Goal: Task Accomplishment & Management: Manage account settings

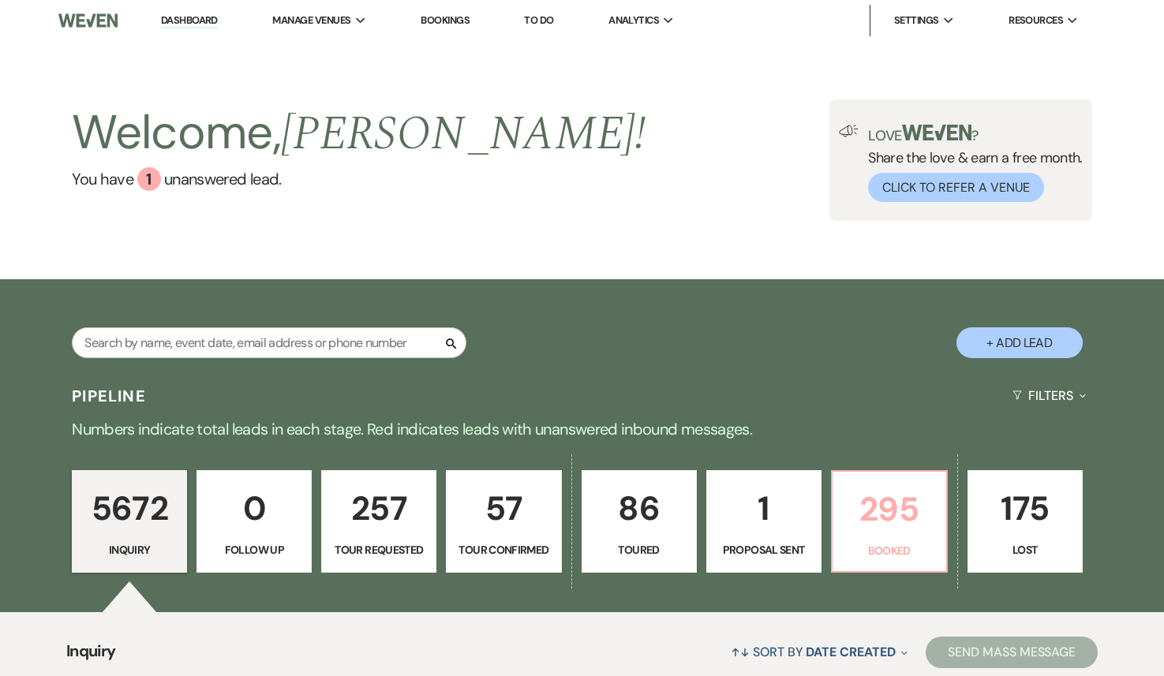
click at [857, 509] on p "295" at bounding box center [889, 509] width 95 height 53
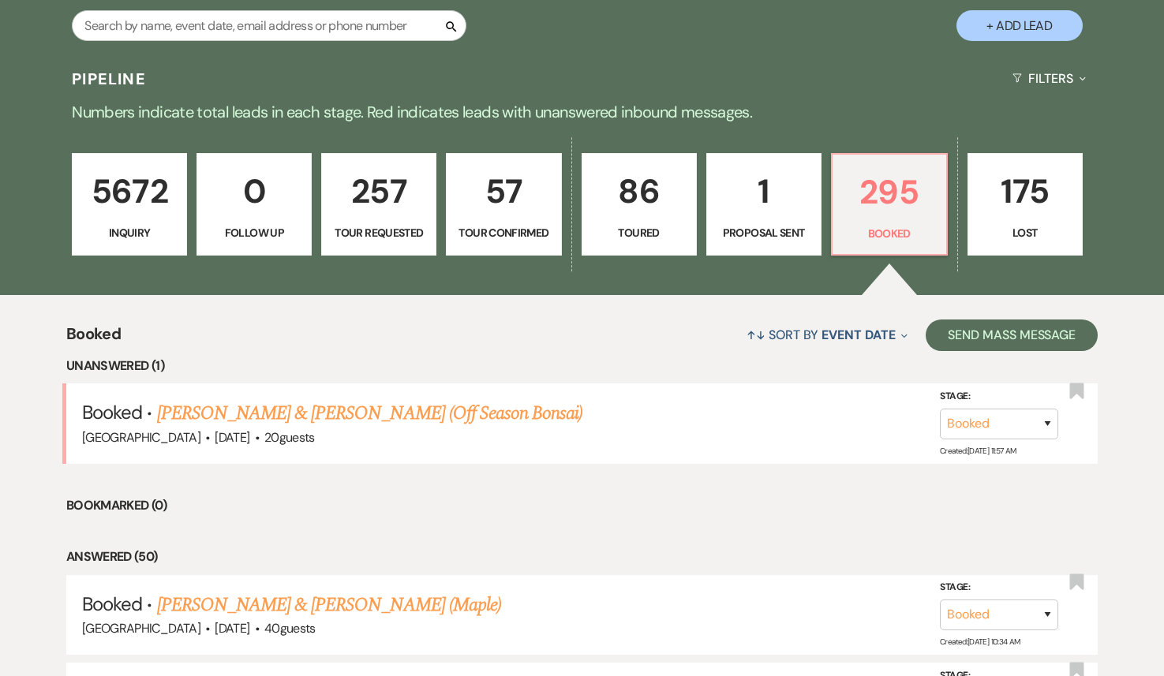
scroll to position [352, 0]
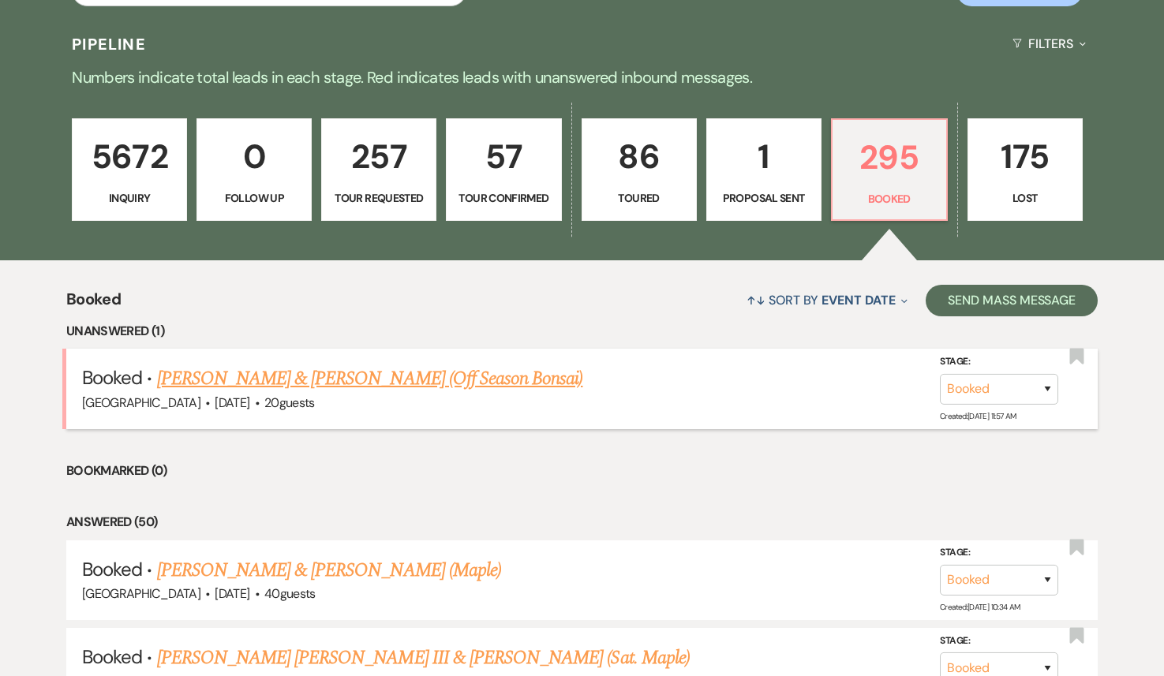
click at [352, 381] on link "Nathan Whitaker & Anlan Du (Off Season Bonsai)" at bounding box center [370, 379] width 426 height 28
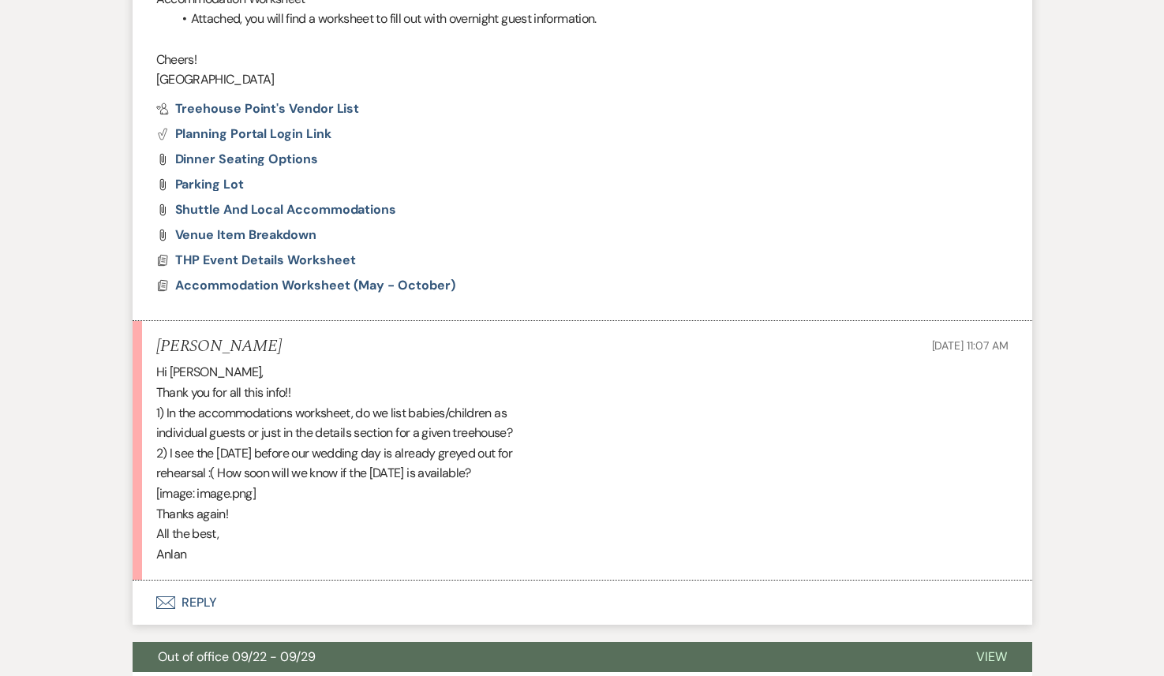
scroll to position [1652, 0]
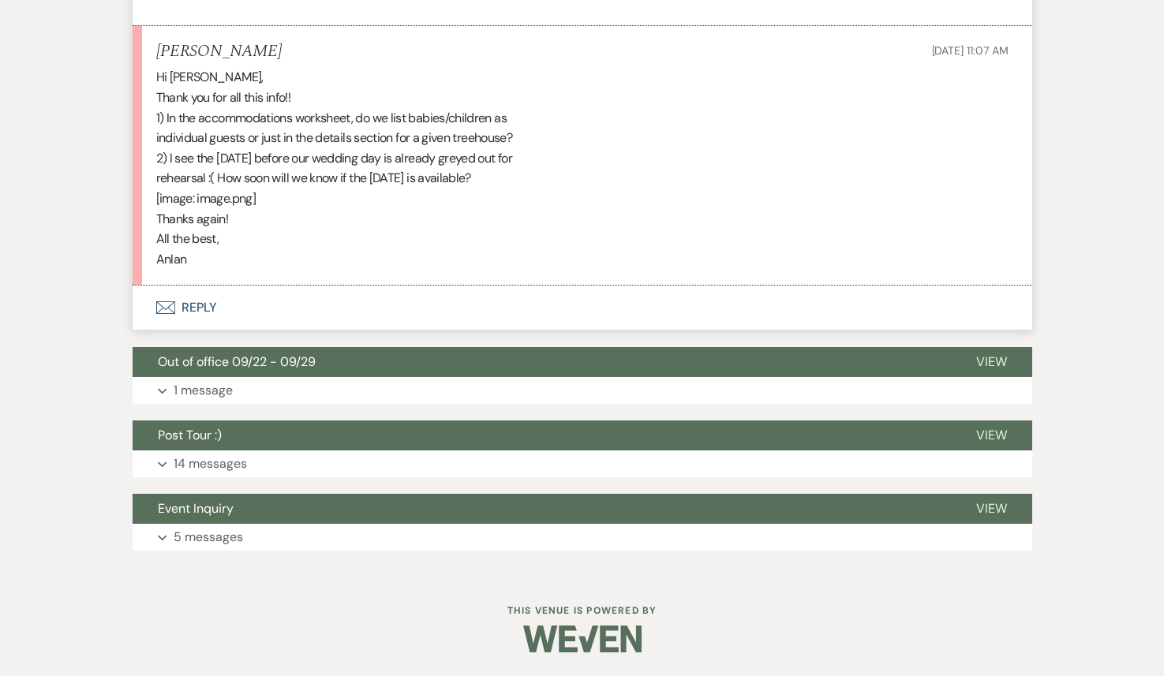
click at [198, 302] on button "Envelope Reply" at bounding box center [583, 308] width 900 height 44
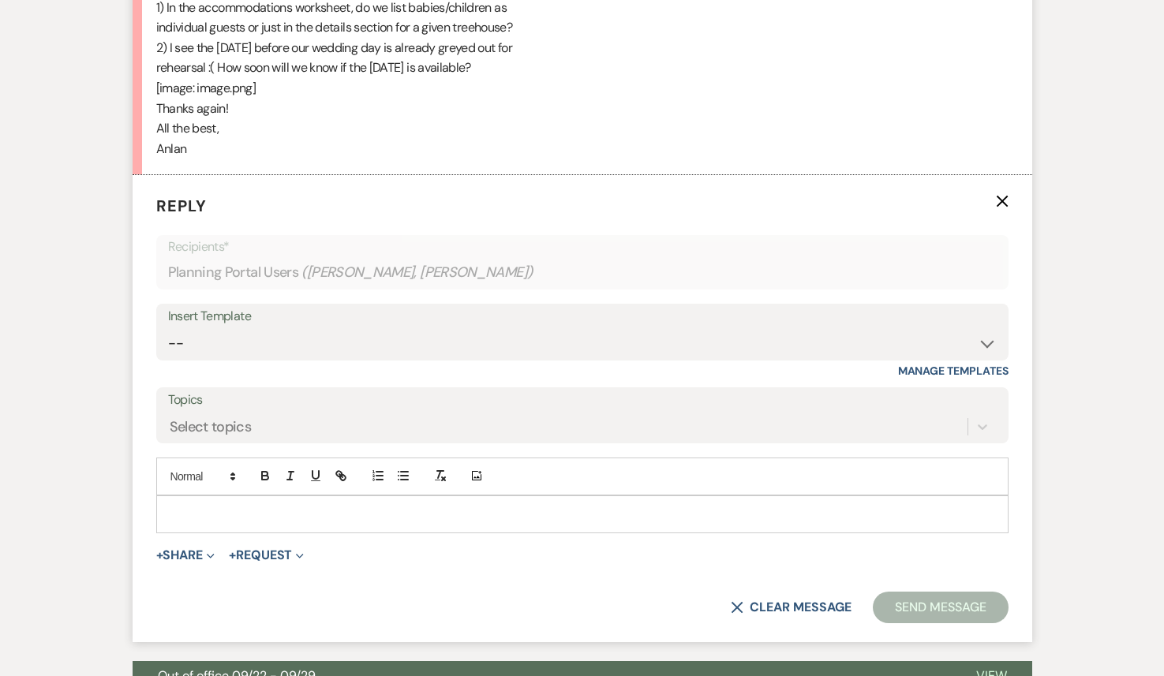
scroll to position [1764, 0]
click at [196, 514] on p at bounding box center [582, 513] width 827 height 17
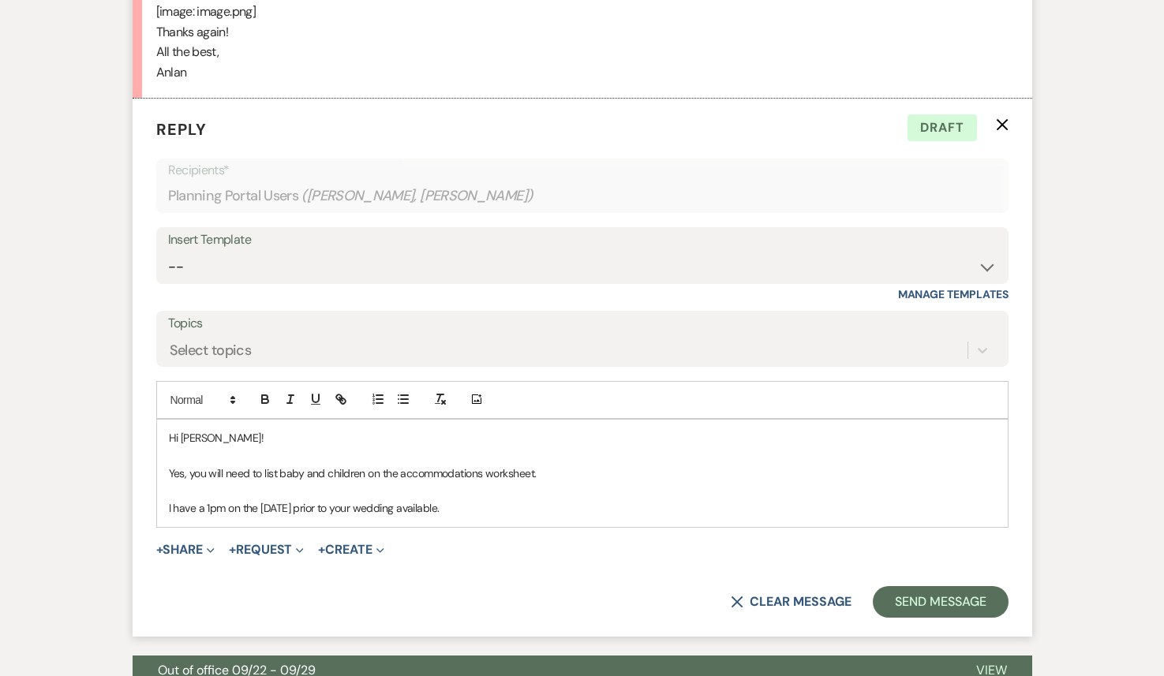
scroll to position [1841, 0]
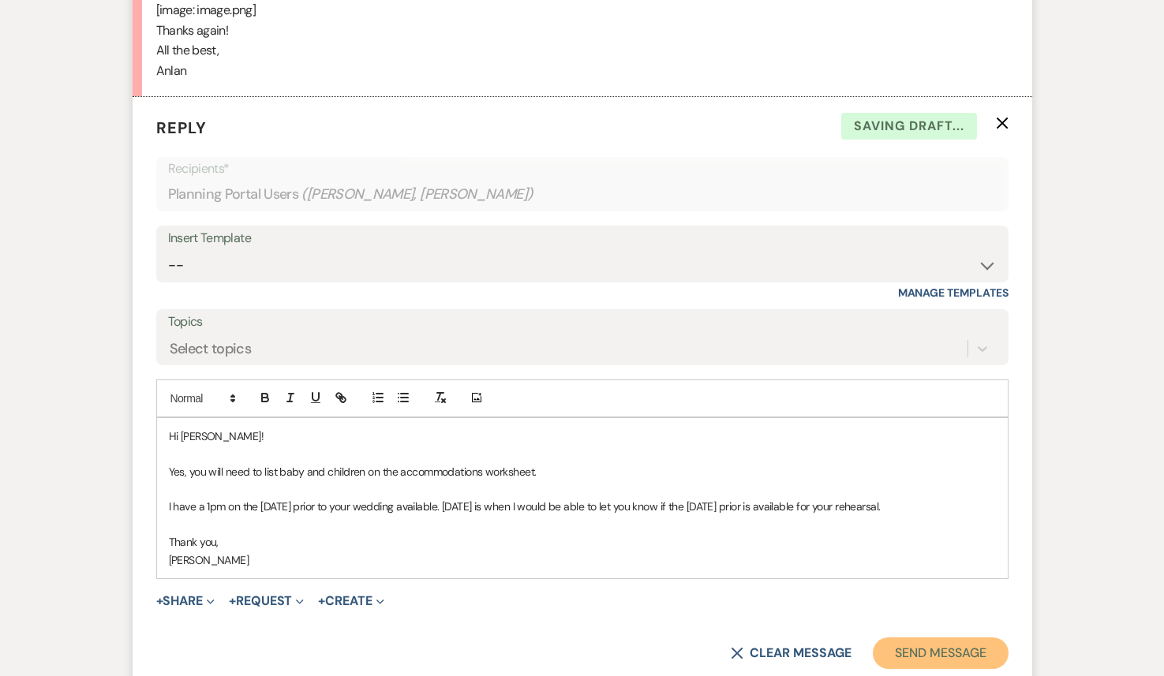
click at [906, 650] on button "Send Message" at bounding box center [940, 654] width 135 height 32
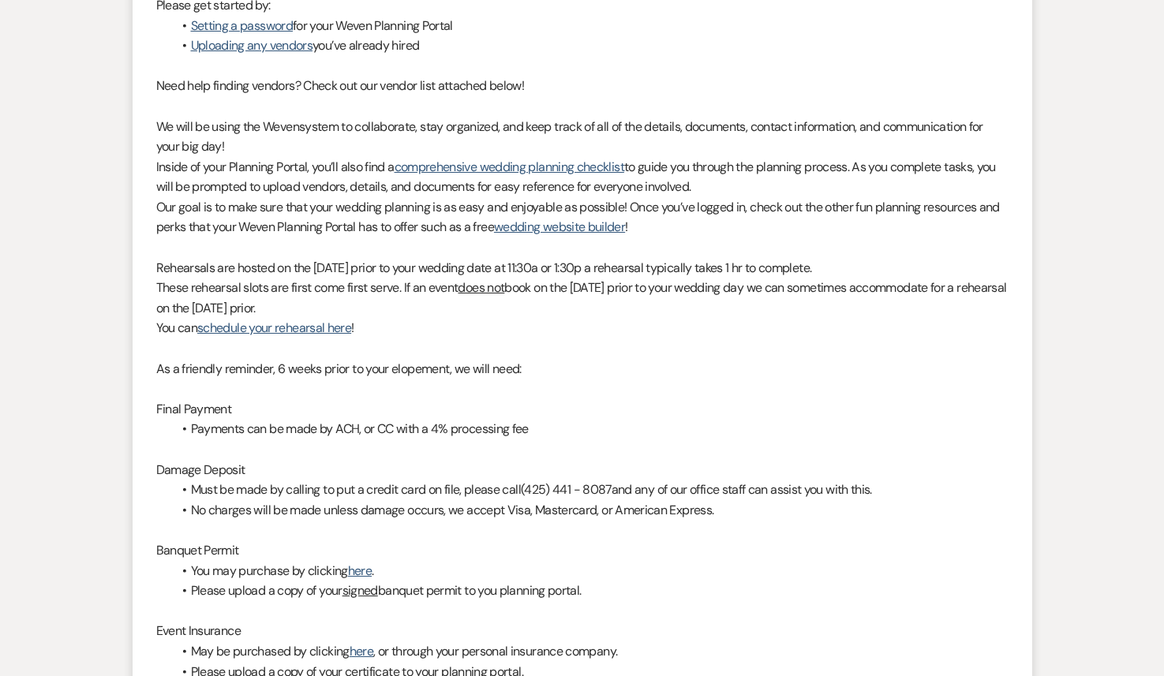
scroll to position [0, 0]
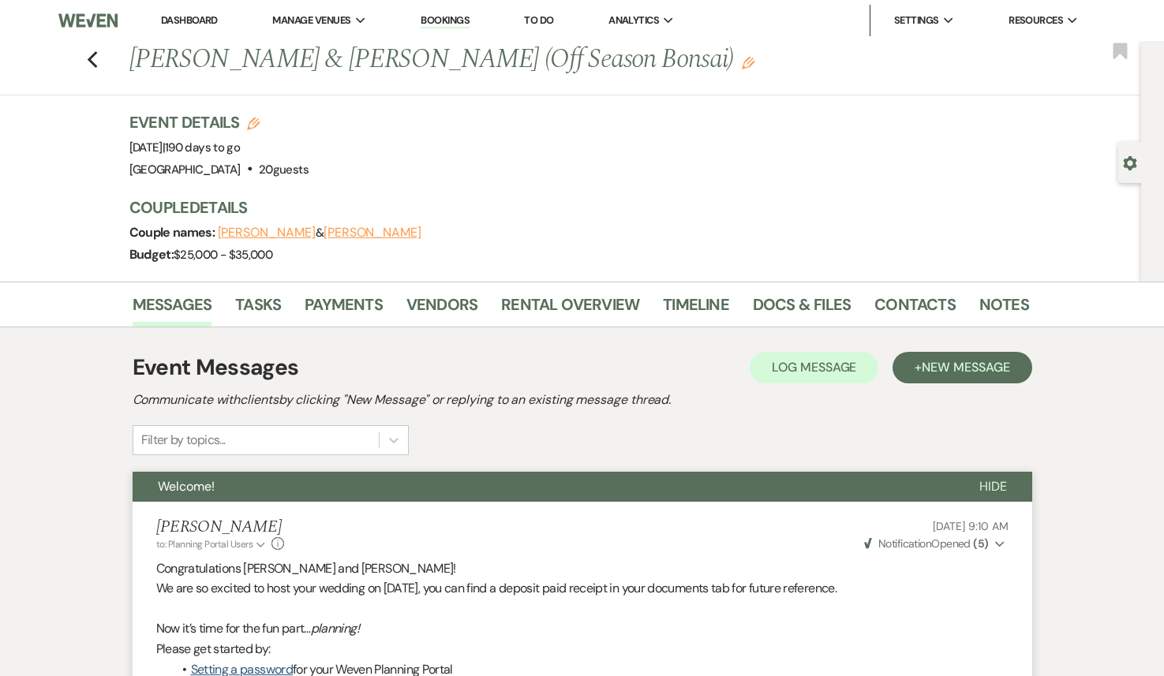
click at [189, 9] on li "Dashboard" at bounding box center [189, 21] width 73 height 32
click at [189, 21] on link "Dashboard" at bounding box center [189, 19] width 57 height 13
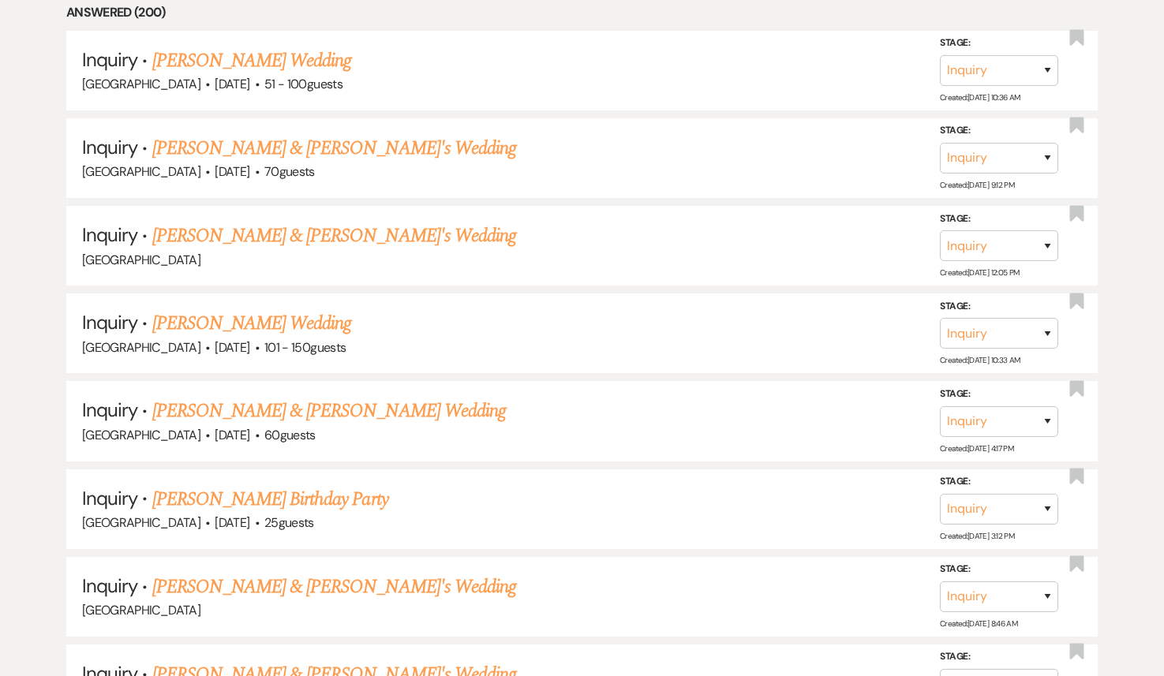
scroll to position [832, 0]
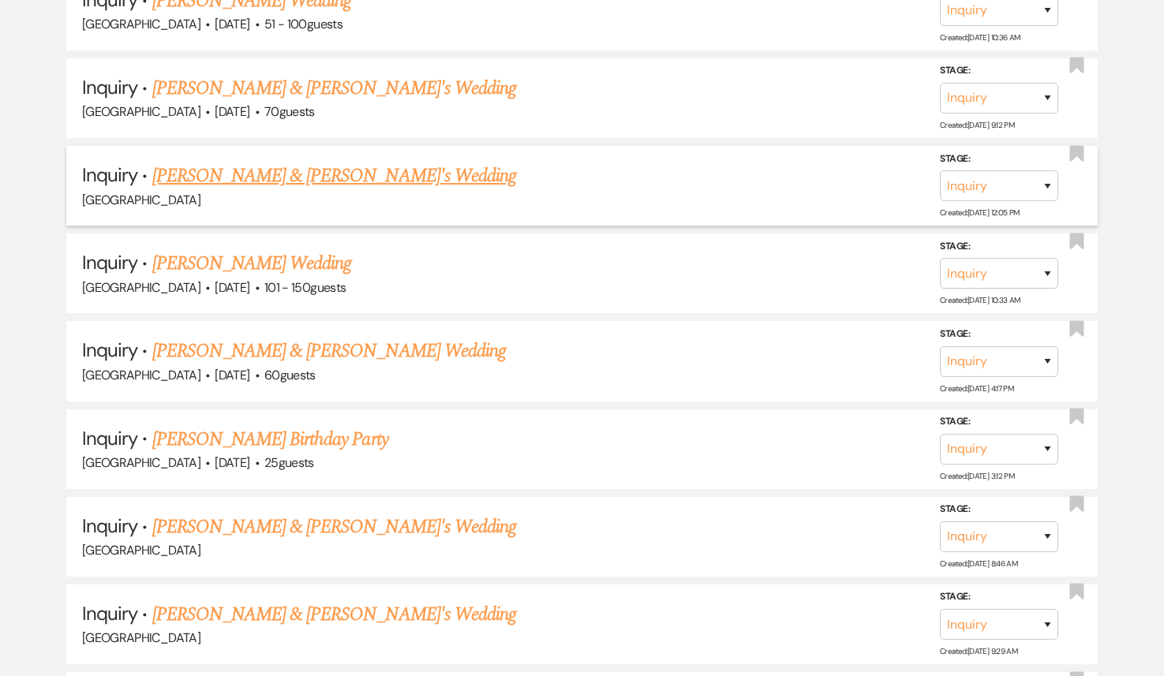
click at [283, 170] on link "[PERSON_NAME] & [PERSON_NAME]'s Wedding" at bounding box center [334, 176] width 365 height 28
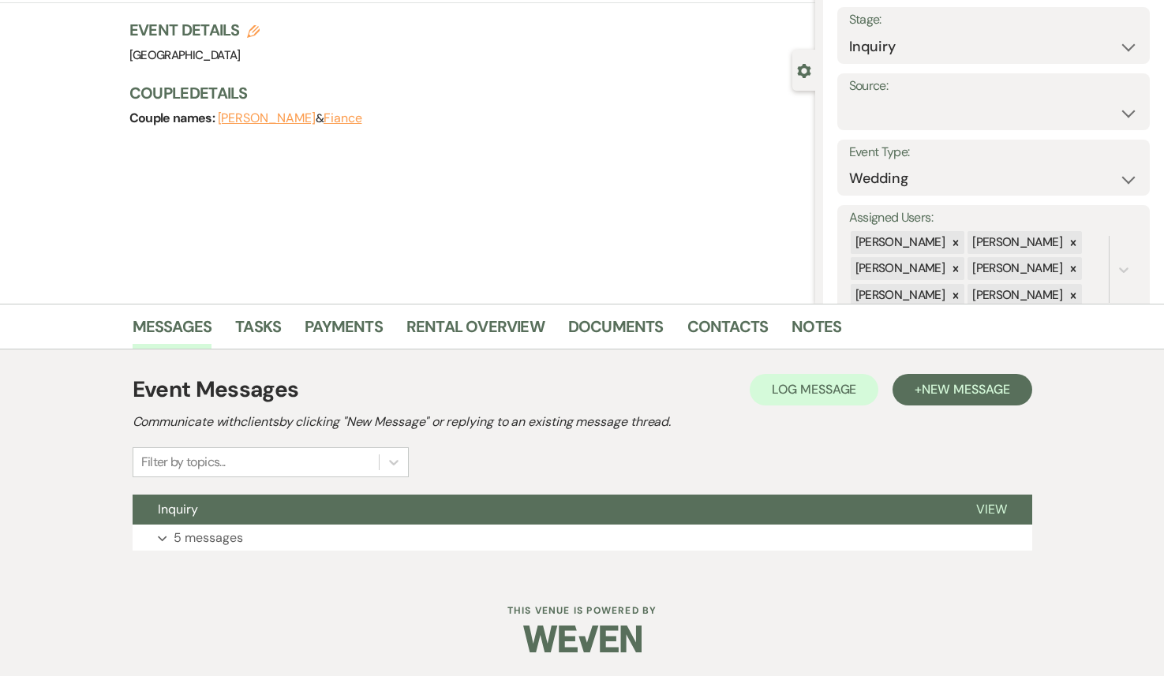
click at [273, 518] on button "Inquiry" at bounding box center [542, 510] width 818 height 30
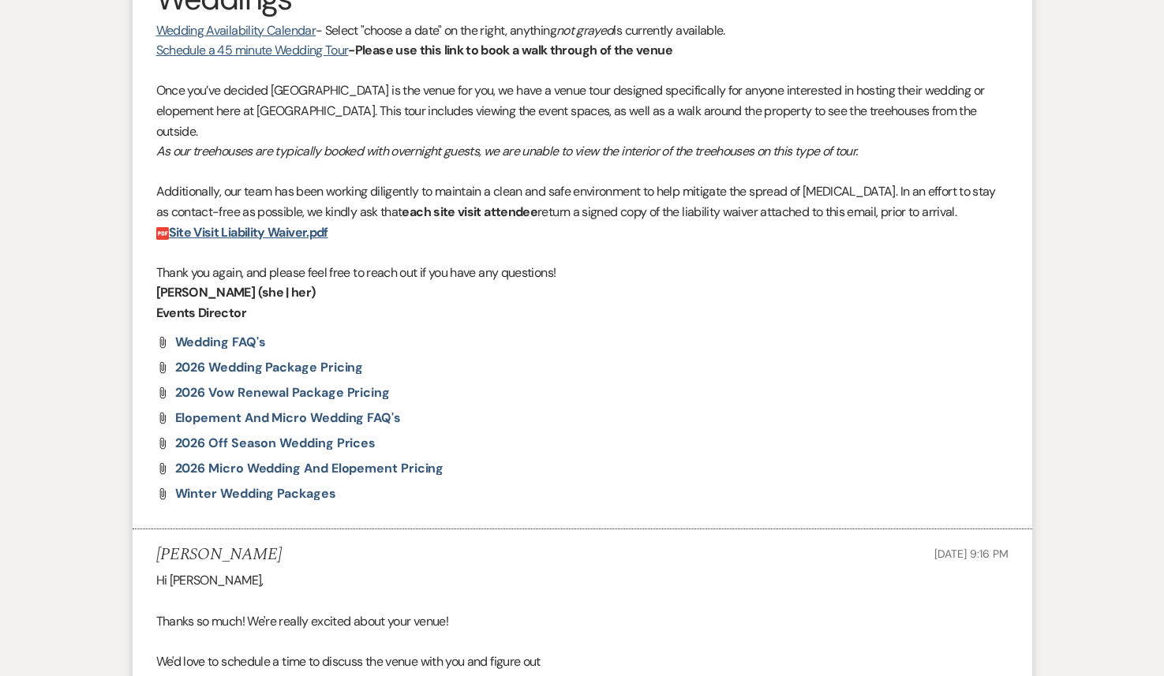
scroll to position [999, 0]
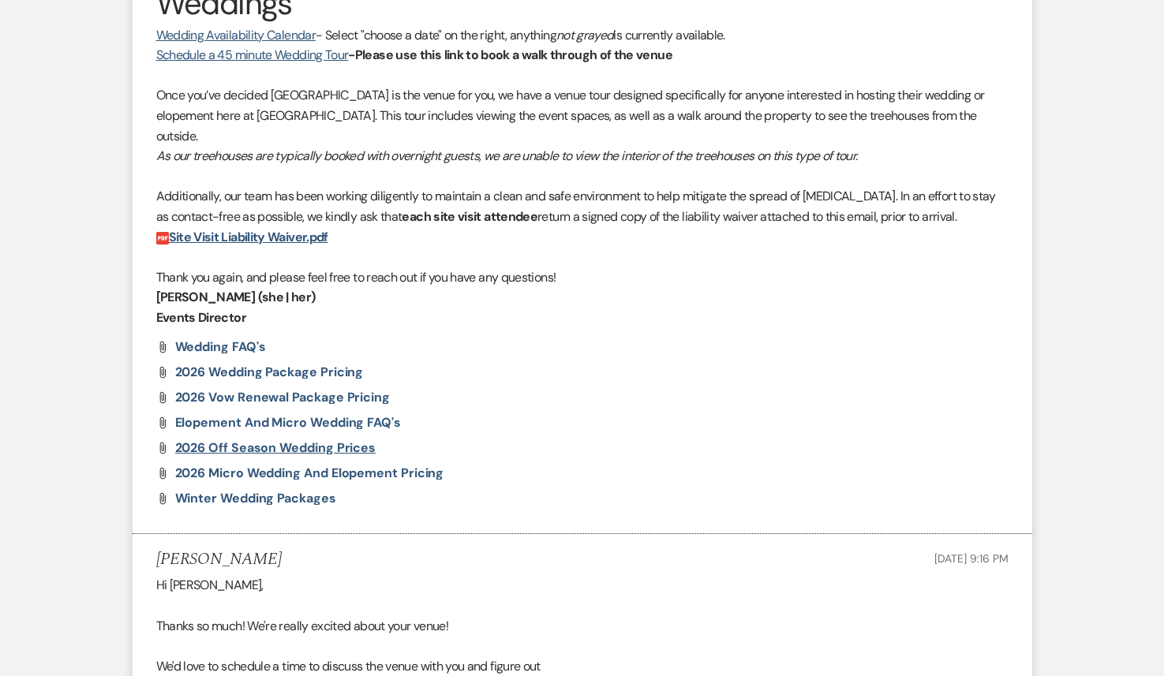
click at [290, 440] on span "2026 Off Season Wedding Prices" at bounding box center [275, 448] width 201 height 17
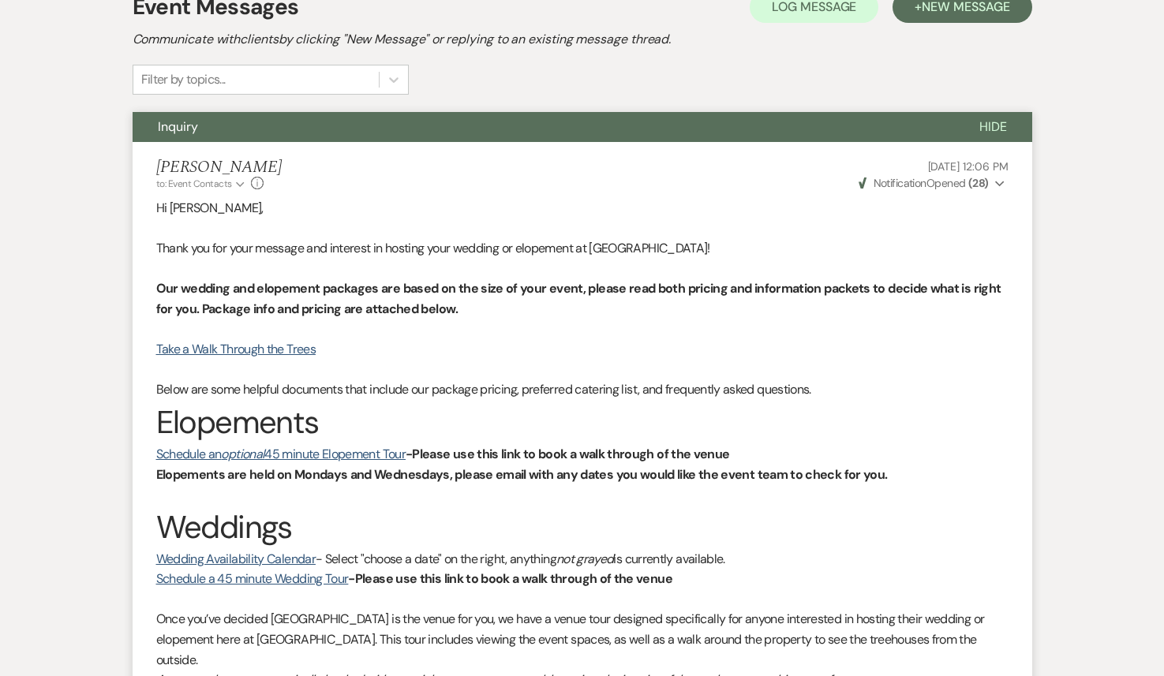
scroll to position [0, 0]
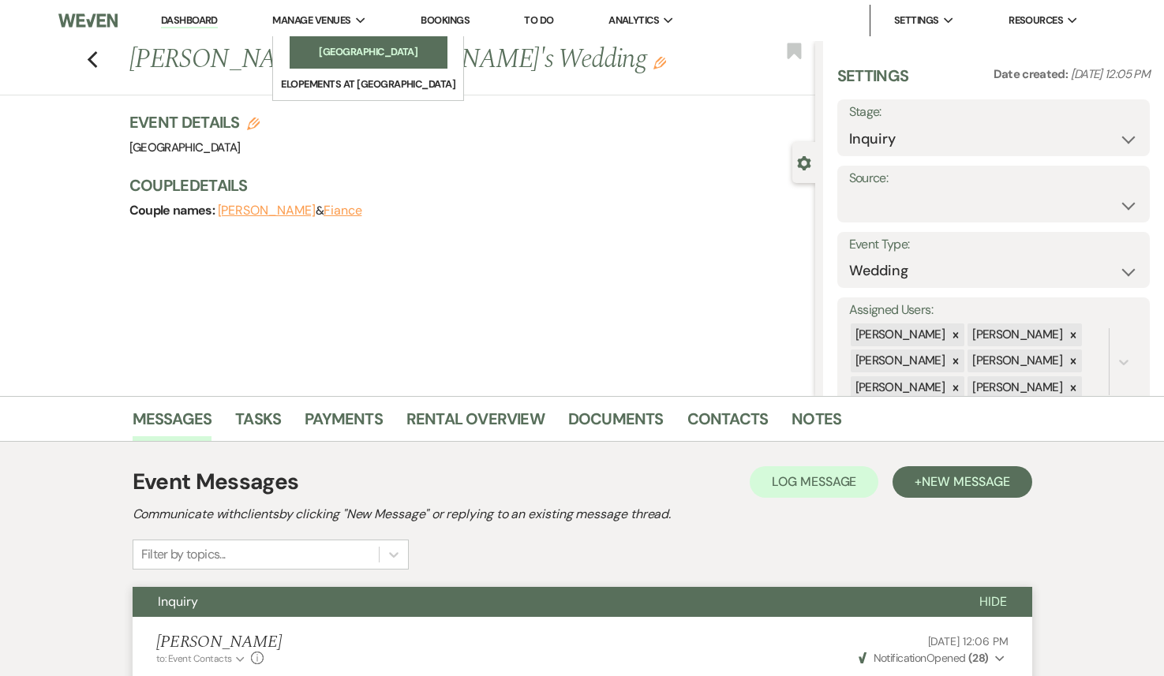
click at [346, 45] on li "[GEOGRAPHIC_DATA]" at bounding box center [368, 52] width 142 height 16
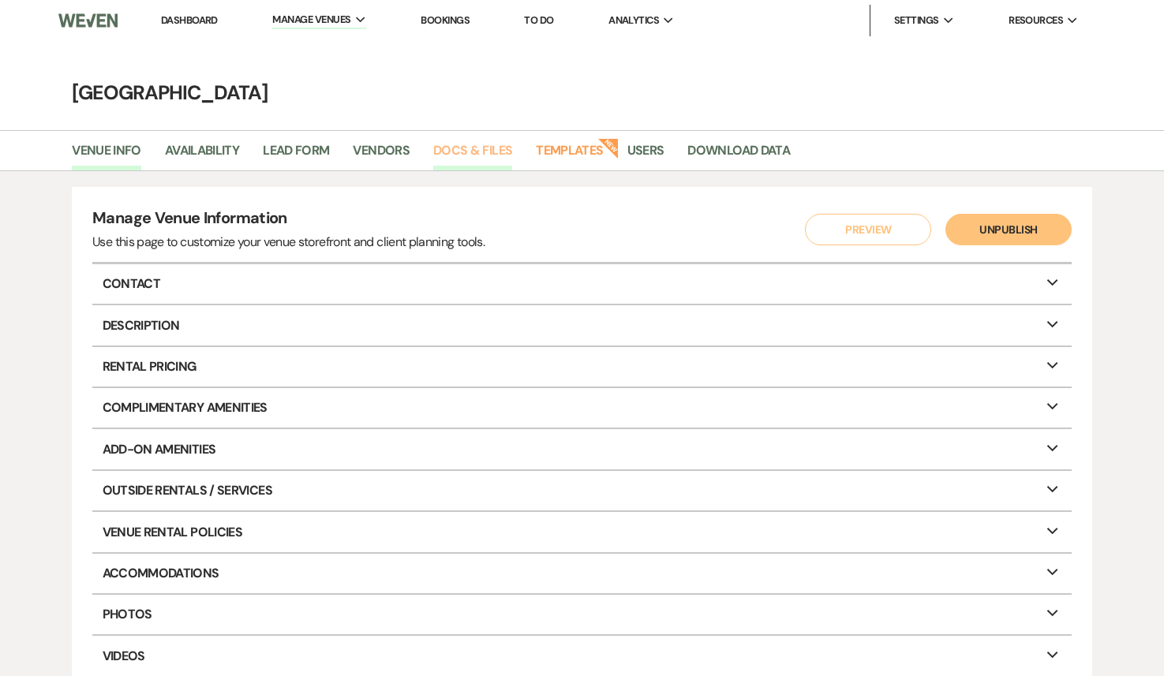
click at [479, 161] on link "Docs & Files" at bounding box center [472, 155] width 79 height 30
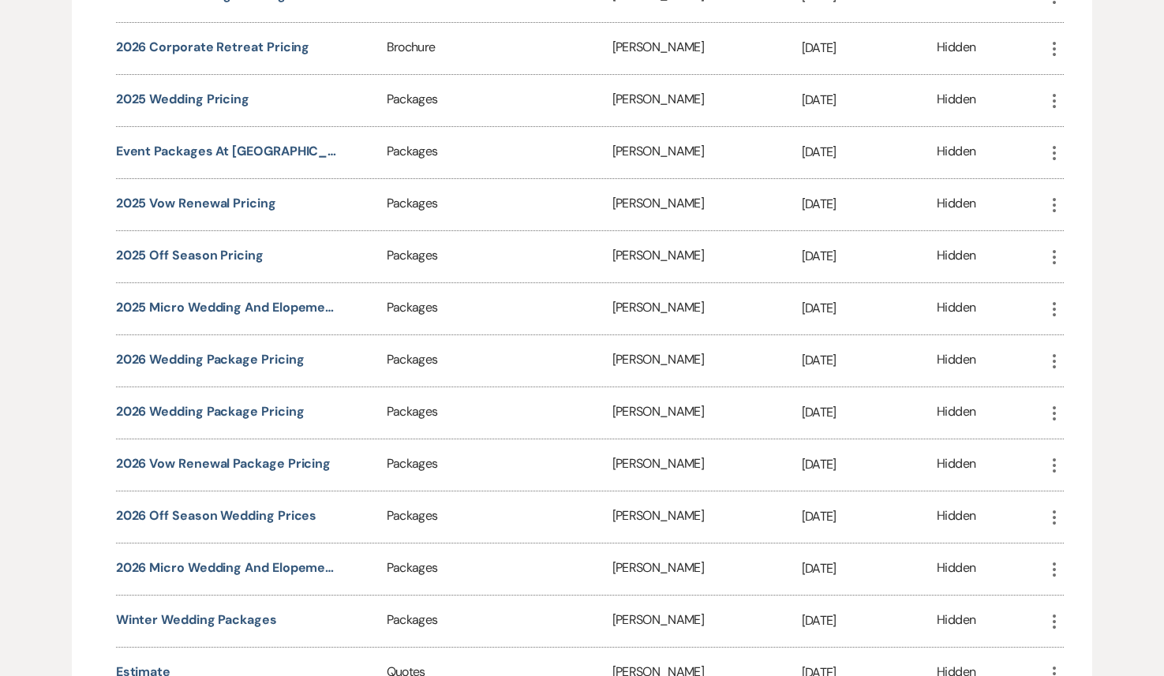
scroll to position [2428, 0]
click at [1054, 507] on icon "More" at bounding box center [1054, 516] width 19 height 19
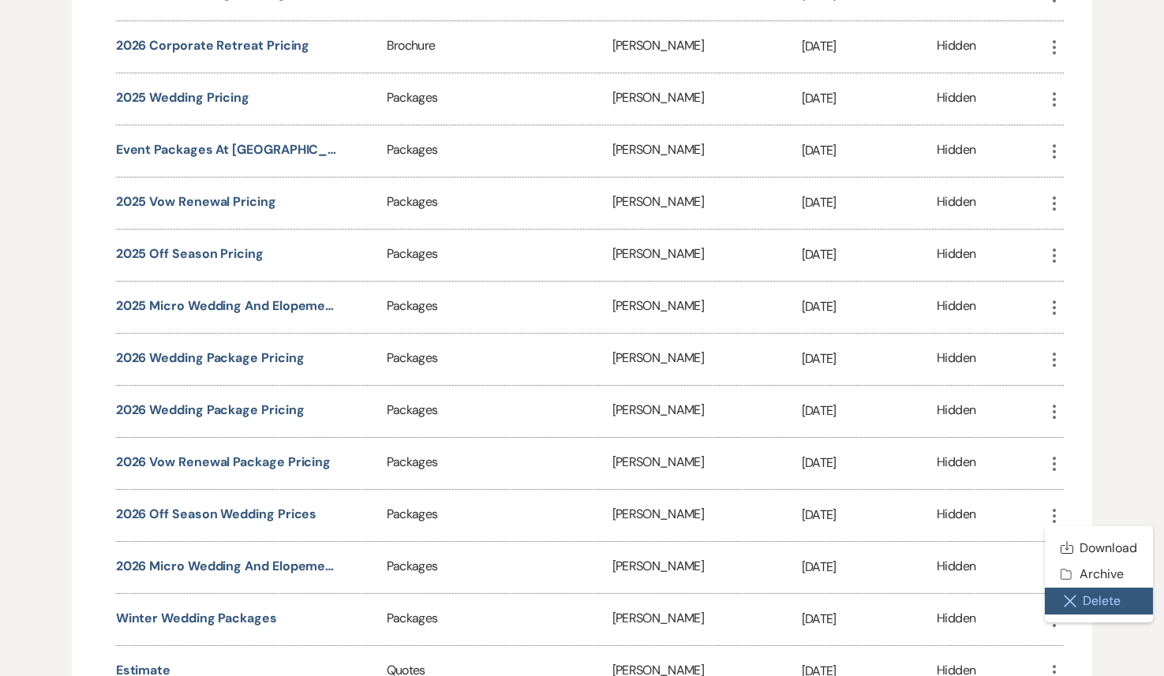
click at [1100, 588] on button "Close Delete X Delete" at bounding box center [1098, 601] width 107 height 27
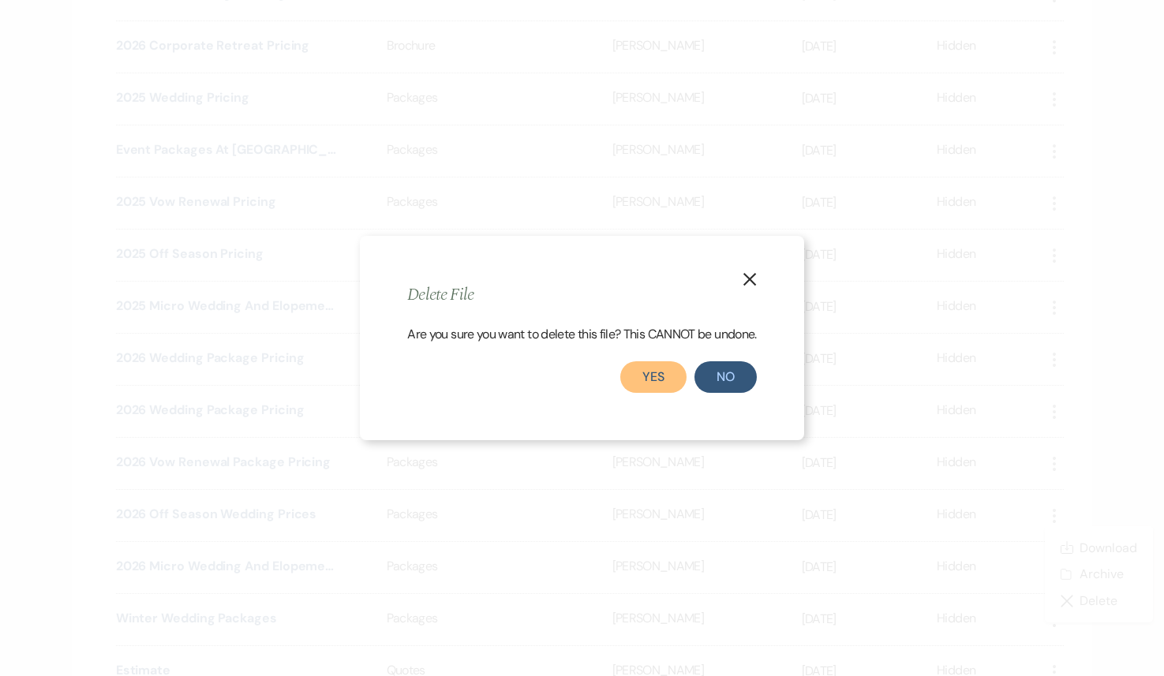
click at [645, 383] on button "Yes" at bounding box center [653, 377] width 66 height 32
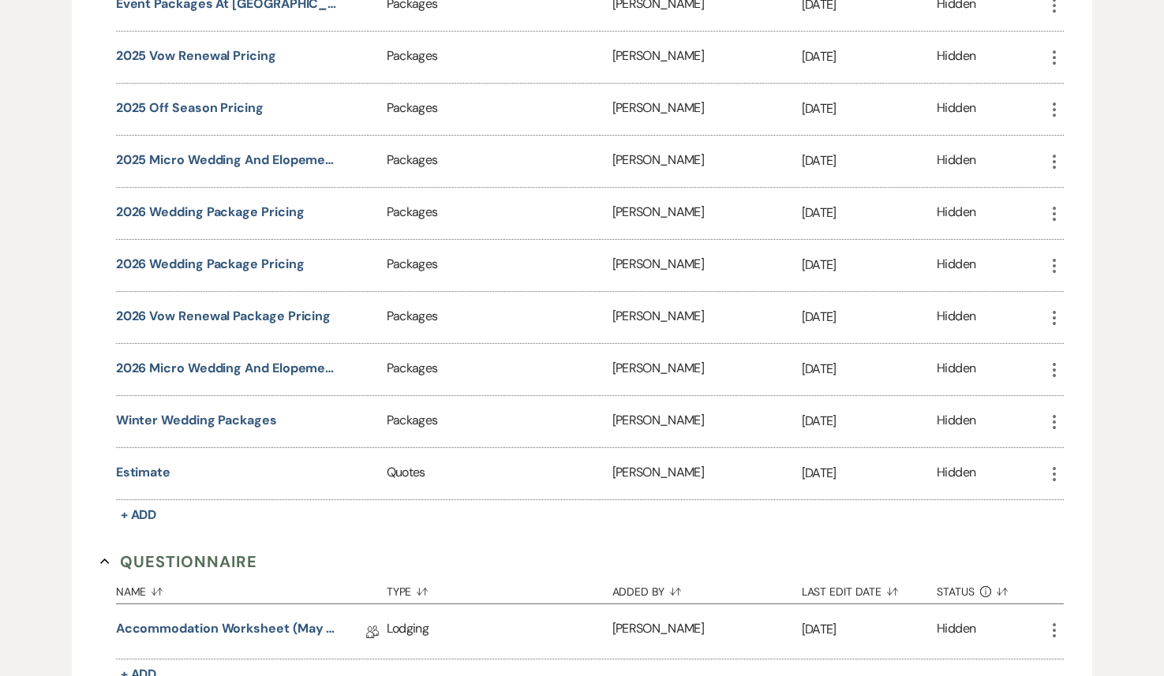
scroll to position [2577, 0]
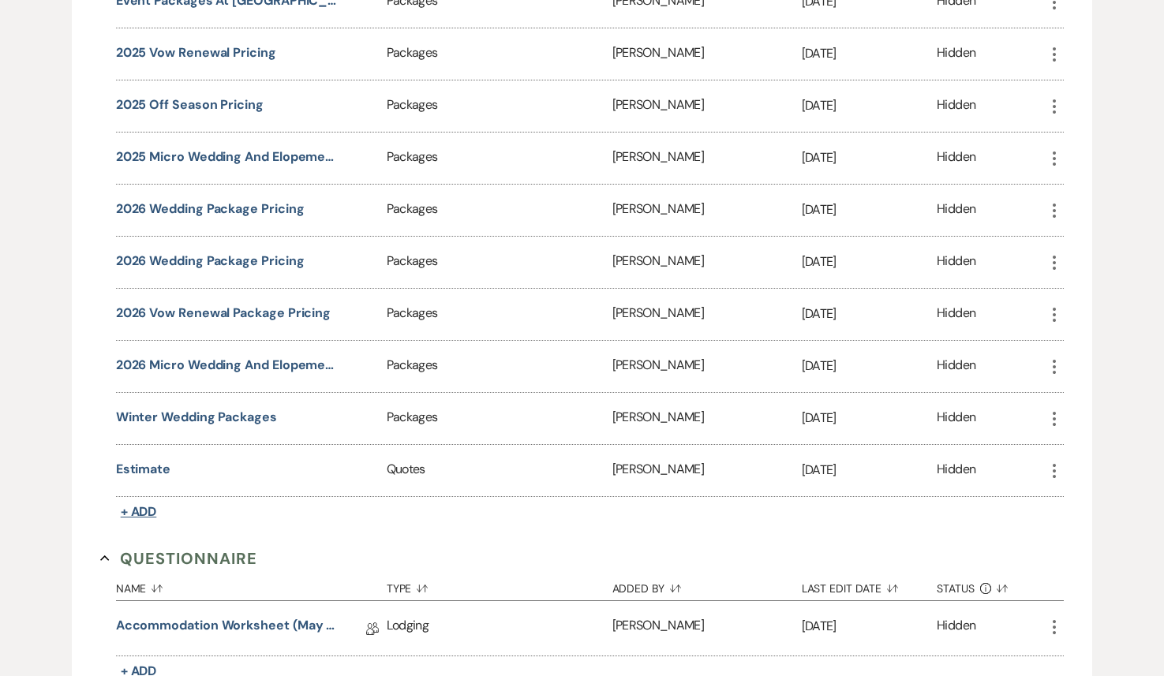
click at [152, 503] on span "+ Add" at bounding box center [139, 511] width 36 height 17
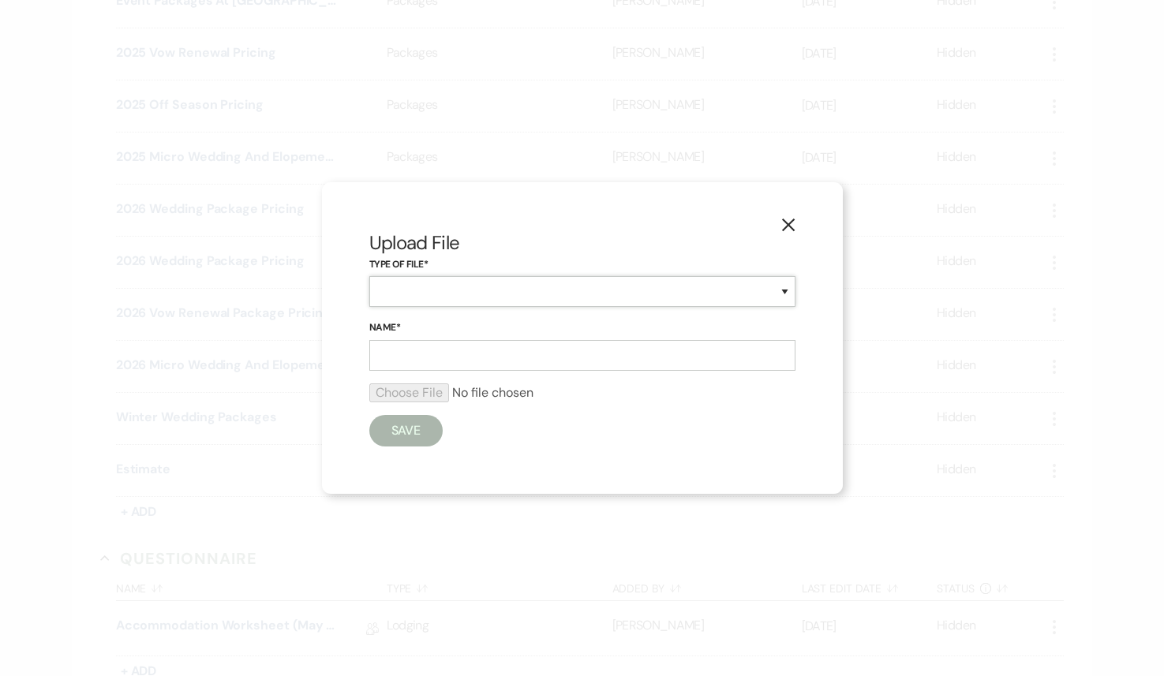
click at [423, 303] on select "Beverage Brochure Menu Packages Product Specifications Quotes" at bounding box center [582, 291] width 426 height 31
select select "43"
click at [369, 276] on select "Beverage Brochure Menu Packages Product Specifications Quotes" at bounding box center [582, 291] width 426 height 31
click at [450, 357] on input "Name*" at bounding box center [582, 355] width 426 height 31
type input "2026 Off Season Wedding Prices"
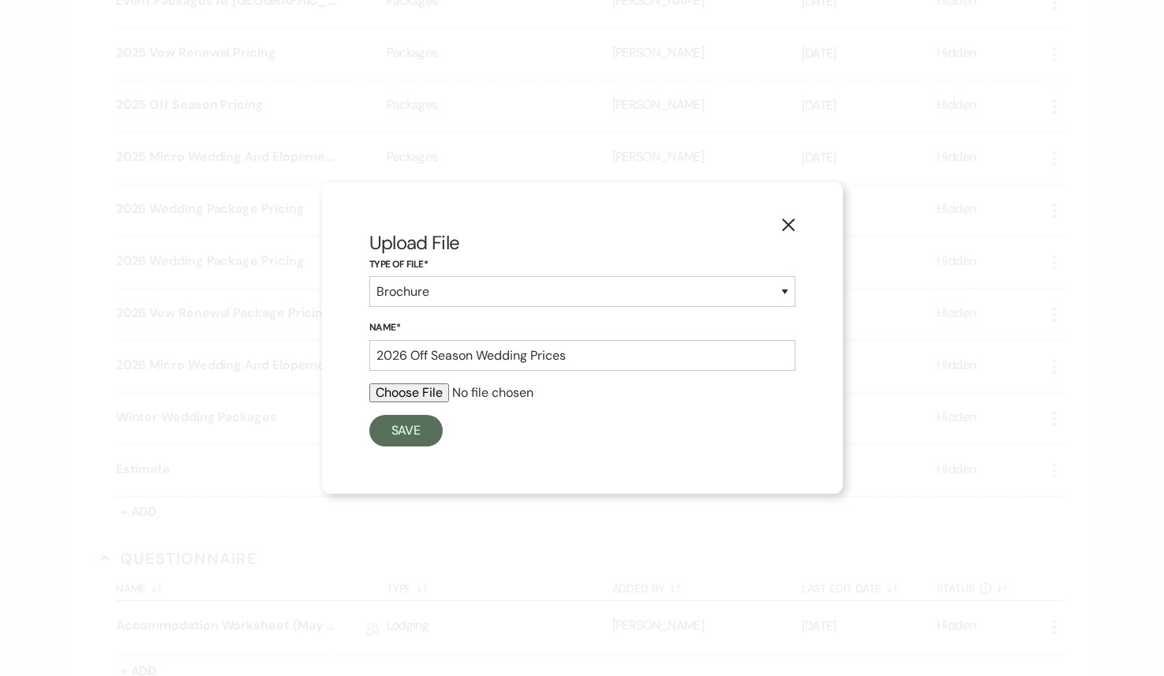
click at [419, 398] on input "file" at bounding box center [582, 392] width 426 height 19
click at [411, 390] on input "file" at bounding box center [582, 392] width 426 height 19
click at [427, 394] on input "file" at bounding box center [582, 392] width 426 height 19
type input "C:\fakepath\2026 Off Season Pricing .pdf"
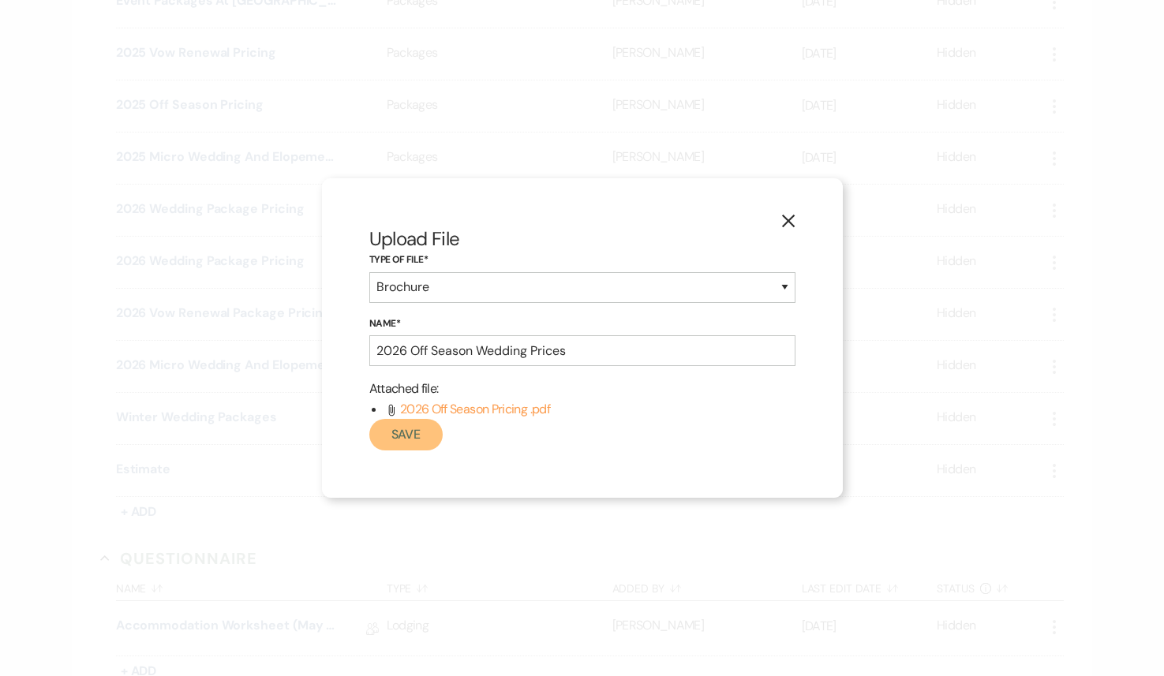
click at [402, 445] on button "Save" at bounding box center [406, 435] width 74 height 32
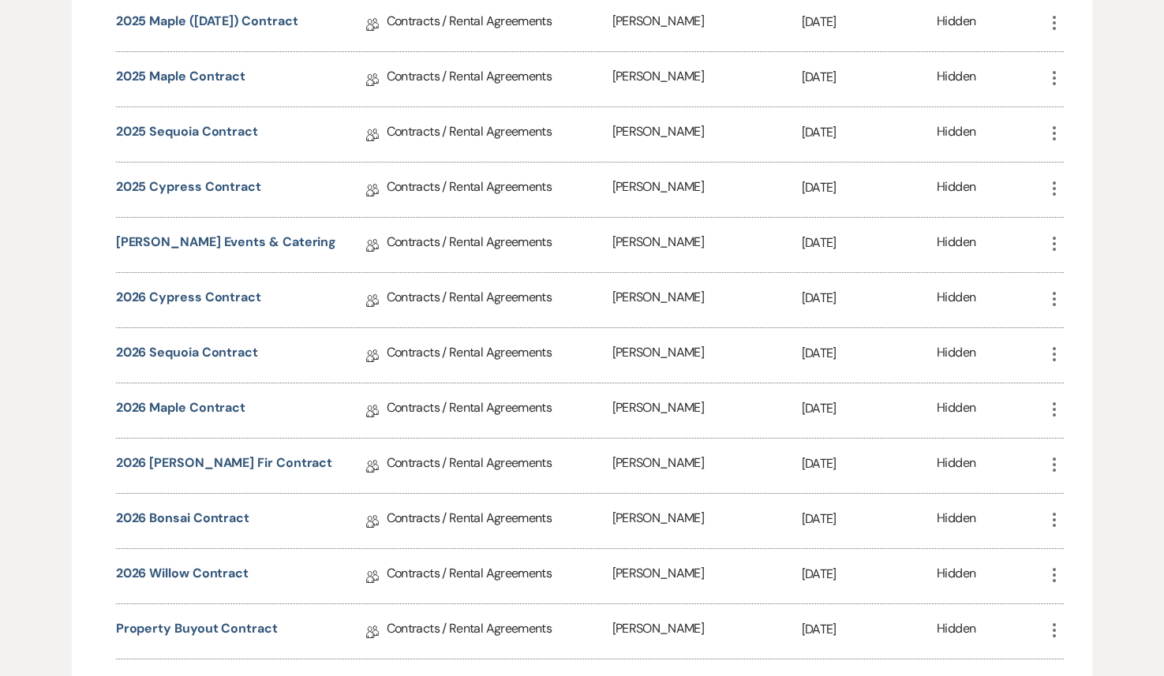
scroll to position [0, 0]
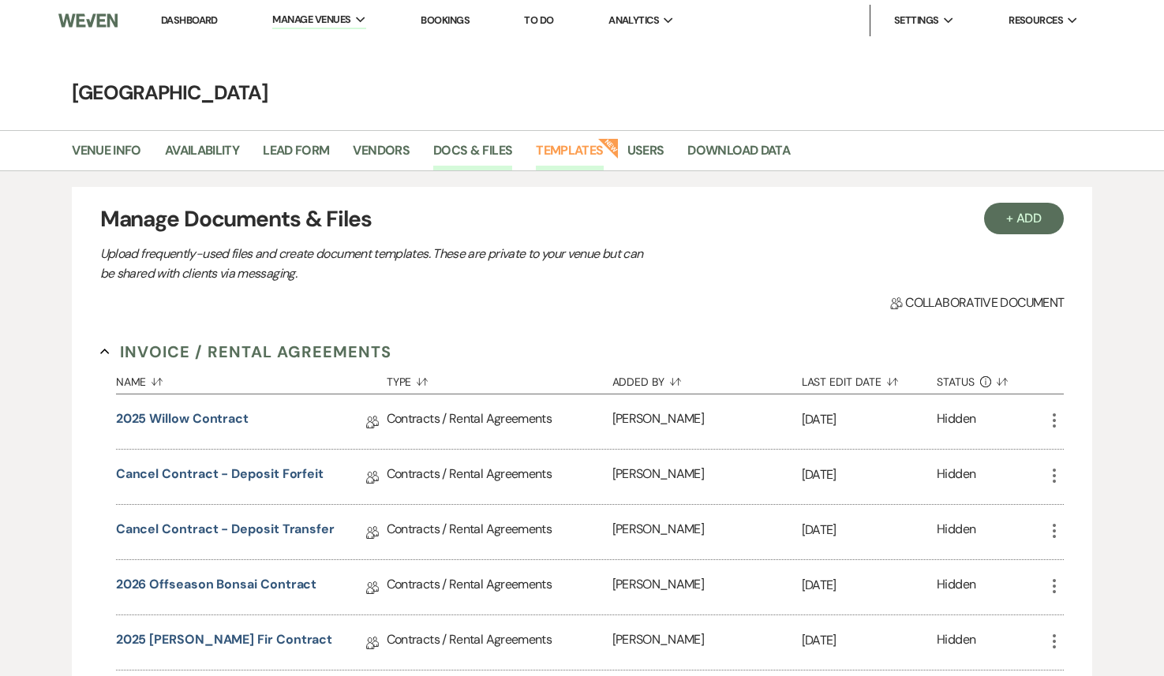
click at [576, 151] on link "Templates" at bounding box center [569, 155] width 67 height 30
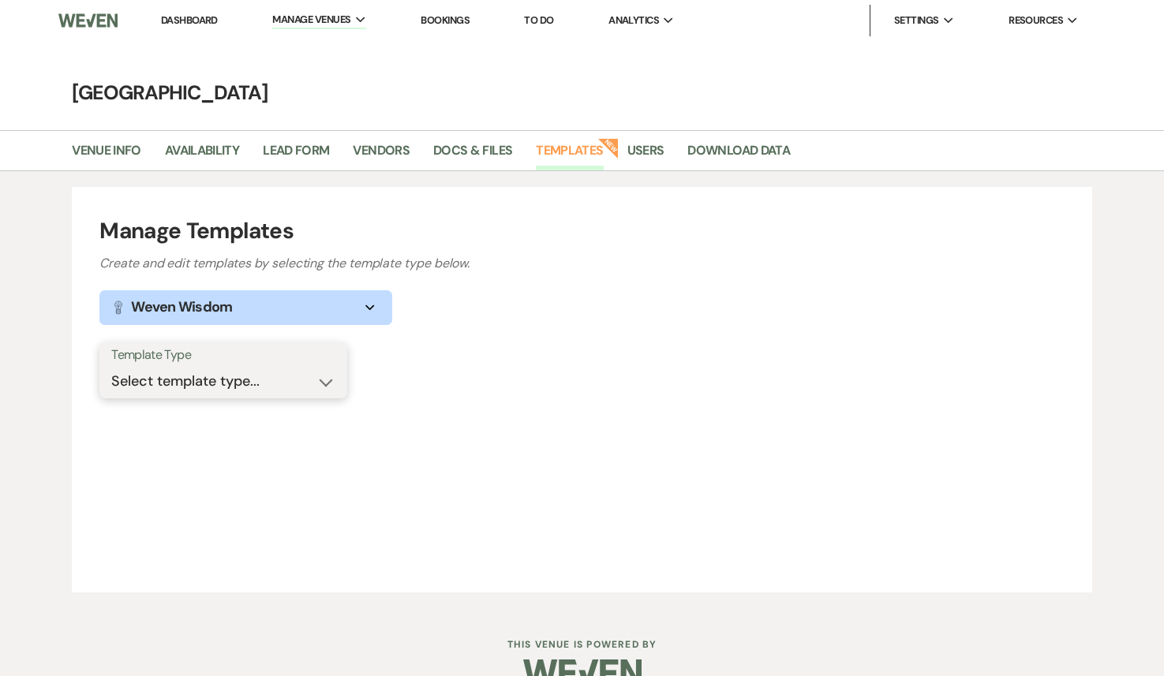
click at [294, 383] on select "Select template type... Task List Message Templates Payment Plan Inventory Item…" at bounding box center [223, 381] width 224 height 31
select select "Message Templates"
click at [111, 366] on select "Select template type... Task List Message Templates Payment Plan Inventory Item…" at bounding box center [223, 381] width 224 height 31
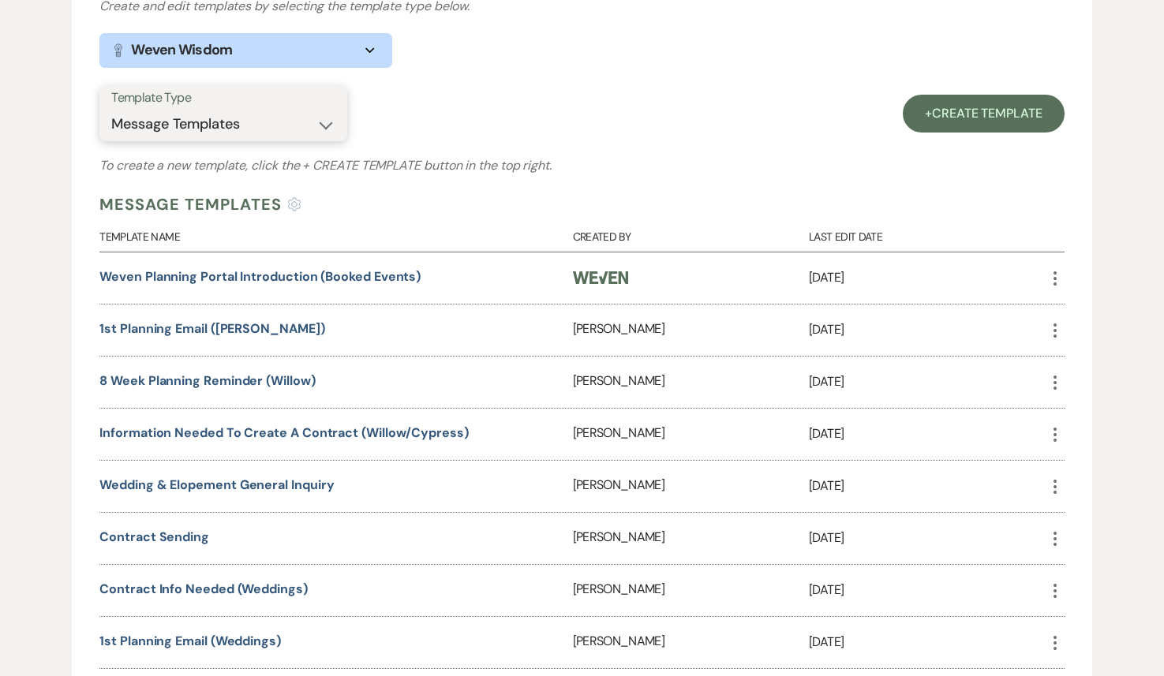
scroll to position [455, 0]
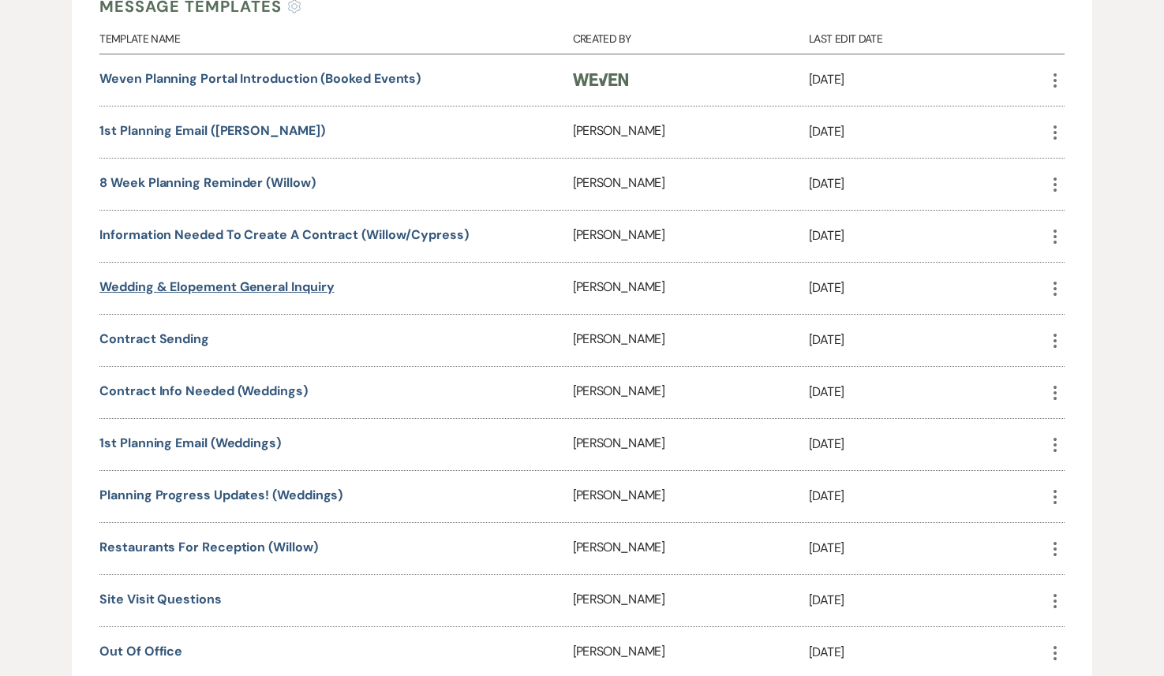
click at [245, 290] on link "Wedding & Elopement General Inquiry" at bounding box center [216, 287] width 234 height 17
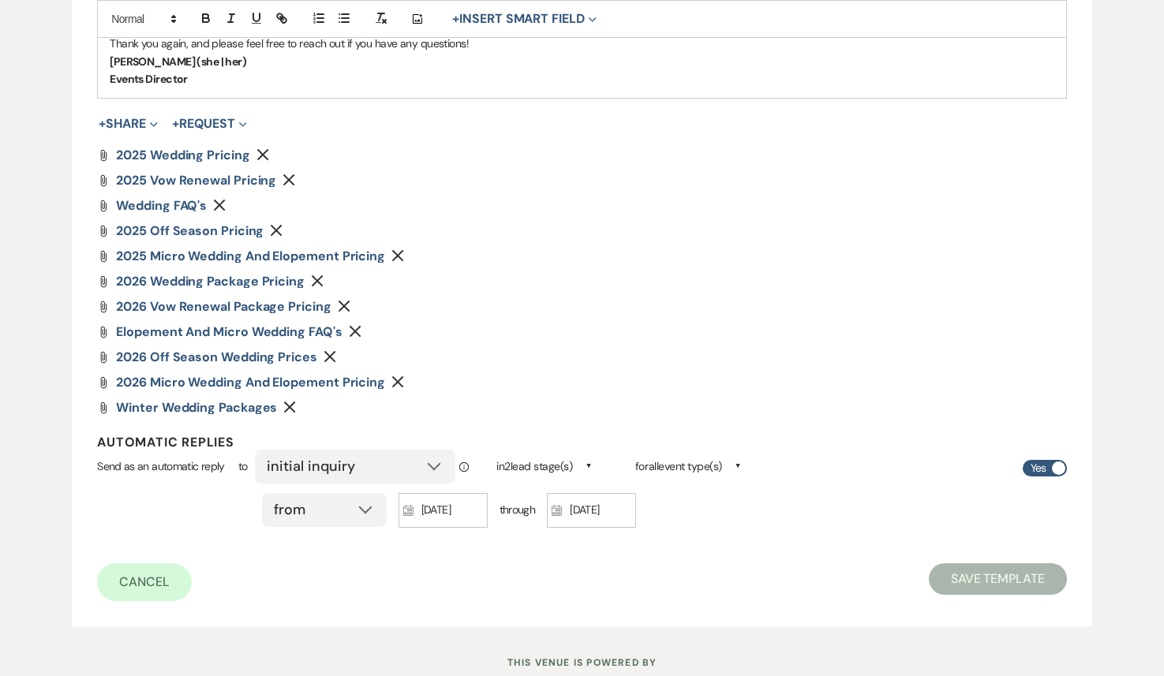
scroll to position [983, 0]
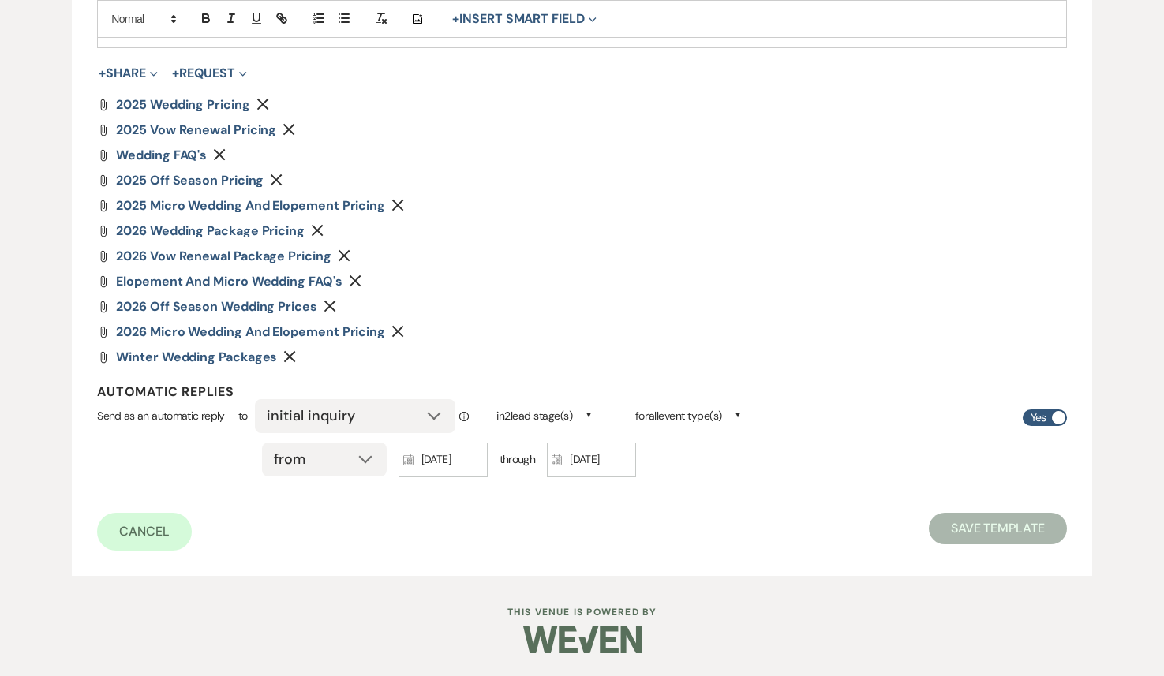
click at [332, 308] on icon "Remove" at bounding box center [330, 306] width 13 height 13
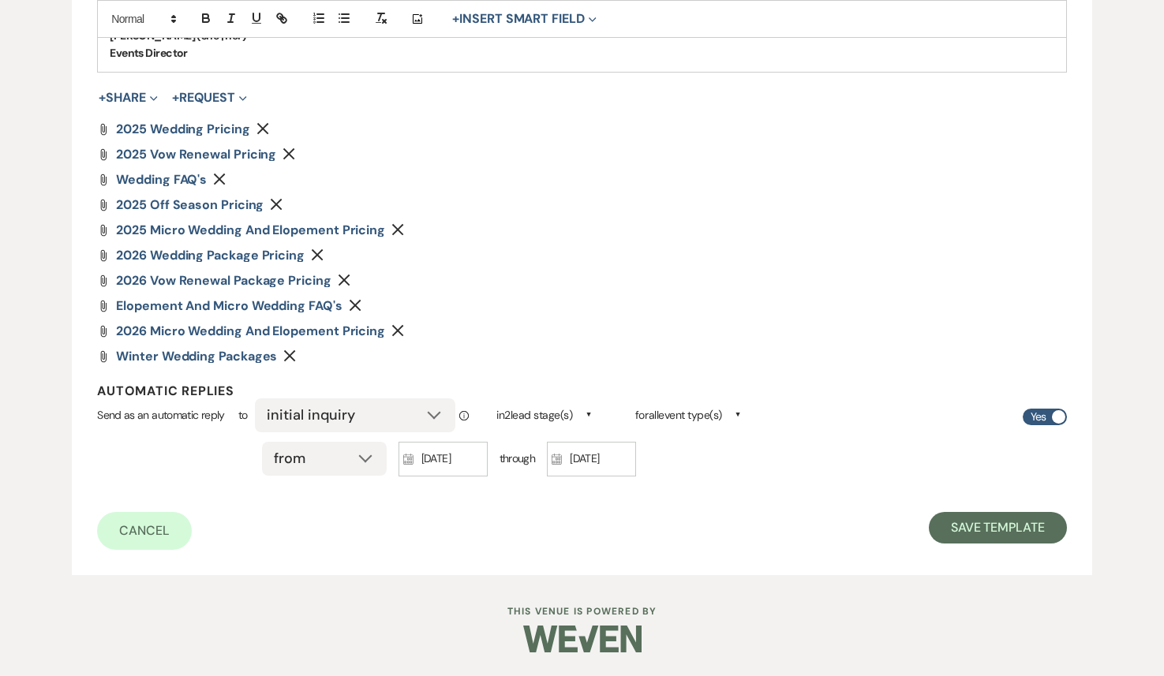
scroll to position [958, 0]
click at [146, 102] on button "+ Share Expand" at bounding box center [128, 98] width 59 height 13
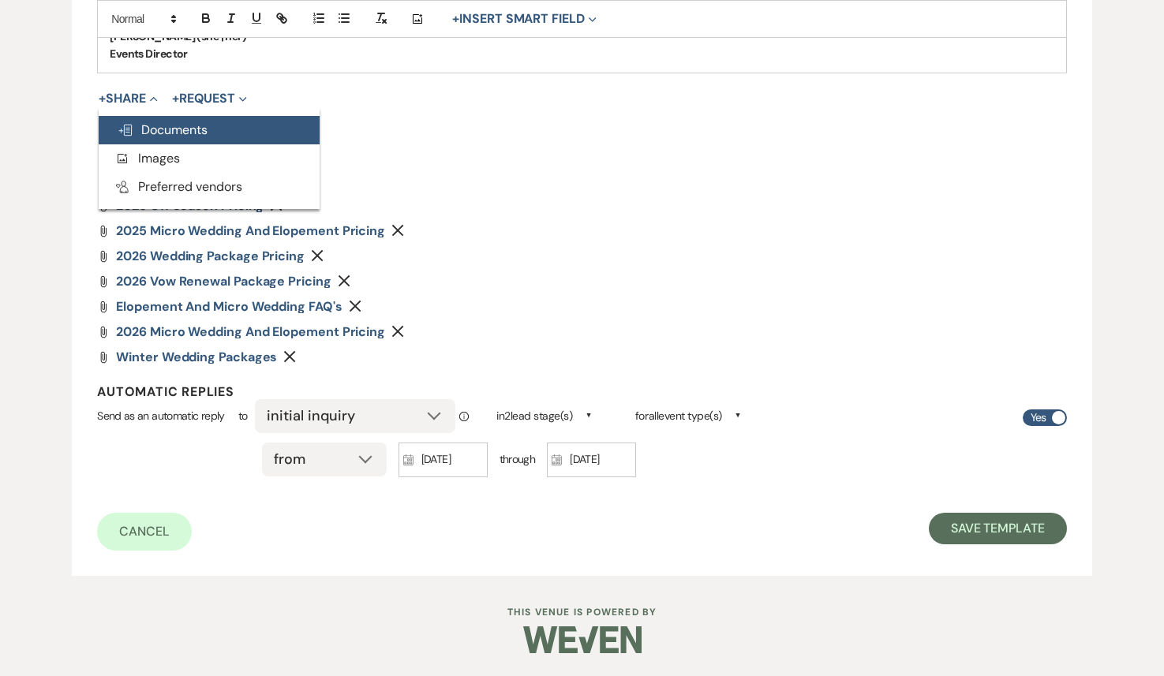
click at [155, 125] on span "Doc Upload Documents" at bounding box center [163, 130] width 90 height 17
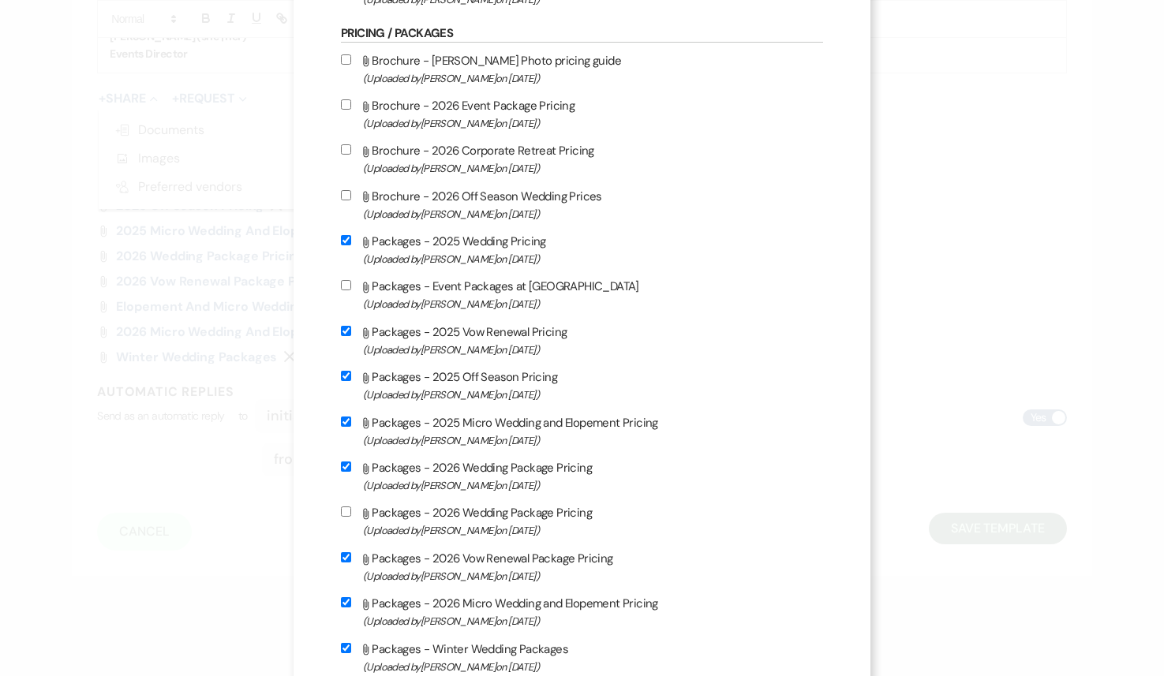
scroll to position [1565, 0]
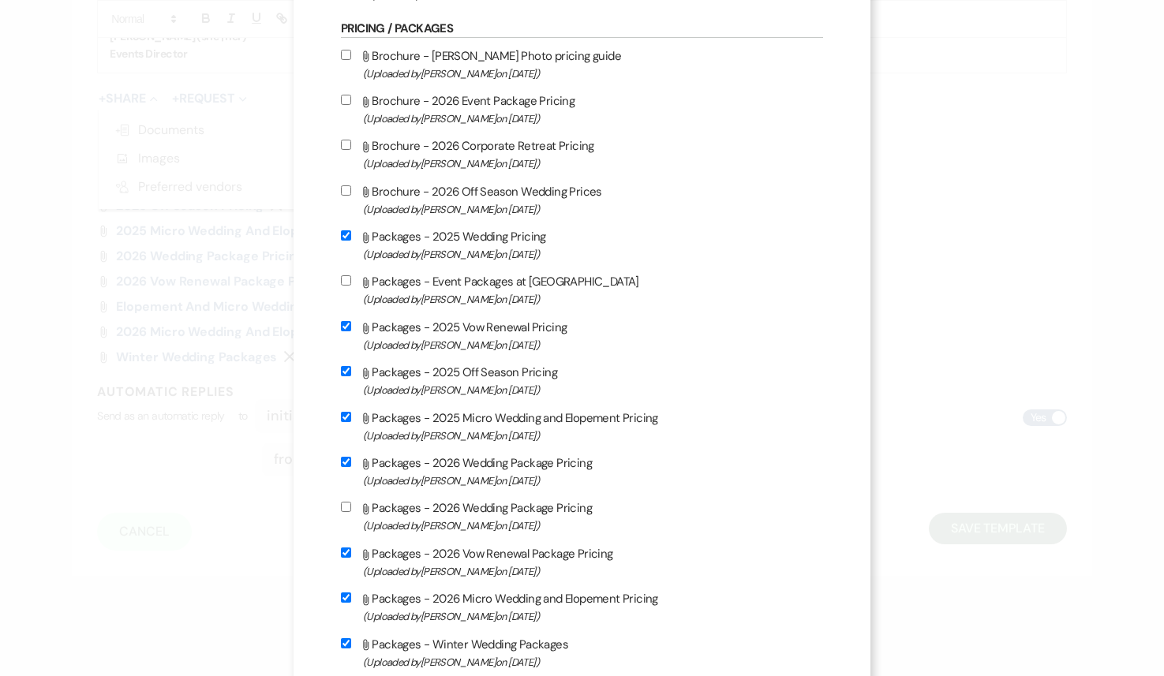
click at [351, 196] on input "Attach File Brochure - 2026 Off Season Wedding Prices (Uploaded by Patricia Boy…" at bounding box center [346, 190] width 10 height 10
checkbox input "true"
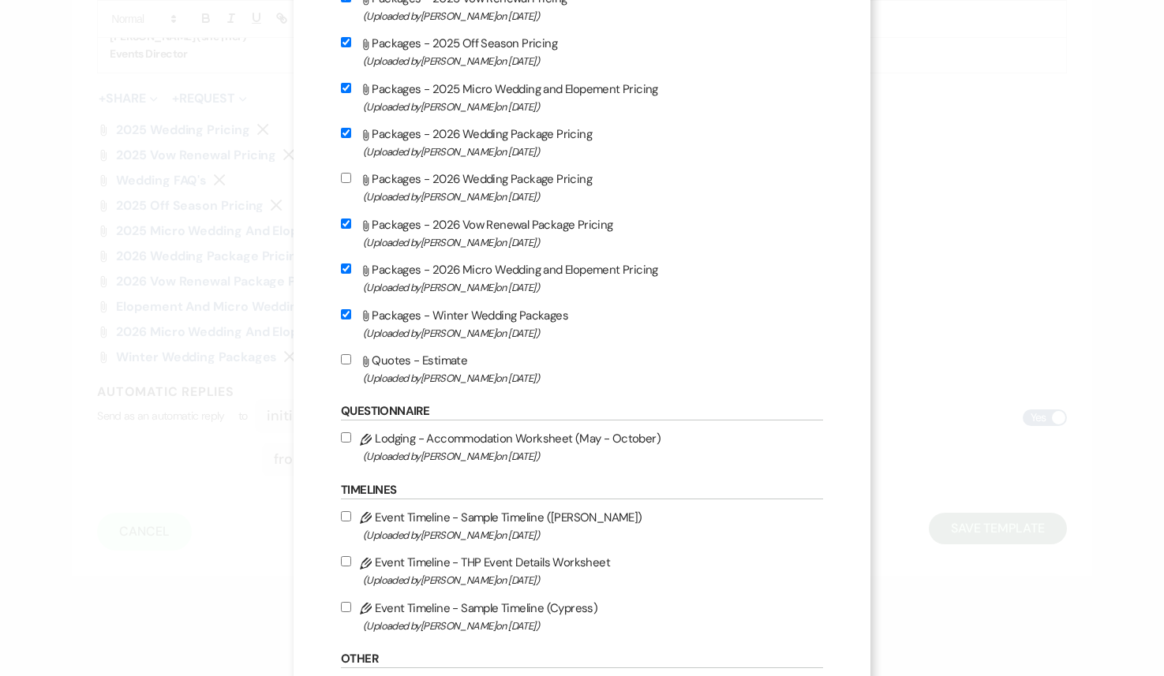
scroll to position [2137, 0]
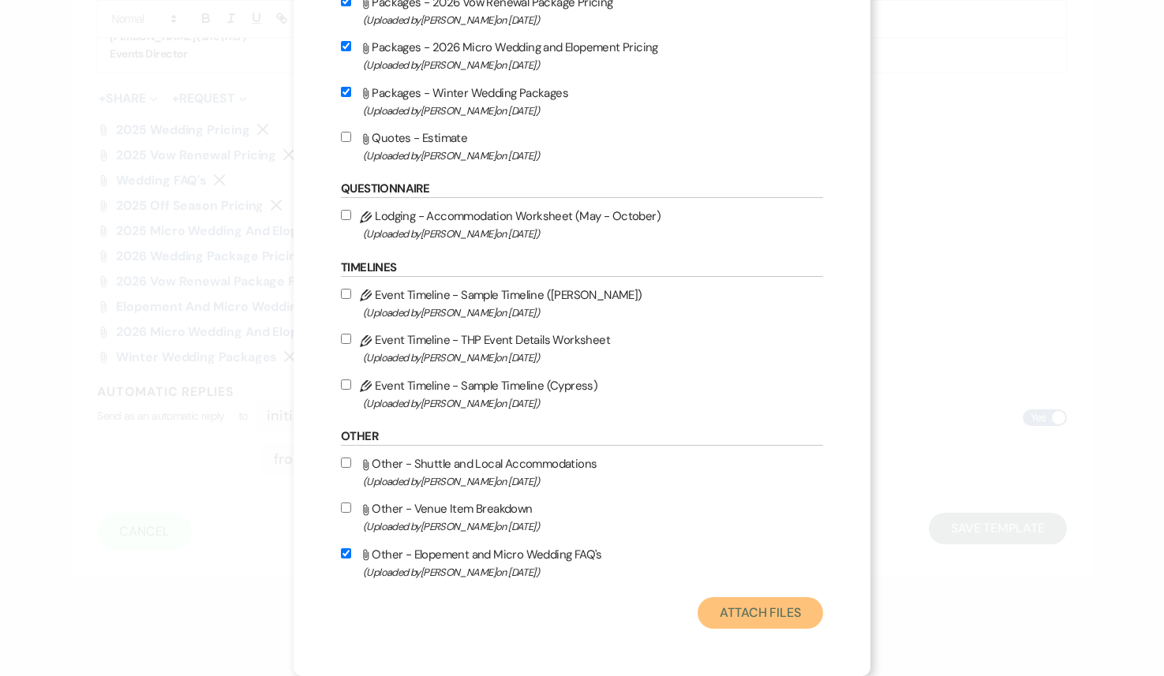
click at [735, 615] on button "Attach Files" at bounding box center [760, 613] width 125 height 32
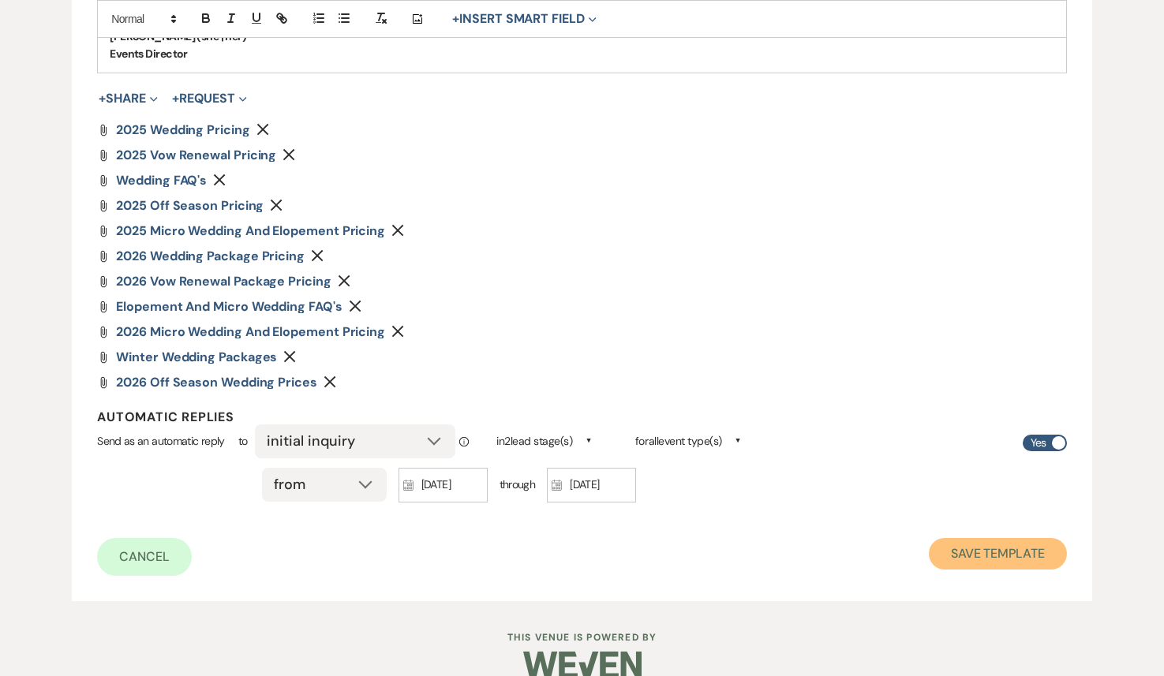
click at [1012, 561] on button "Save Template" at bounding box center [998, 554] width 138 height 32
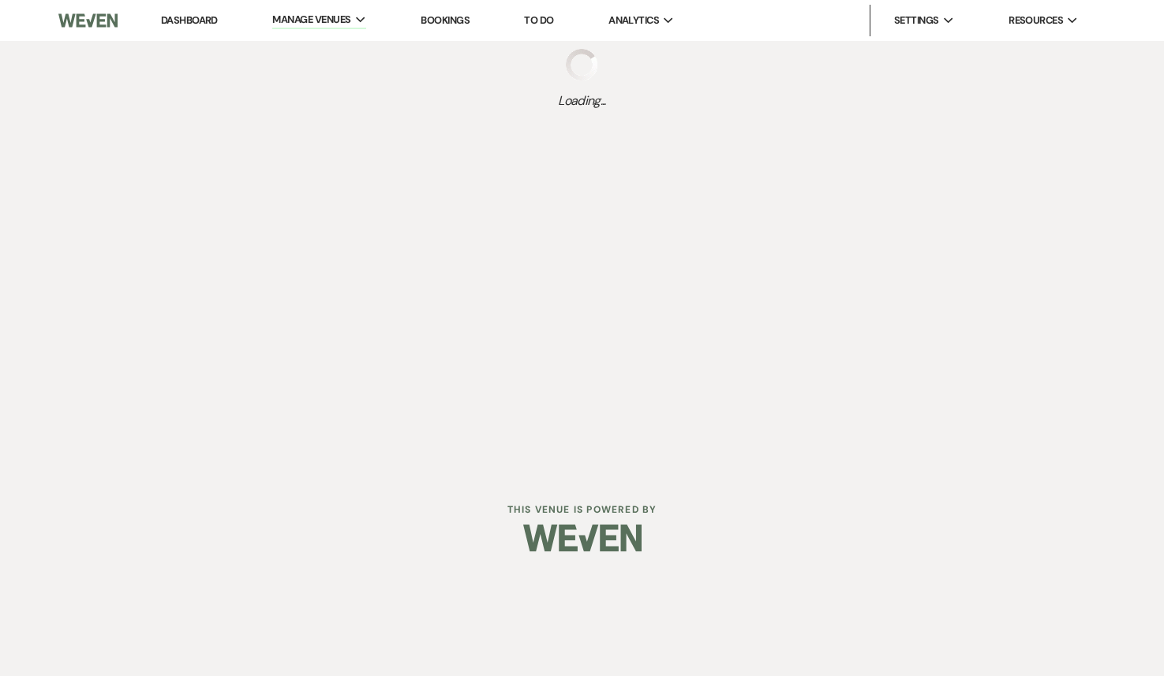
select select "Message Templates"
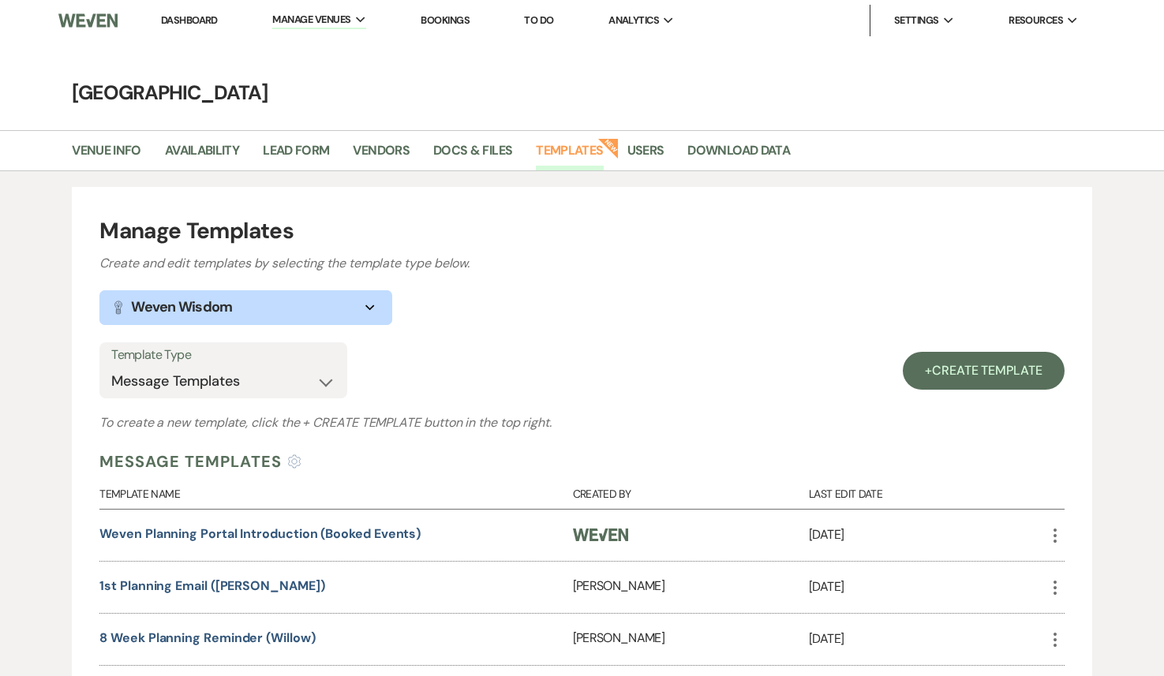
click at [207, 24] on link "Dashboard" at bounding box center [189, 19] width 57 height 13
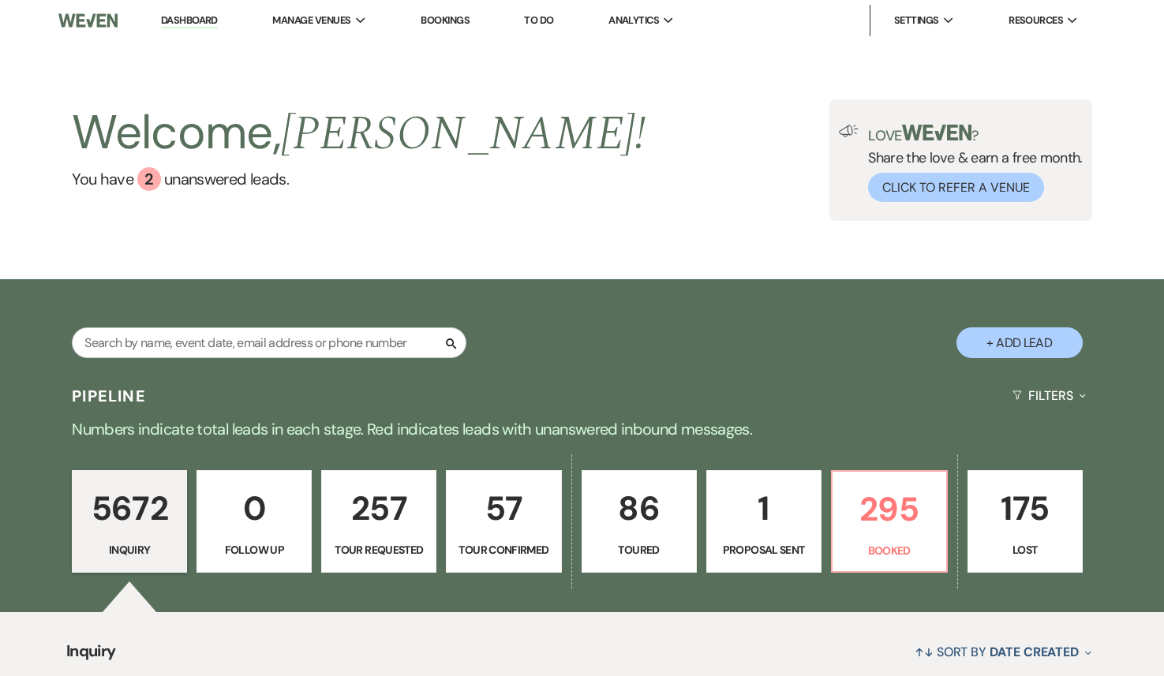
click at [866, 509] on p "295" at bounding box center [889, 509] width 95 height 53
click at [879, 207] on div "Love ? Share the love & earn a free month. Click to Refer a Venue" at bounding box center [960, 160] width 263 height 122
click at [888, 173] on button "Click to Refer a Venue" at bounding box center [956, 187] width 176 height 29
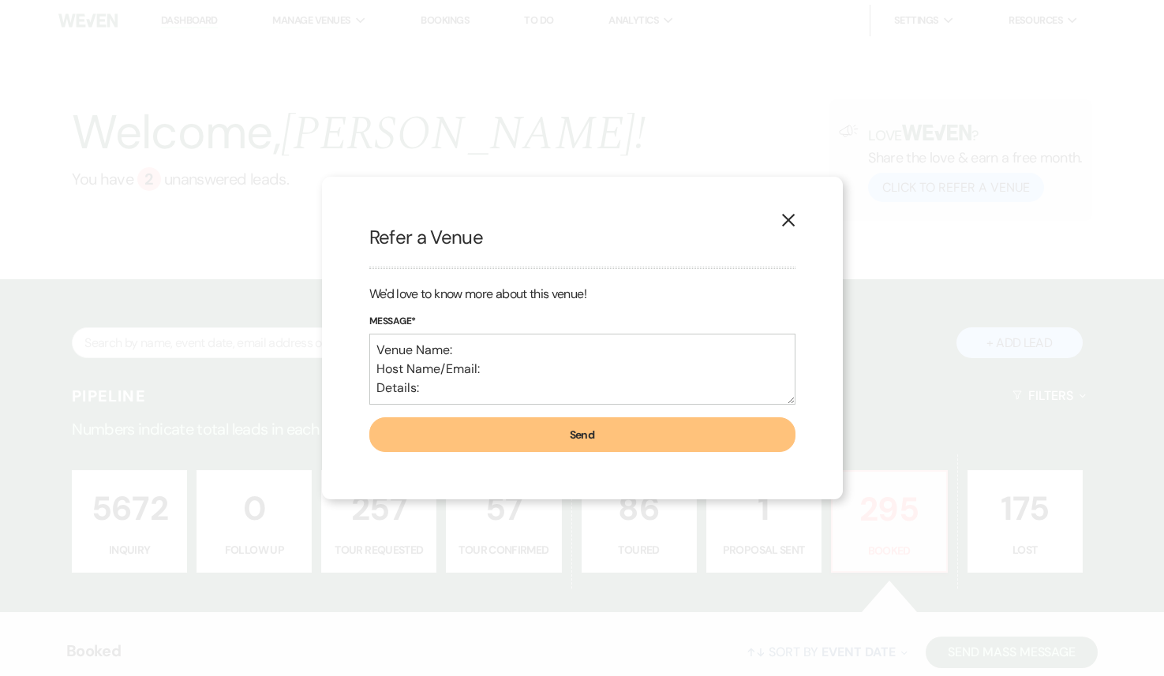
click at [787, 225] on icon "X" at bounding box center [788, 220] width 14 height 14
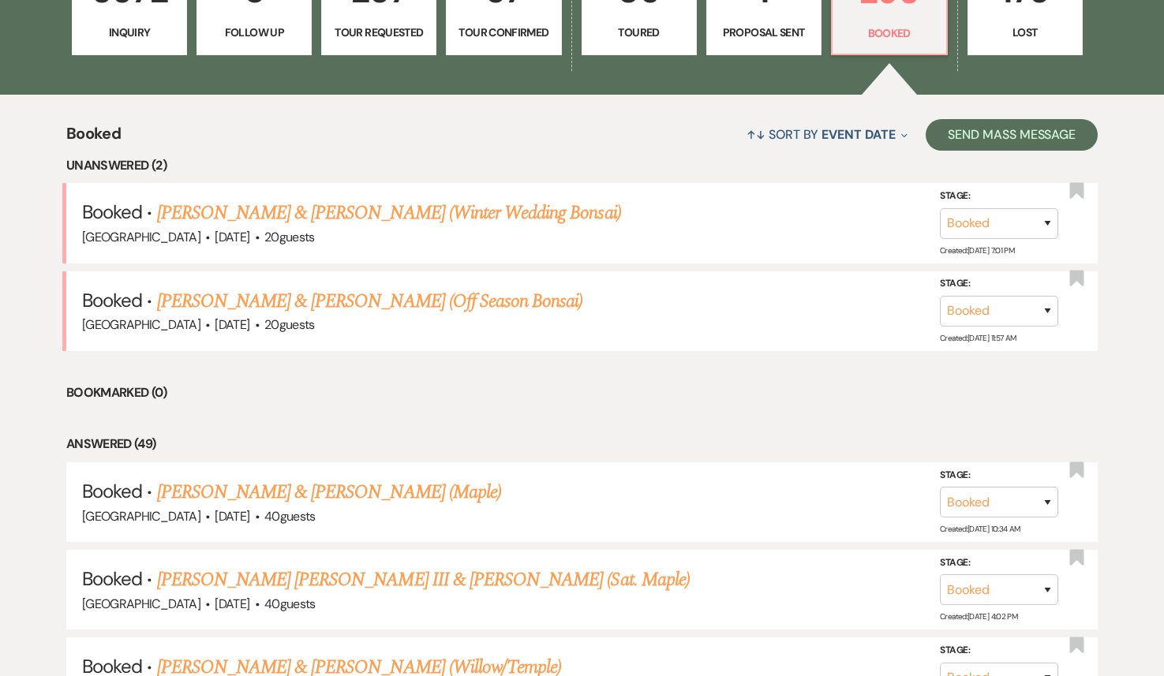
scroll to position [527, 0]
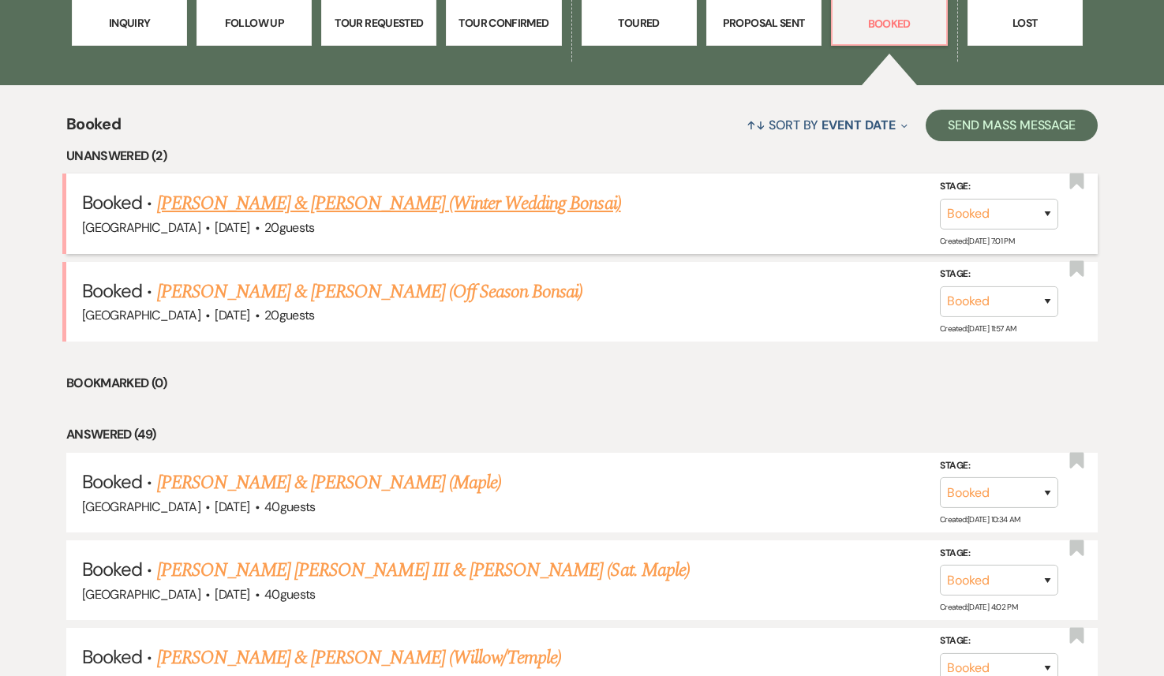
click at [437, 209] on link "Matt Gertz & Matt Reents (Winter Wedding Bonsai)" at bounding box center [389, 203] width 464 height 28
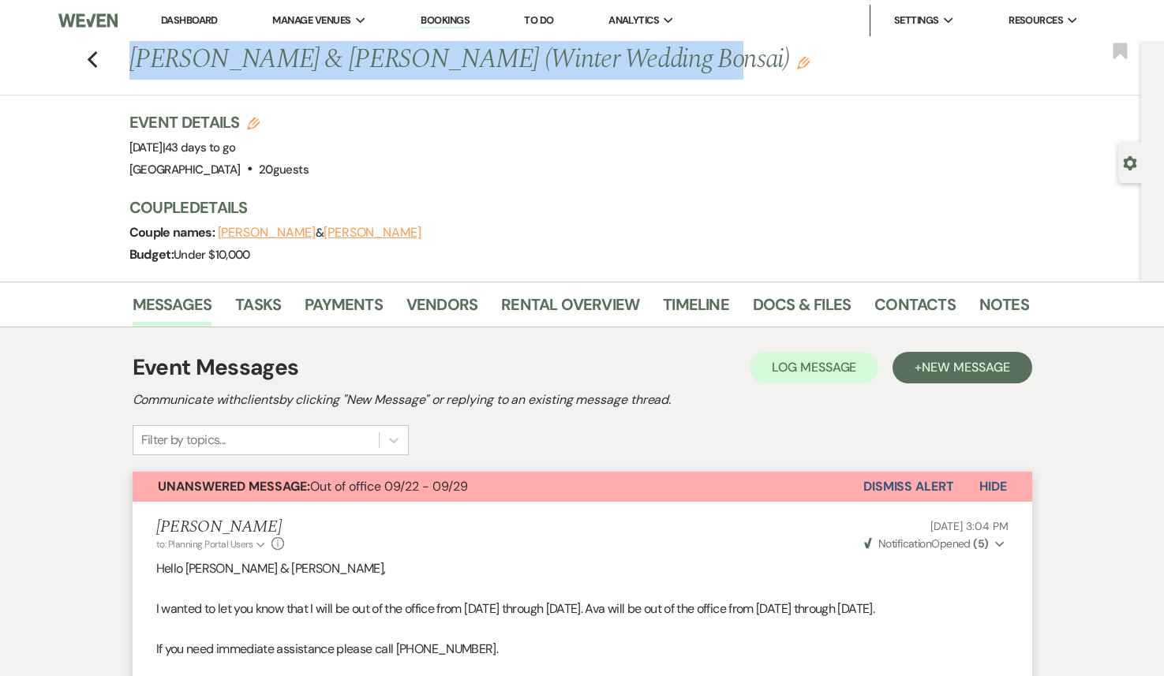
drag, startPoint x: 631, startPoint y: 60, endPoint x: 126, endPoint y: 71, distance: 505.1
click at [126, 71] on div "Previous Matt Gertz & Matt Reents (Winter Wedding Bonsai) Edit" at bounding box center [572, 60] width 900 height 38
copy h1 "Matt Gertz & Matt Reents (Winter Wedding Bonsai)"
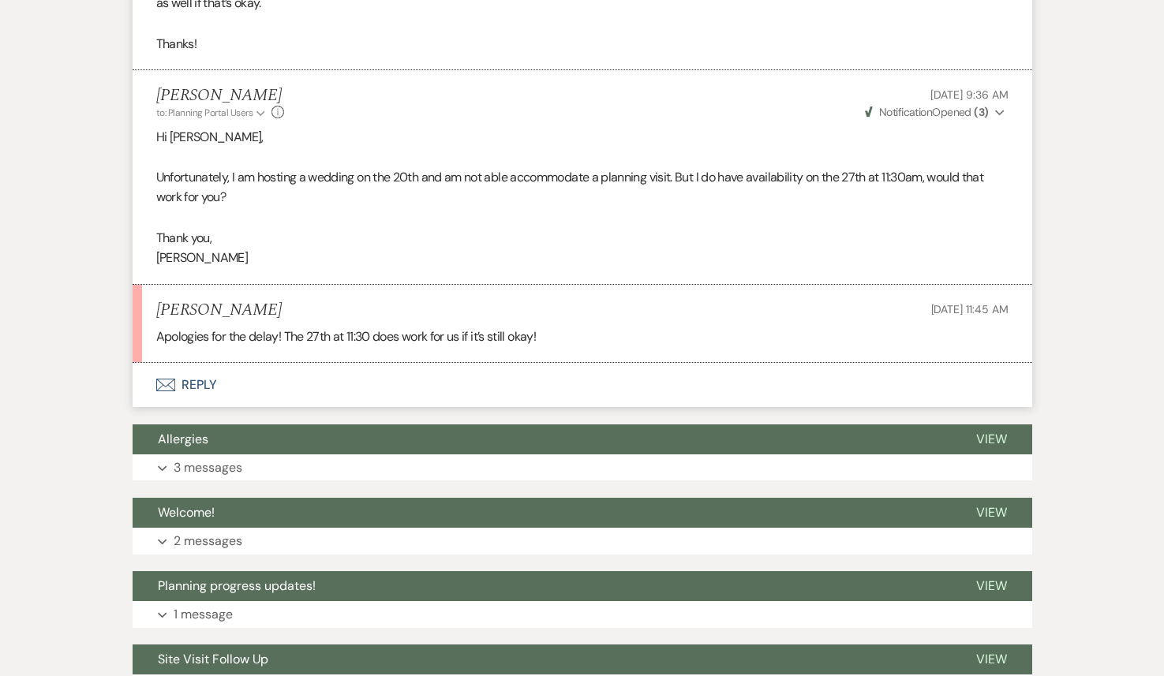
scroll to position [848, 0]
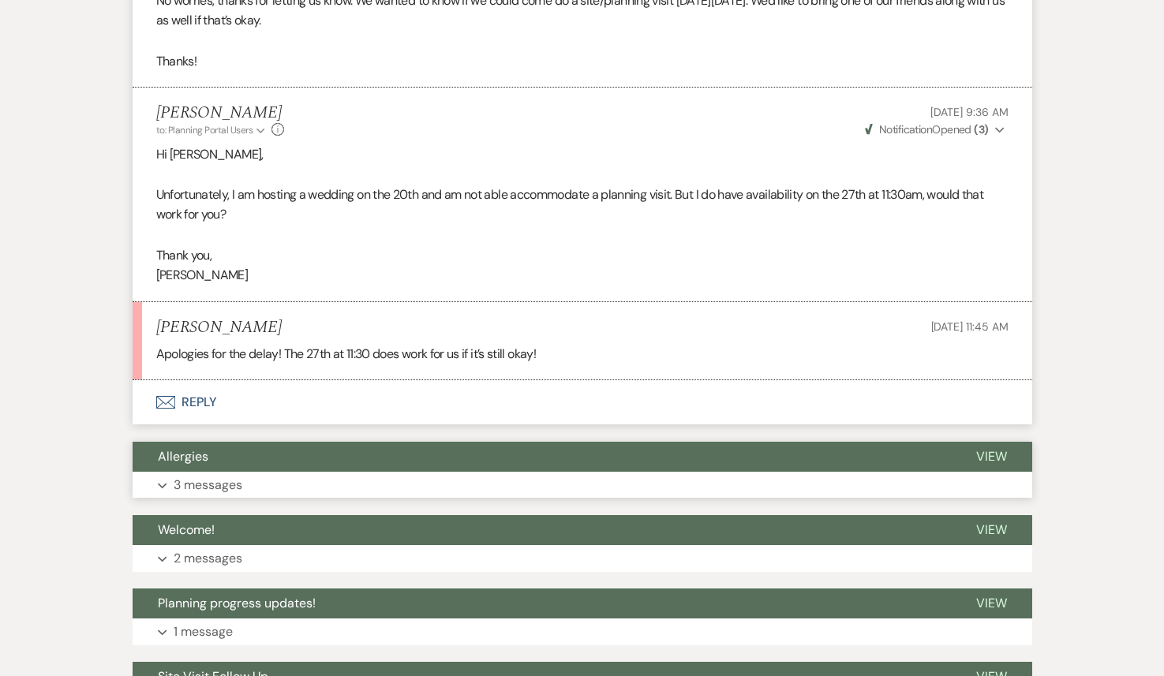
click at [377, 496] on button "Expand 3 messages" at bounding box center [583, 485] width 900 height 27
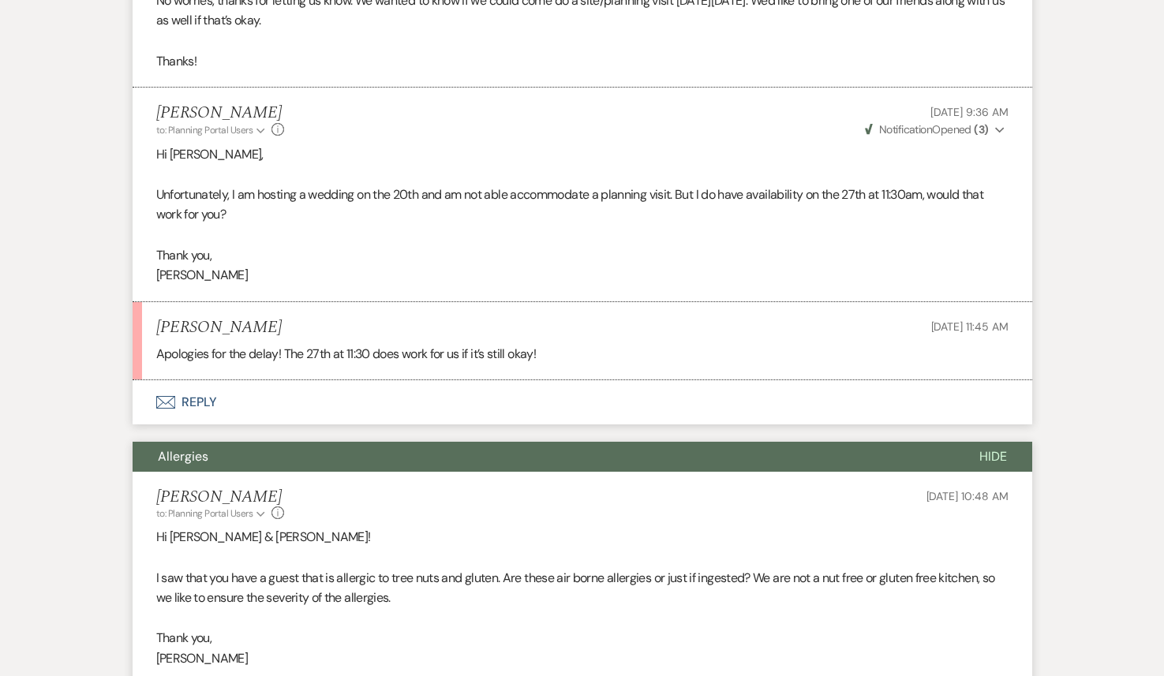
click at [359, 425] on button "Envelope Reply" at bounding box center [583, 402] width 900 height 44
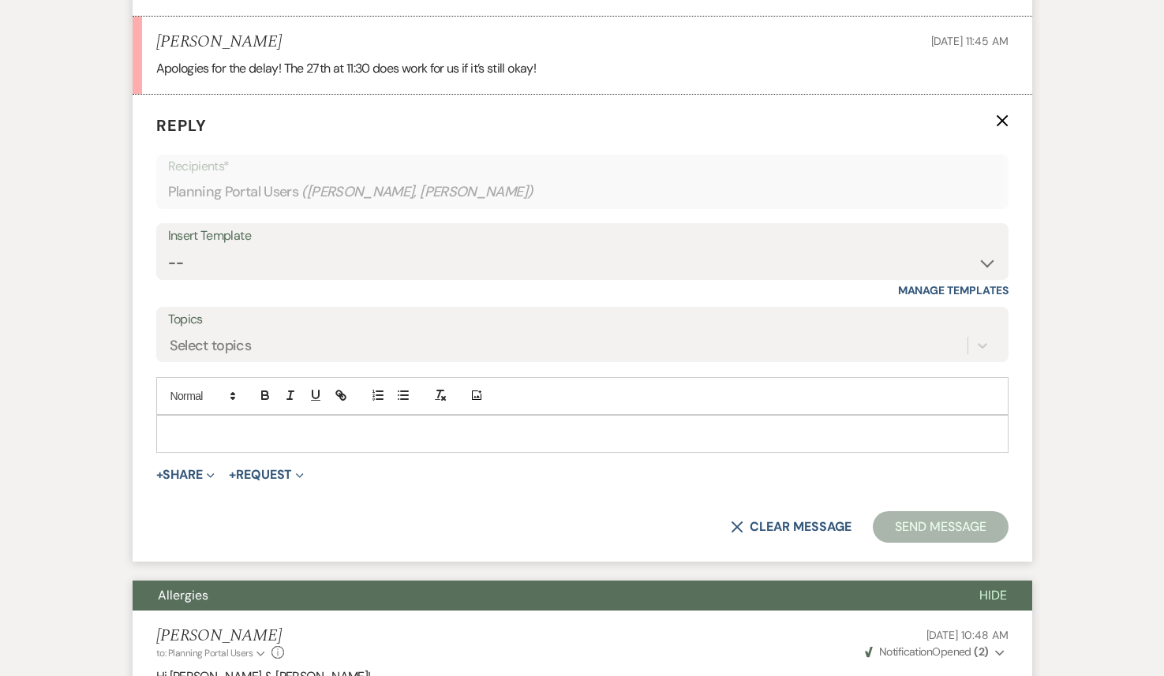
scroll to position [1144, 0]
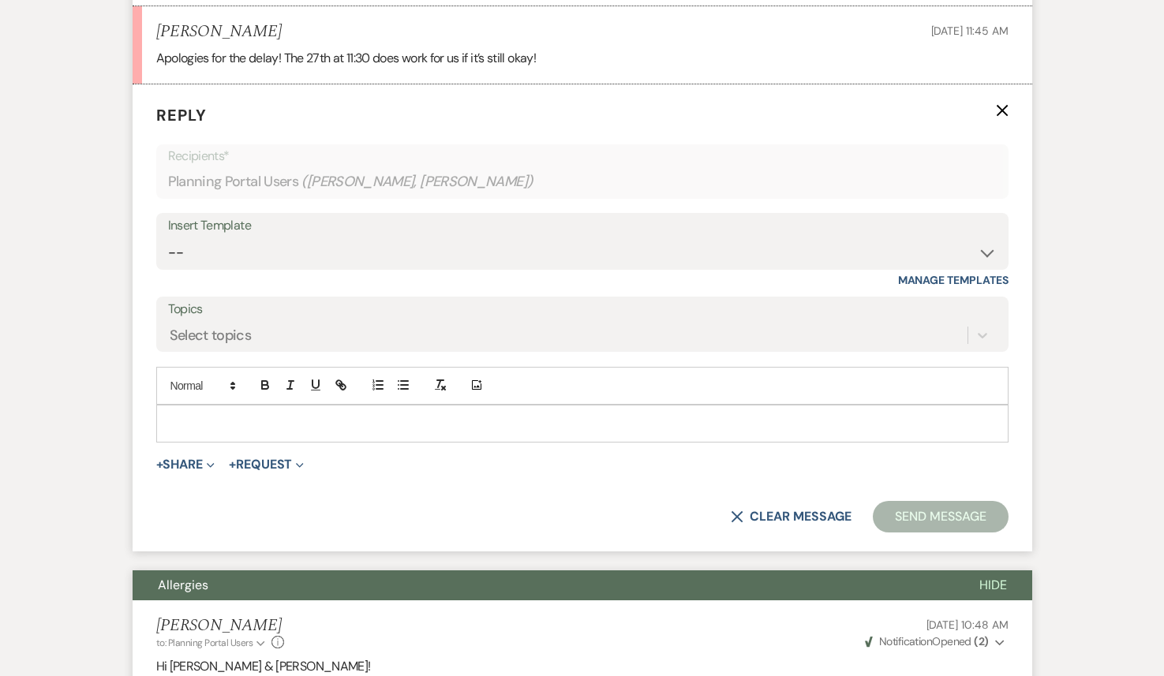
click at [212, 432] on p at bounding box center [582, 423] width 827 height 17
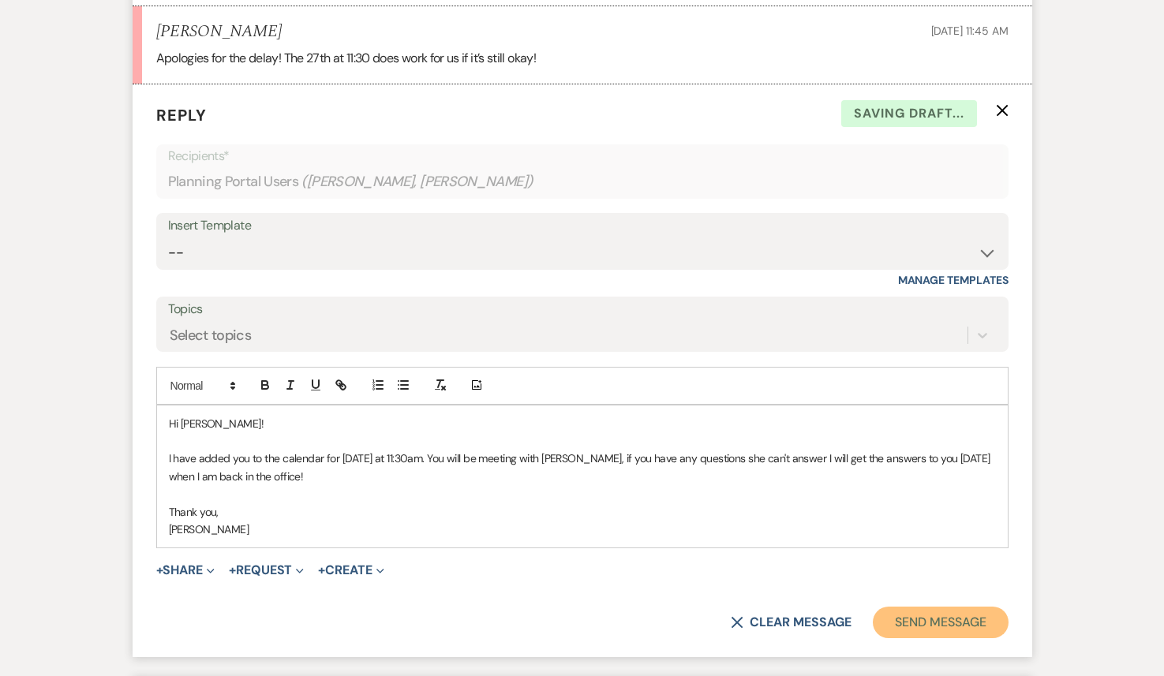
click at [906, 638] on button "Send Message" at bounding box center [940, 623] width 135 height 32
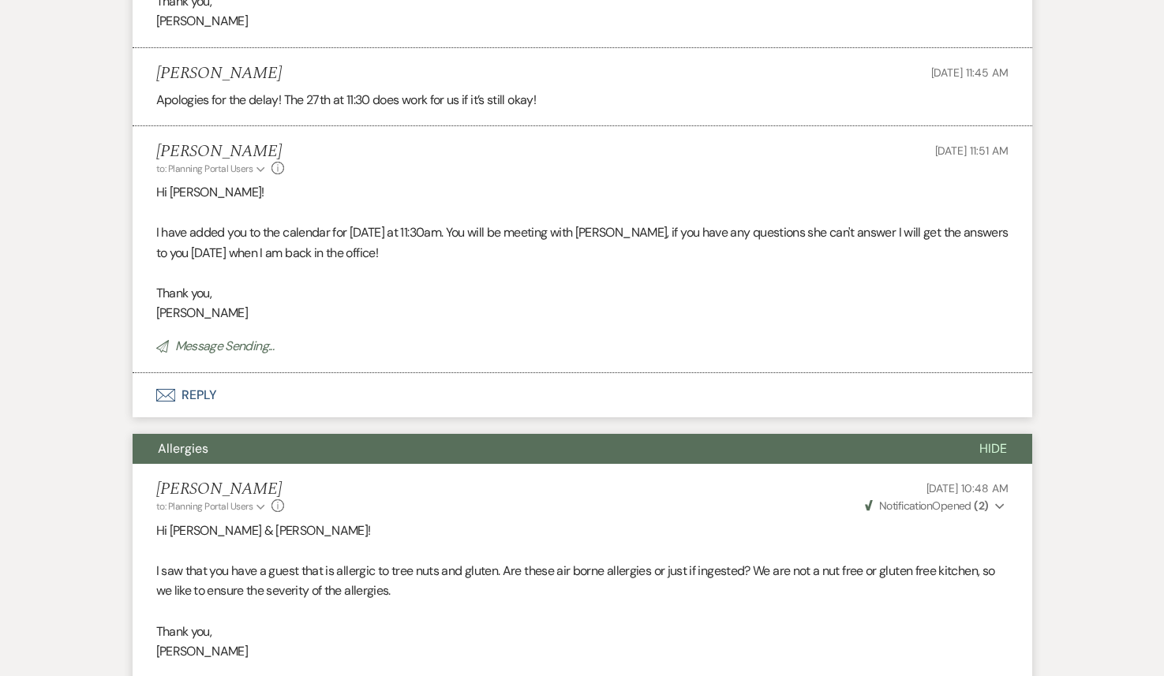
scroll to position [0, 0]
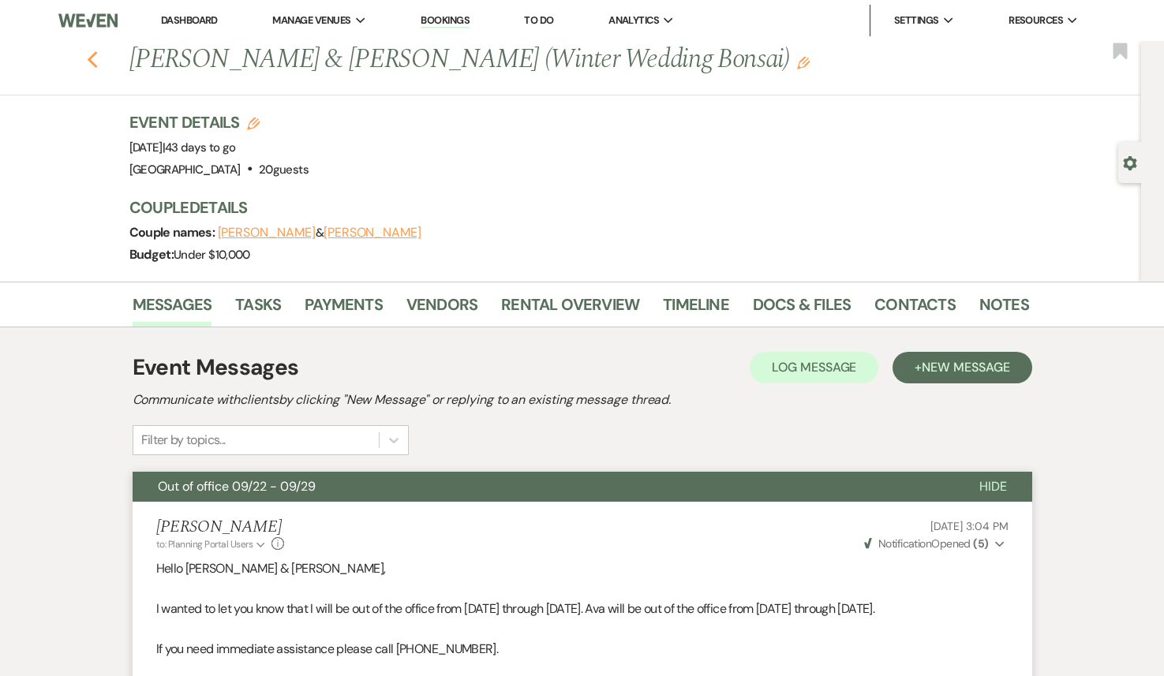
click at [93, 62] on icon "Previous" at bounding box center [93, 60] width 12 height 19
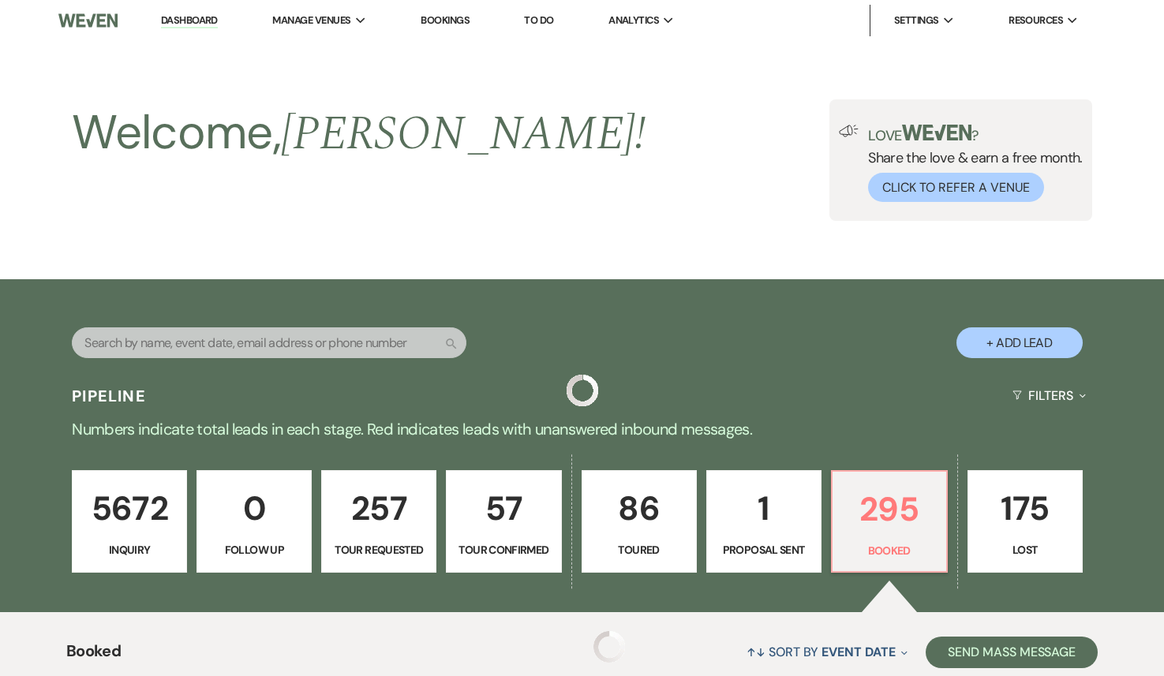
scroll to position [527, 0]
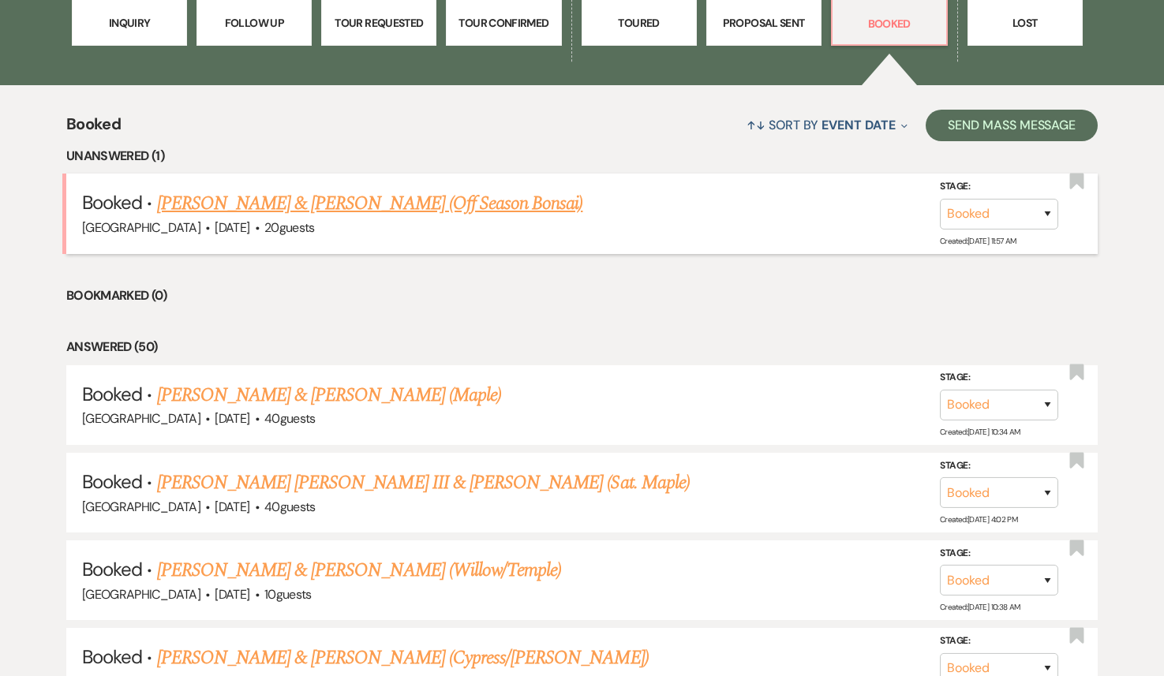
click at [352, 206] on link "Nathan Whitaker & Anlan Du (Off Season Bonsai)" at bounding box center [370, 203] width 426 height 28
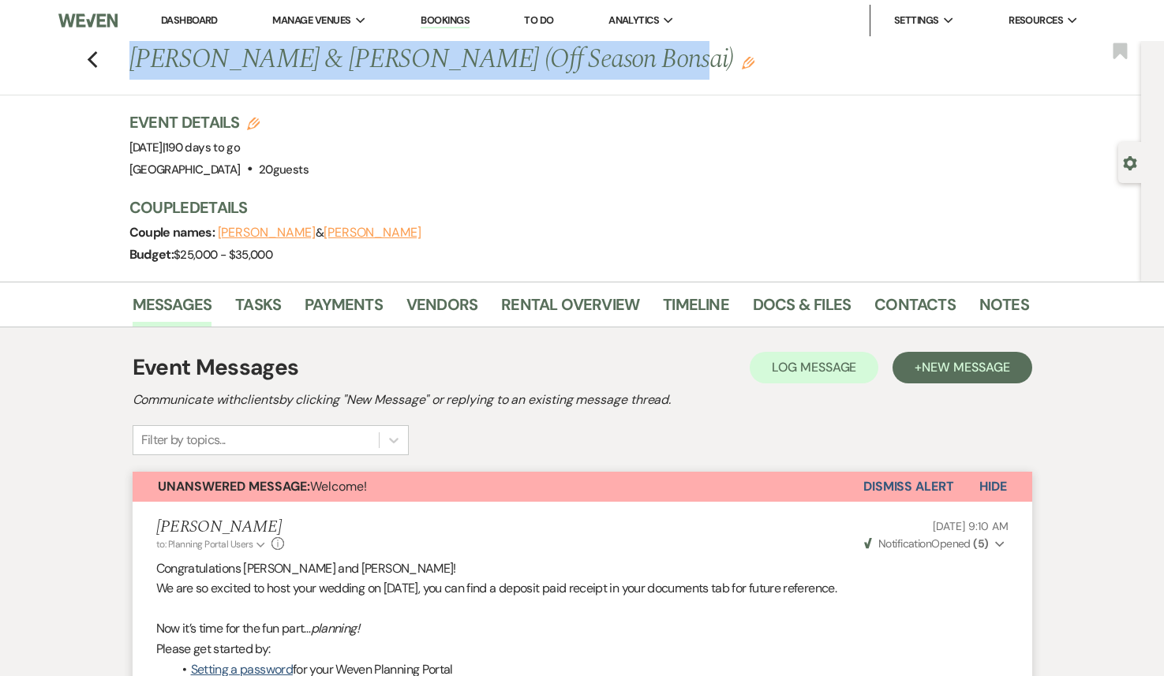
drag, startPoint x: 624, startPoint y: 62, endPoint x: 133, endPoint y: 65, distance: 491.6
click at [133, 65] on h1 "Nathan Whitaker & Anlan Du (Off Season Bonsai) Edit" at bounding box center [482, 60] width 707 height 38
copy h1 "Nathan Whitaker & Anlan Du (Off Season Bonsai)"
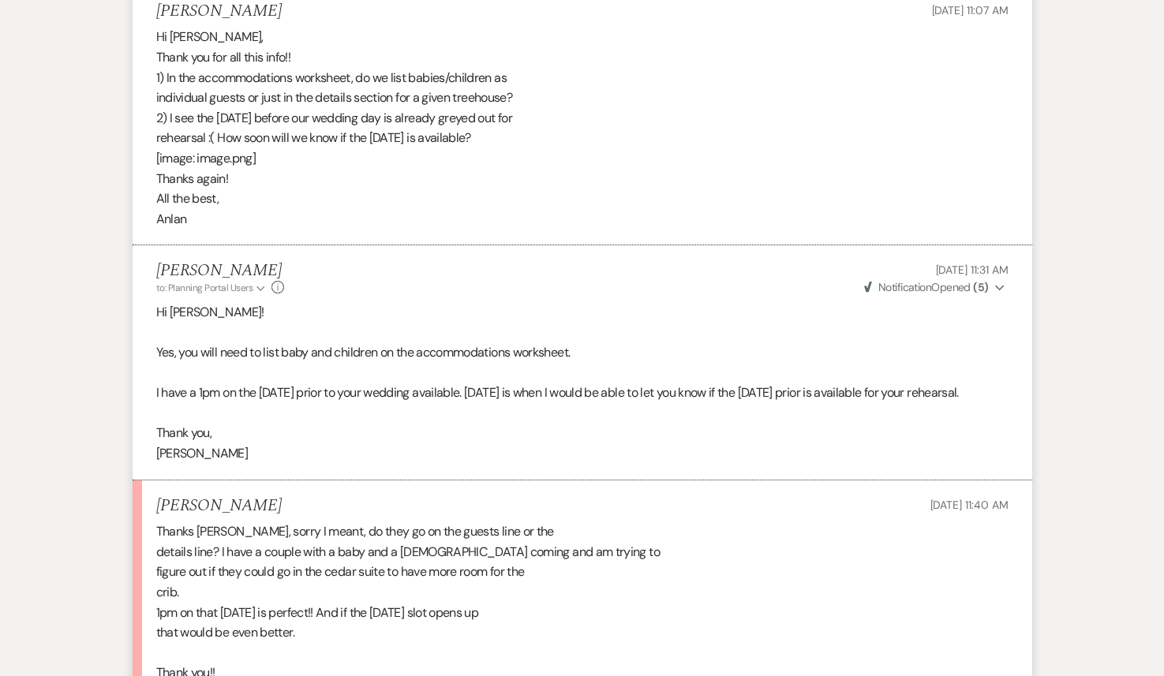
scroll to position [1841, 0]
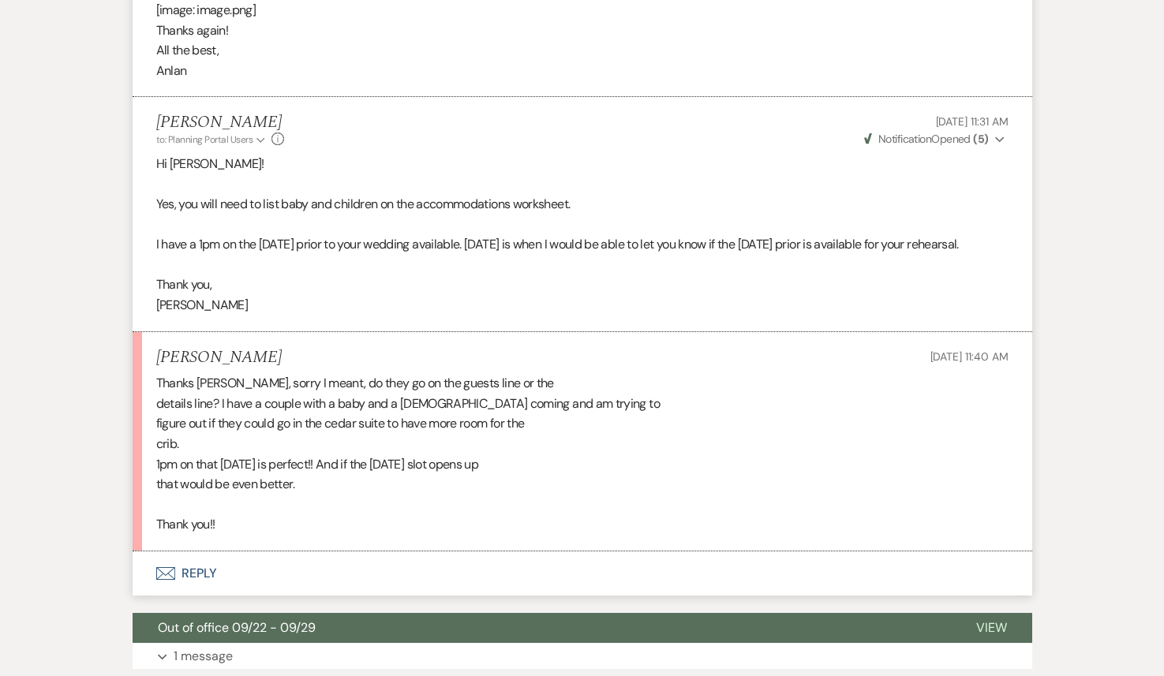
click at [357, 578] on button "Envelope Reply" at bounding box center [583, 574] width 900 height 44
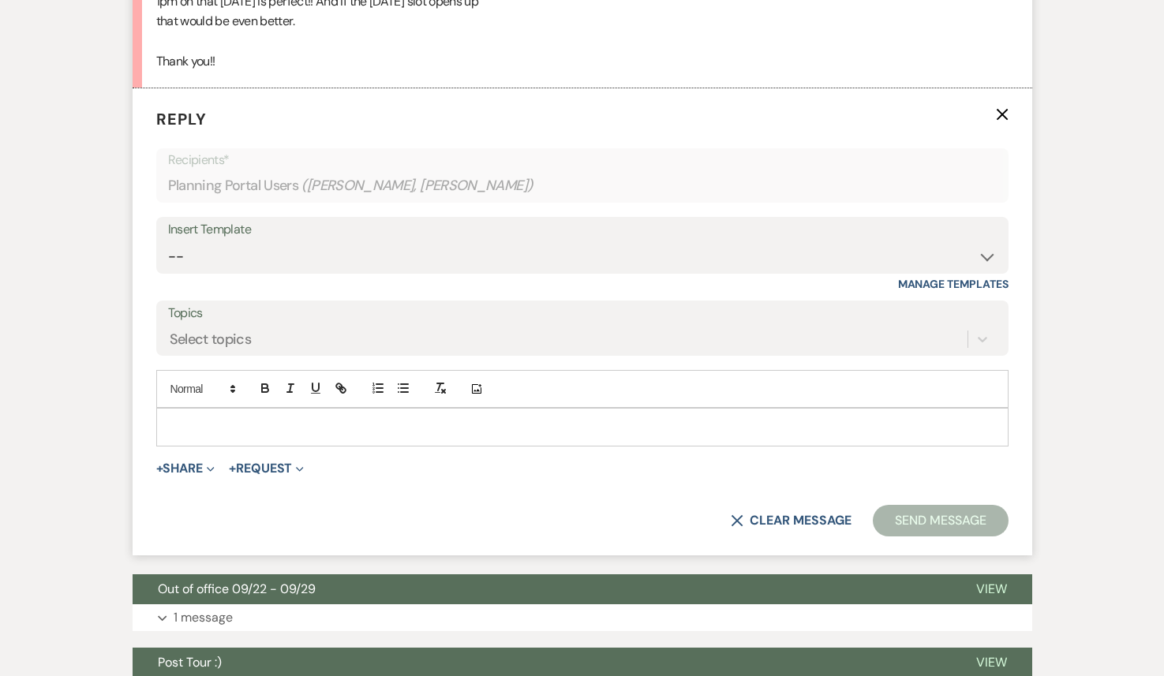
scroll to position [2308, 0]
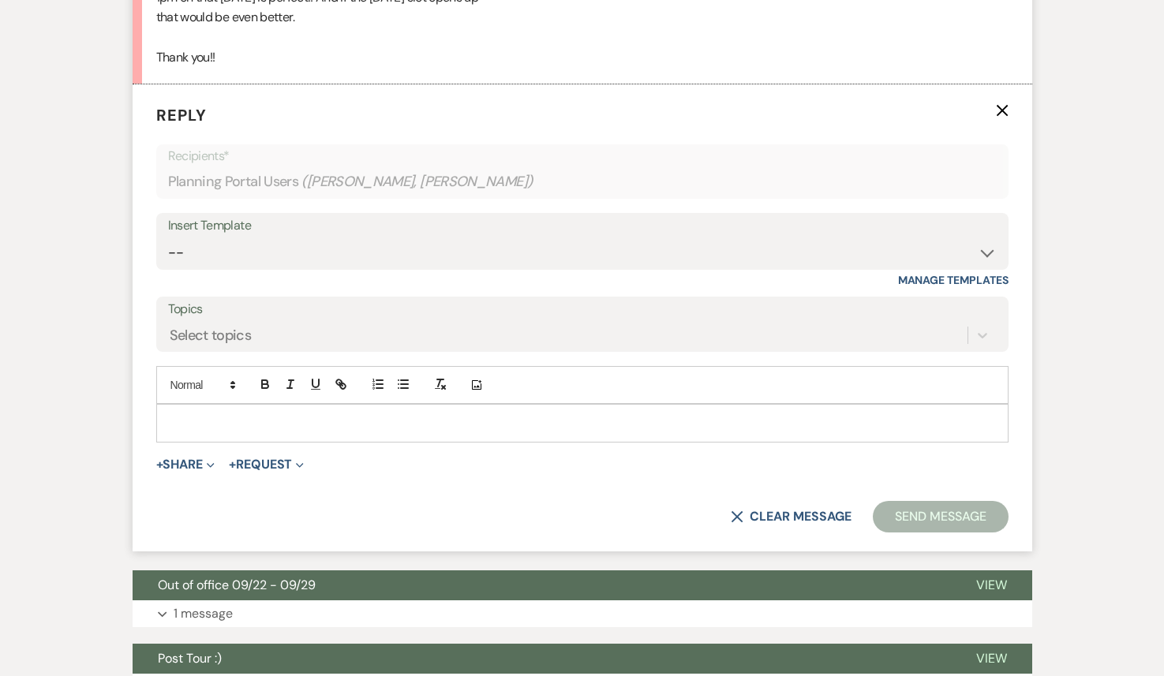
click at [239, 432] on p at bounding box center [582, 422] width 827 height 17
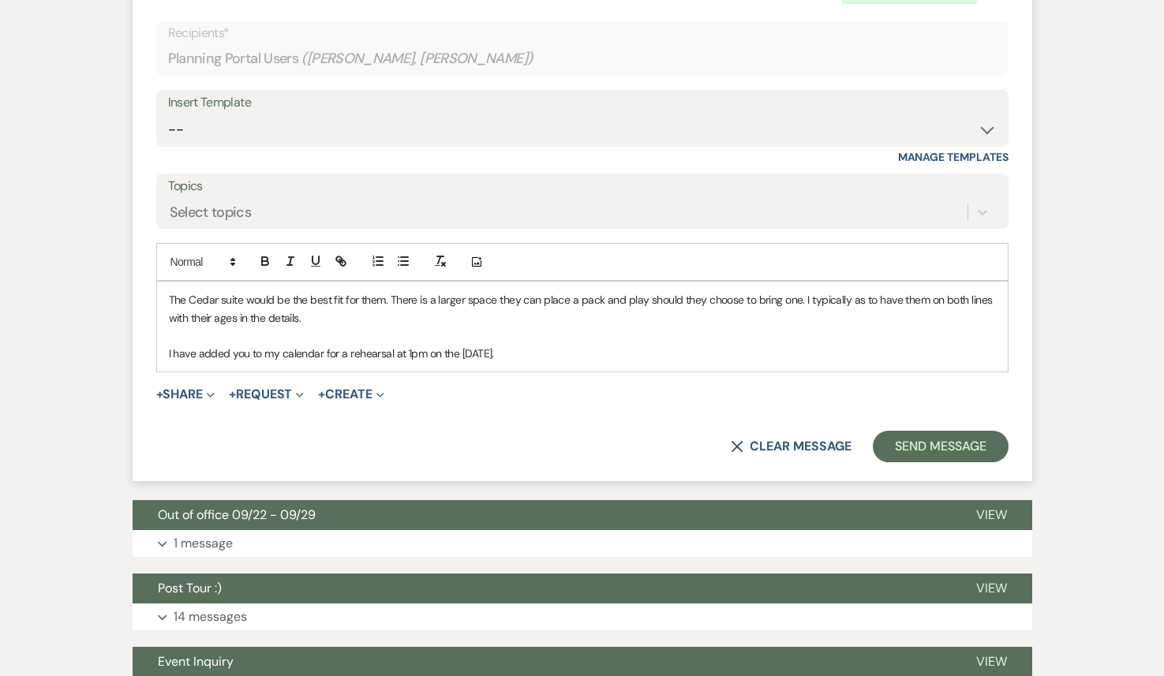
scroll to position [2439, 0]
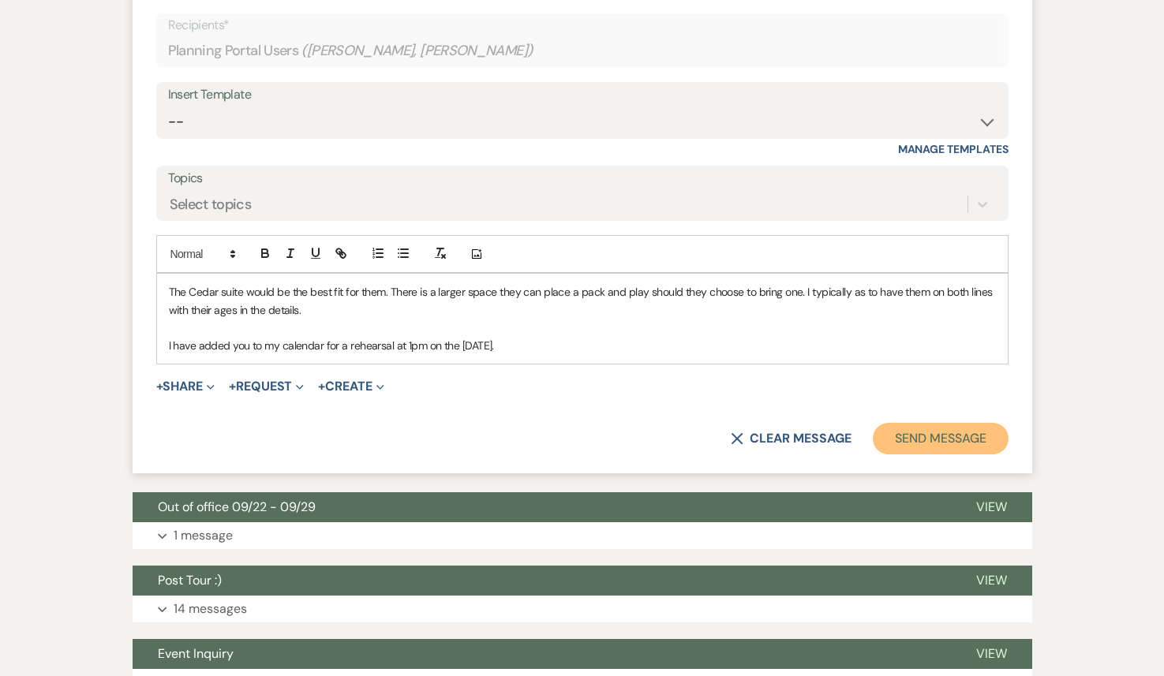
click at [920, 455] on button "Send Message" at bounding box center [940, 439] width 135 height 32
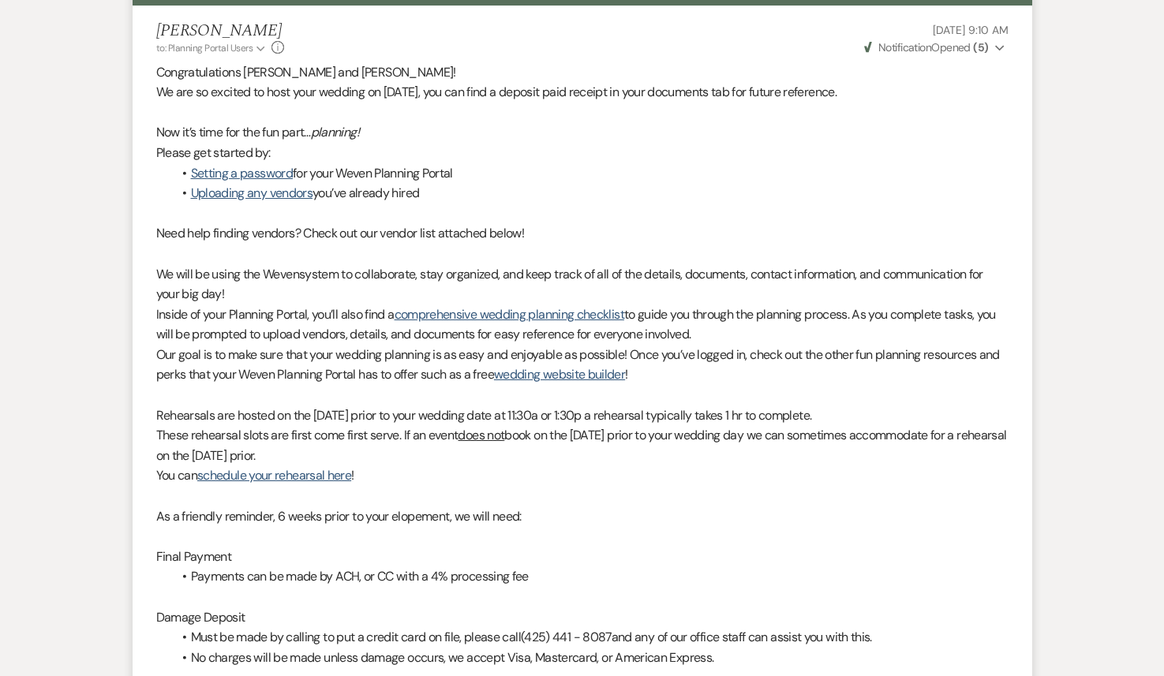
scroll to position [0, 0]
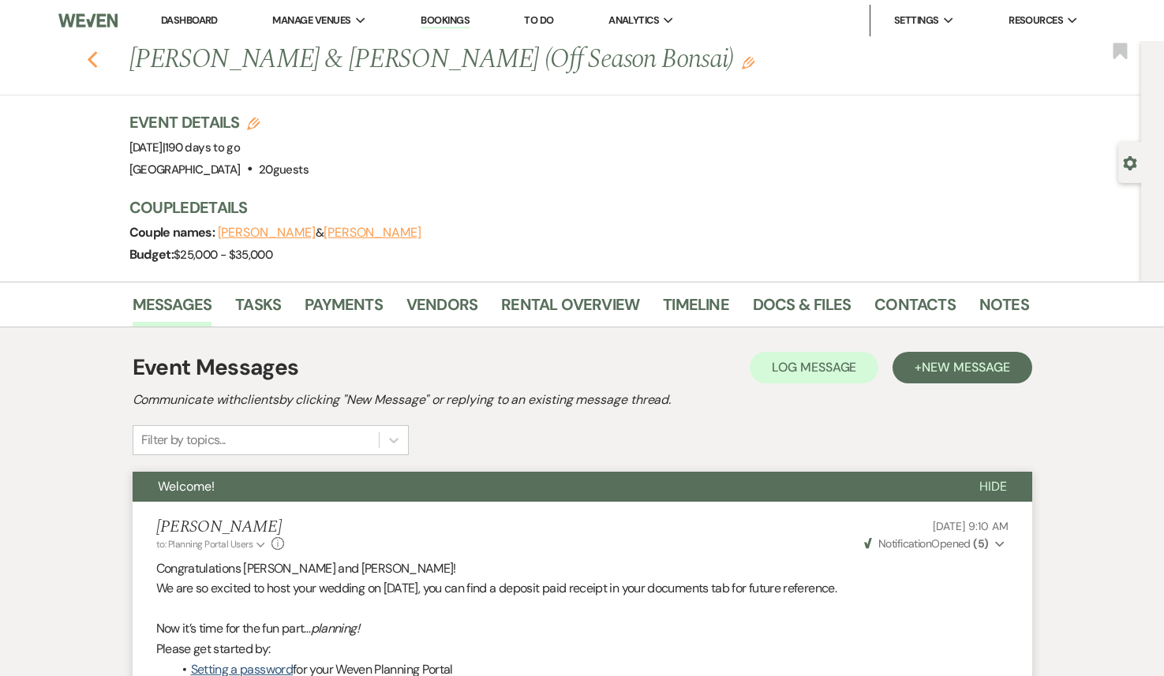
click at [89, 58] on use "button" at bounding box center [92, 59] width 10 height 17
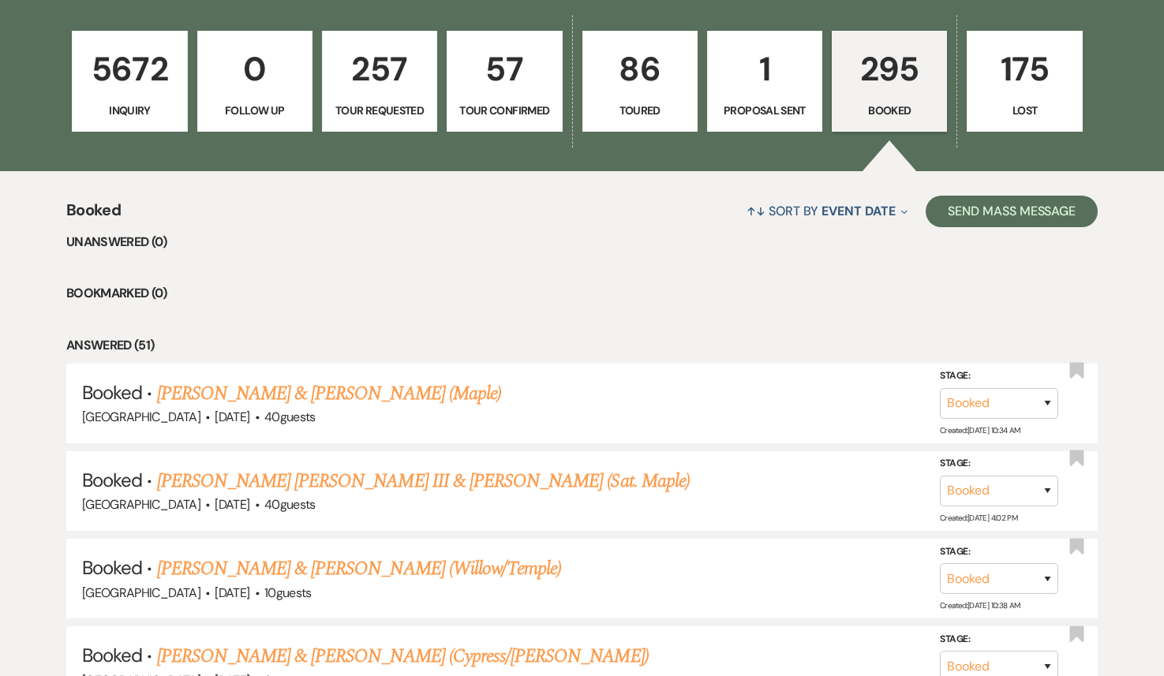
scroll to position [450, 0]
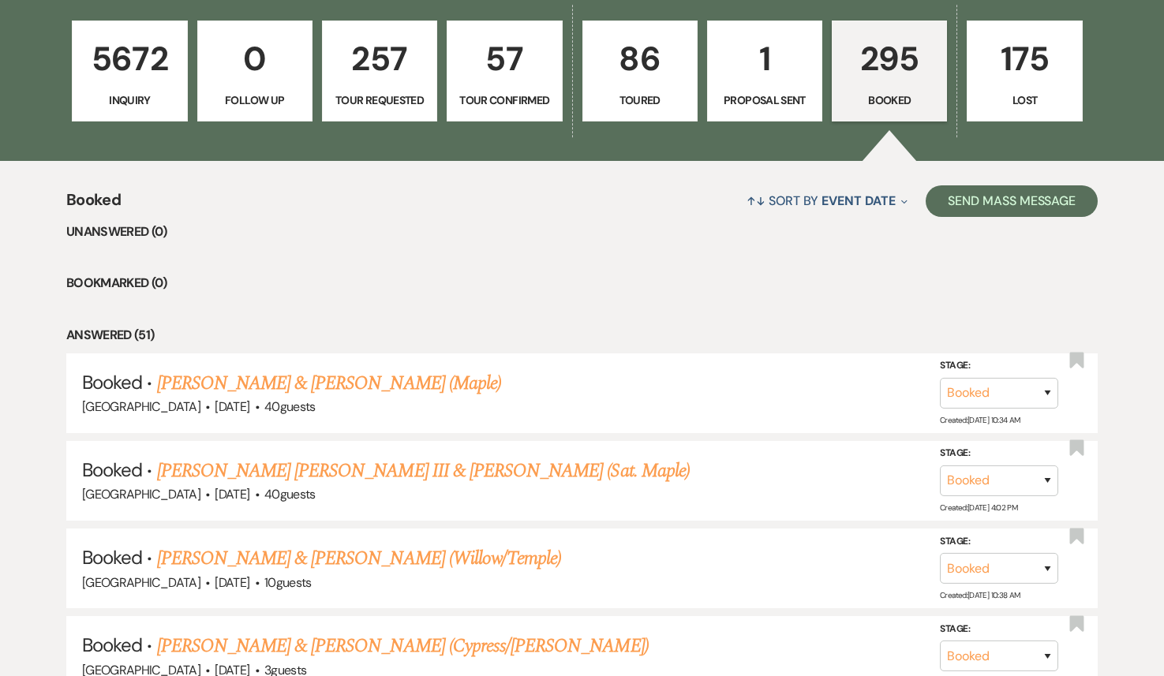
click at [133, 51] on p "5672" at bounding box center [129, 58] width 95 height 53
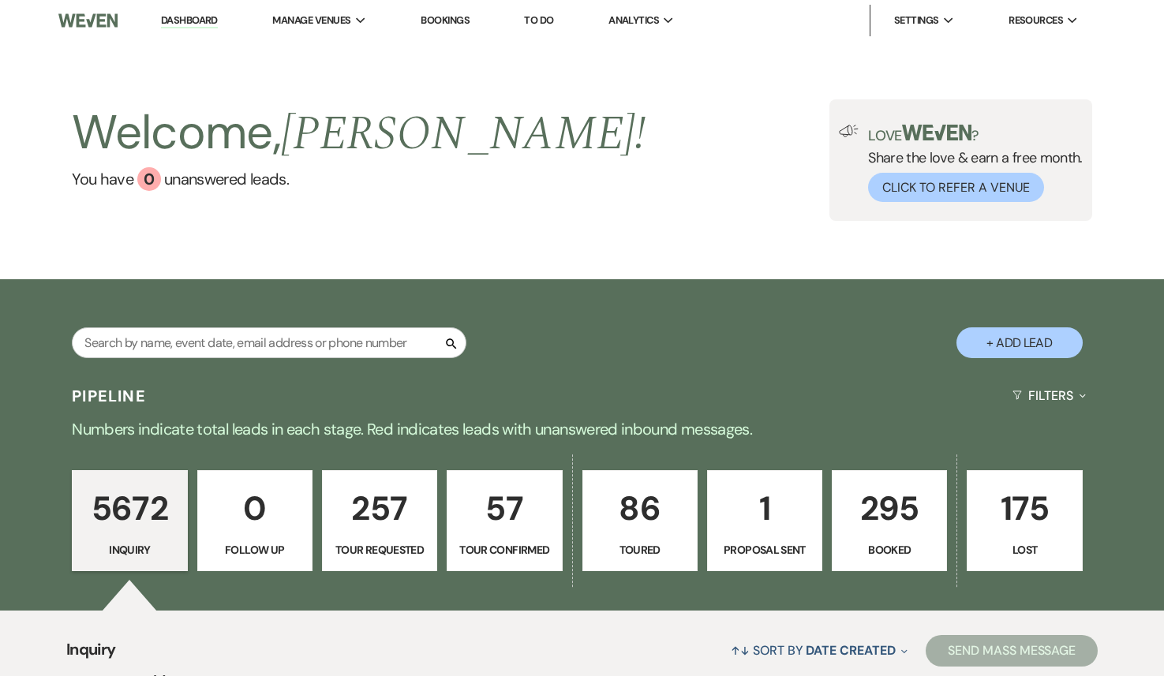
click at [654, 513] on p "86" at bounding box center [640, 508] width 95 height 53
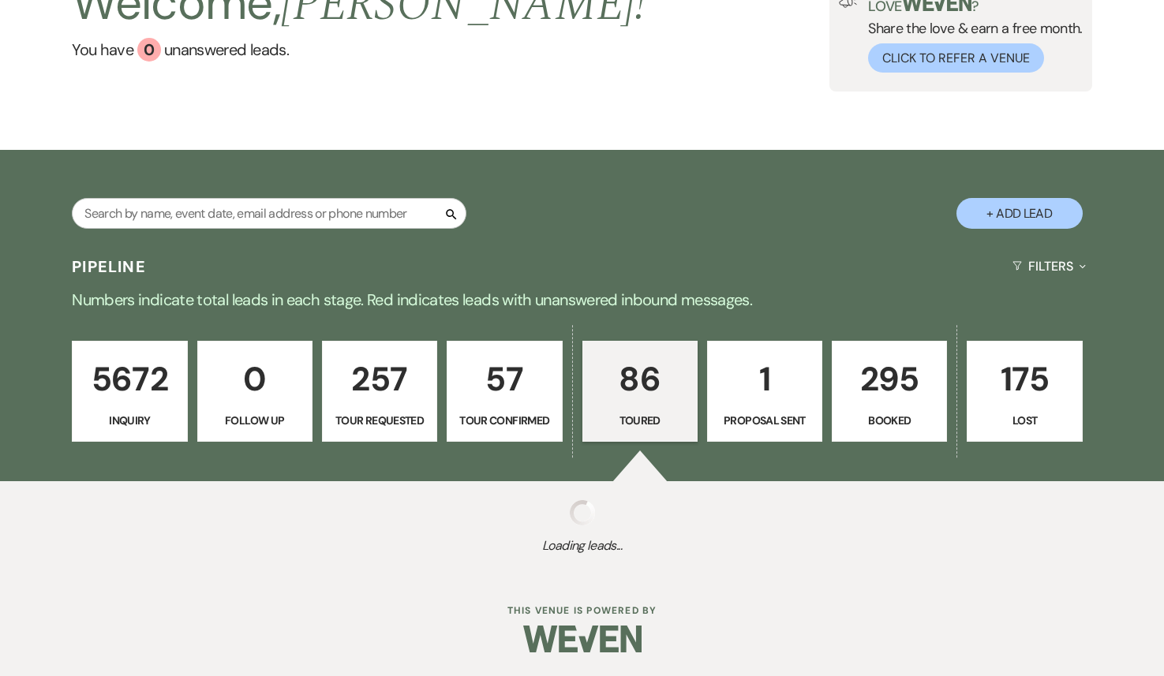
select select "5"
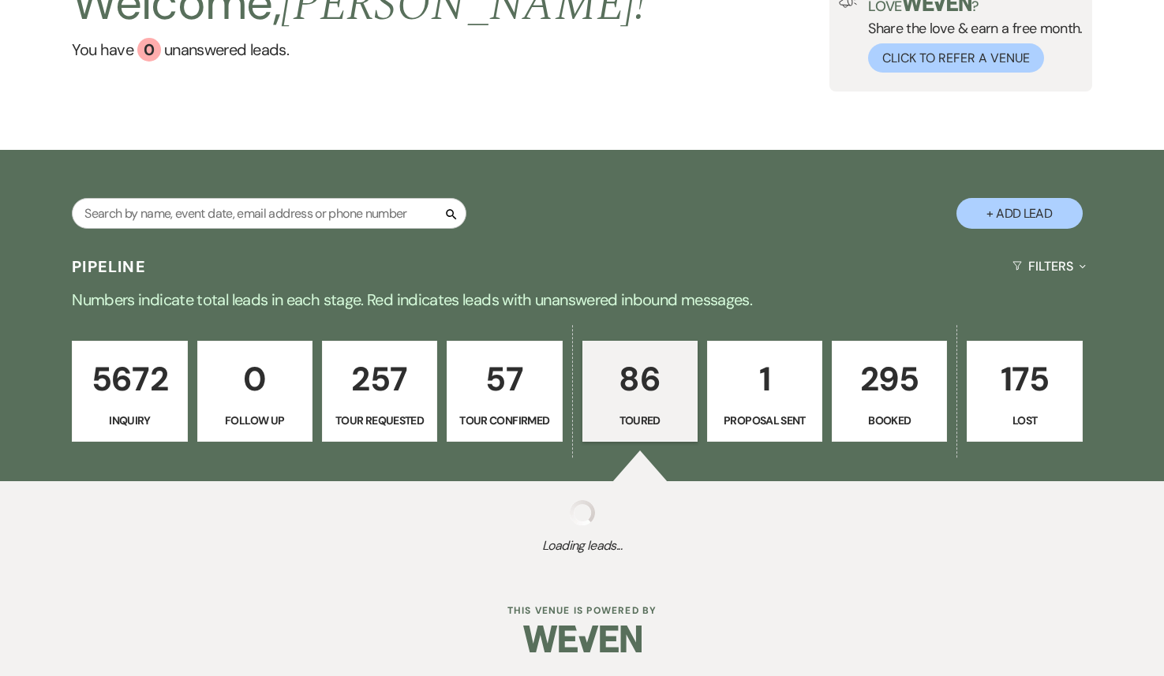
select select "5"
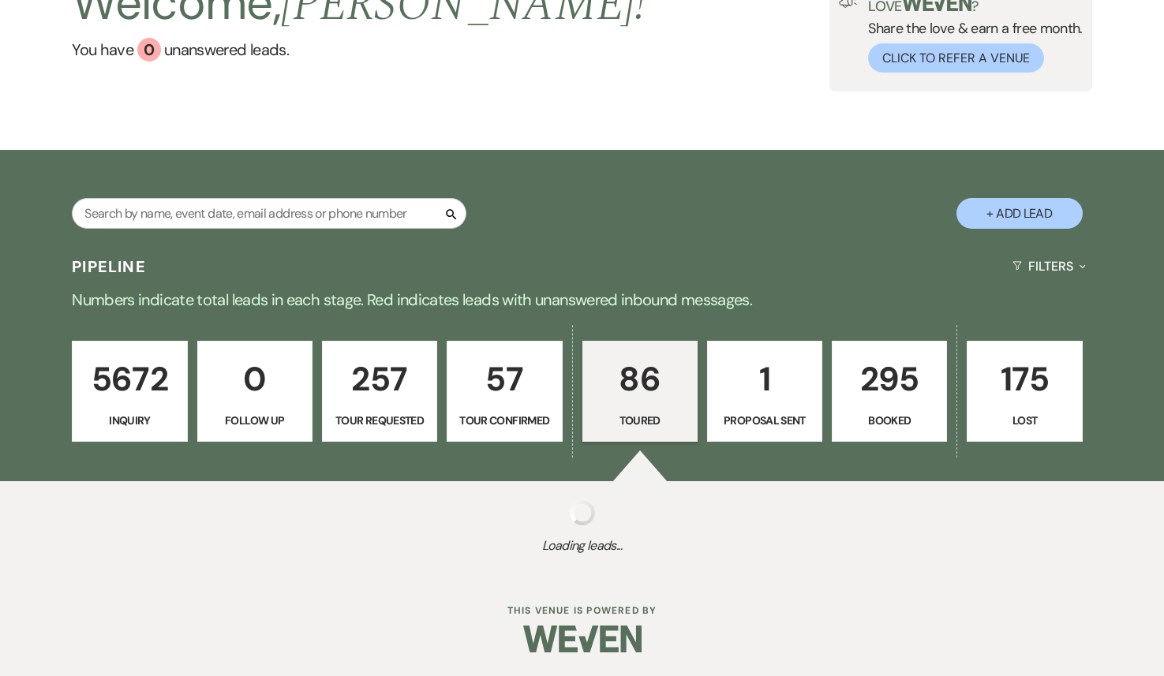
select select "5"
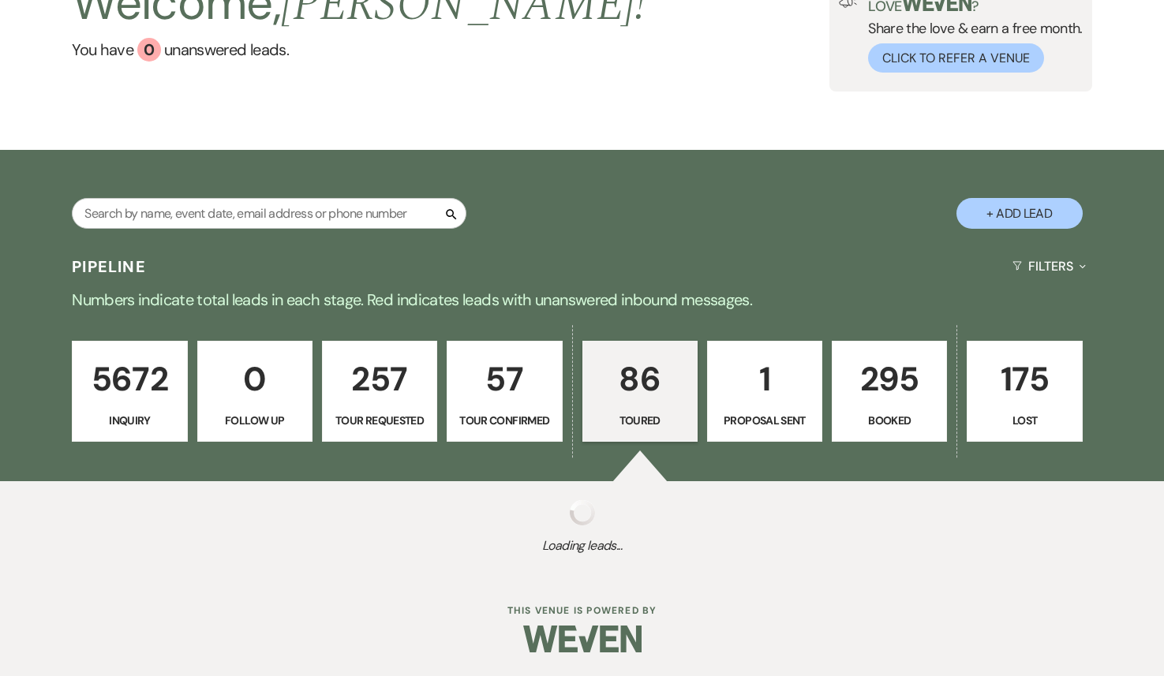
select select "5"
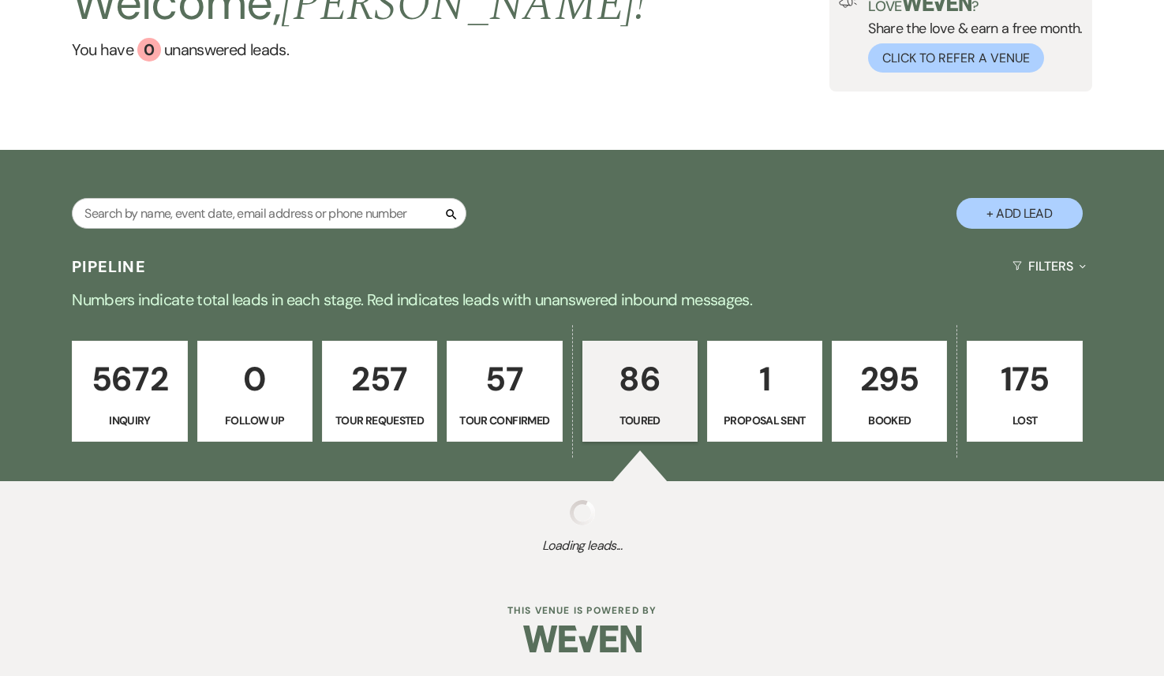
select select "5"
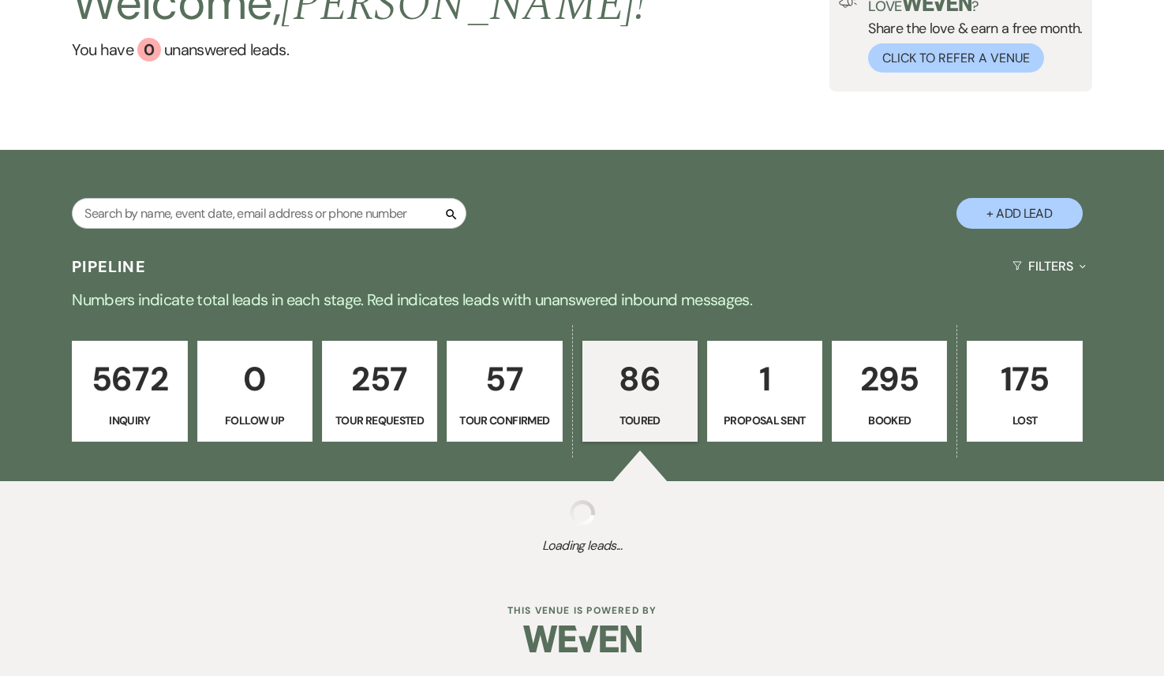
select select "5"
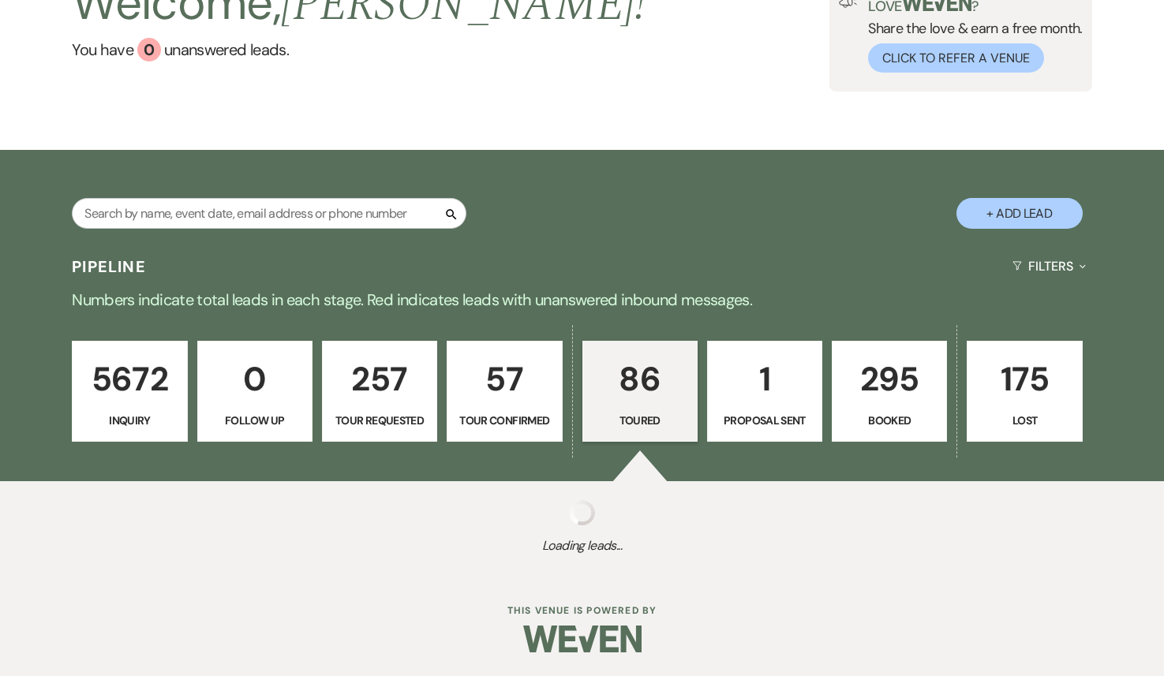
select select "5"
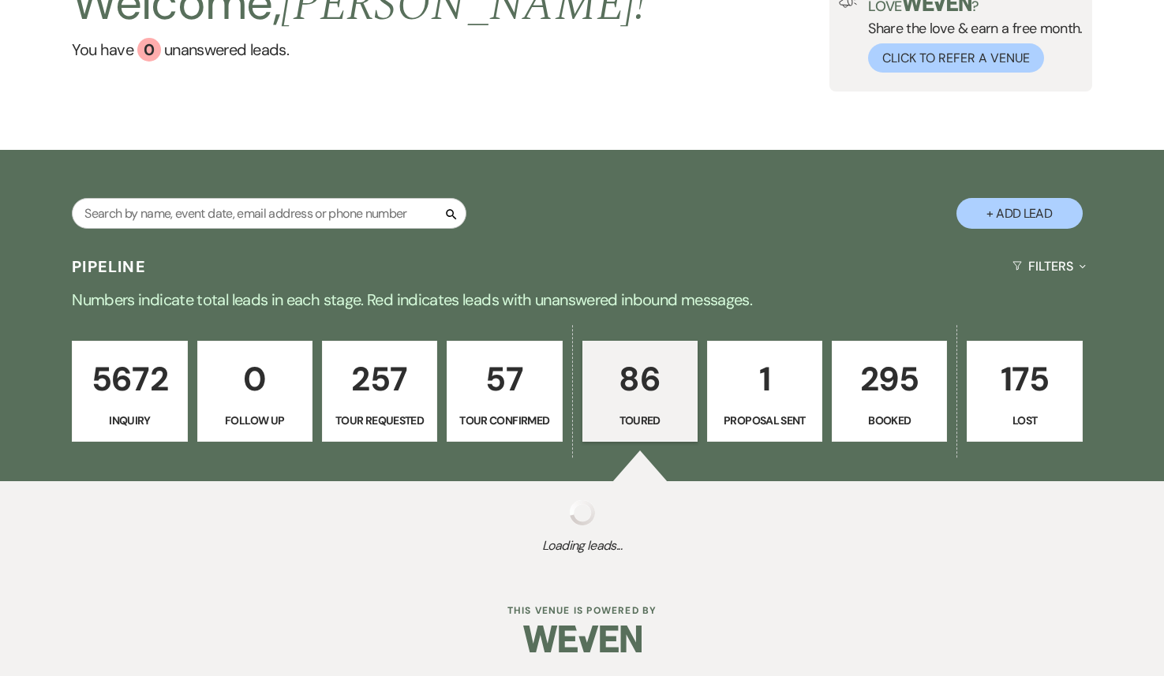
select select "5"
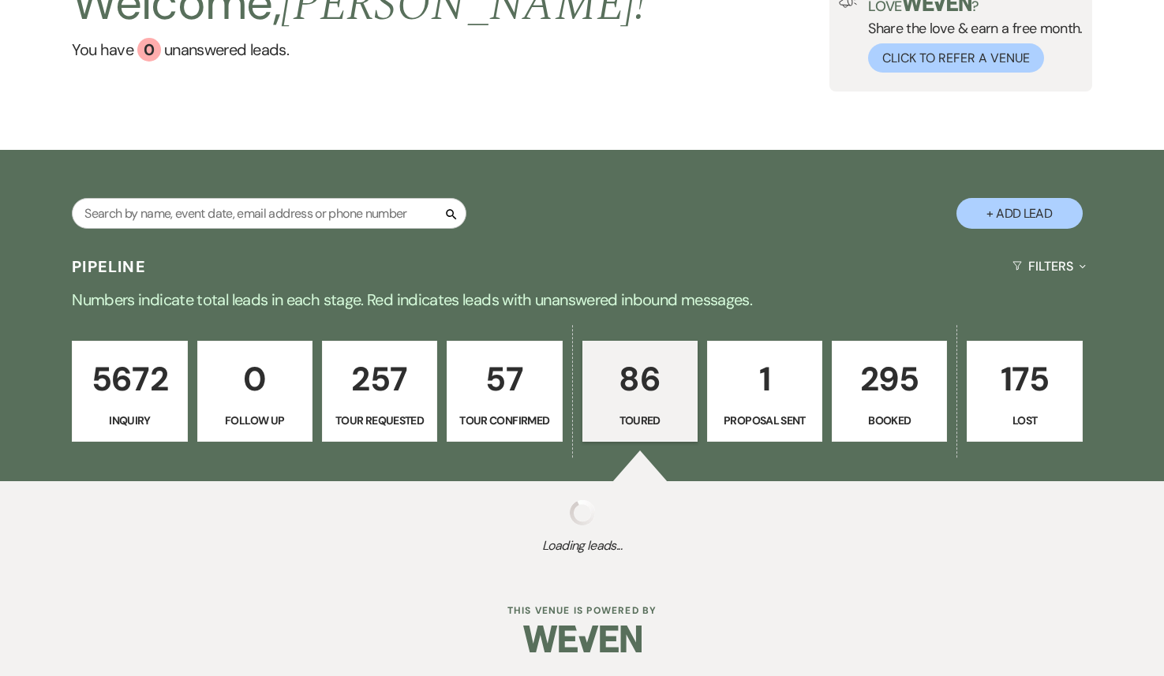
select select "5"
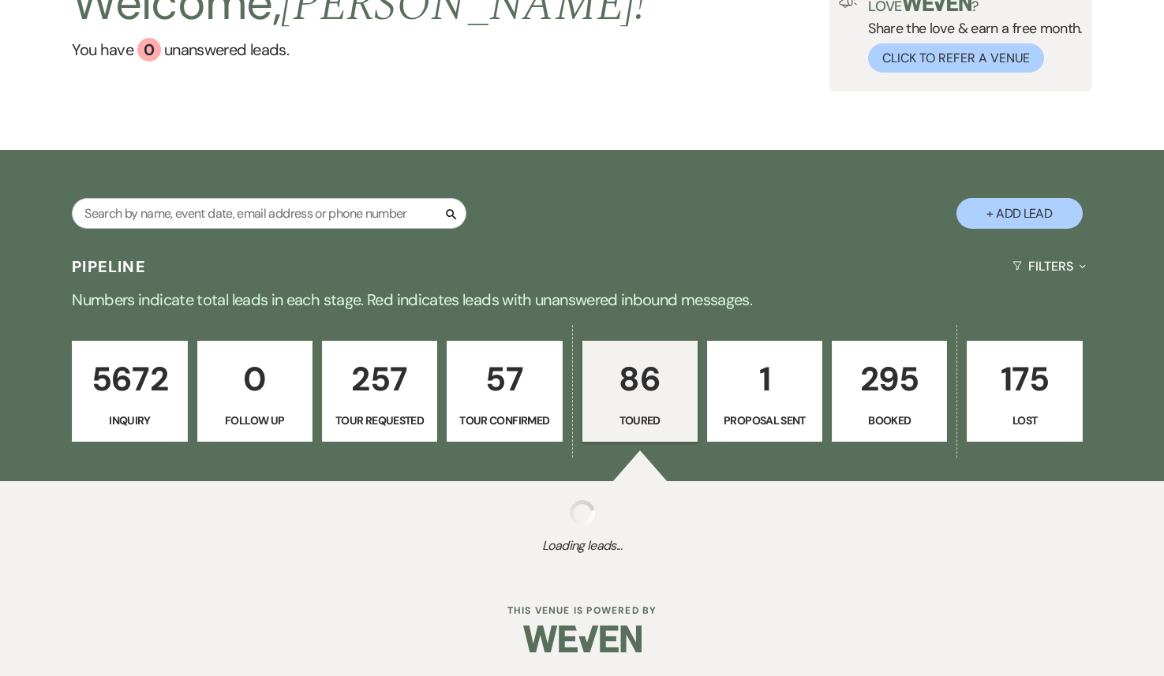
select select "5"
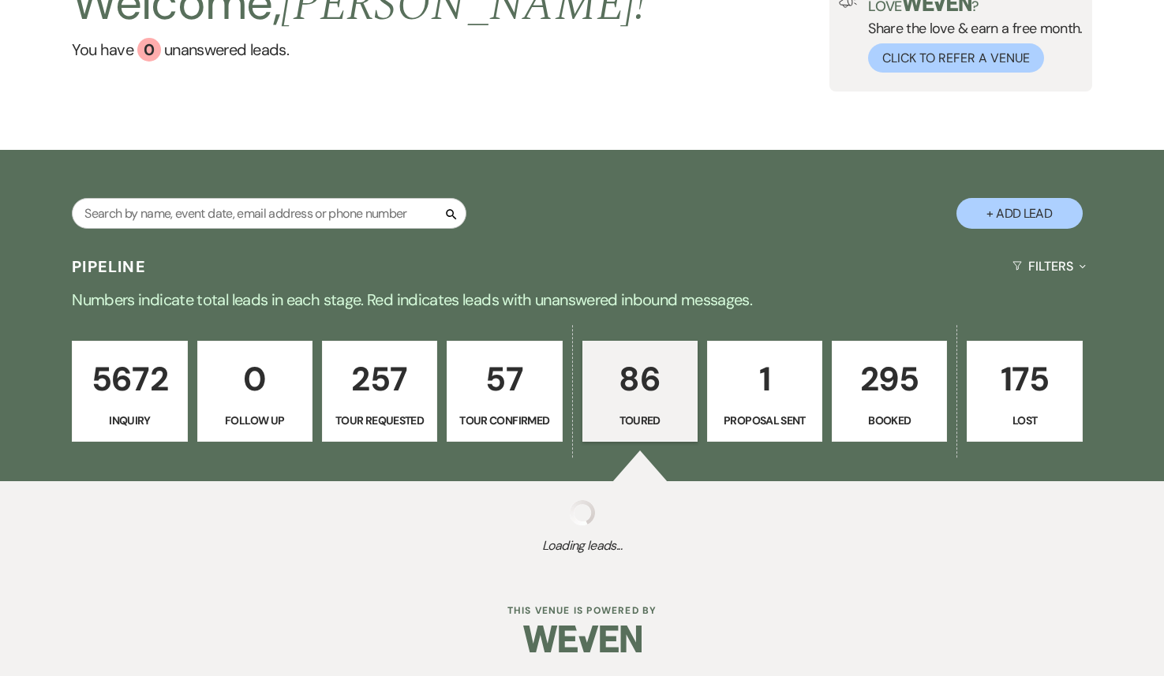
select select "5"
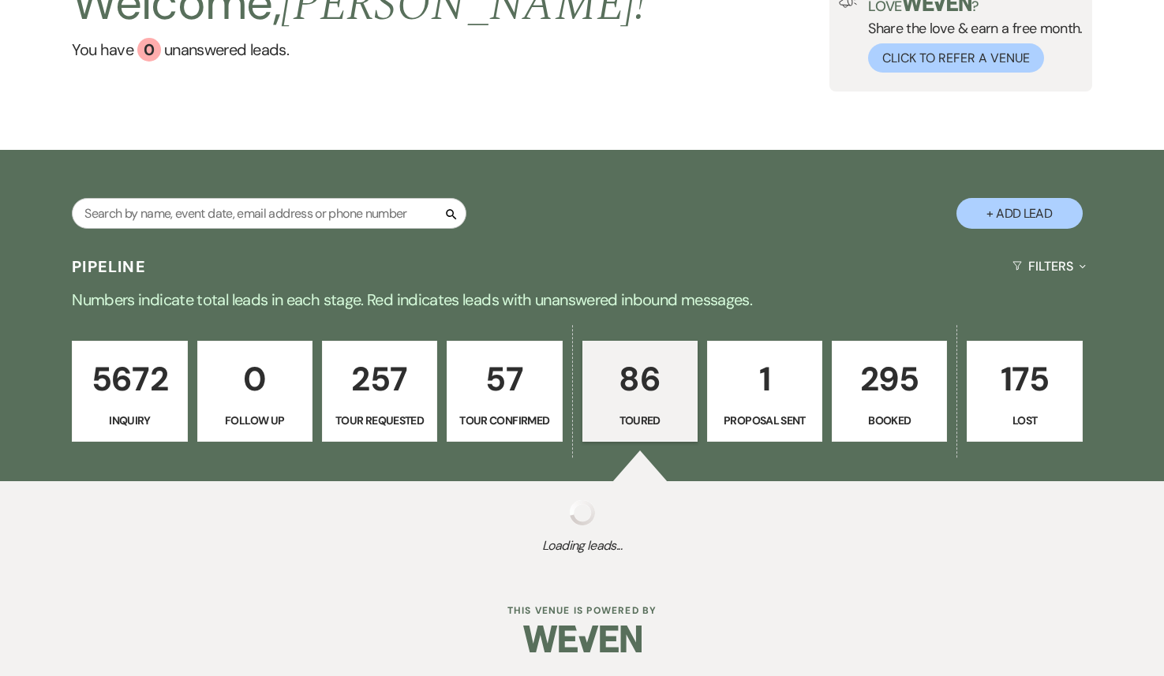
select select "5"
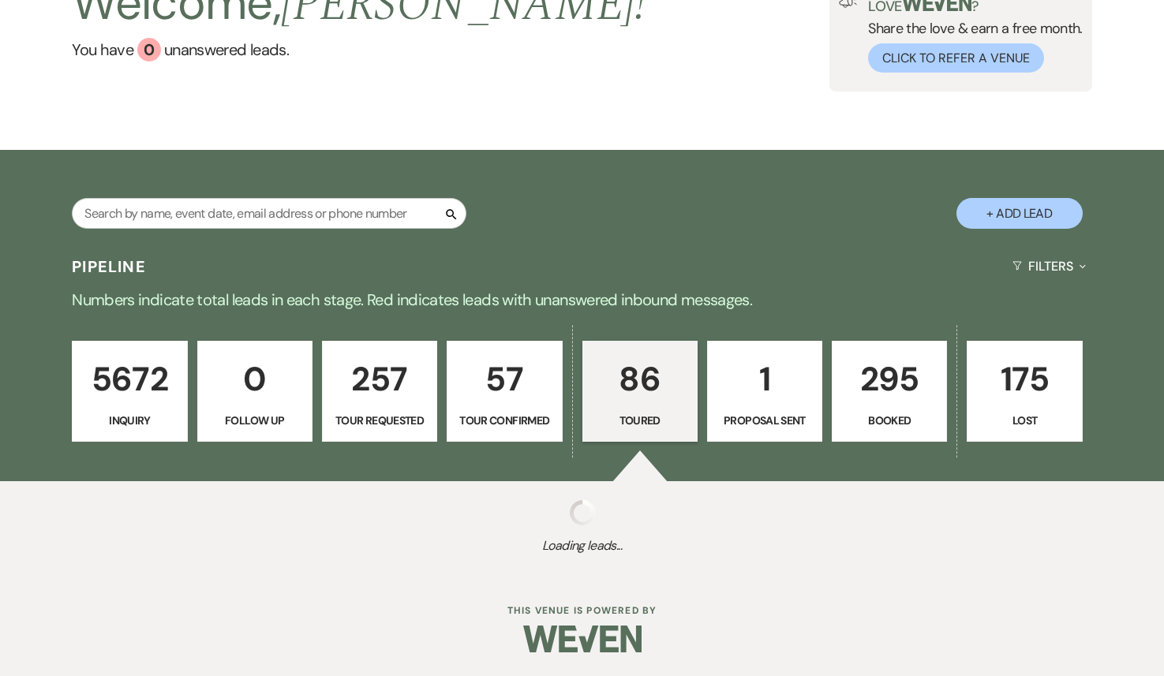
select select "5"
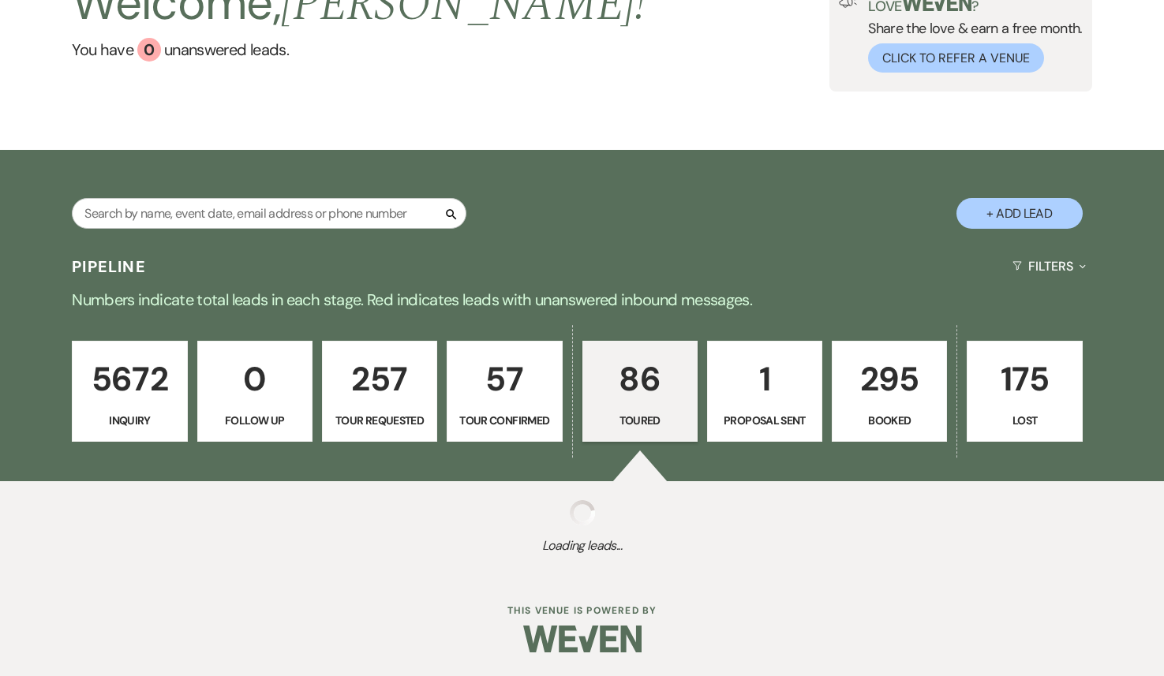
select select "5"
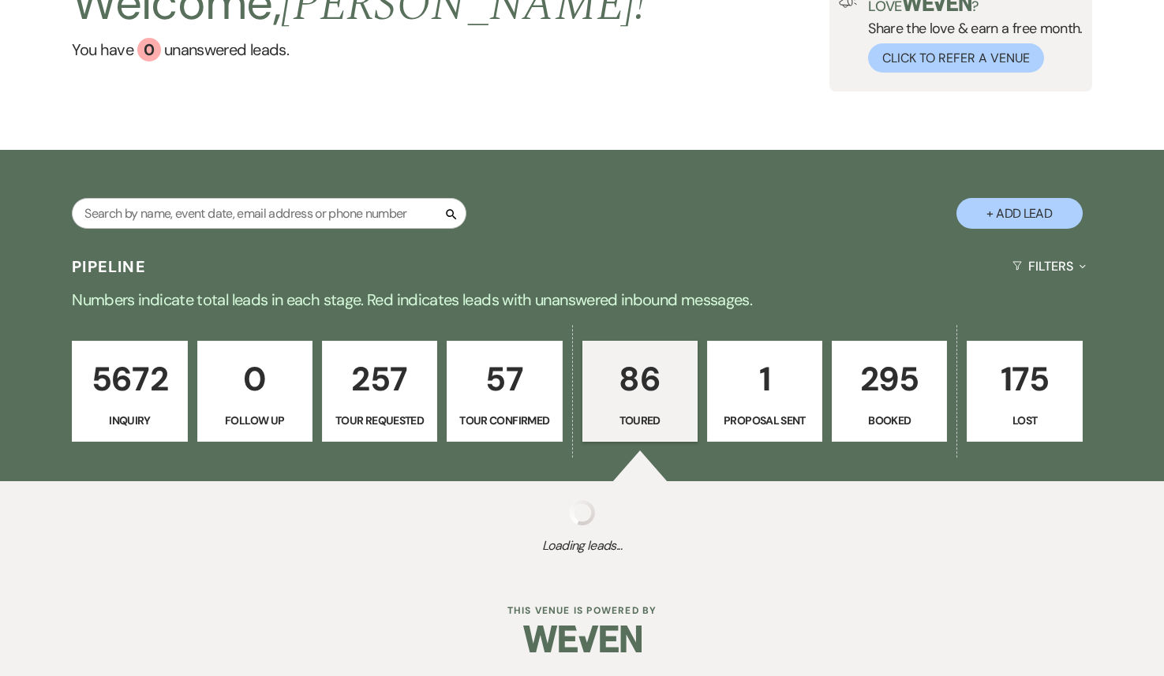
select select "5"
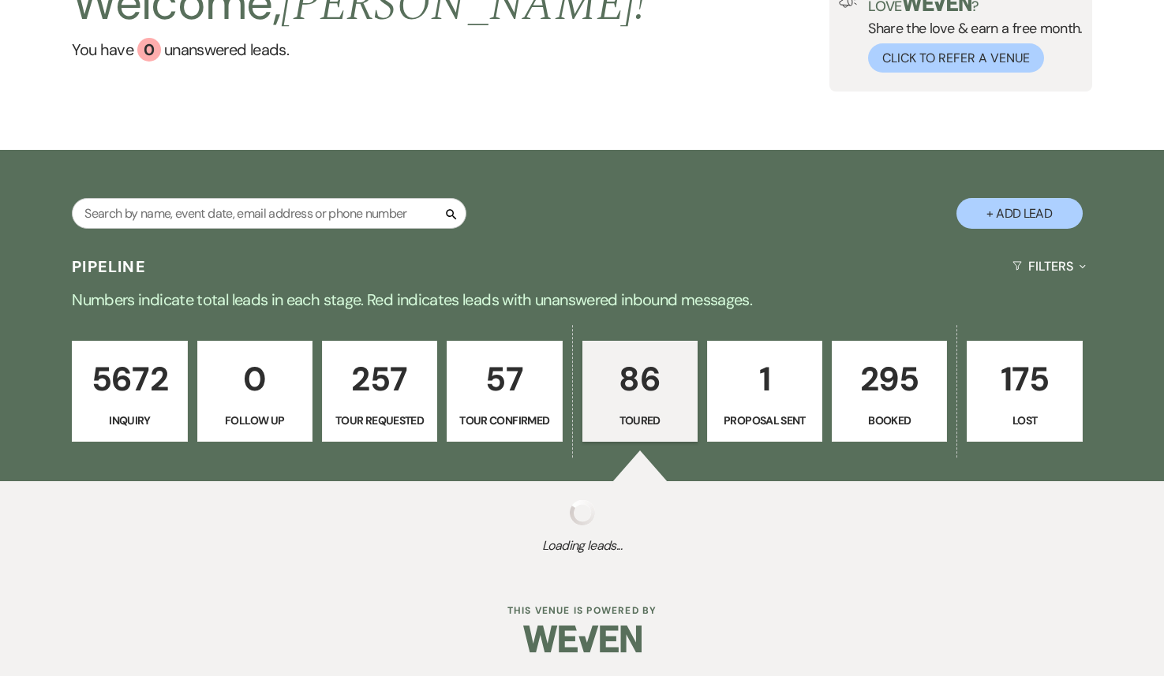
select select "5"
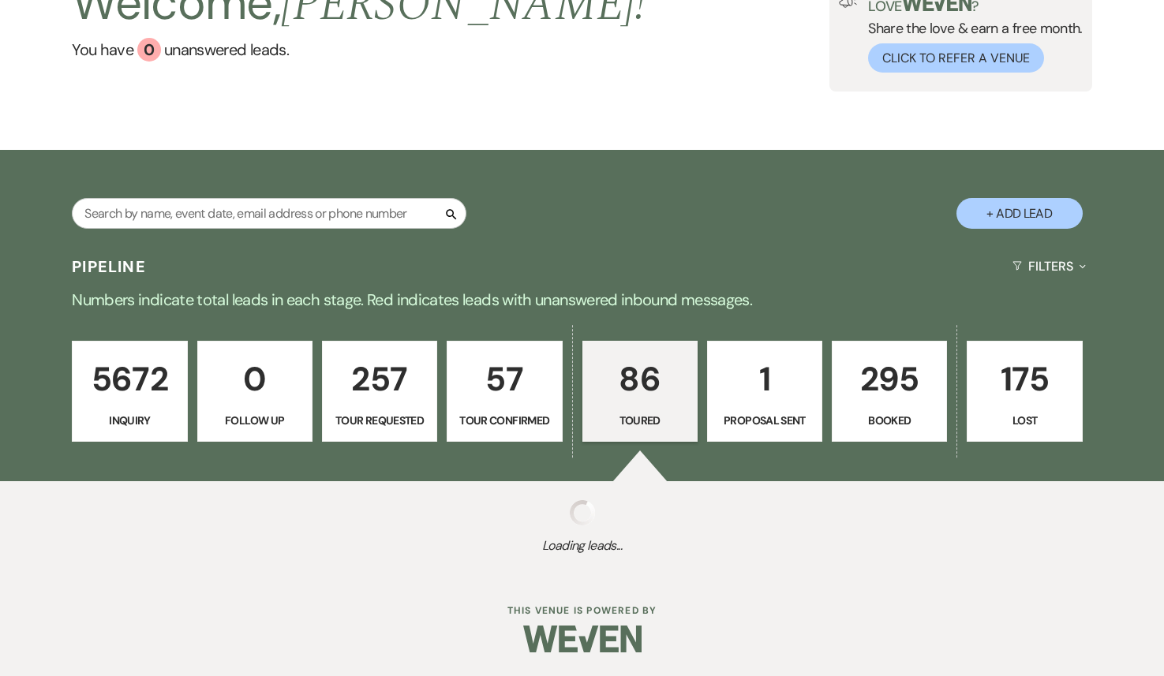
select select "5"
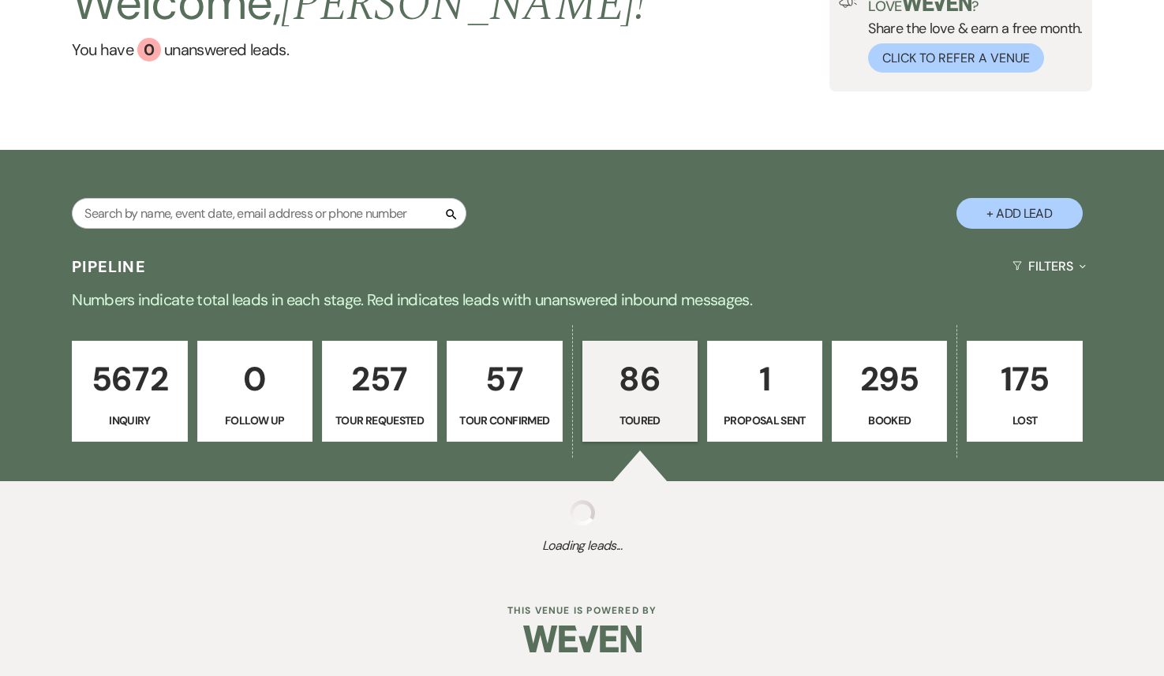
select select "5"
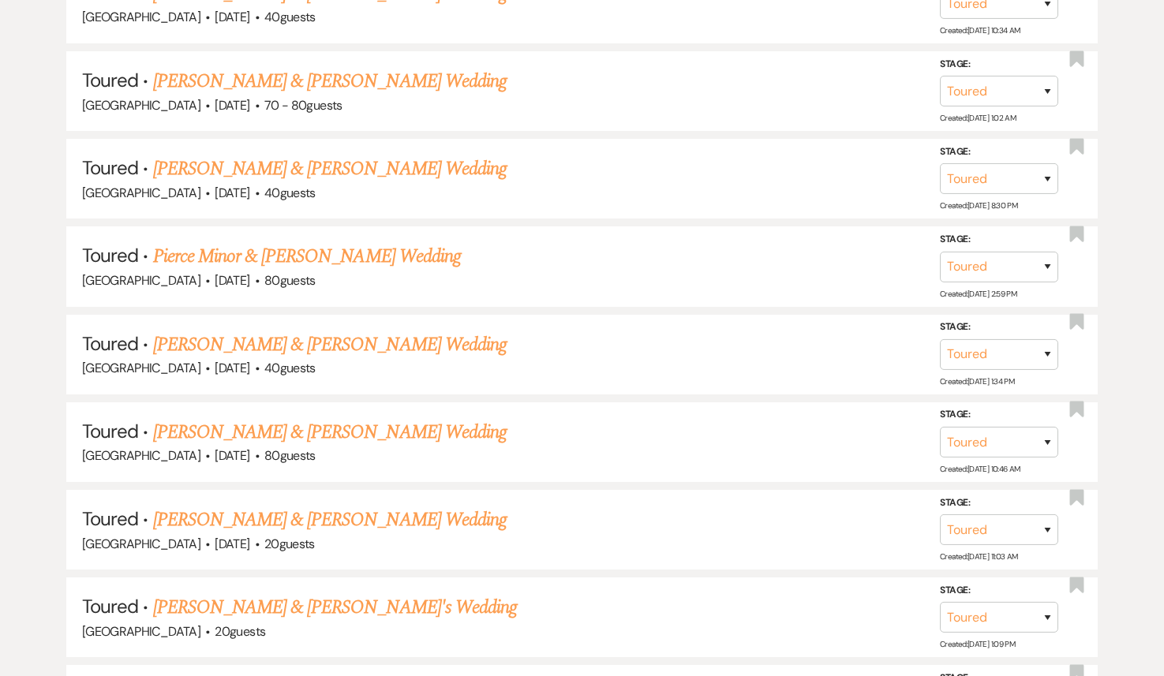
scroll to position [1458, 0]
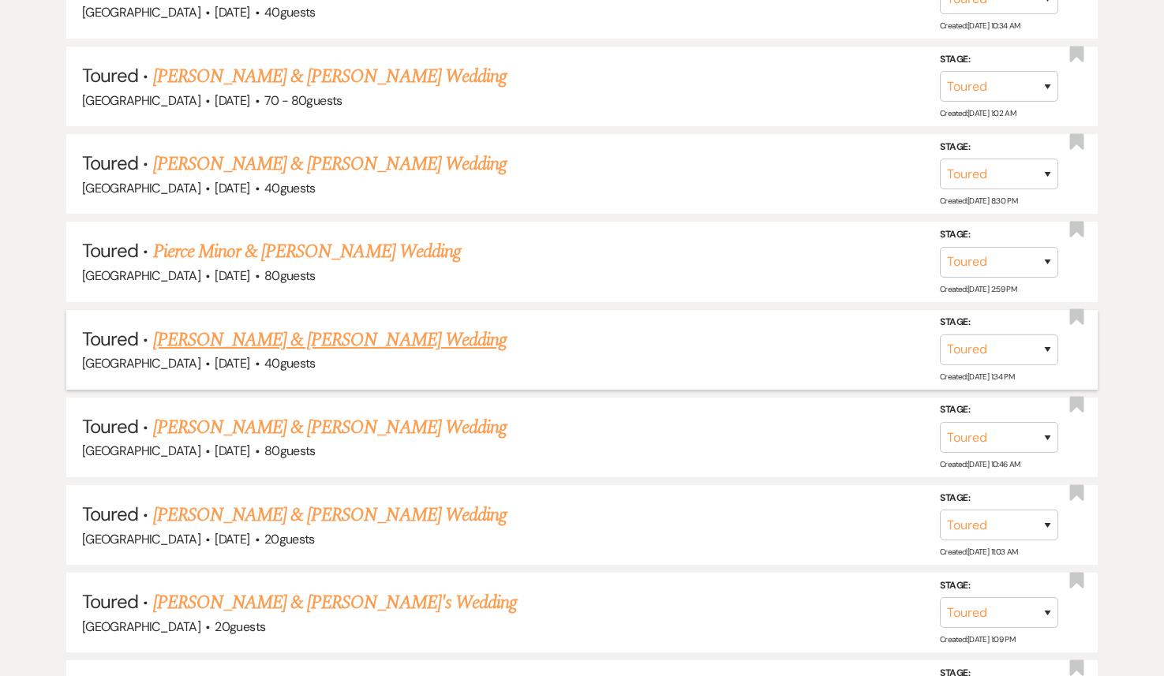
click at [406, 338] on link "Patrick Dillon & Wesley Curtis's Wedding" at bounding box center [330, 340] width 354 height 28
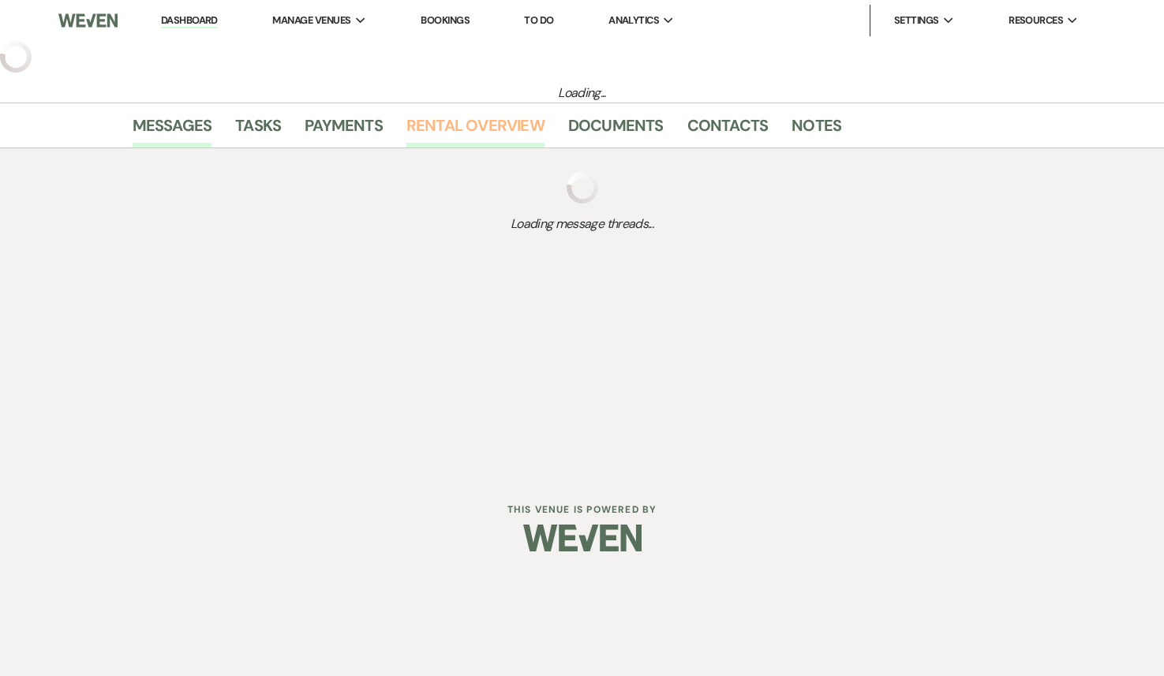
select select "5"
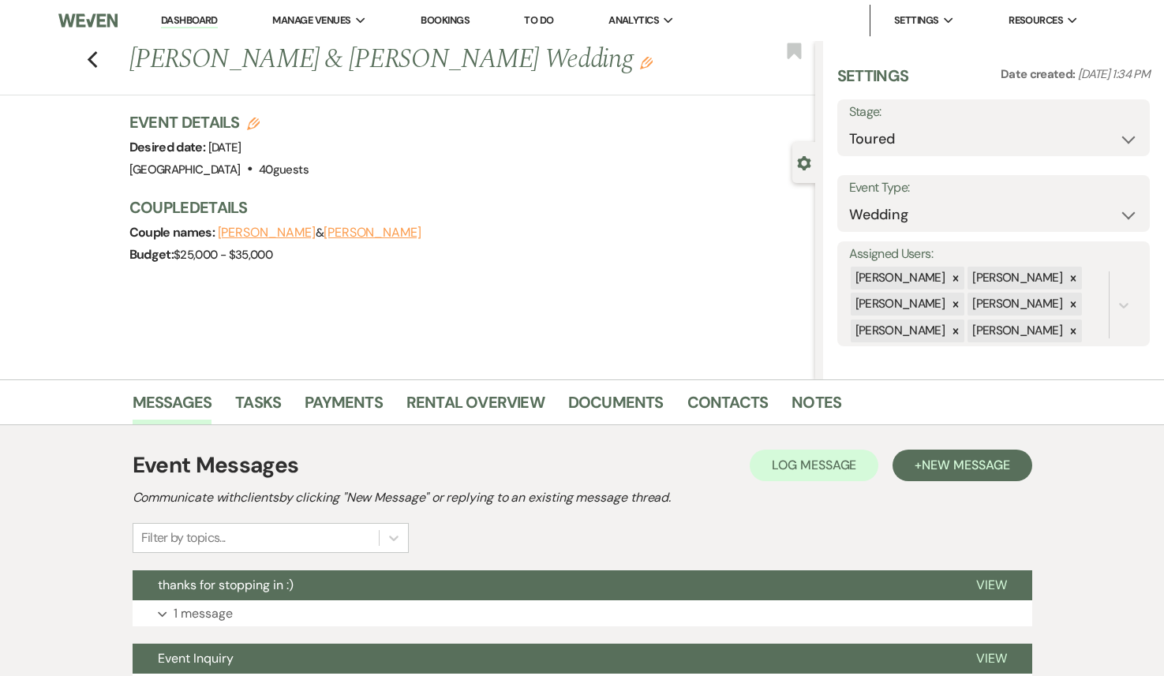
select select "5"
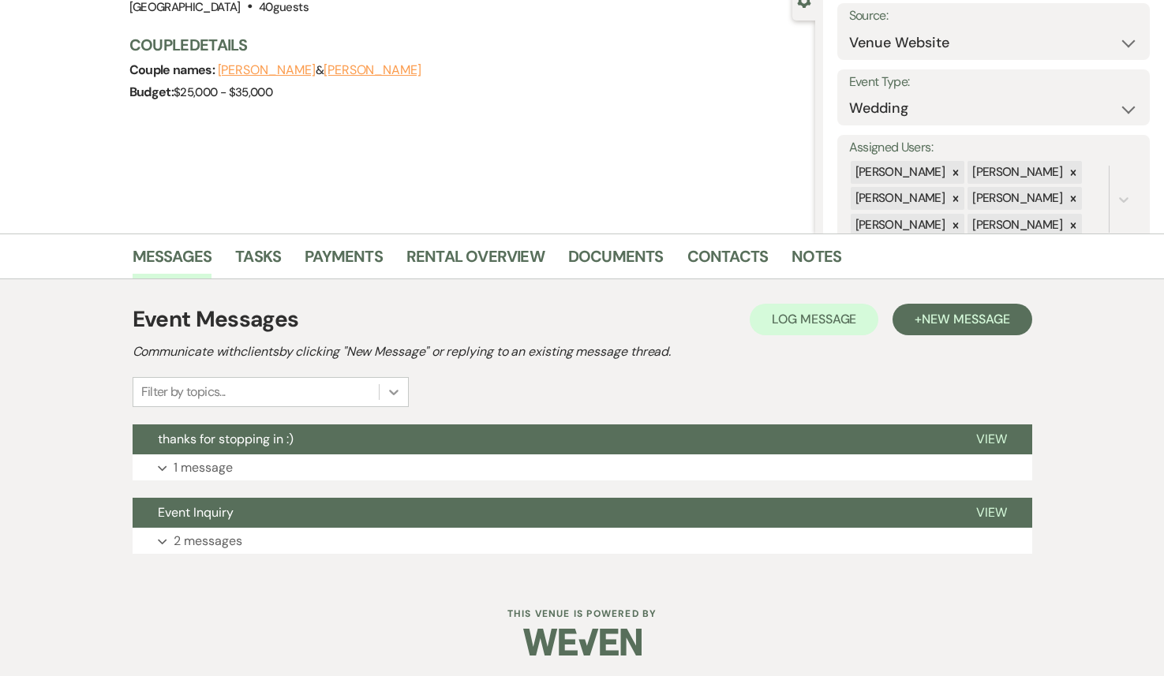
scroll to position [166, 0]
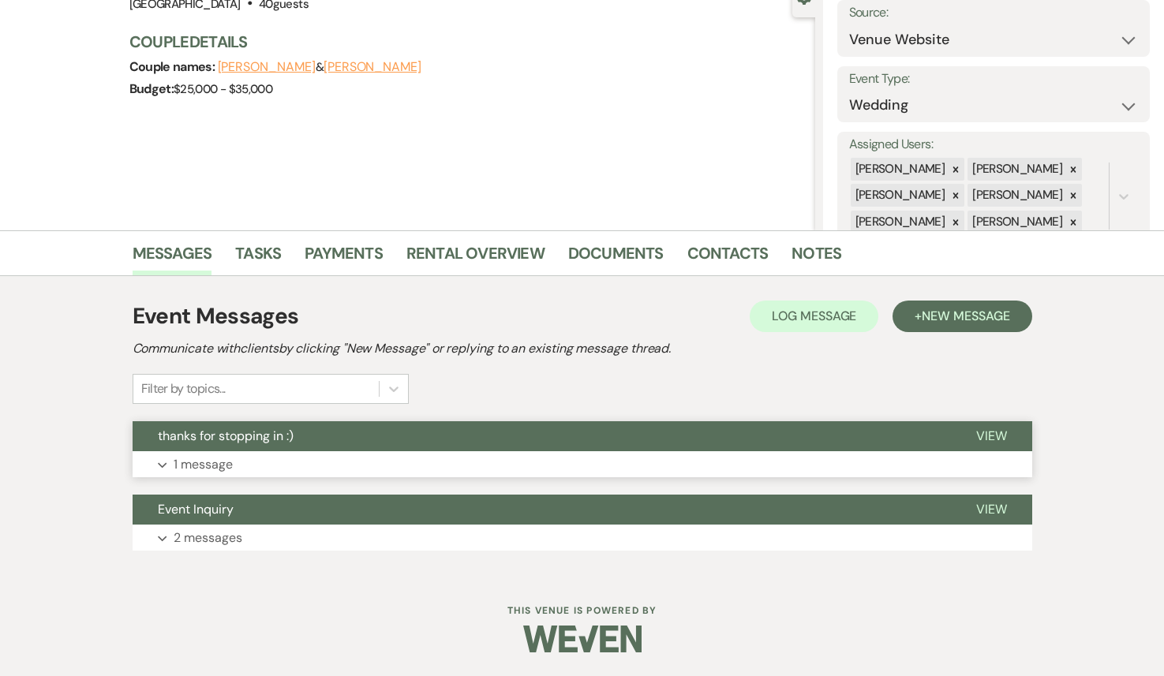
click at [412, 463] on button "Expand 1 message" at bounding box center [583, 464] width 900 height 27
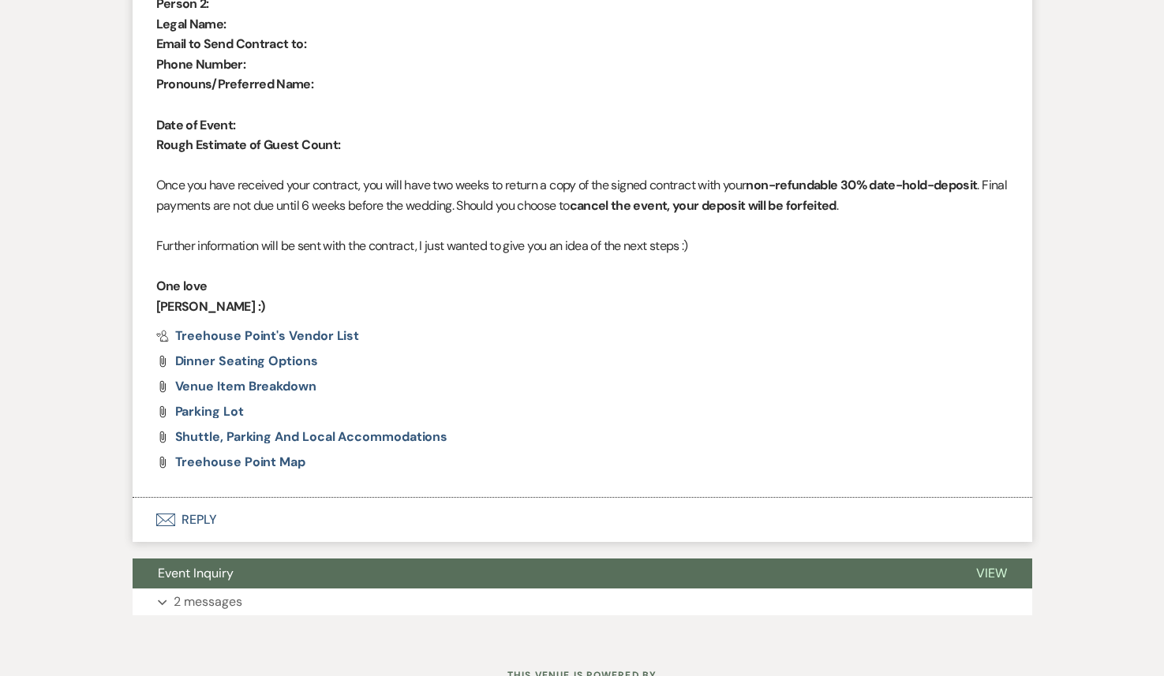
scroll to position [1067, 0]
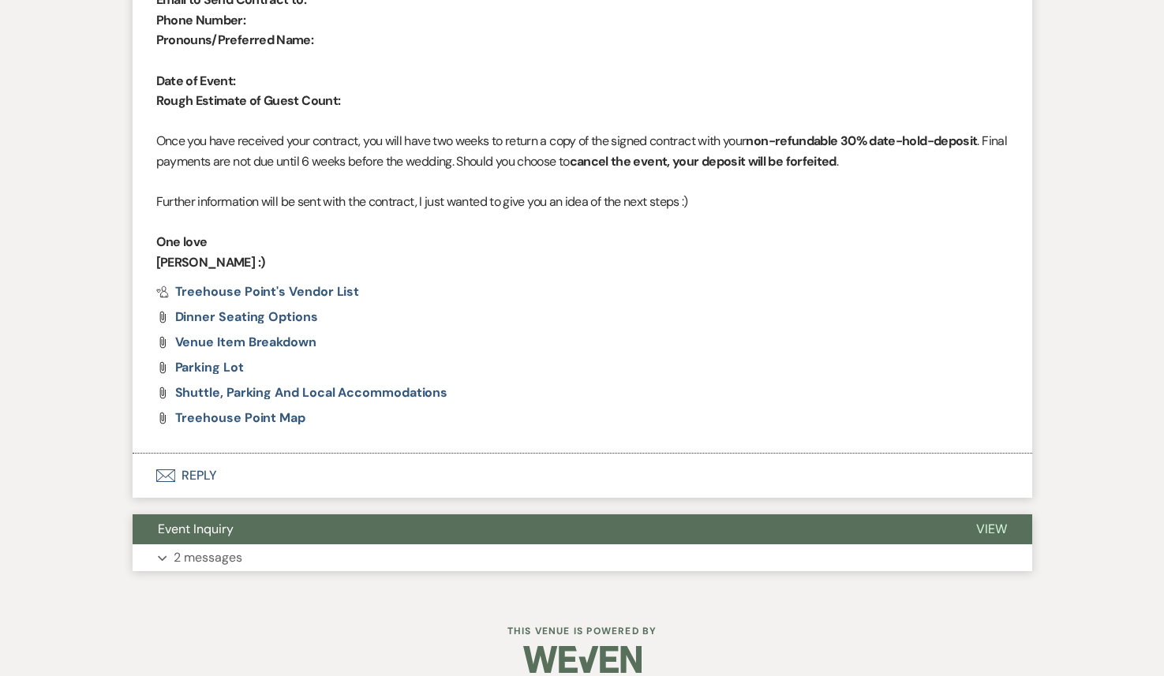
click at [363, 544] on button "Expand 2 messages" at bounding box center [583, 557] width 900 height 27
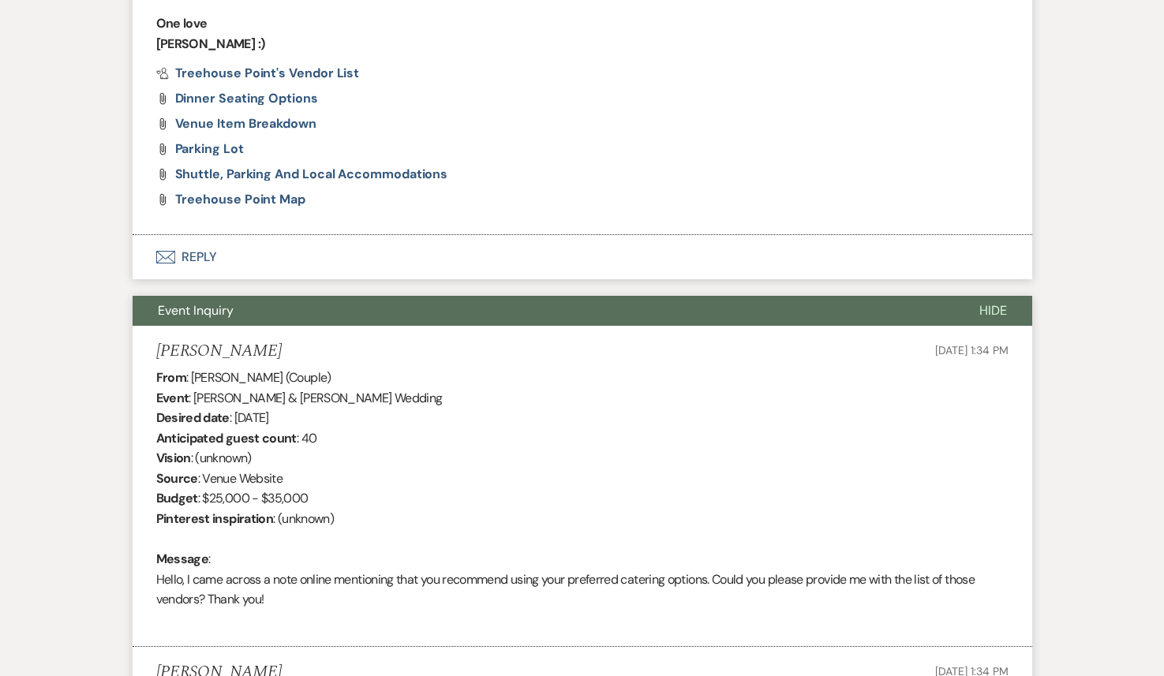
scroll to position [1245, 0]
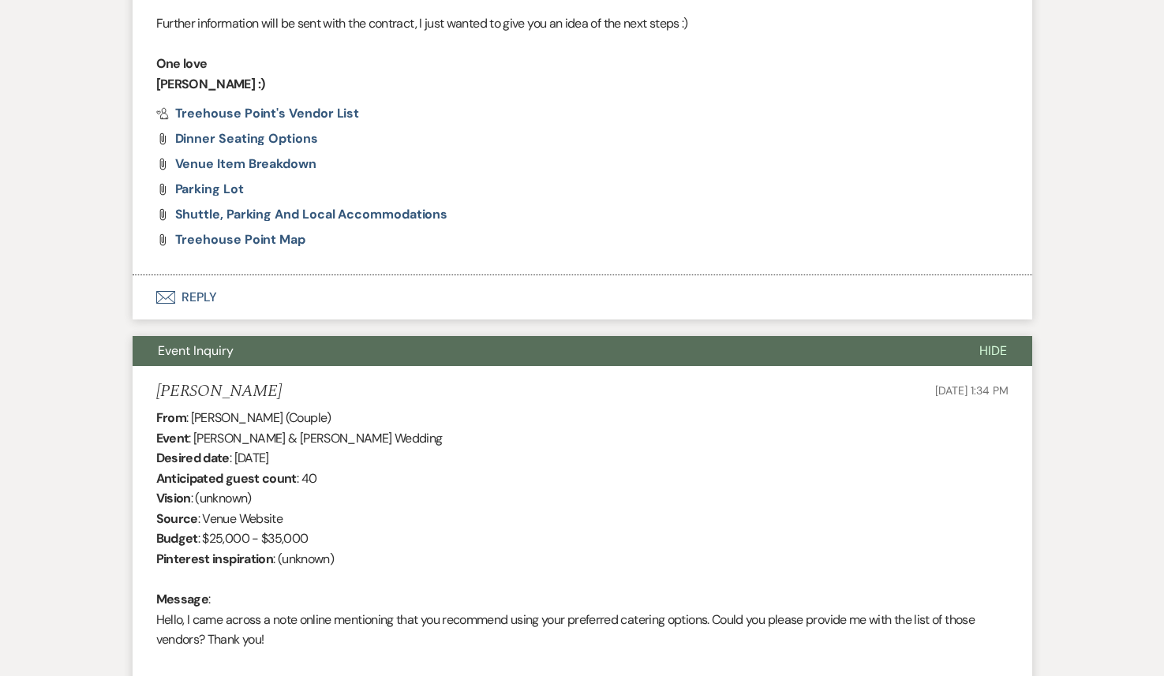
click at [428, 293] on button "Envelope Reply" at bounding box center [583, 297] width 900 height 44
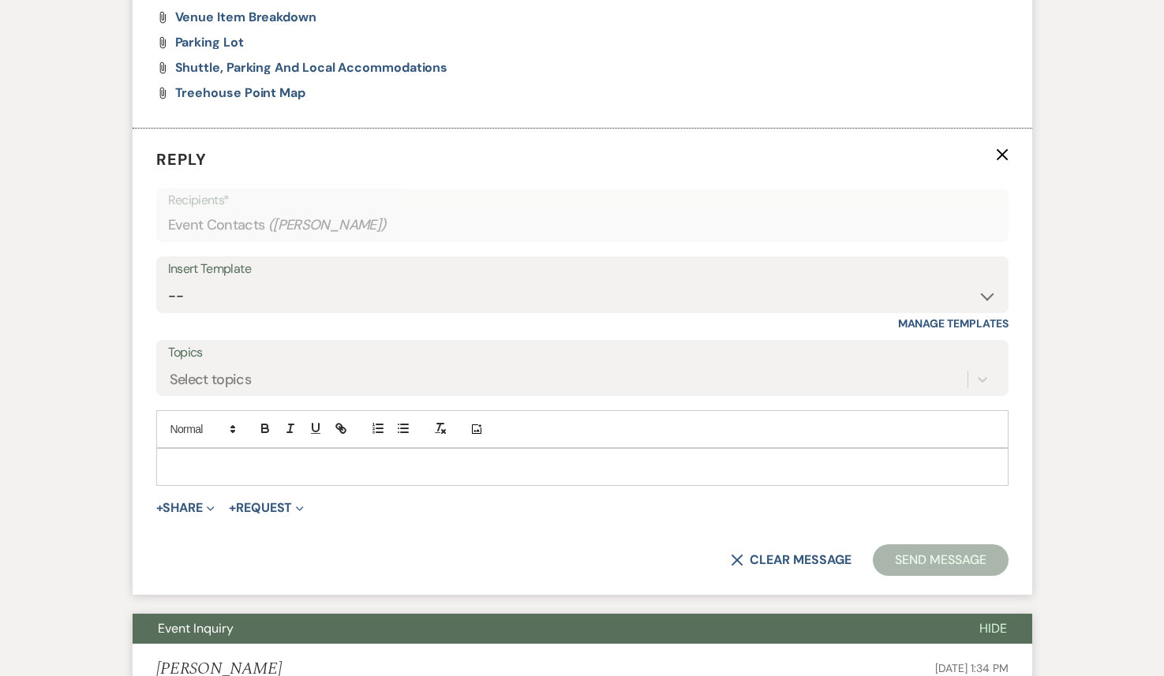
scroll to position [1395, 0]
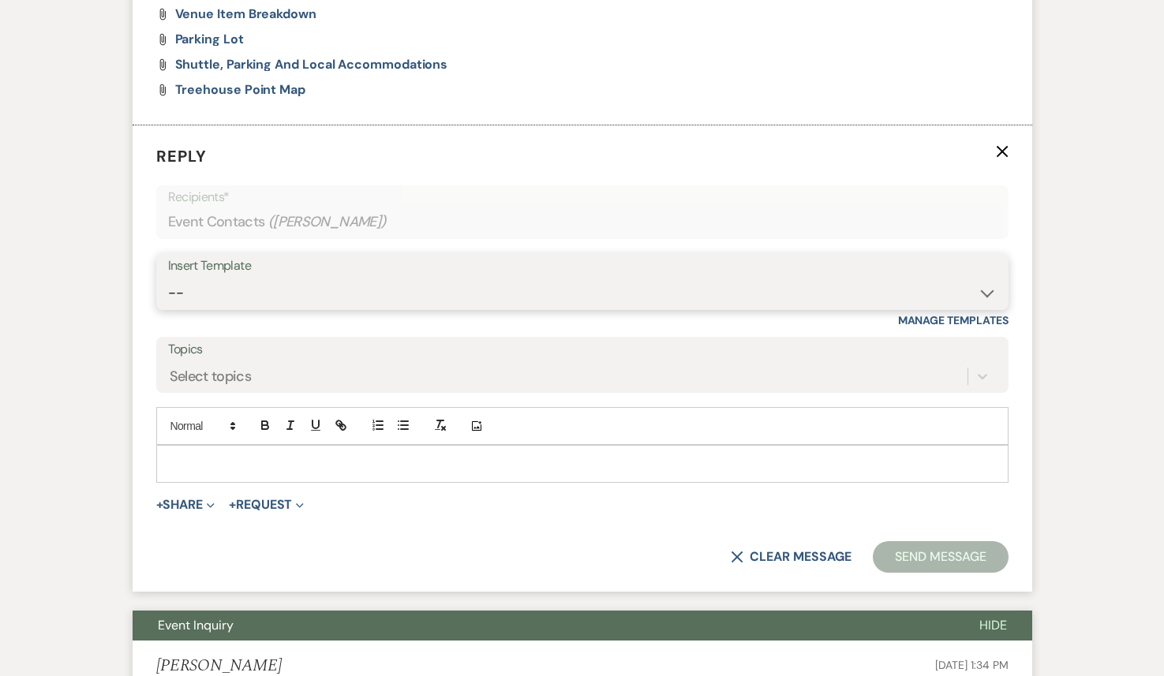
click at [395, 282] on select "-- Weven Planning Portal Introduction (Booked Events) 1st planning email (Willo…" at bounding box center [582, 293] width 829 height 31
select select "3420"
click at [168, 278] on select "-- Weven Planning Portal Introduction (Booked Events) 1st planning email (Willo…" at bounding box center [582, 293] width 829 height 31
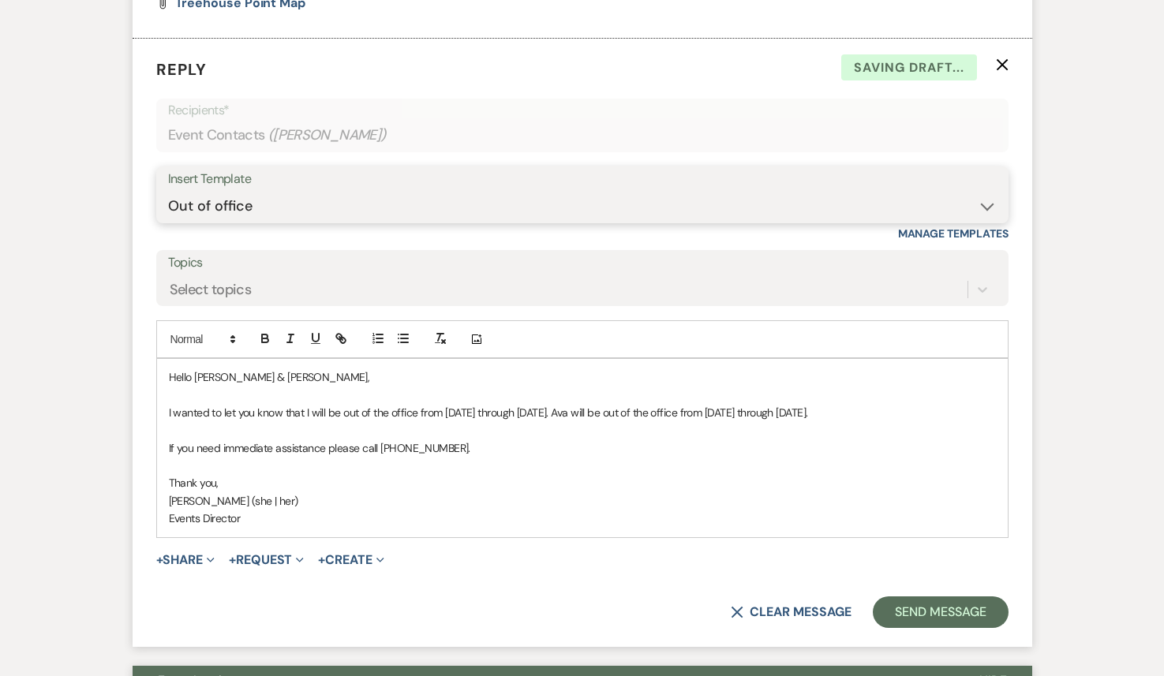
scroll to position [1578, 0]
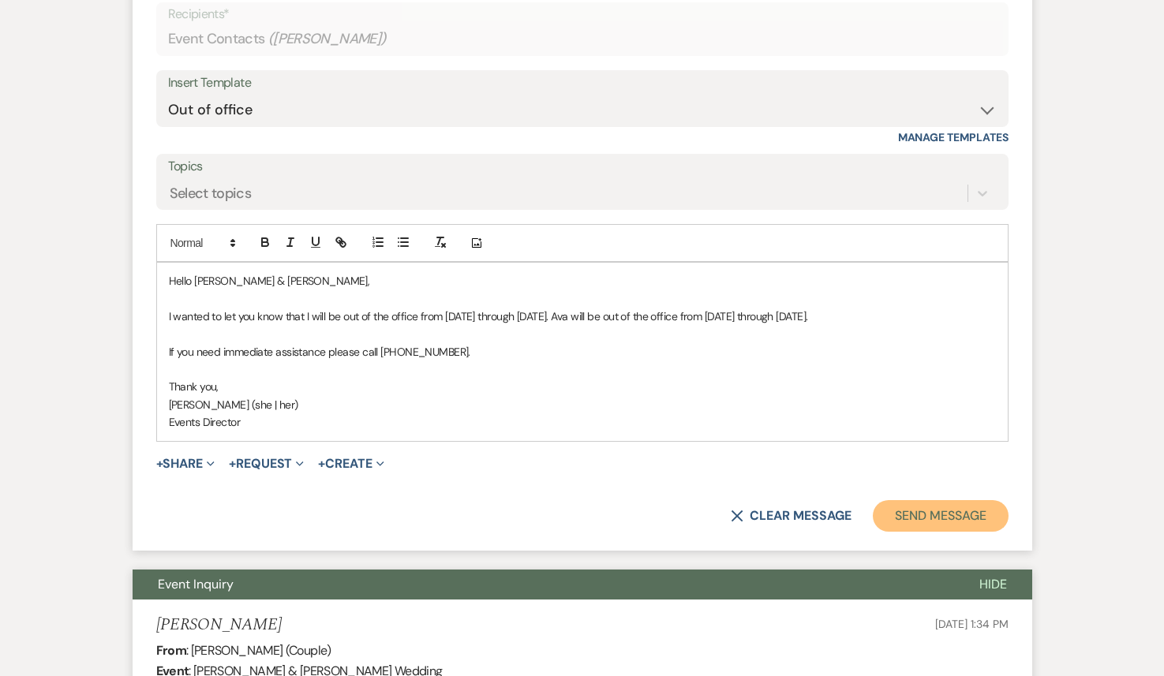
click at [931, 522] on button "Send Message" at bounding box center [940, 516] width 135 height 32
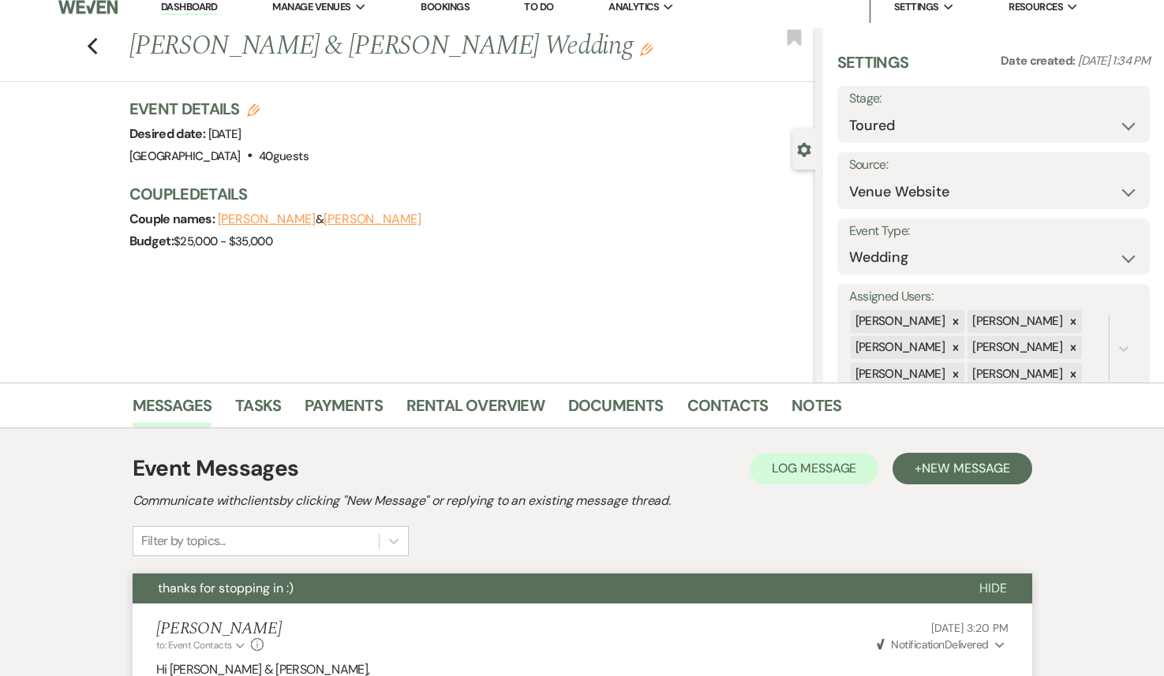
scroll to position [0, 0]
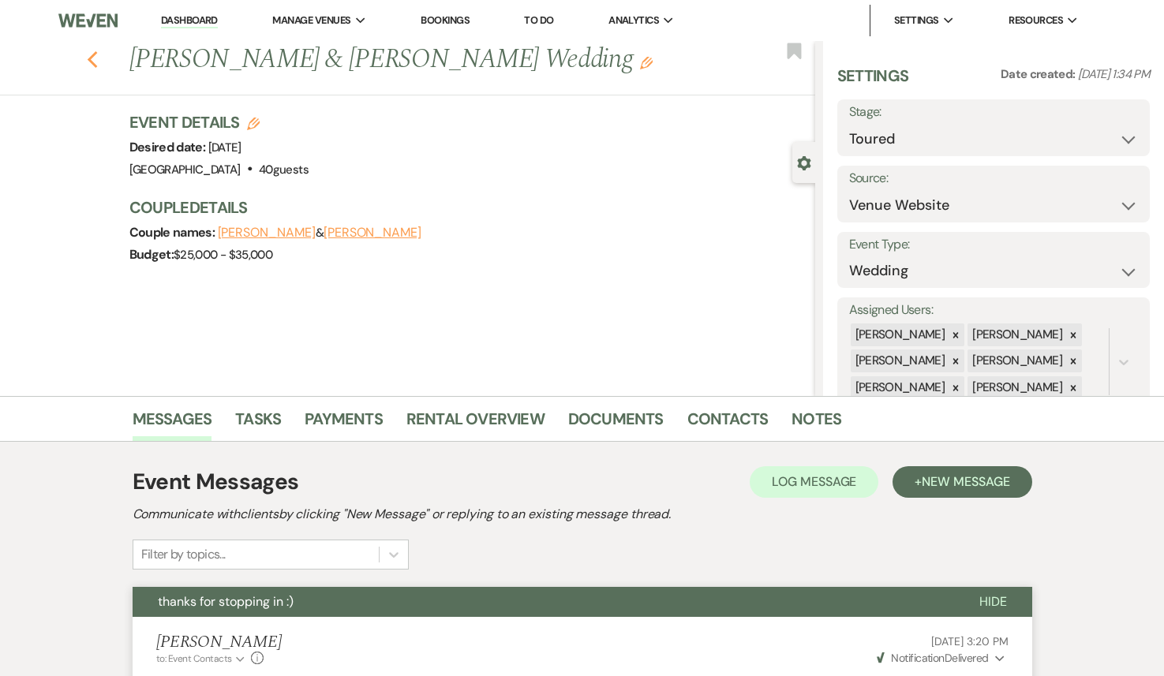
click at [91, 63] on use "button" at bounding box center [92, 59] width 10 height 17
select select "5"
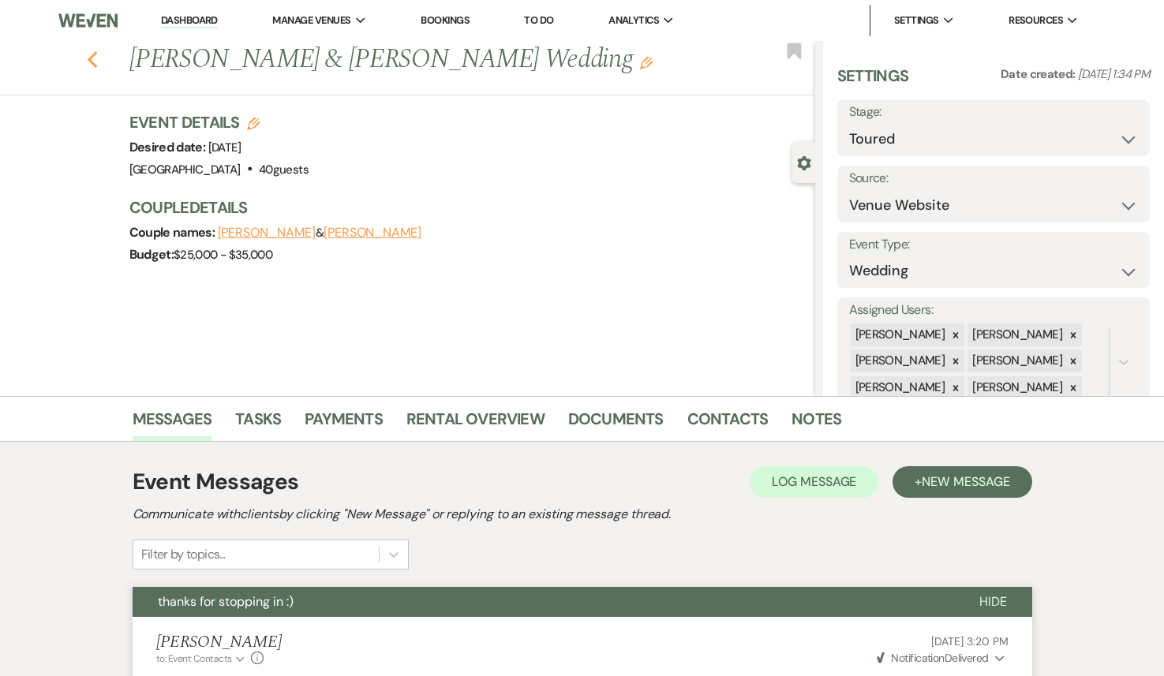
select select "5"
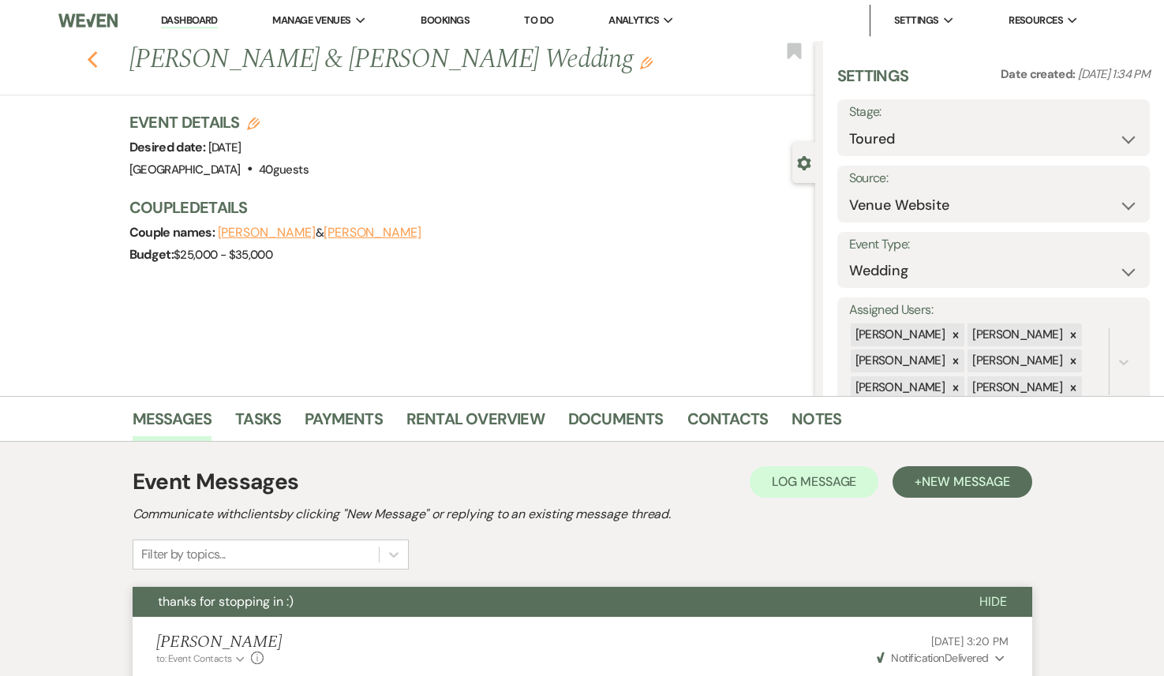
select select "5"
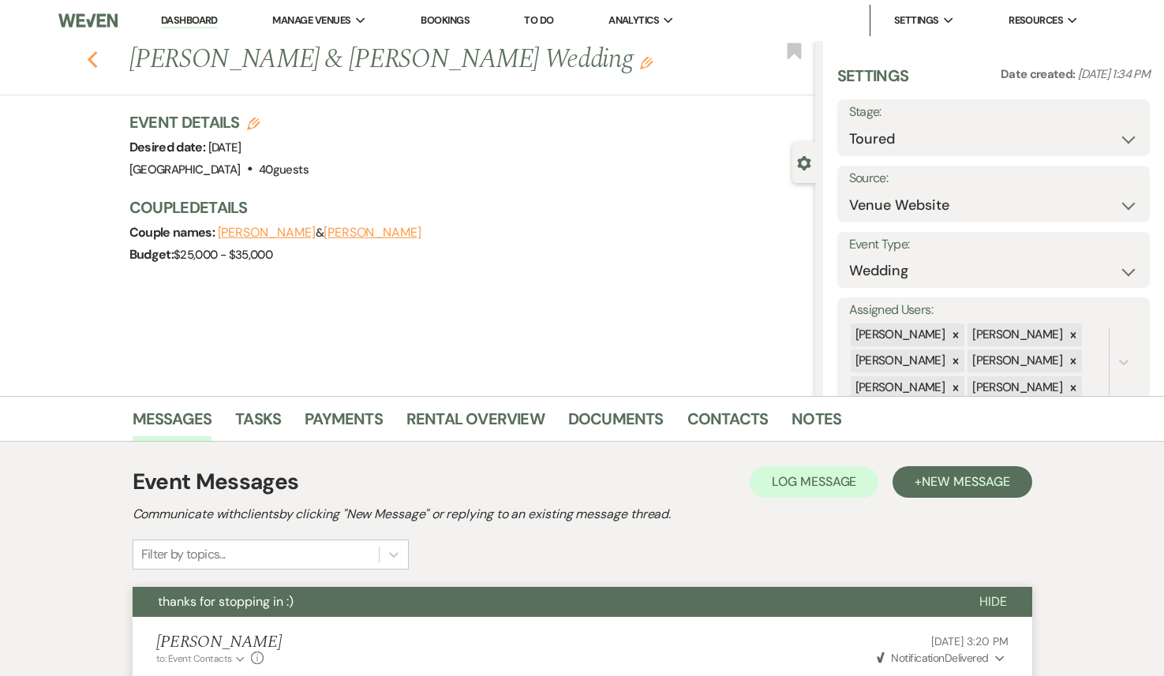
select select "5"
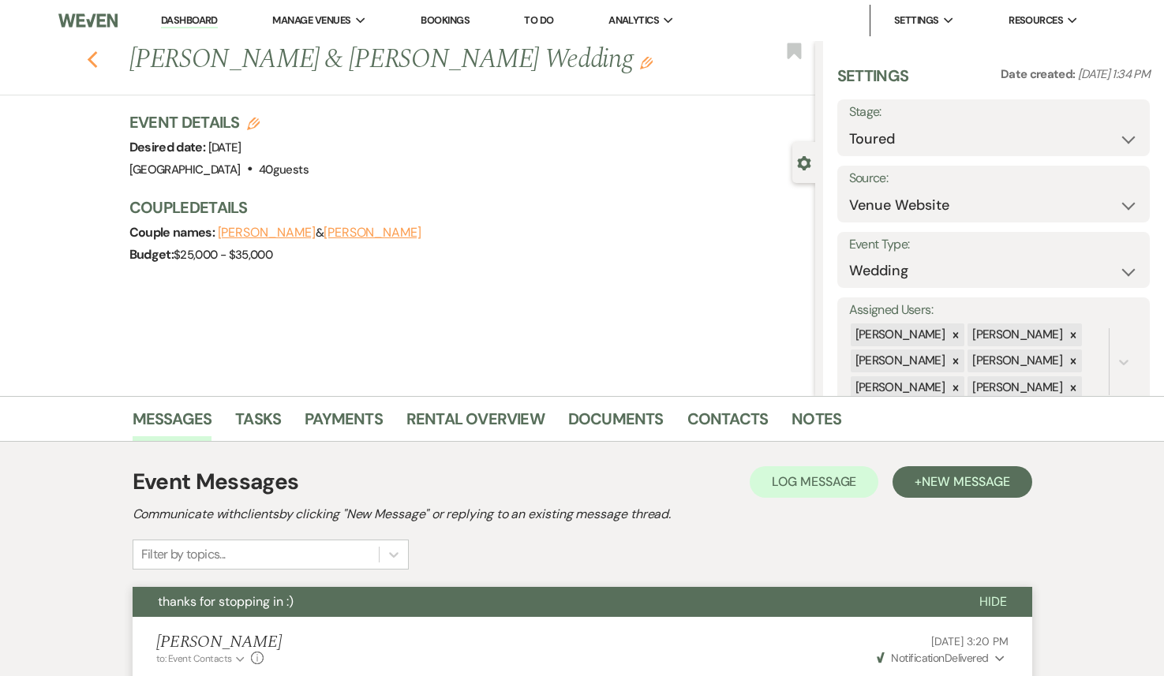
select select "5"
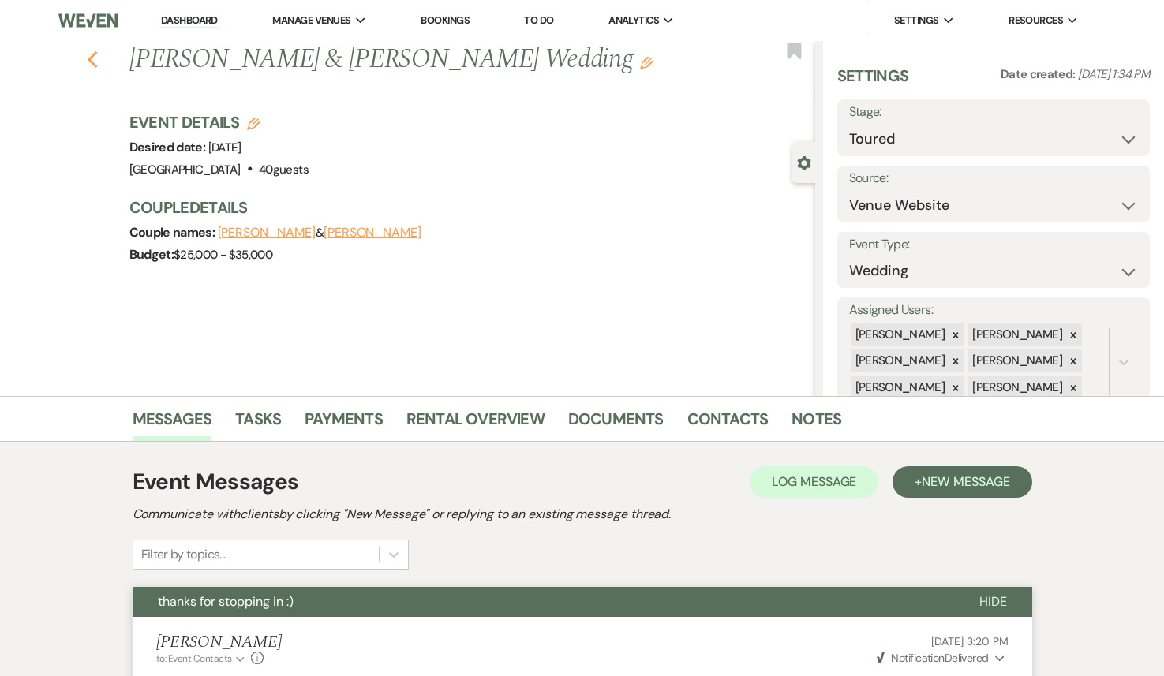
select select "5"
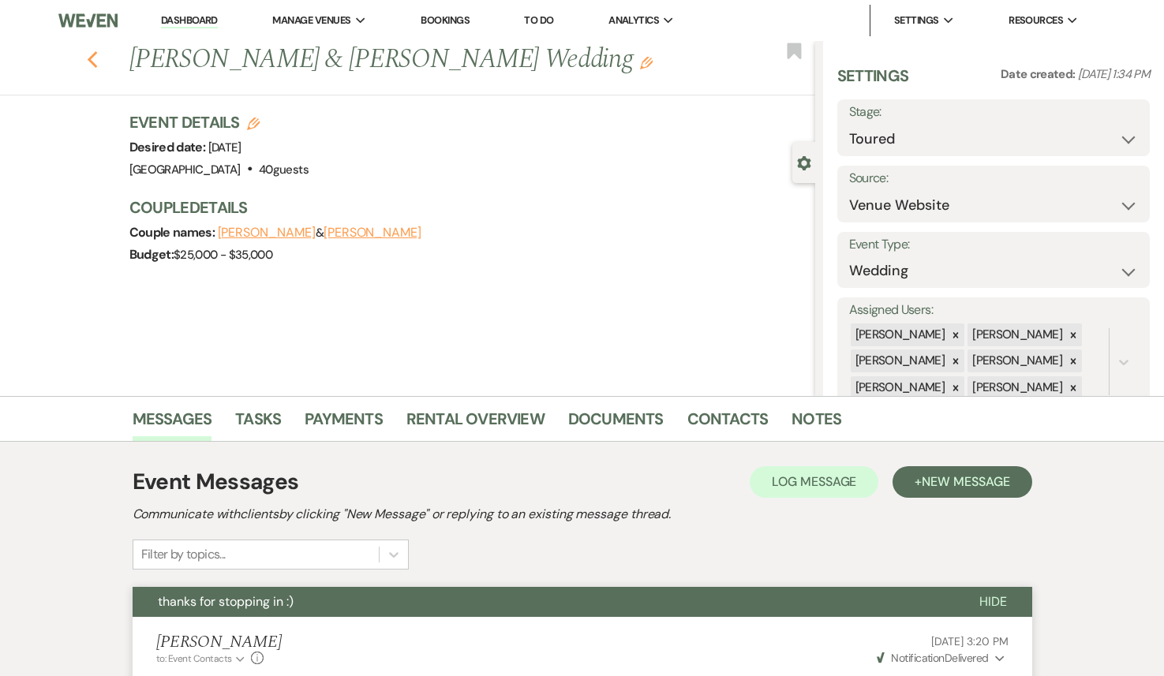
select select "5"
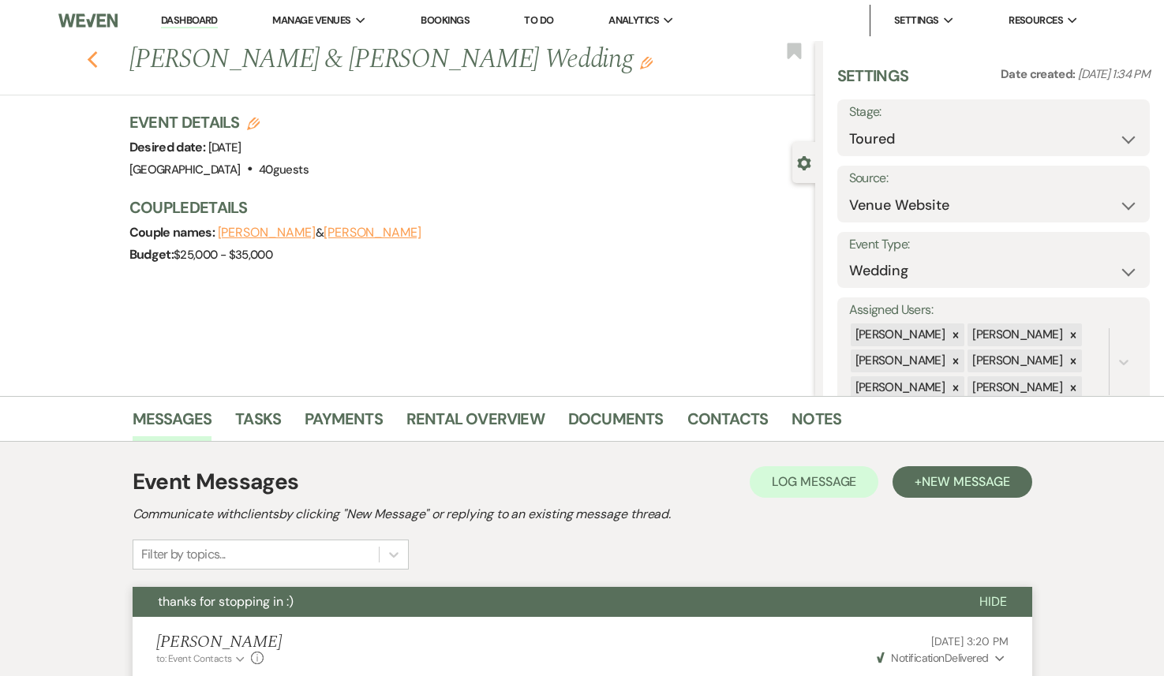
select select "5"
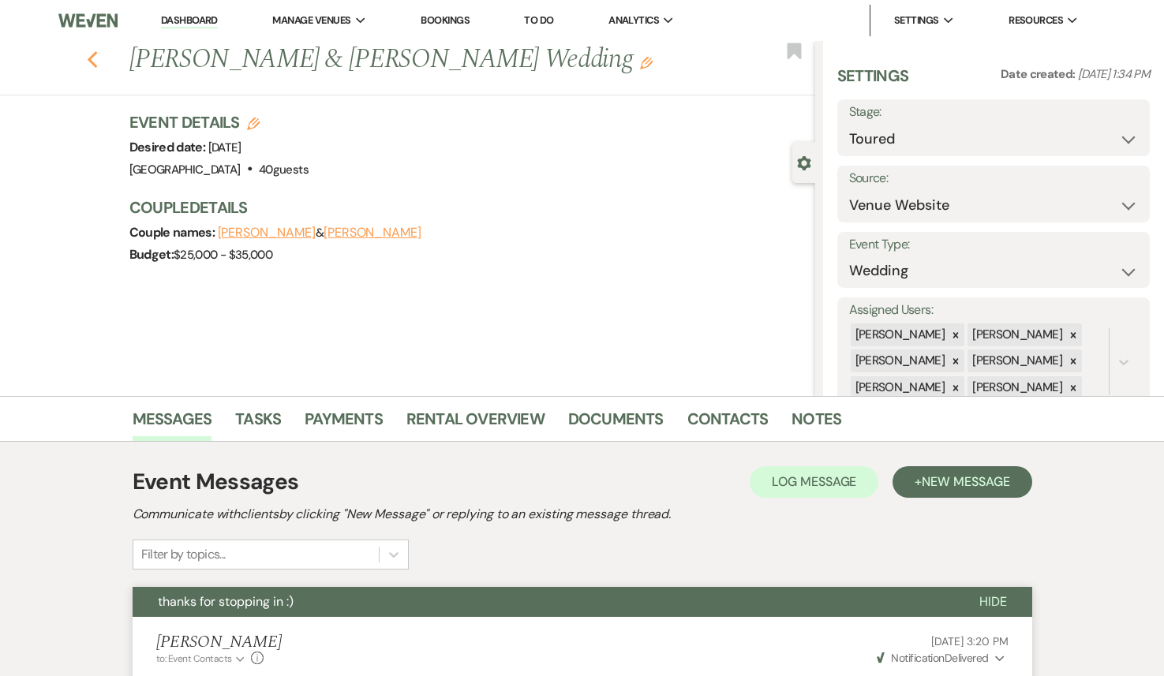
select select "5"
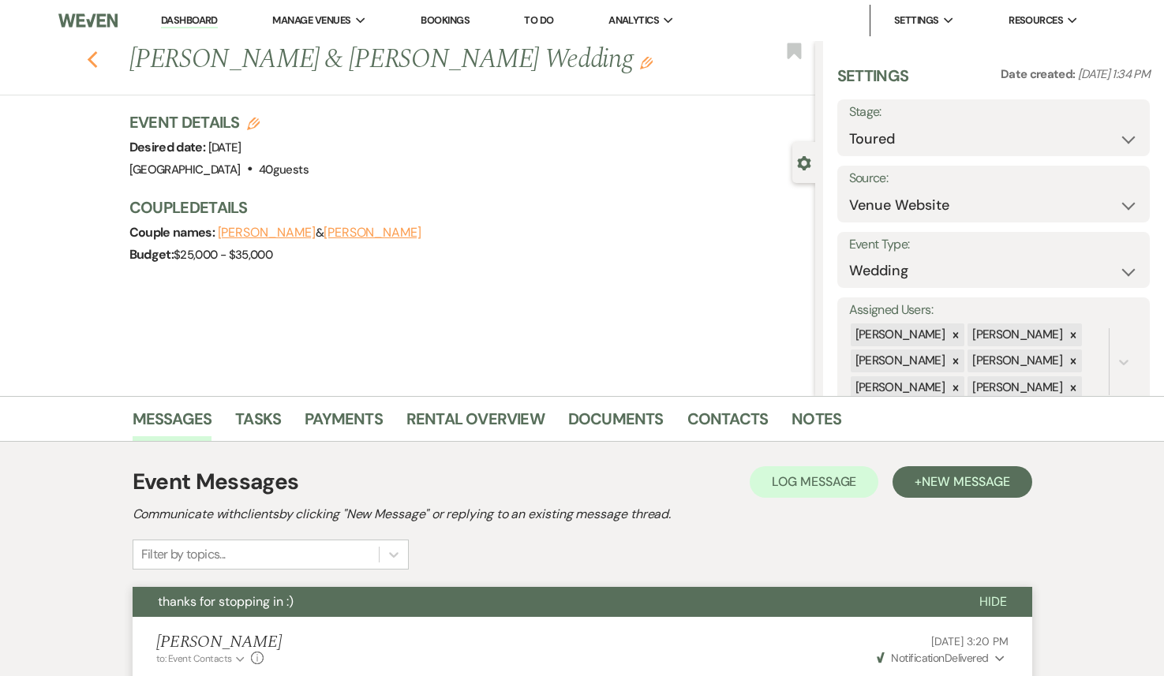
select select "5"
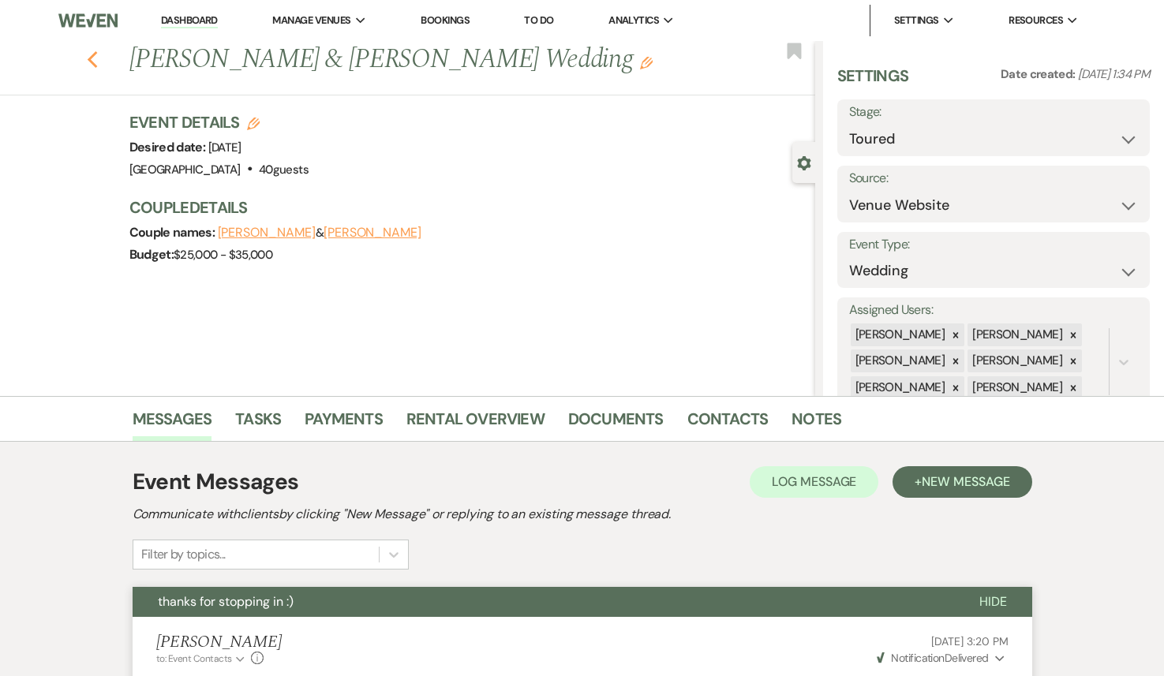
select select "5"
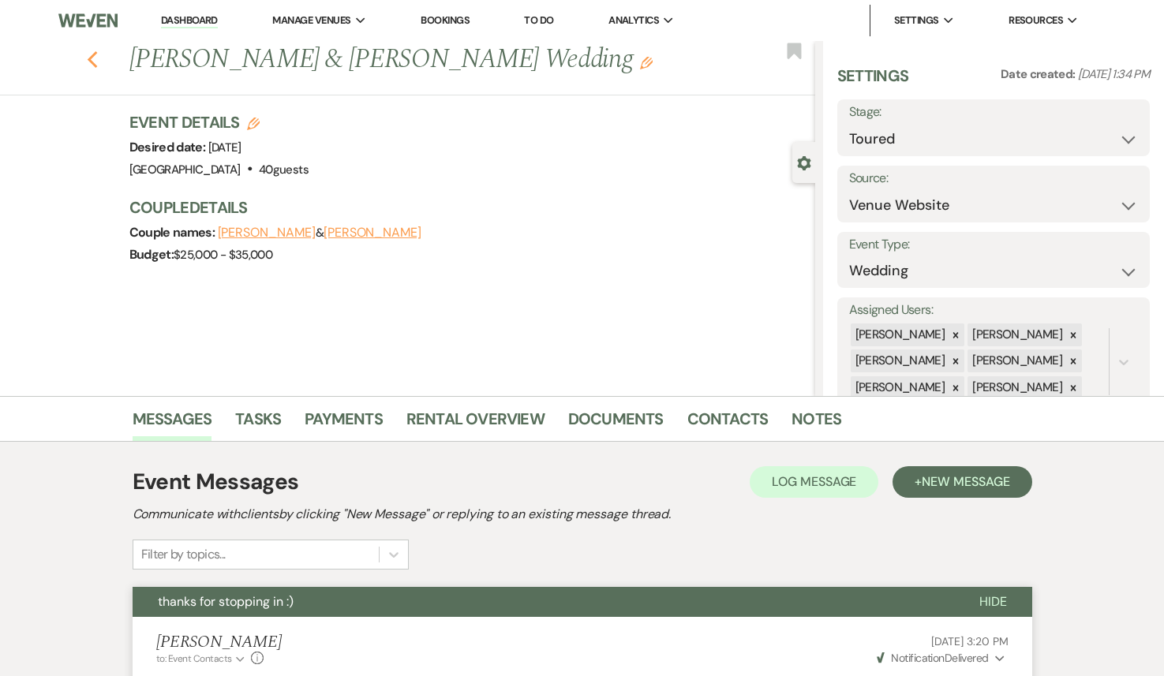
select select "5"
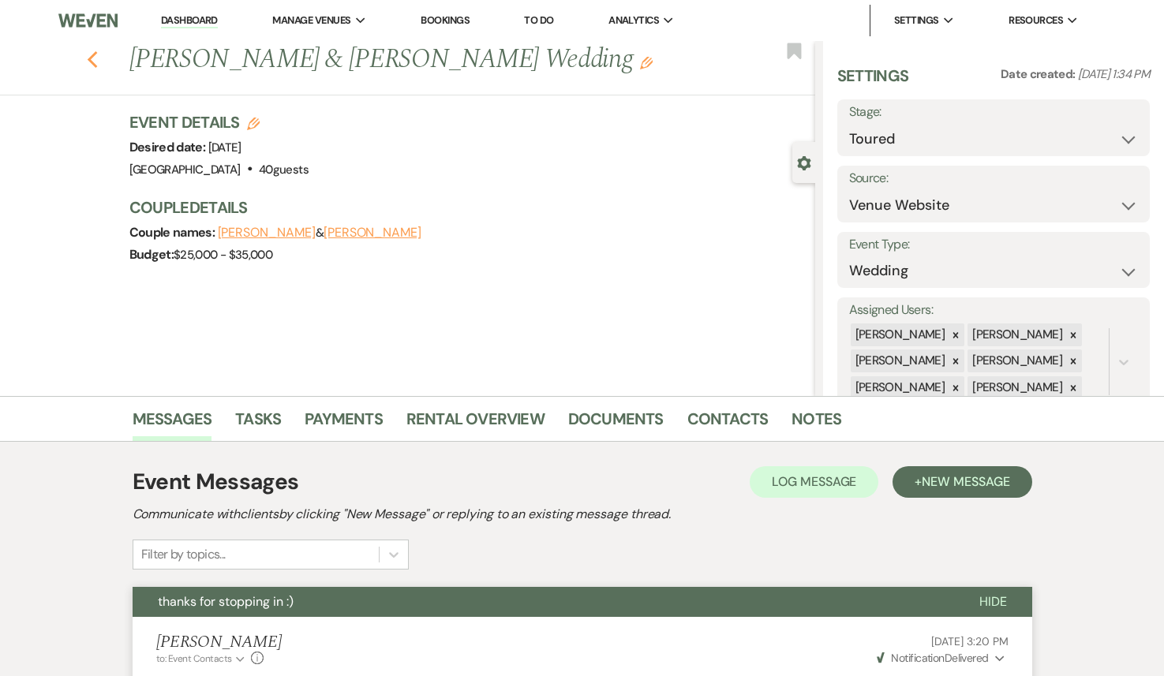
select select "5"
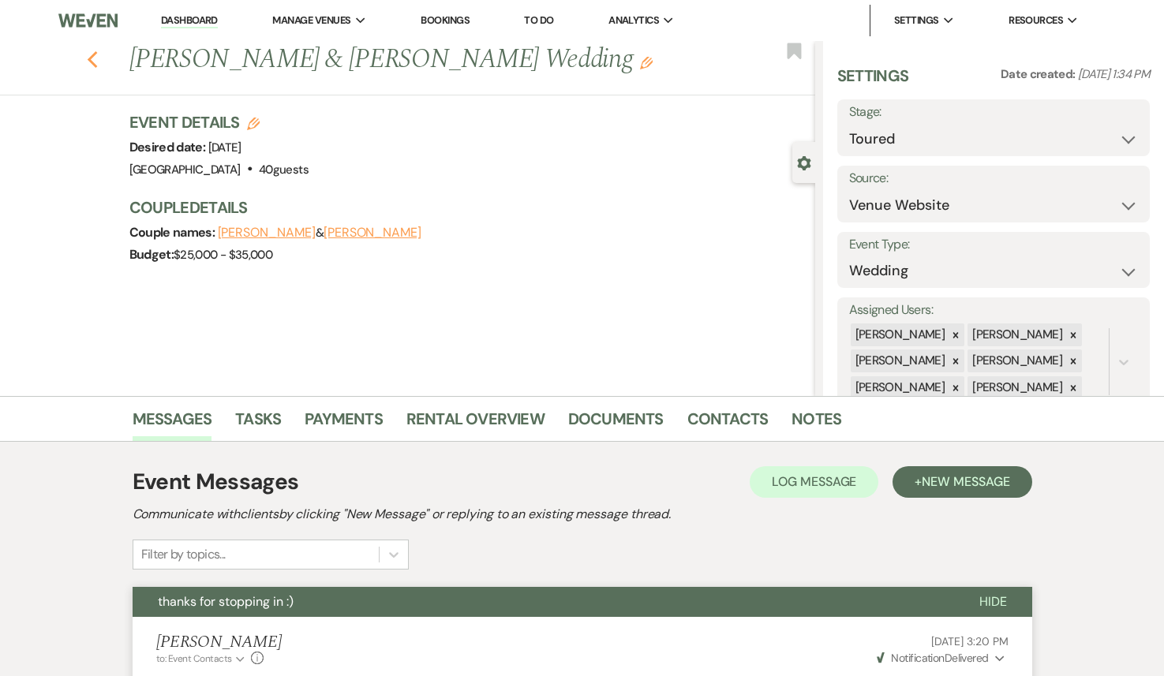
select select "5"
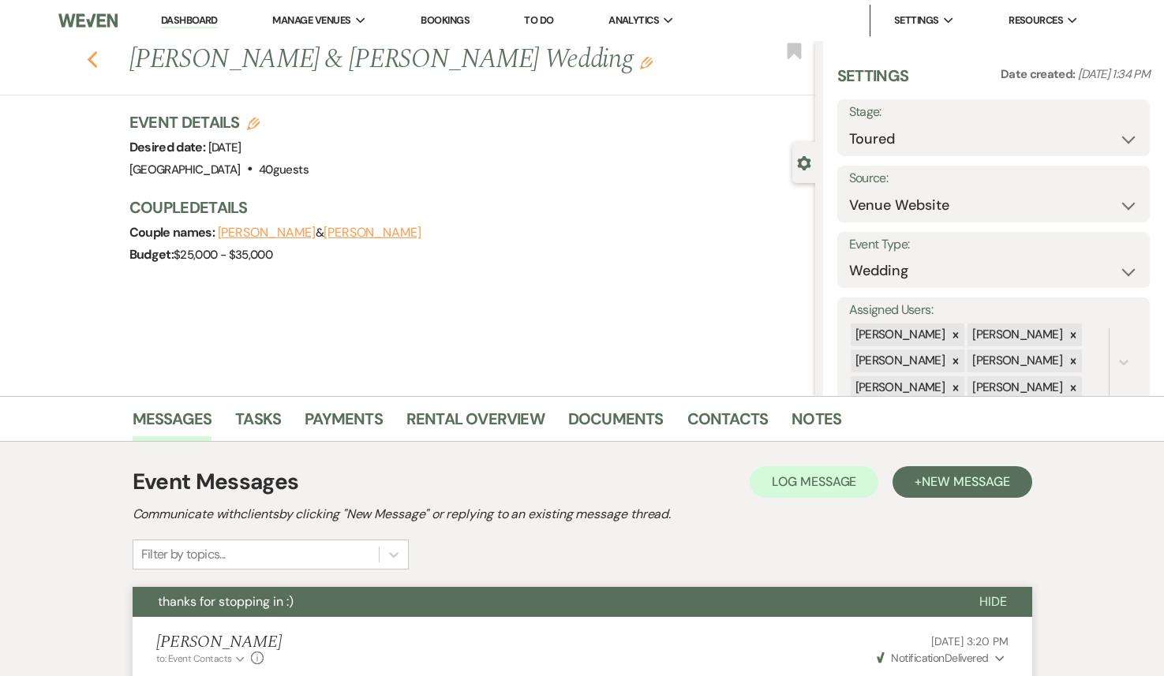
select select "5"
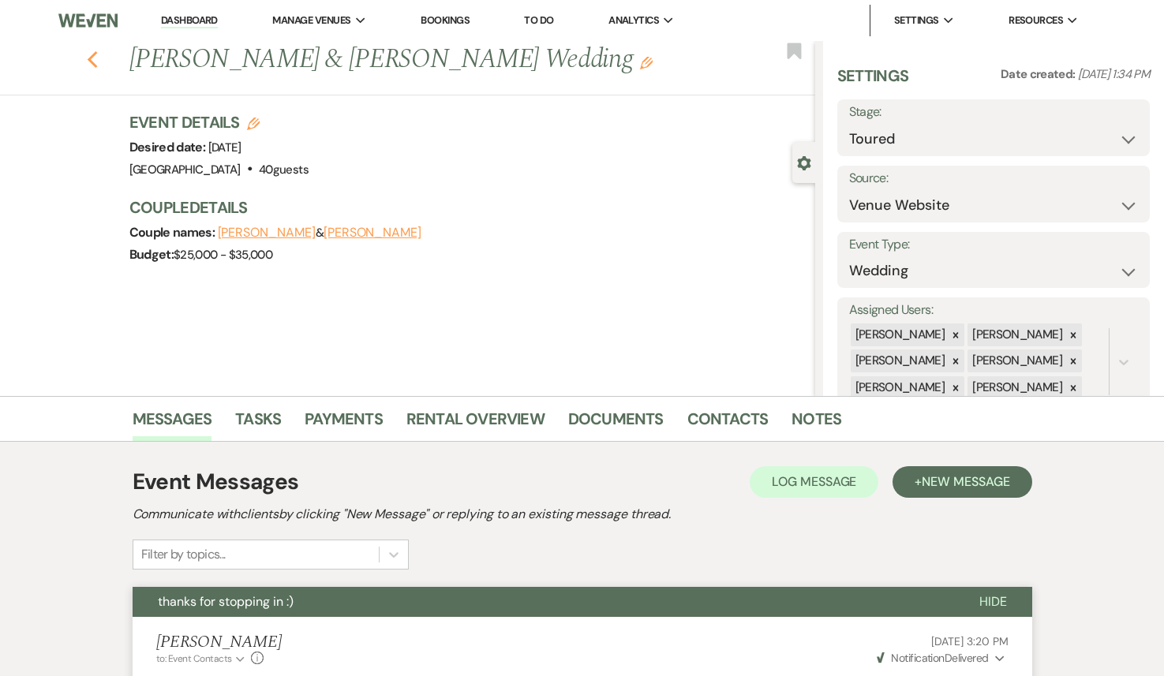
select select "5"
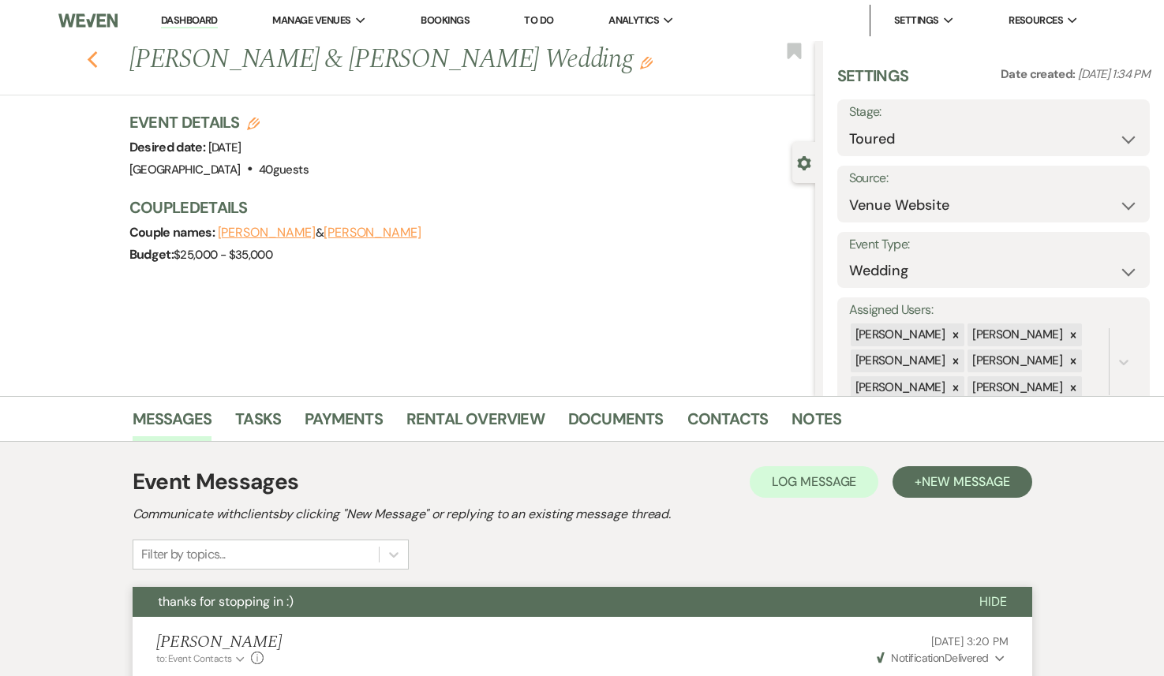
select select "5"
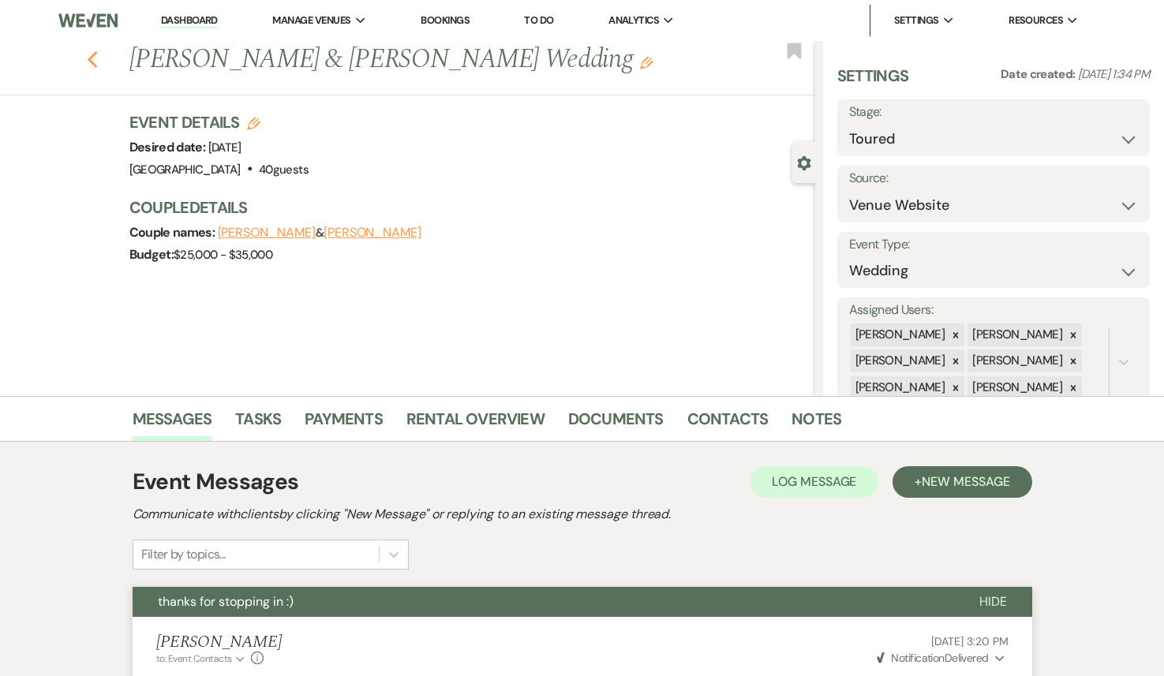
select select "5"
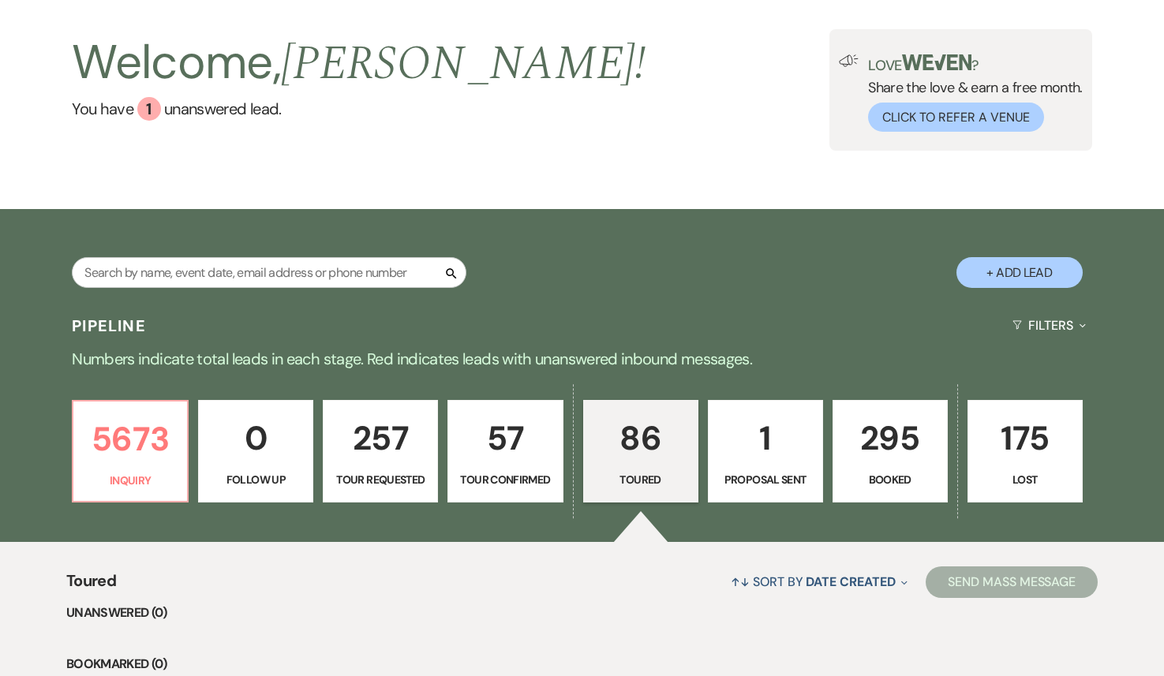
scroll to position [83, 0]
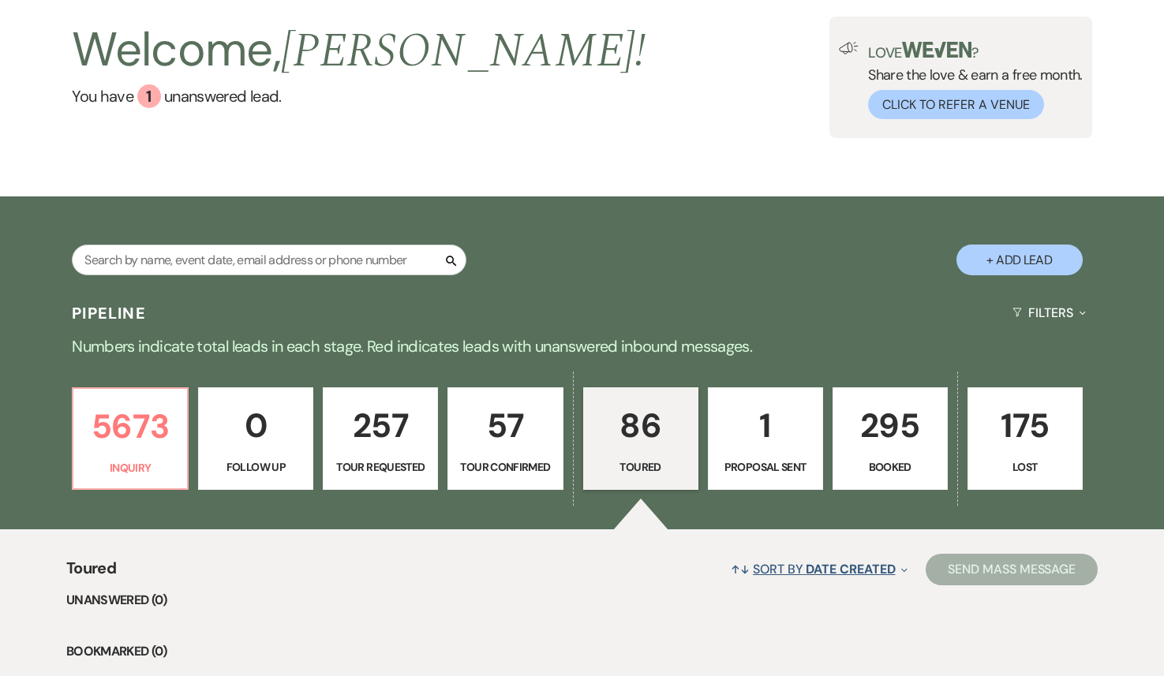
click at [851, 568] on span "Date Created" at bounding box center [850, 569] width 89 height 17
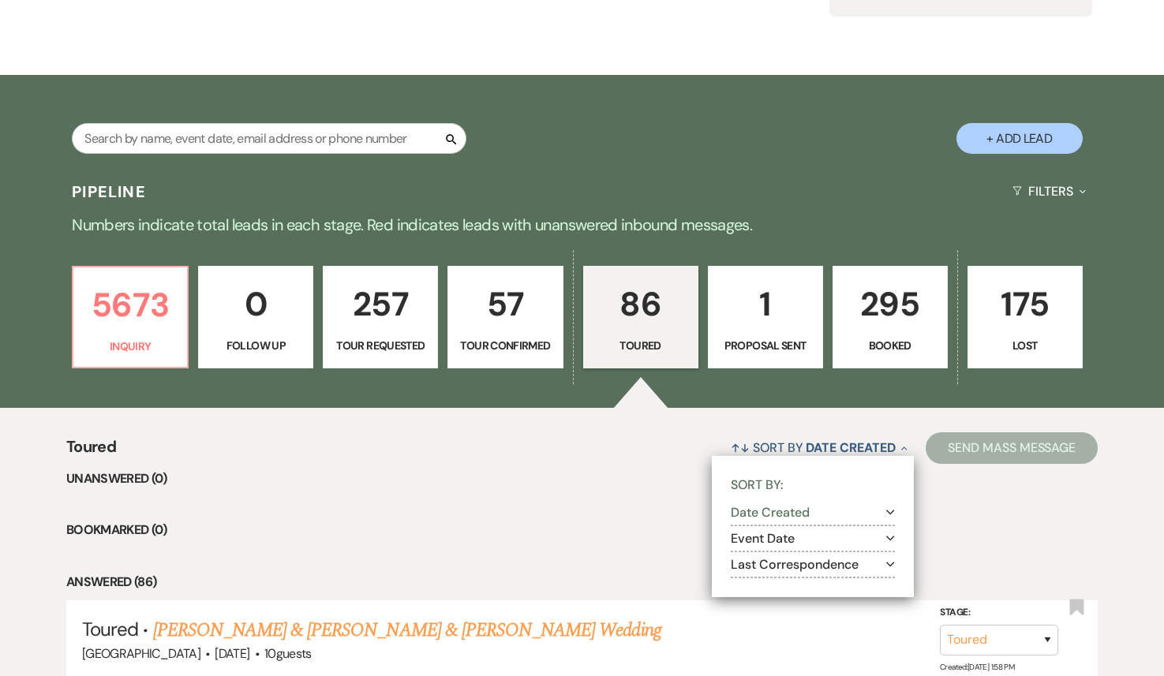
scroll to position [219, 0]
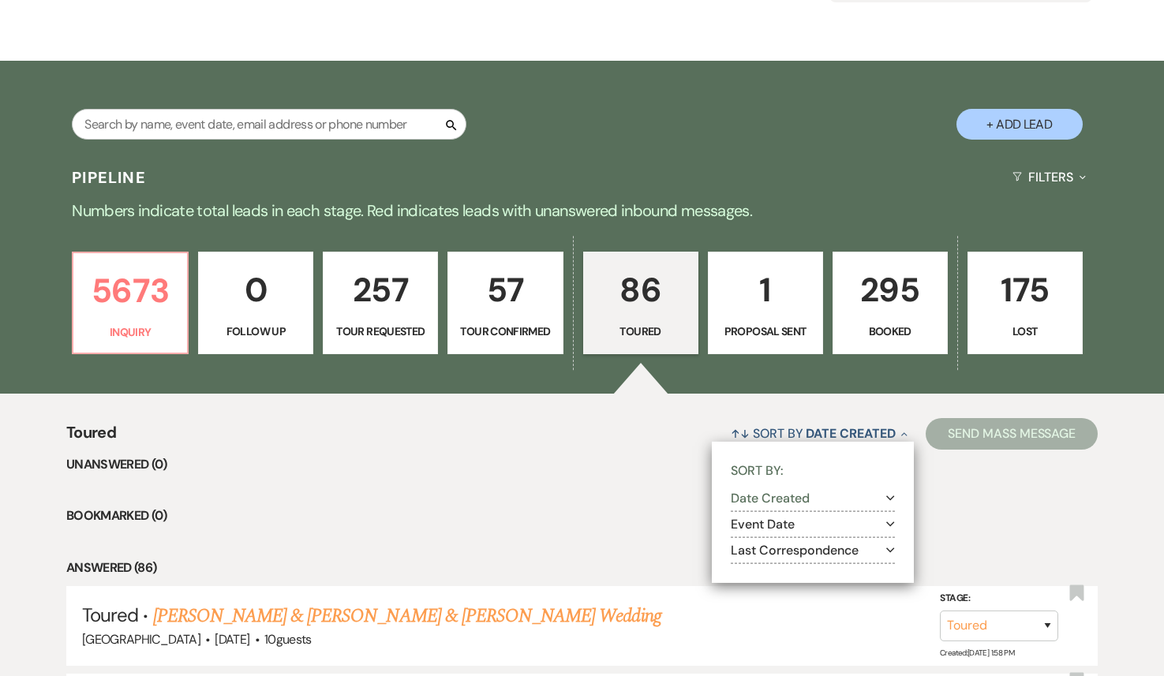
click at [795, 556] on button "Last Correspondence Expand" at bounding box center [813, 550] width 164 height 13
click at [789, 574] on label "Most recent to oldest" at bounding box center [823, 571] width 144 height 20
click at [761, 574] on input "Most recent to oldest" at bounding box center [756, 569] width 10 height 10
radio input "true"
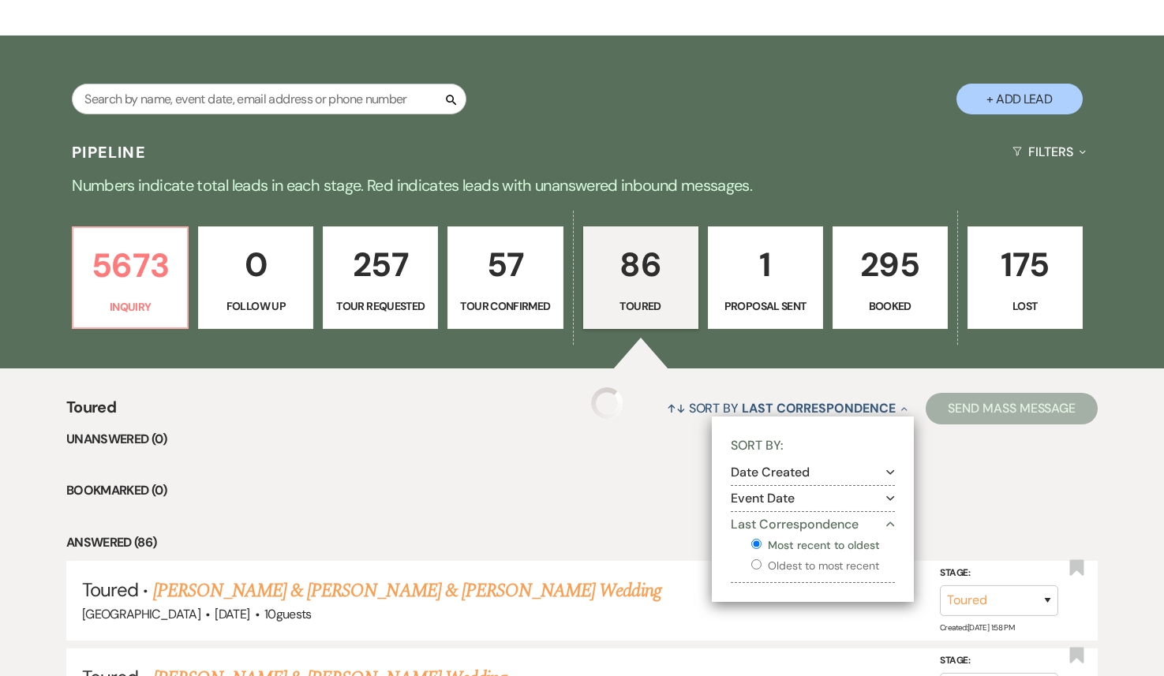
scroll to position [250, 0]
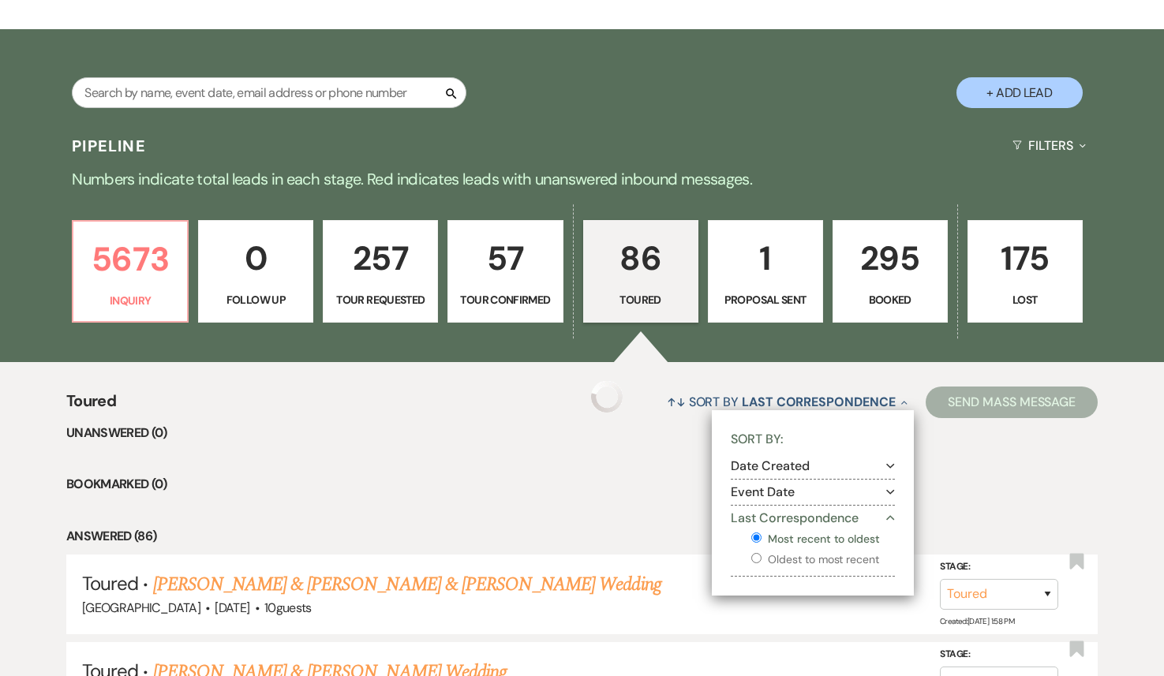
select select "5"
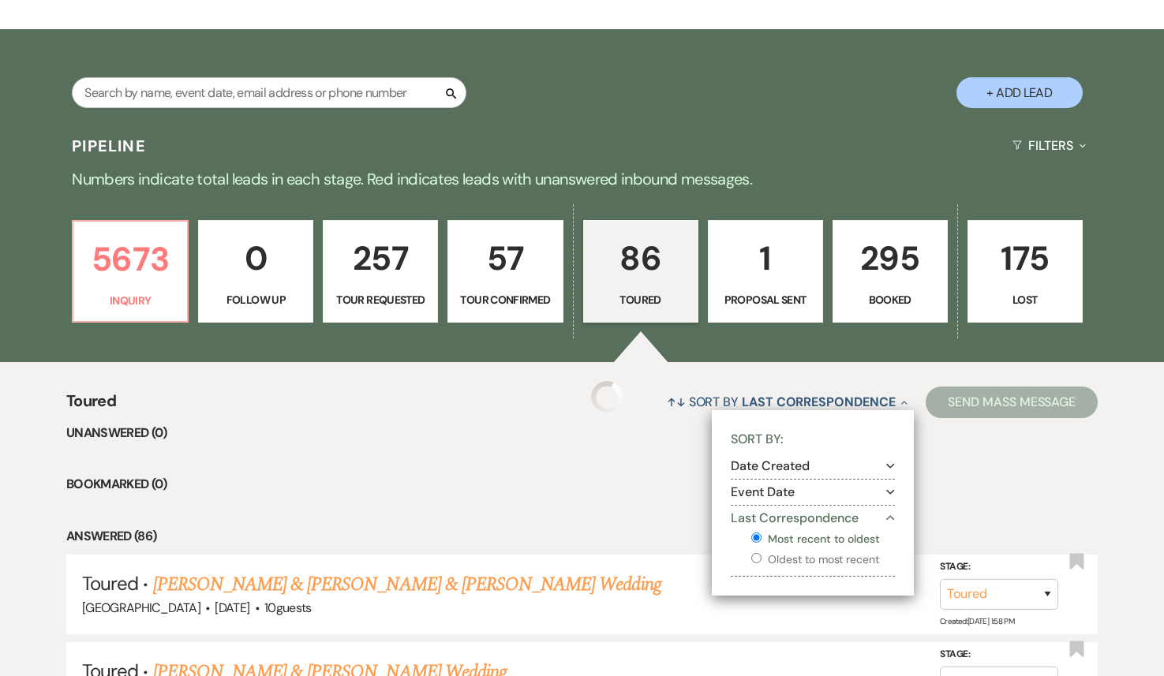
select select "5"
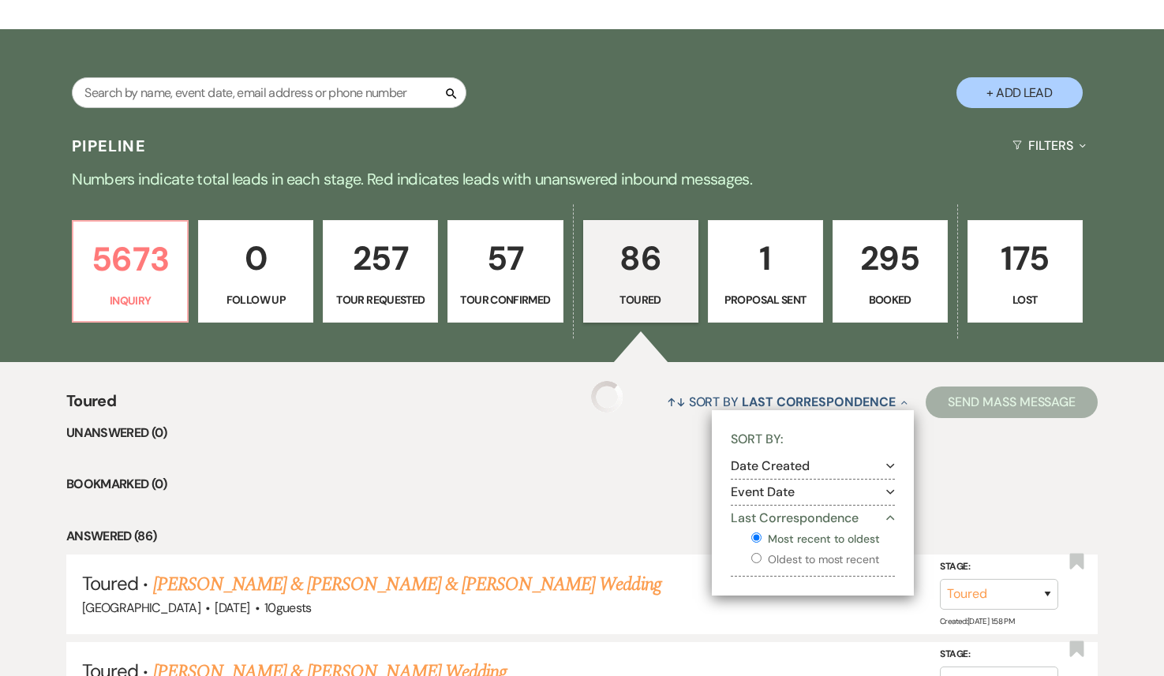
select select "5"
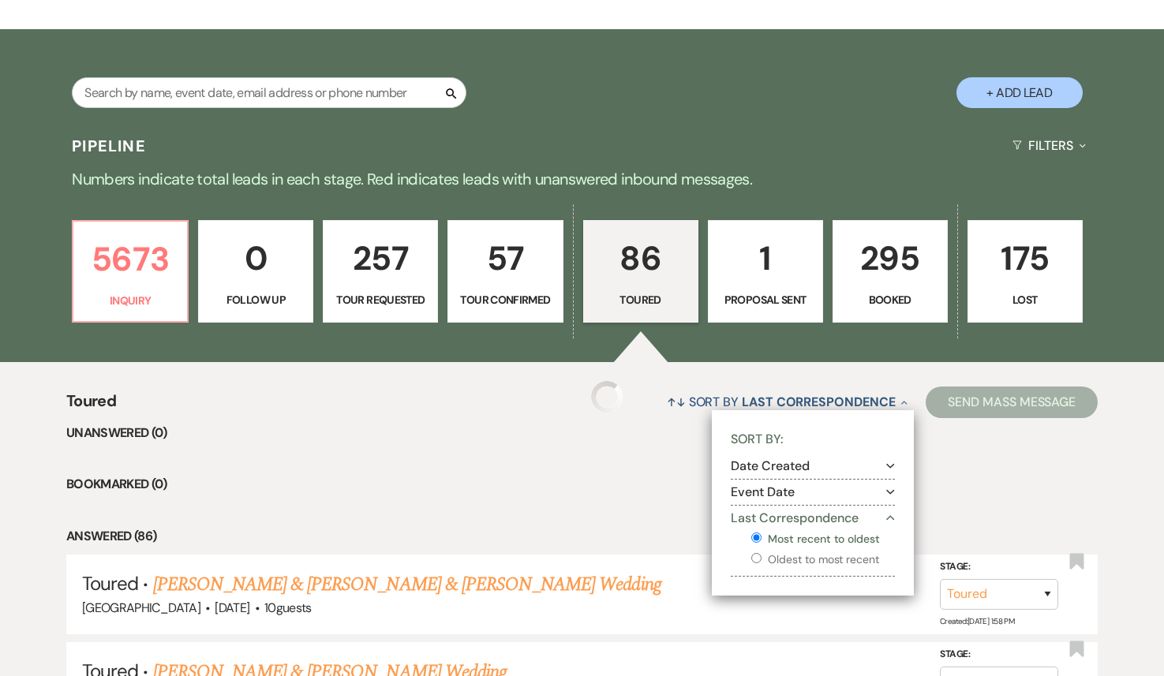
select select "5"
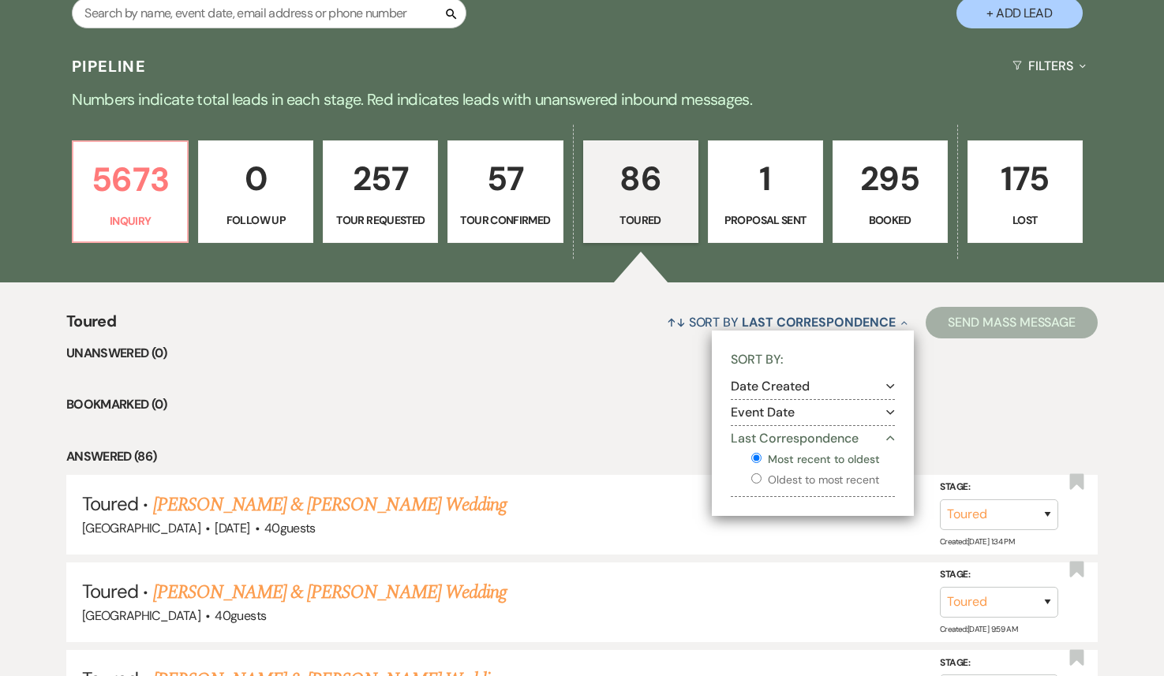
scroll to position [386, 0]
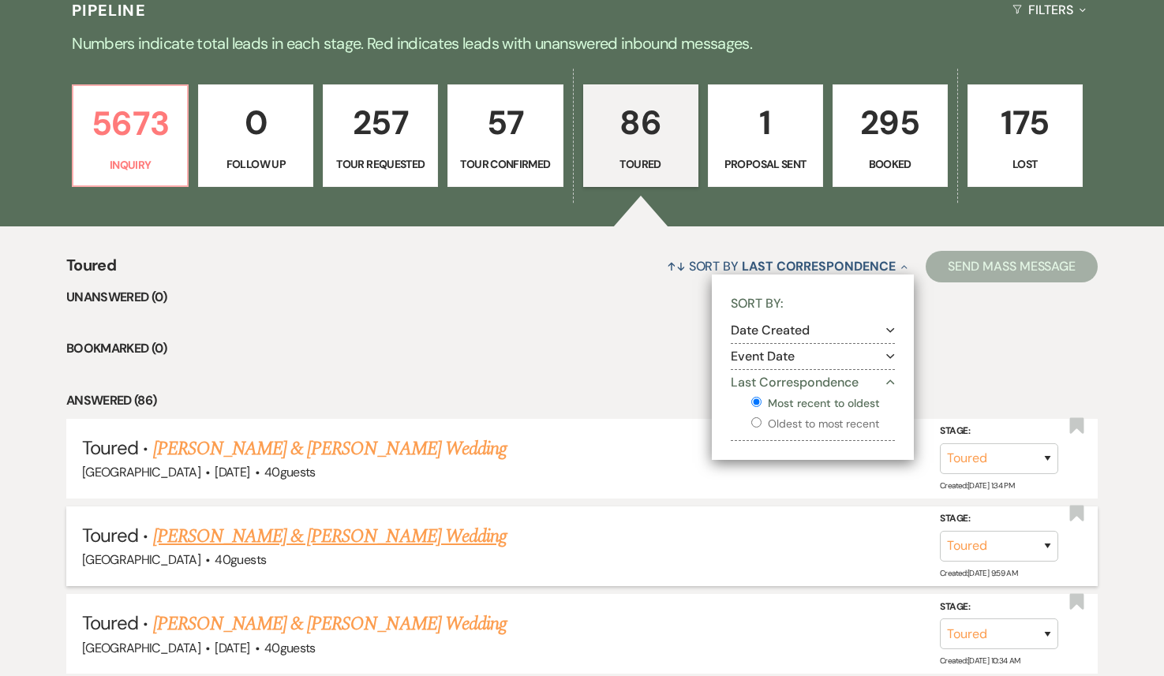
click at [315, 534] on link "Shane Curtis & Patrick Dillon's Wedding" at bounding box center [330, 536] width 354 height 28
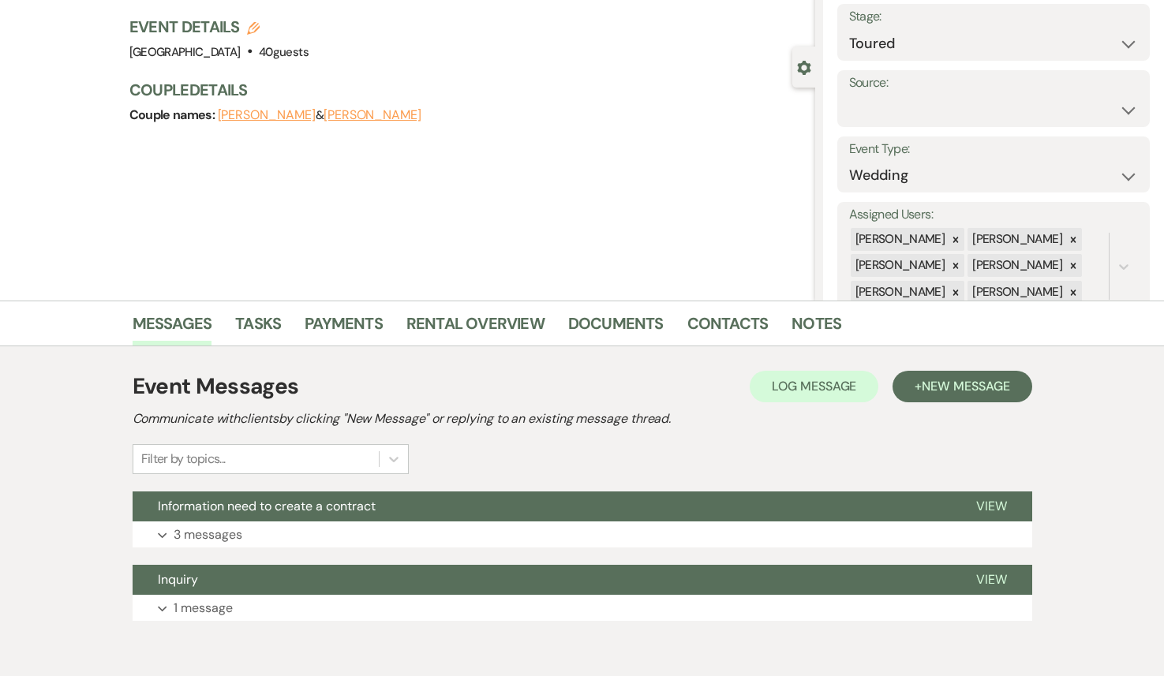
scroll to position [166, 0]
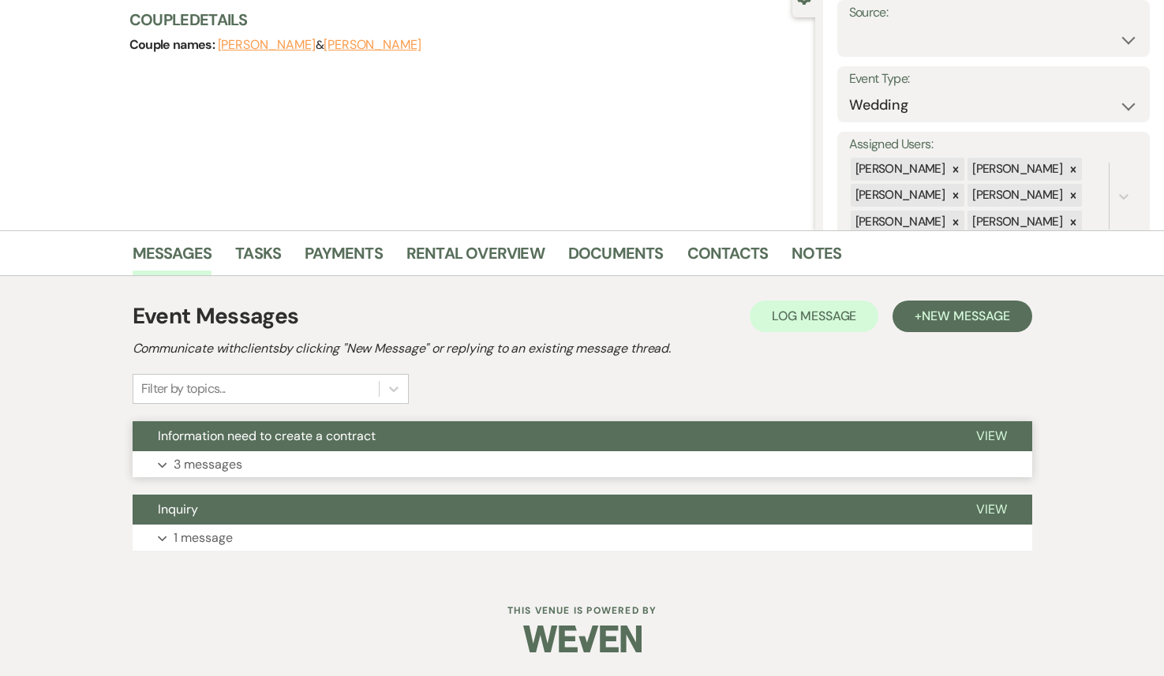
click at [354, 467] on button "Expand 3 messages" at bounding box center [583, 464] width 900 height 27
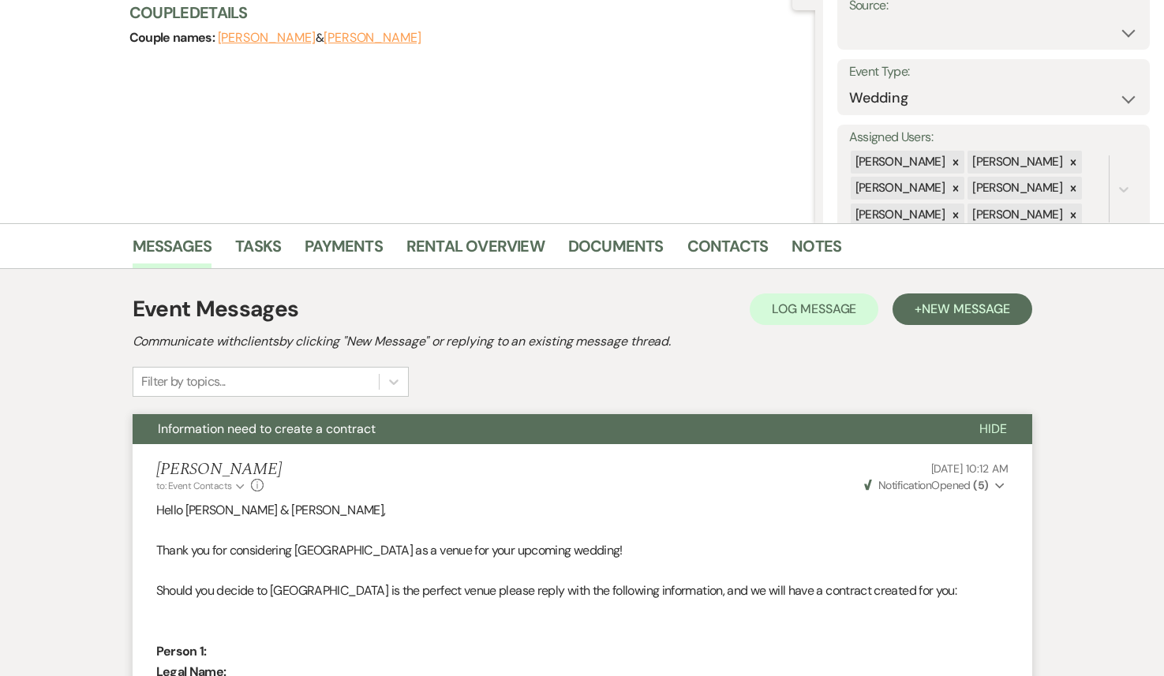
scroll to position [0, 0]
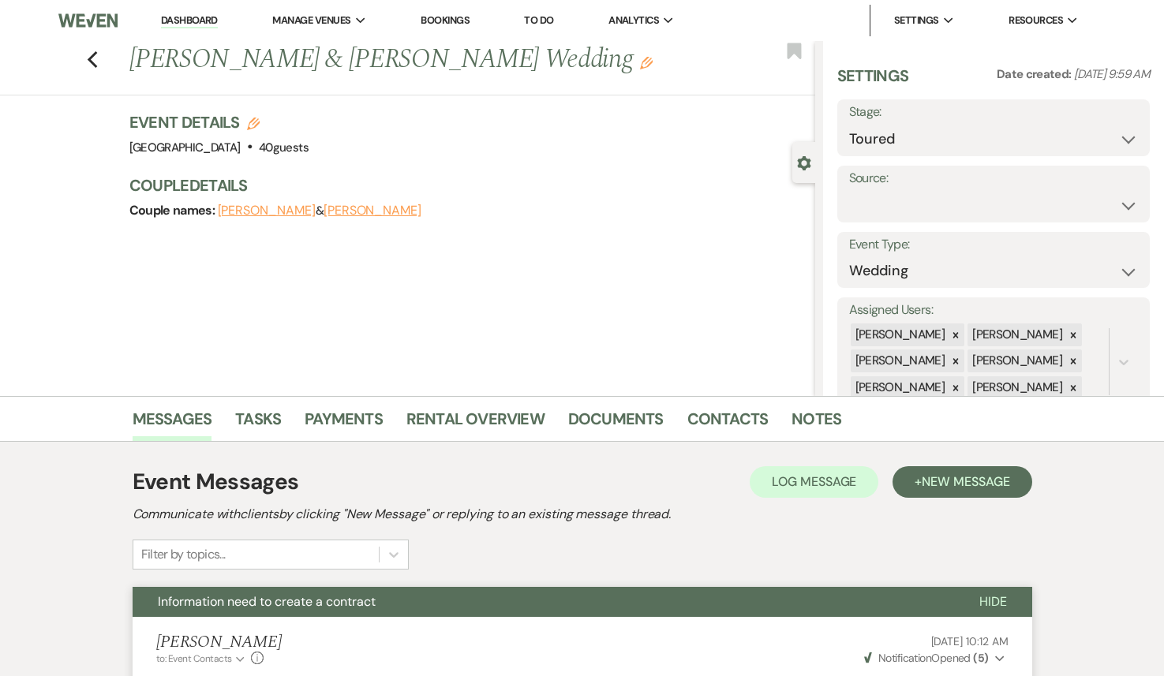
click at [640, 63] on use "button" at bounding box center [646, 63] width 13 height 13
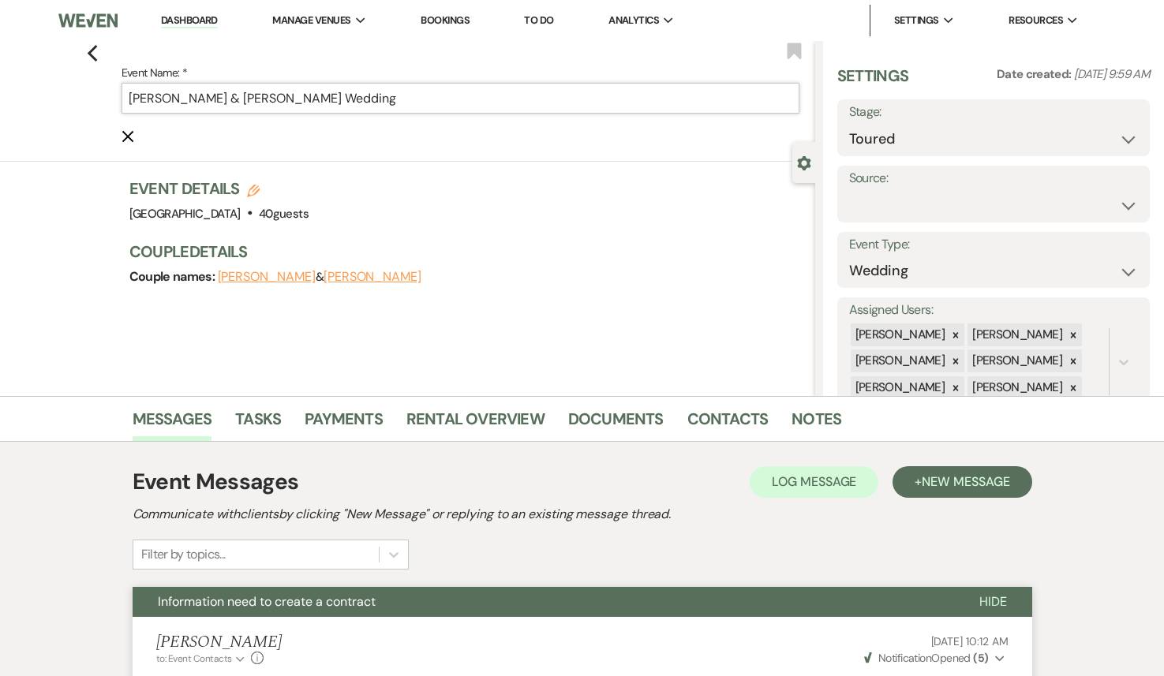
drag, startPoint x: 294, startPoint y: 99, endPoint x: 395, endPoint y: 112, distance: 102.6
click at [395, 112] on input "Shane Curtis & Patrick Dillon's Wedding" at bounding box center [461, 98] width 678 height 31
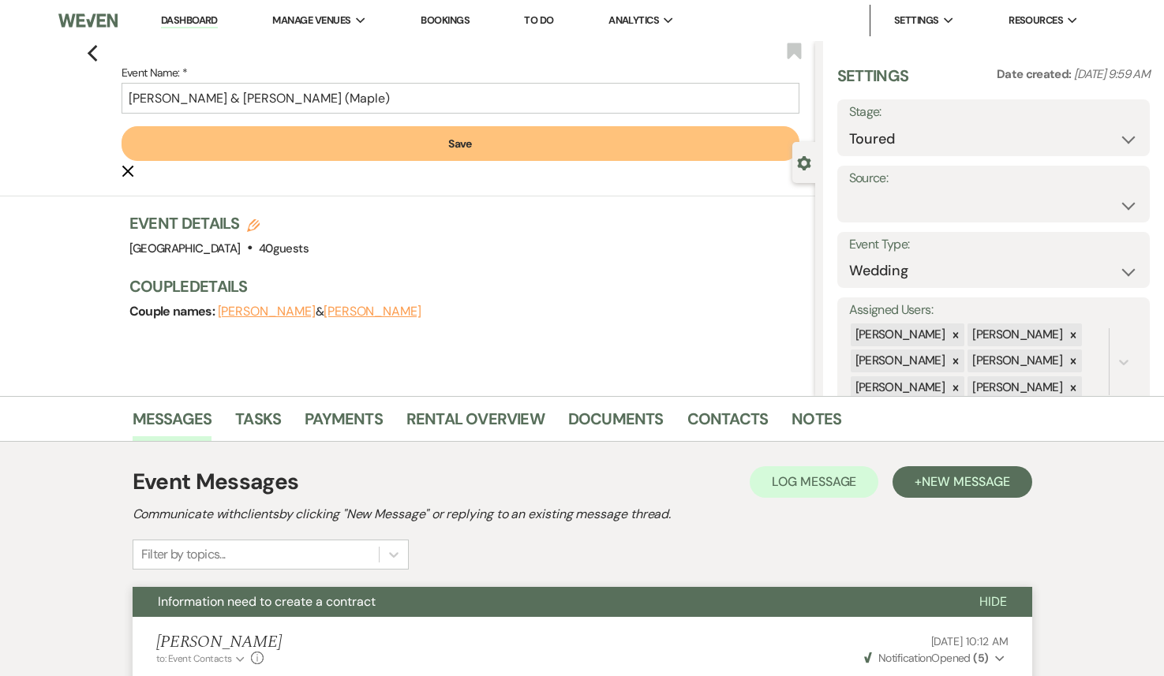
click at [391, 155] on button "Save" at bounding box center [461, 143] width 678 height 35
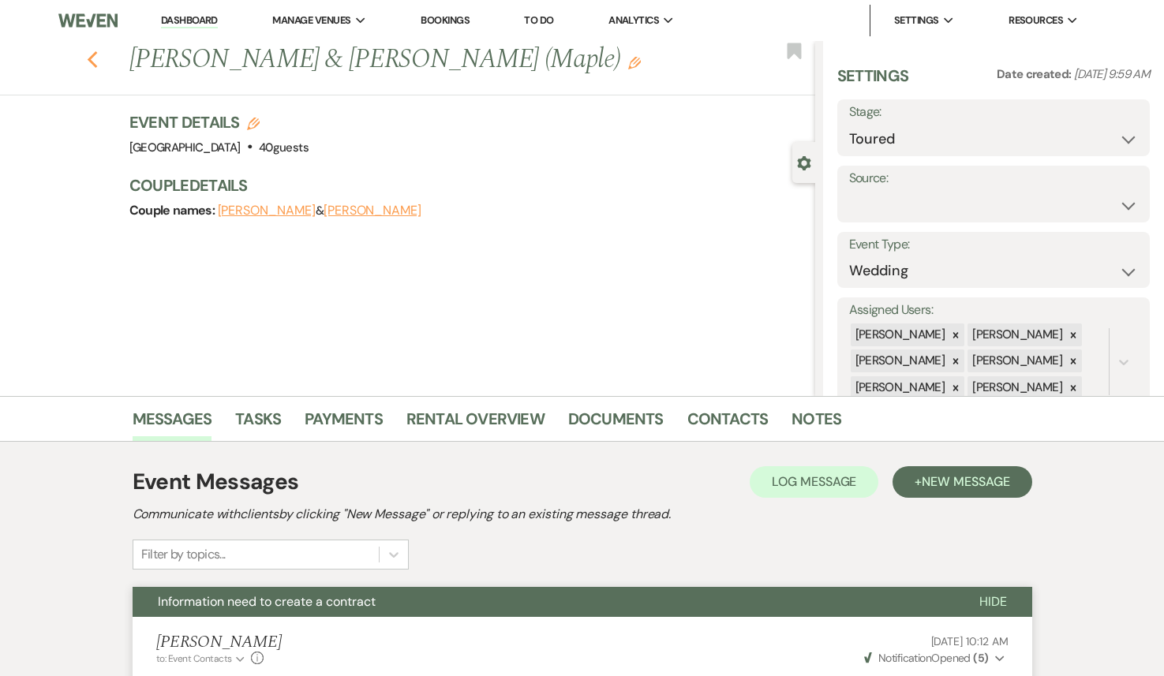
click at [87, 55] on icon "Previous" at bounding box center [93, 60] width 12 height 19
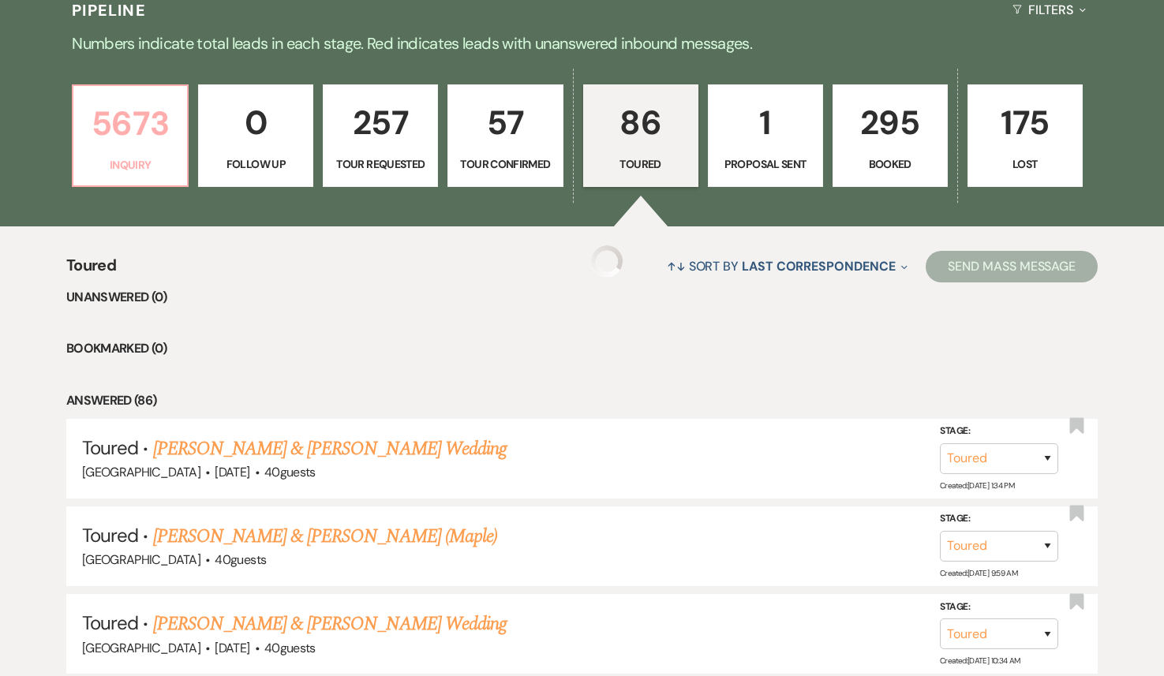
click at [137, 140] on p "5673" at bounding box center [130, 123] width 95 height 53
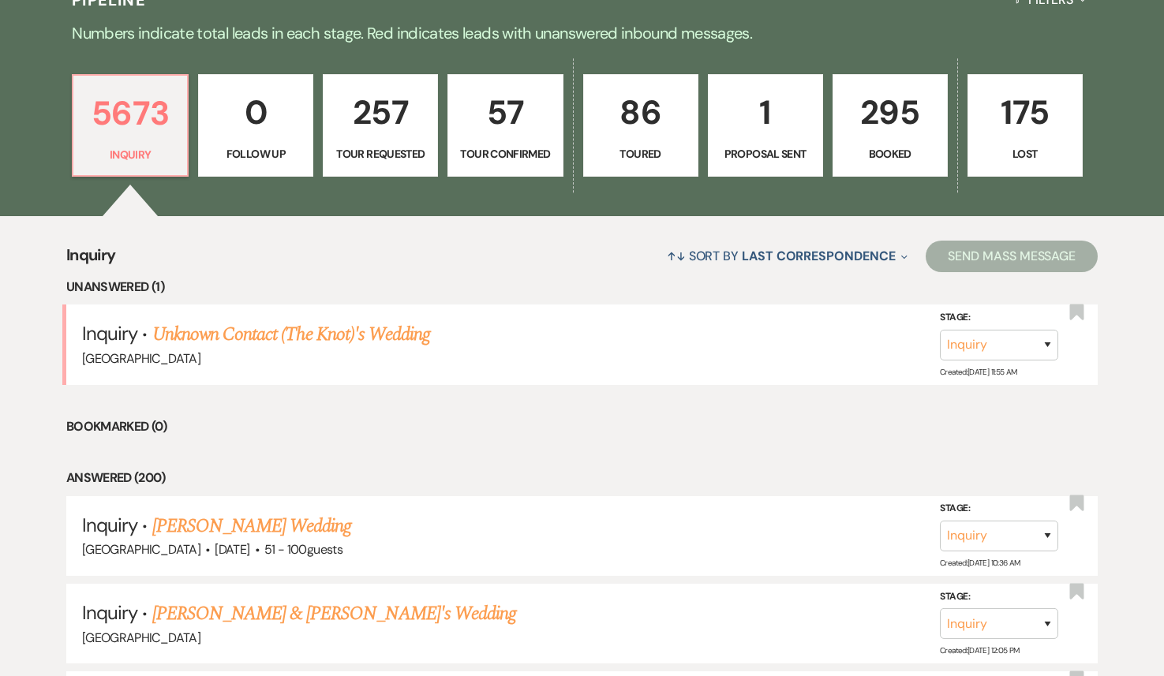
scroll to position [399, 0]
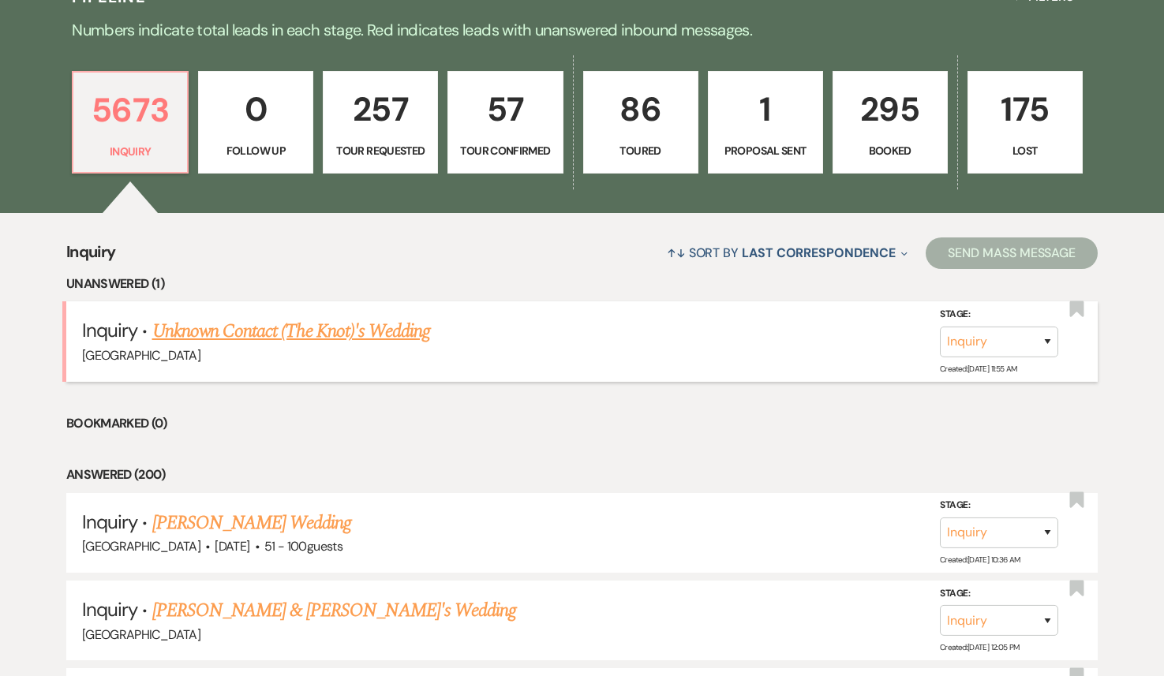
click at [297, 329] on link "Unknown Contact (The Knot)'s Wedding" at bounding box center [291, 331] width 278 height 28
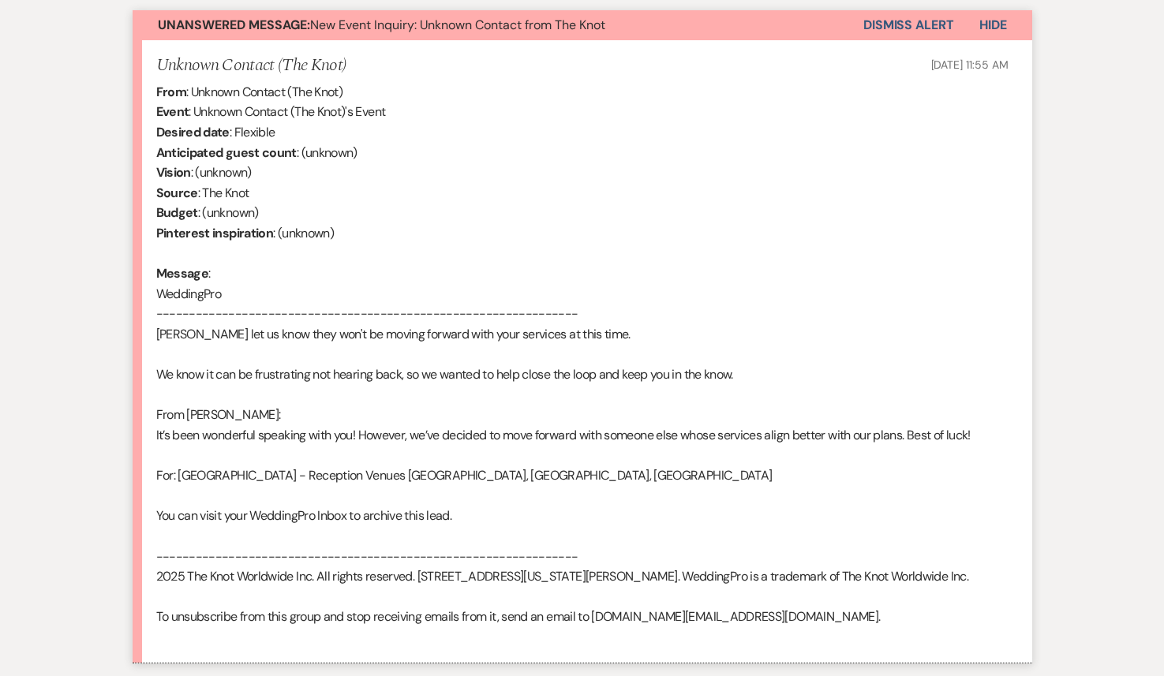
scroll to position [1180, 0]
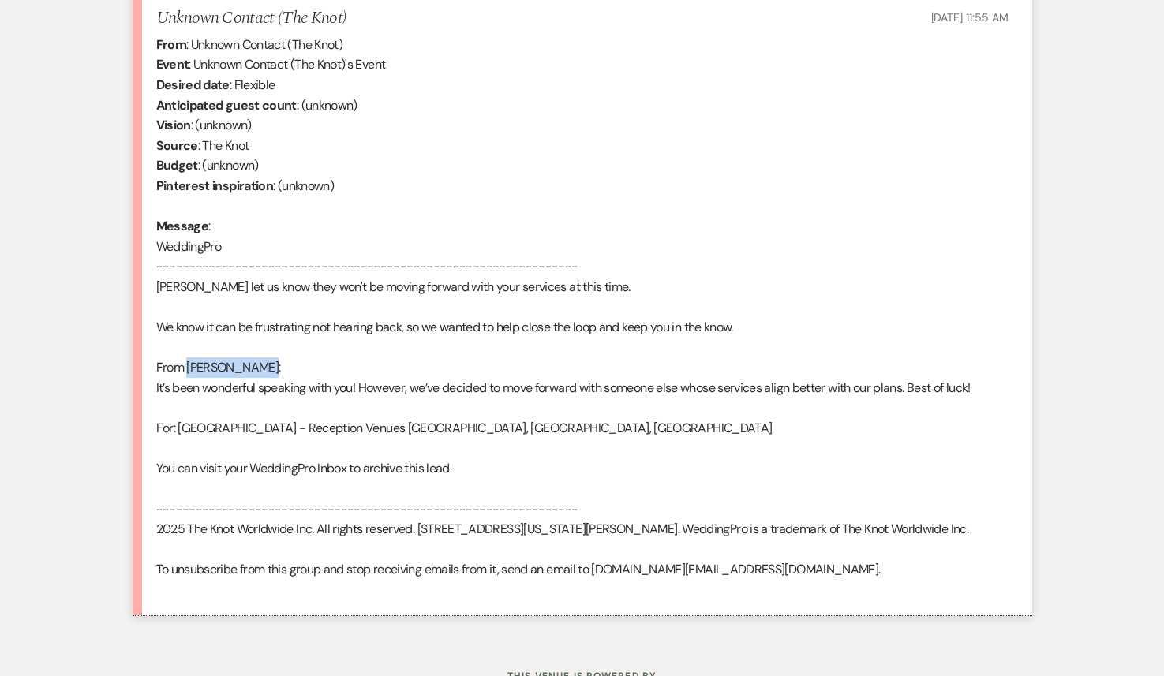
drag, startPoint x: 253, startPoint y: 350, endPoint x: 187, endPoint y: 354, distance: 65.6
click at [187, 354] on div "From : Unknown Contact (The Knot) Event : Unknown Contact (The Knot)'s Event De…" at bounding box center [582, 318] width 852 height 566
copy div "Maria Ziegler"
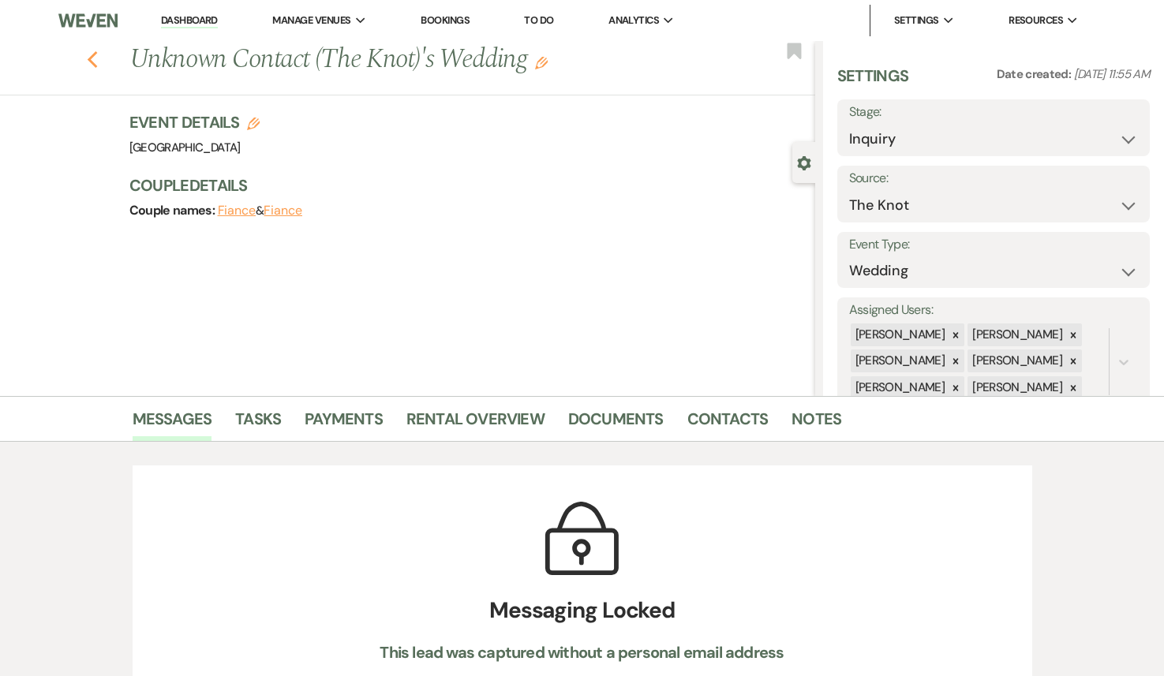
click at [95, 58] on icon "Previous" at bounding box center [93, 60] width 12 height 19
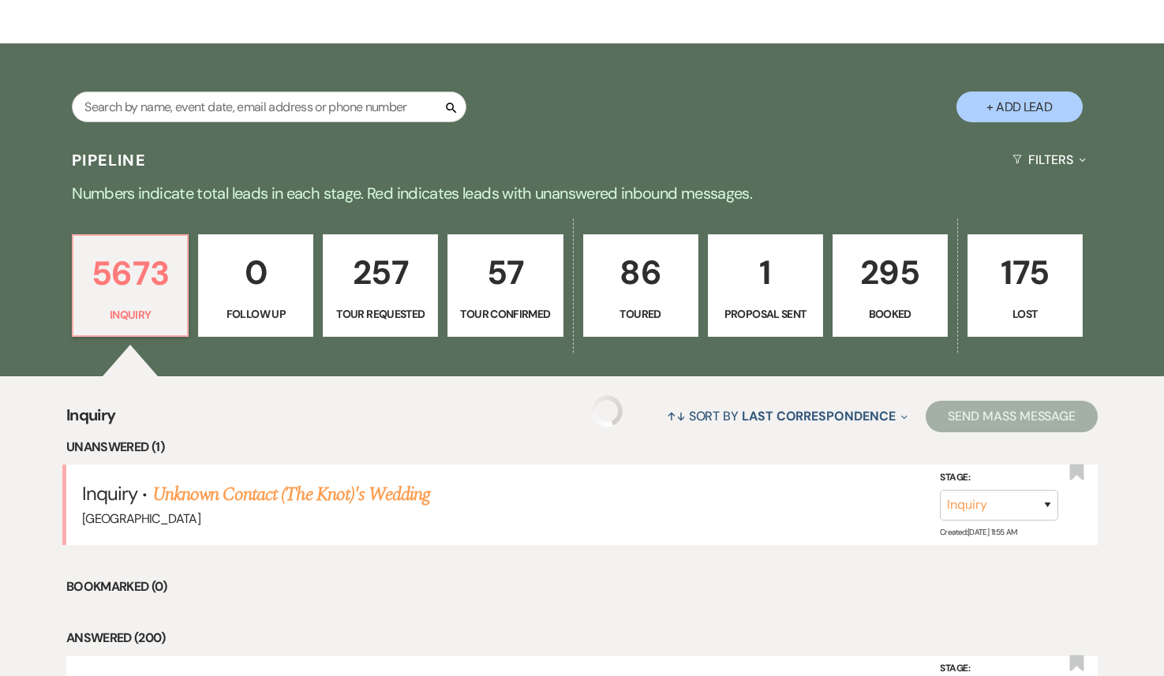
scroll to position [152, 0]
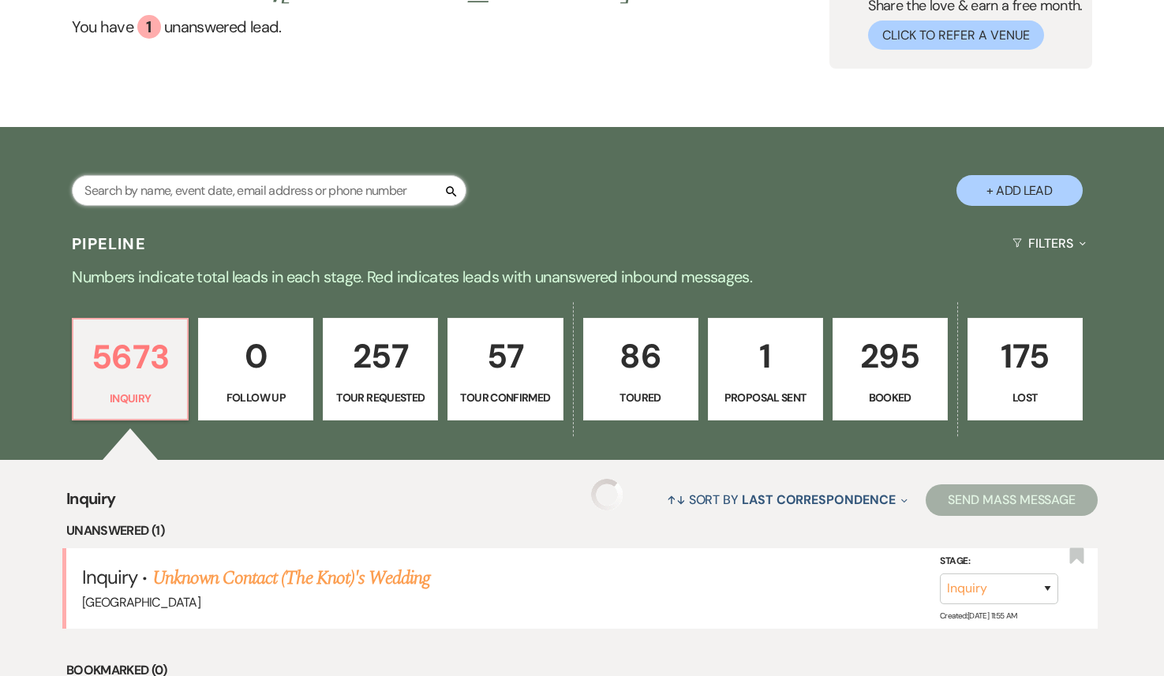
click at [164, 194] on input "text" at bounding box center [269, 190] width 395 height 31
paste input "Maria Ziegler"
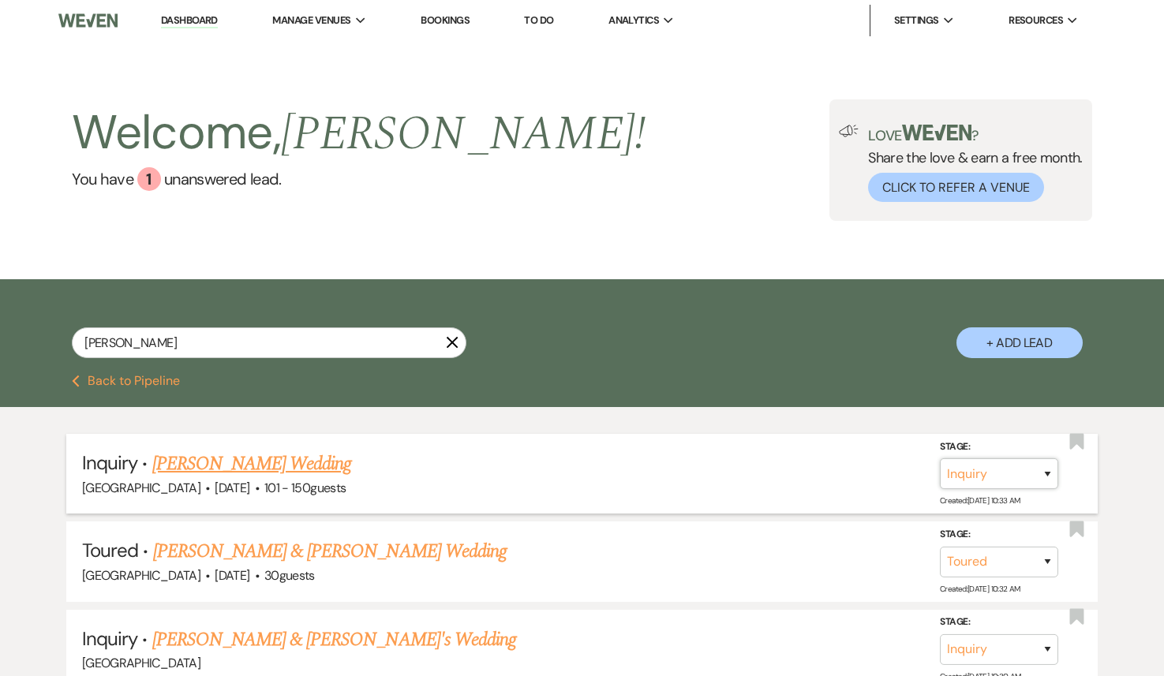
click at [971, 469] on select "Inquiry Follow Up Tour Requested Tour Confirmed Toured Proposal Sent Booked Lost" at bounding box center [999, 473] width 118 height 31
click at [940, 458] on select "Inquiry Follow Up Tour Requested Tour Confirmed Toured Proposal Sent Booked Lost" at bounding box center [999, 473] width 118 height 31
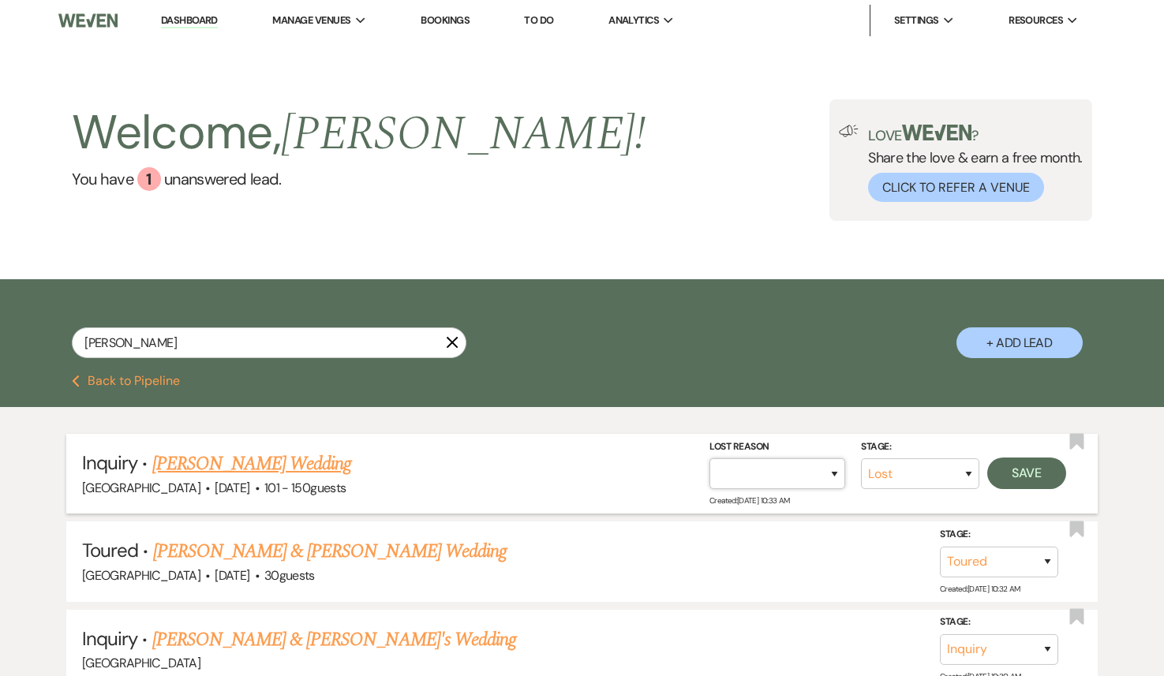
click at [765, 473] on select "Booked Elsewhere Budget Date Unavailable No Response Not a Good Match Capacity …" at bounding box center [777, 473] width 136 height 31
click at [709, 458] on select "Booked Elsewhere Budget Date Unavailable No Response Not a Good Match Capacity …" at bounding box center [777, 473] width 136 height 31
click at [823, 473] on select "Booked Elsewhere Budget Date Unavailable No Response Not a Good Match Capacity …" at bounding box center [777, 473] width 136 height 31
click at [709, 458] on select "Booked Elsewhere Budget Date Unavailable No Response Not a Good Match Capacity …" at bounding box center [777, 473] width 136 height 31
click at [742, 472] on input "Other" at bounding box center [771, 473] width 164 height 31
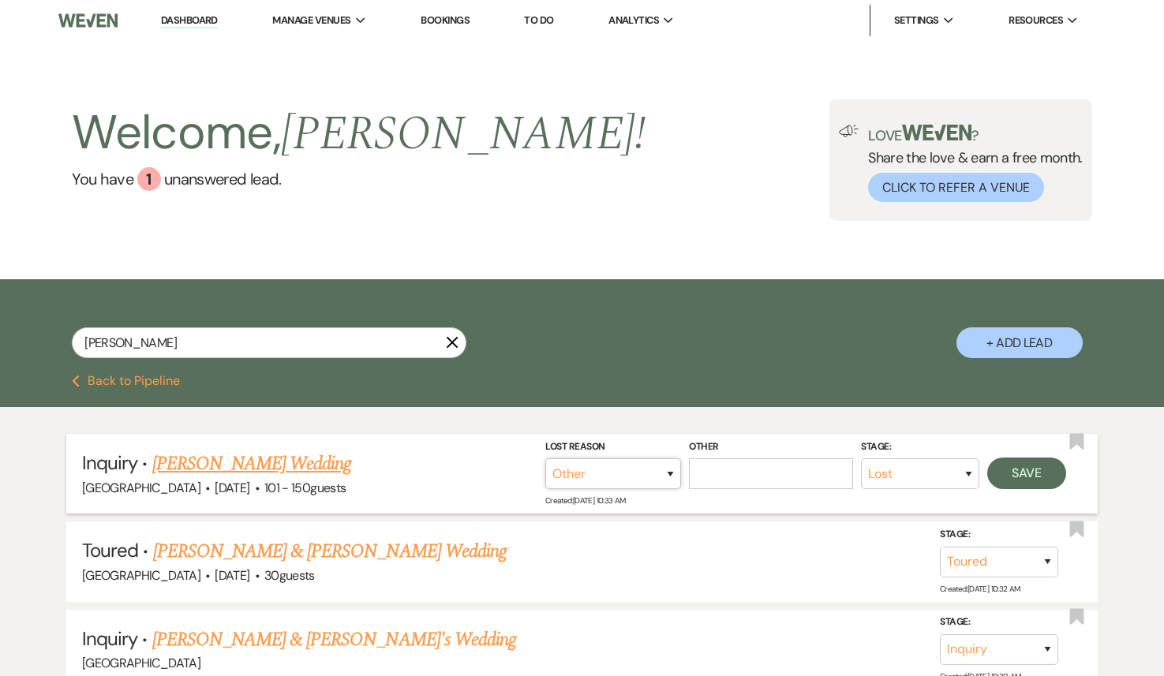
click at [655, 473] on select "Booked Elsewhere Budget Date Unavailable No Response Not a Good Match Capacity …" at bounding box center [613, 473] width 136 height 31
click at [681, 458] on select "Booked Elsewhere Budget Date Unavailable No Response Not a Good Match Capacity …" at bounding box center [613, 473] width 136 height 31
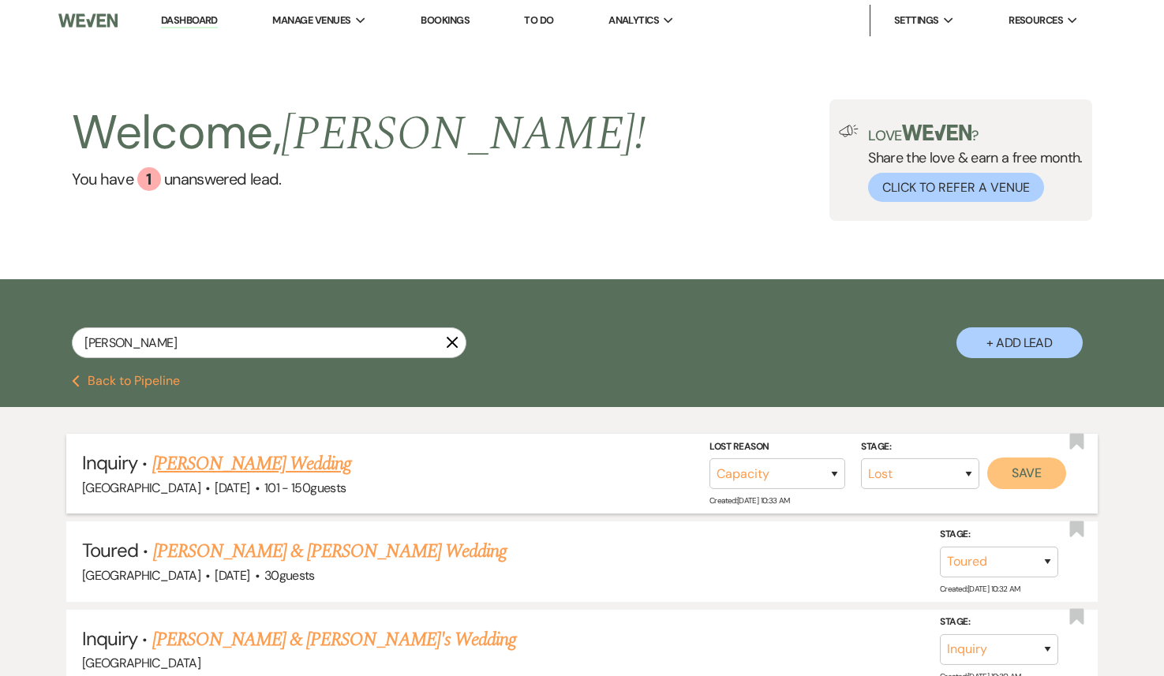
click at [1027, 475] on button "Save" at bounding box center [1026, 474] width 79 height 32
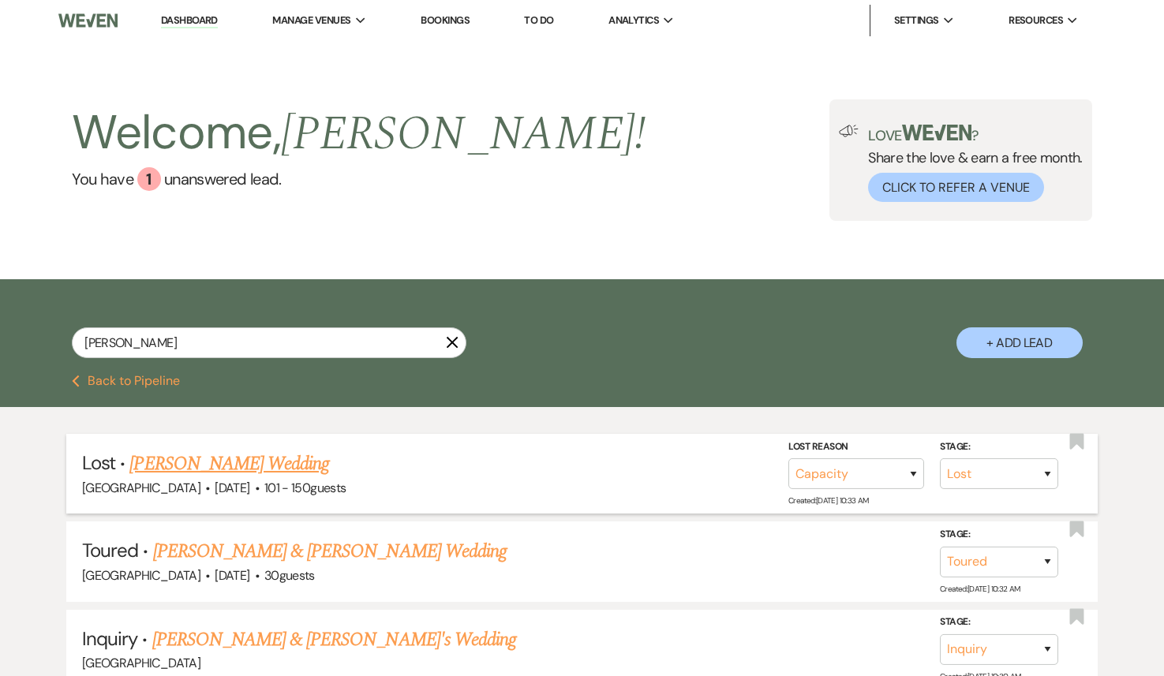
click at [136, 377] on button "Previous Back to Pipeline" at bounding box center [126, 381] width 108 height 13
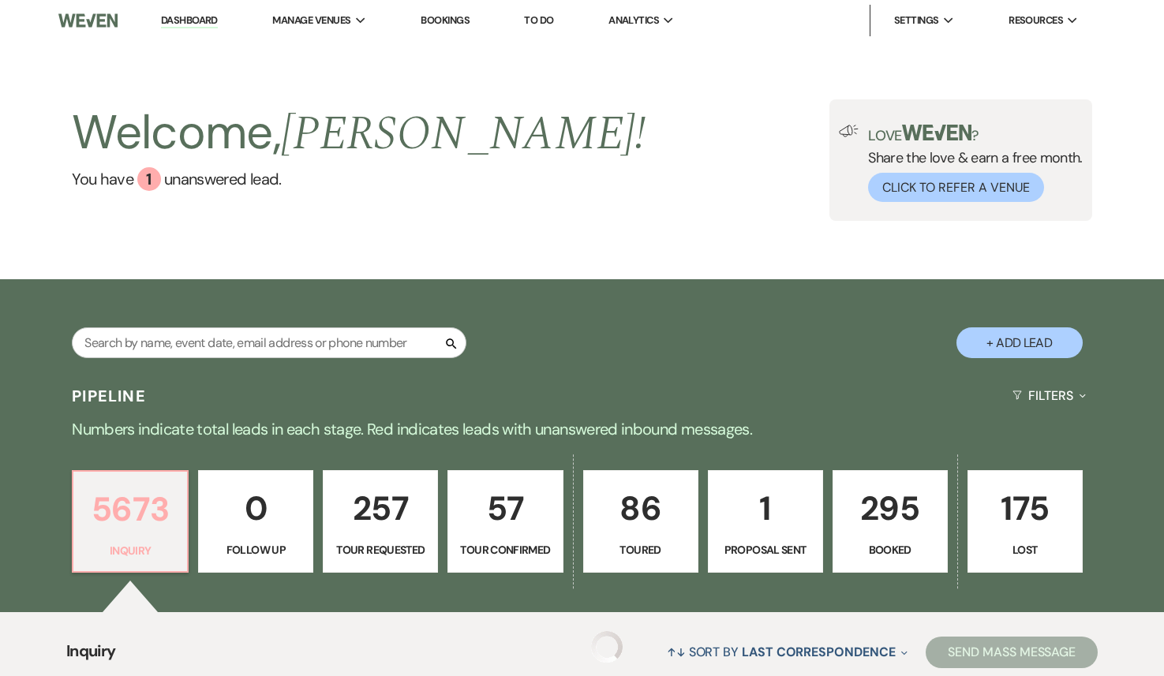
scroll to position [152, 0]
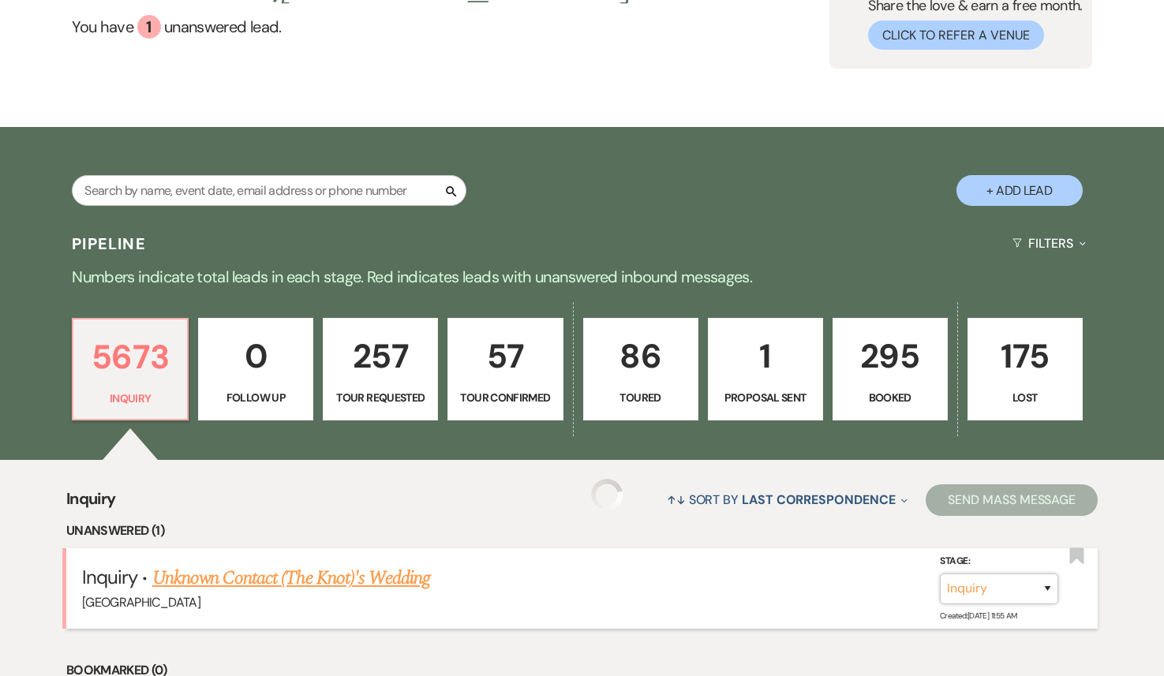
click at [1010, 591] on select "Inquiry Follow Up Tour Requested Tour Confirmed Toured Proposal Sent Booked Lost" at bounding box center [999, 588] width 118 height 31
click at [940, 573] on select "Inquiry Follow Up Tour Requested Tour Confirmed Toured Proposal Sent Booked Lost" at bounding box center [999, 588] width 118 height 31
click at [814, 585] on select "Booked Elsewhere Budget Date Unavailable No Response Not a Good Match Capacity …" at bounding box center [777, 588] width 136 height 31
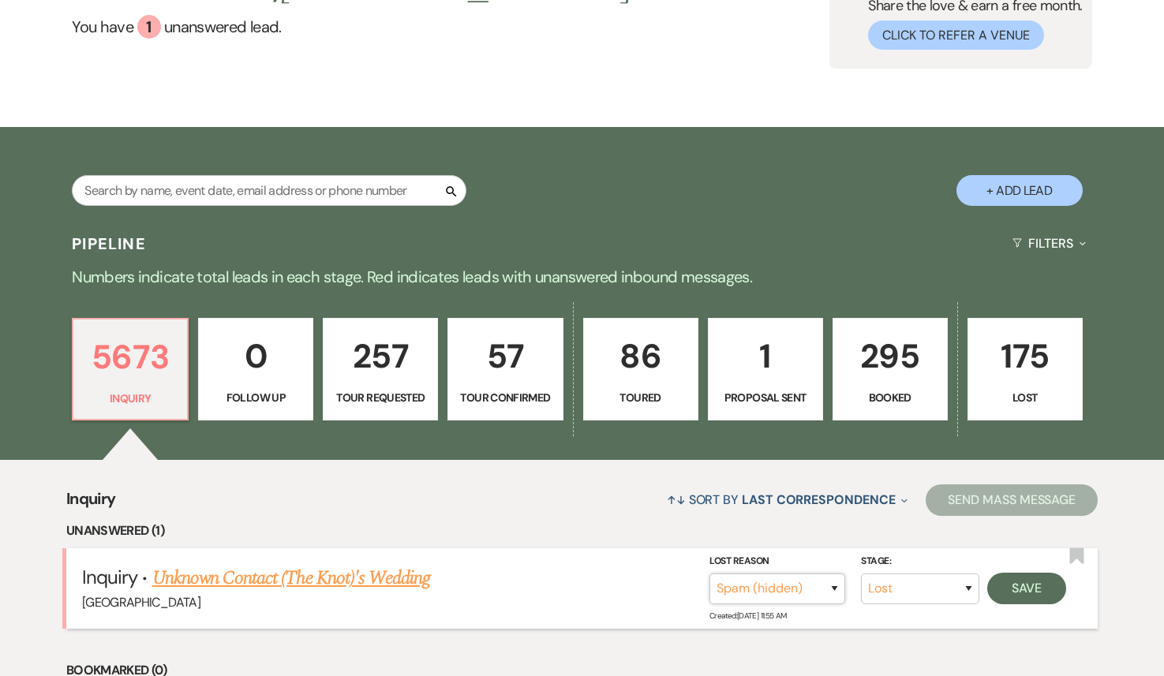
click at [709, 573] on select "Booked Elsewhere Budget Date Unavailable No Response Not a Good Match Capacity …" at bounding box center [777, 588] width 136 height 31
click at [1049, 586] on button "Save" at bounding box center [1026, 588] width 79 height 32
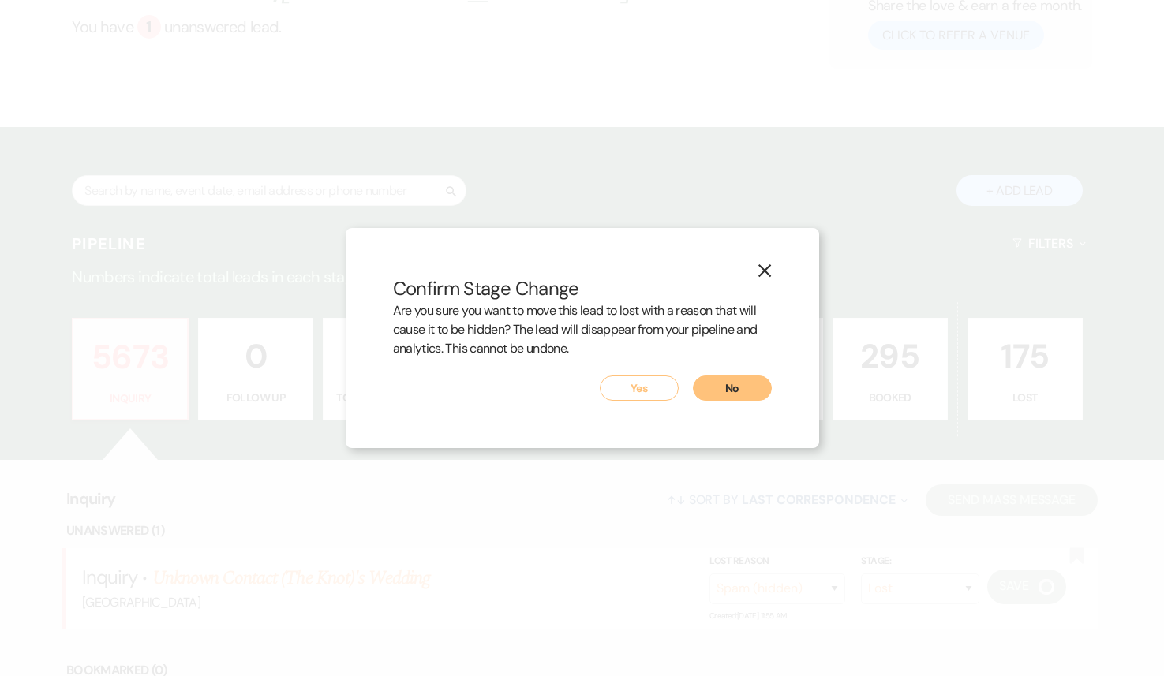
click at [640, 393] on button "Yes" at bounding box center [639, 388] width 79 height 25
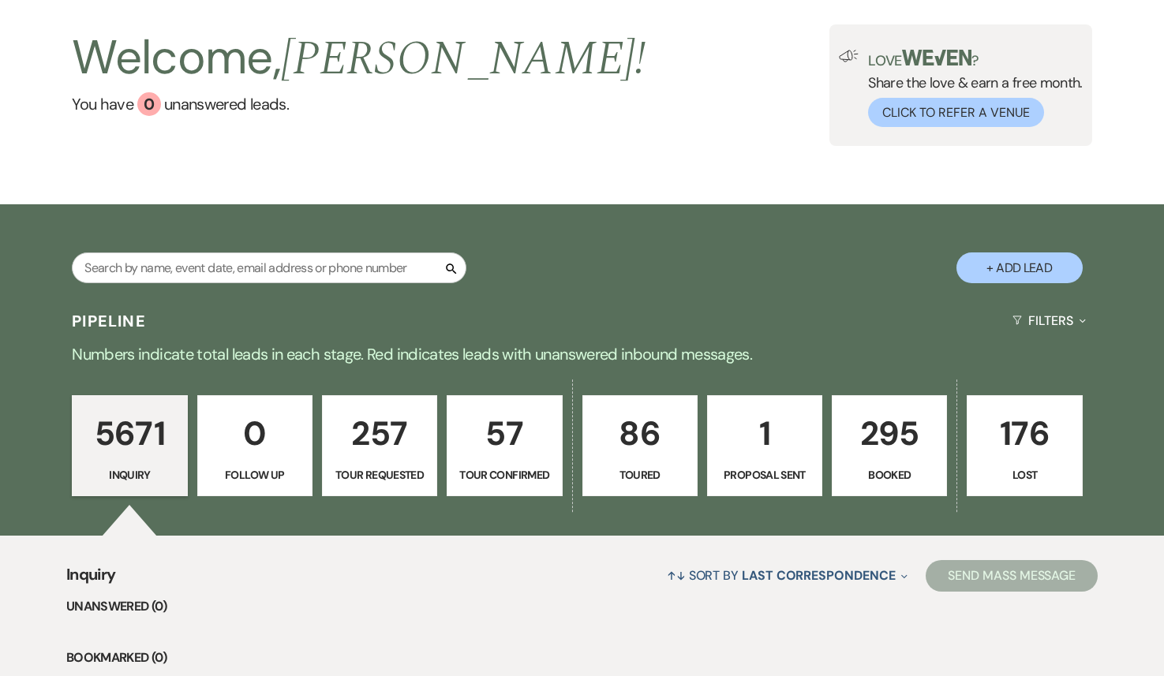
scroll to position [44, 0]
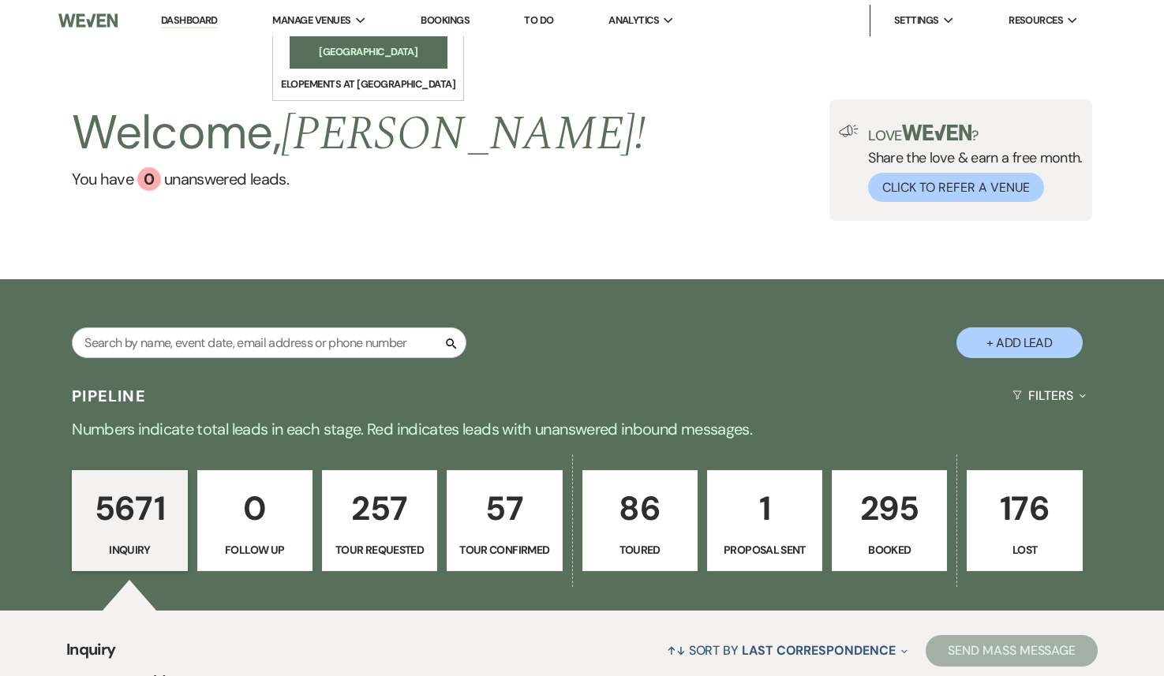
click at [368, 59] on li "[GEOGRAPHIC_DATA]" at bounding box center [368, 52] width 142 height 16
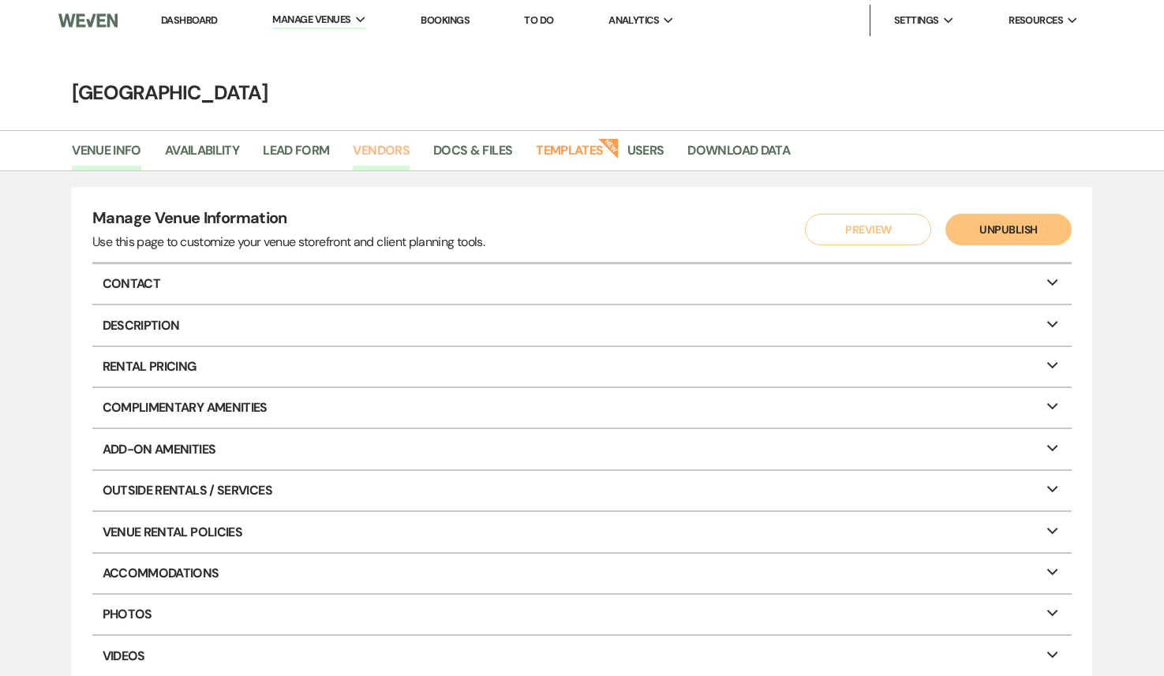
click at [394, 155] on link "Vendors" at bounding box center [381, 155] width 57 height 30
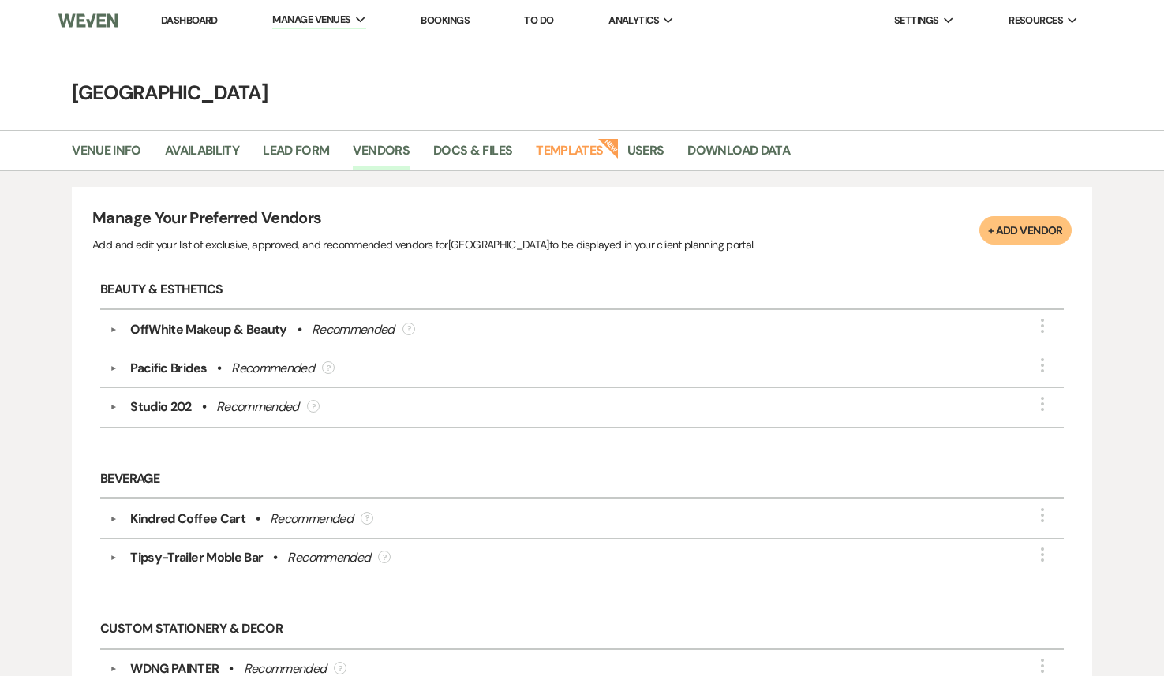
click at [1041, 230] on button "+ Add Vendor" at bounding box center [1025, 230] width 92 height 28
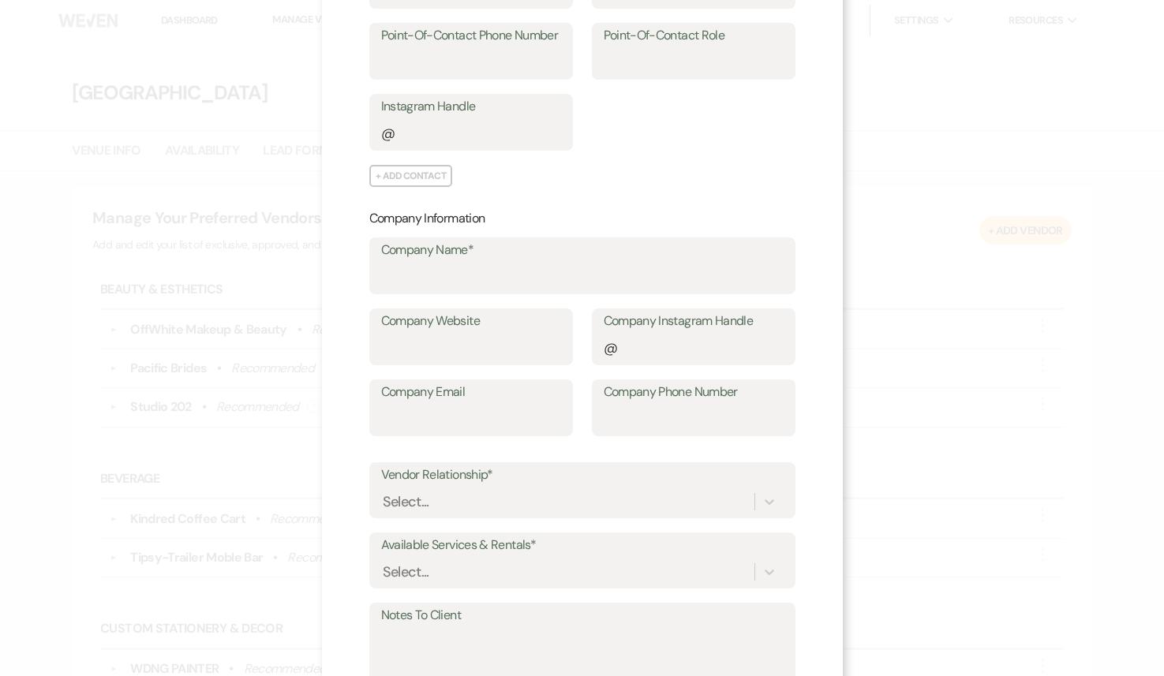
scroll to position [273, 0]
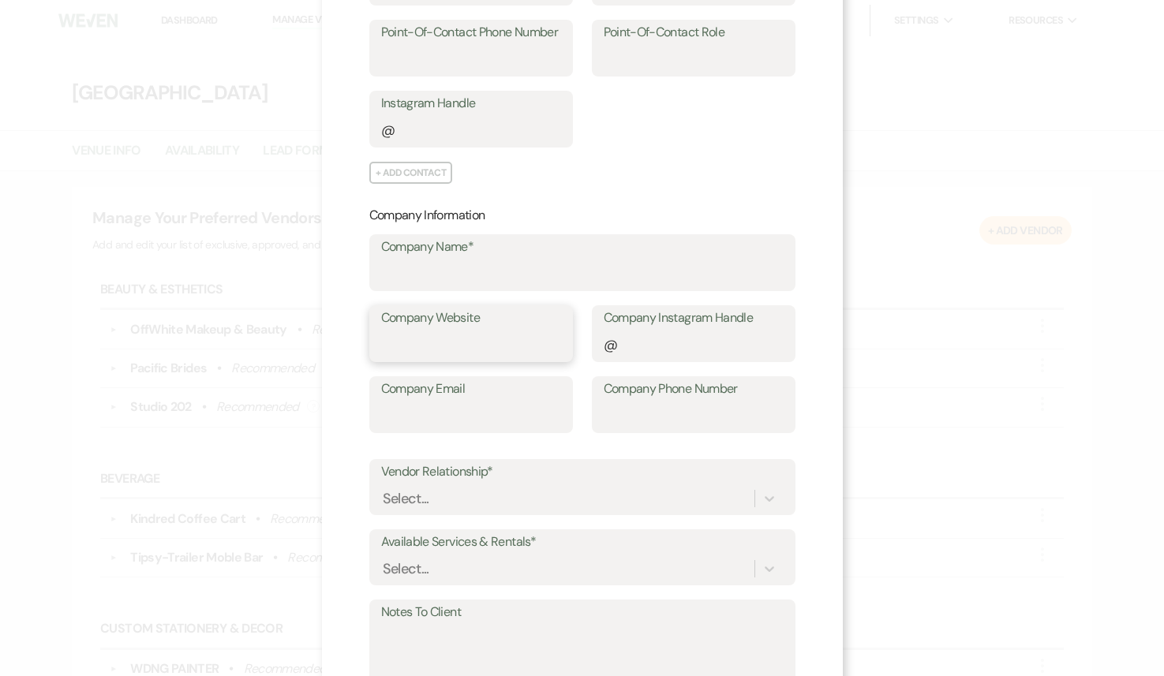
click at [469, 343] on input "Company Website" at bounding box center [471, 345] width 180 height 31
paste input "https://butlerseattle.com/"
type input "https://butlerseattle.com/"
click at [453, 261] on input "Company Name*" at bounding box center [582, 274] width 402 height 31
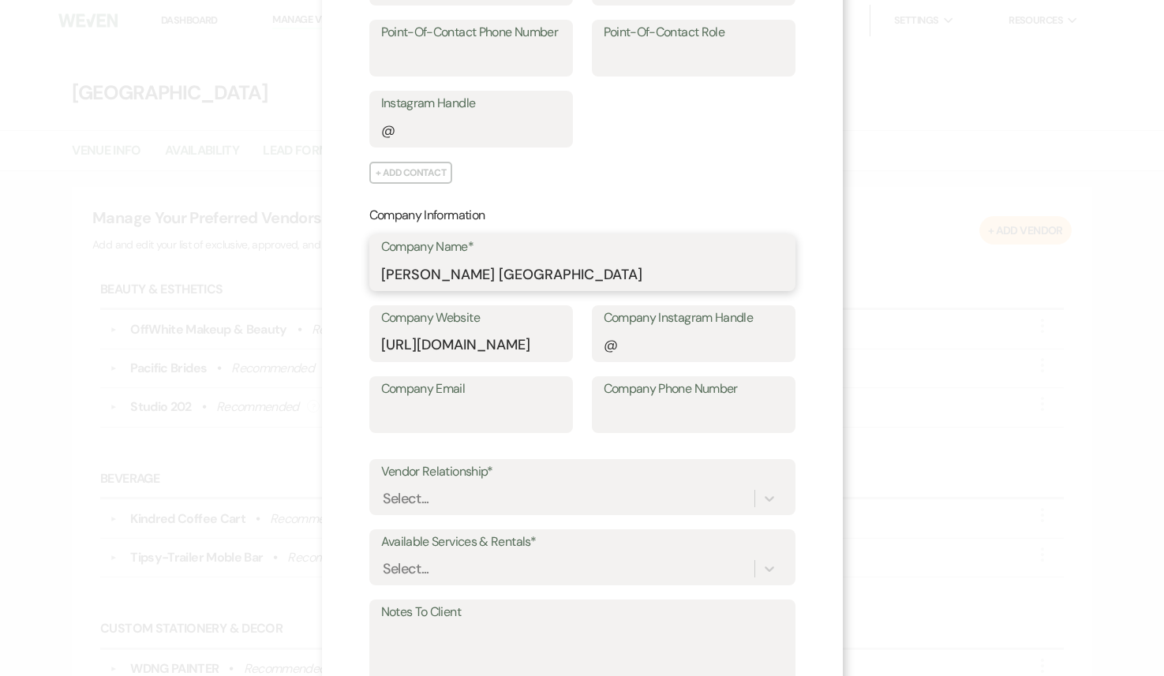
scroll to position [391, 0]
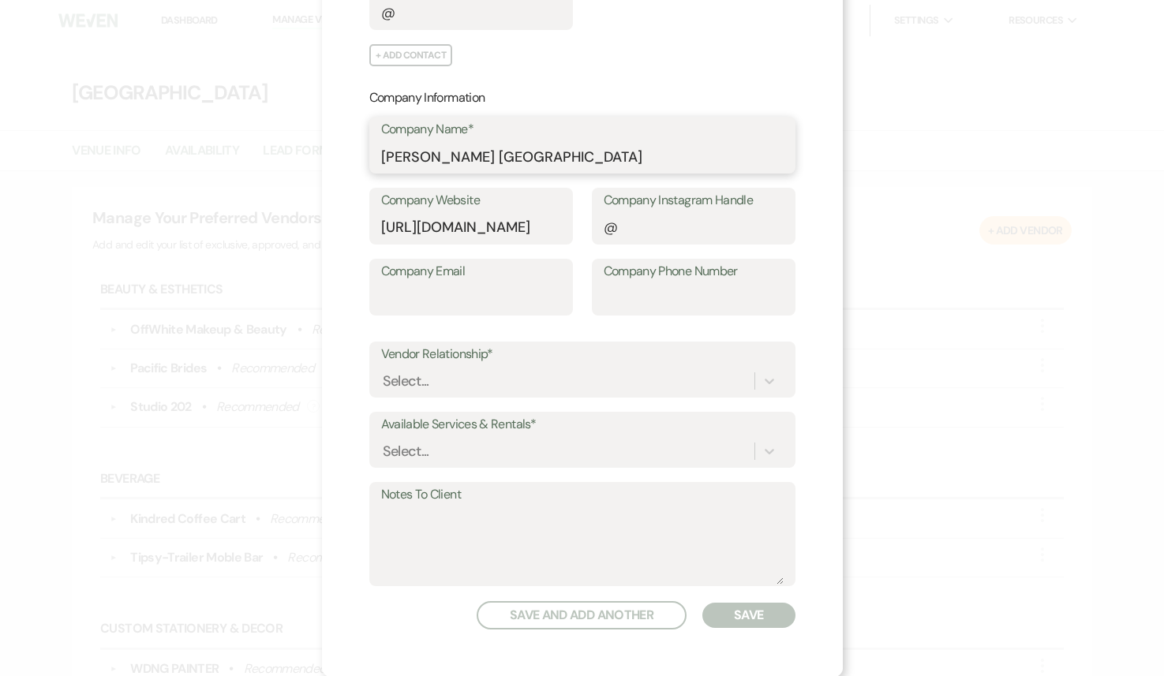
type input "Buttler Seattle"
click at [513, 387] on div "Select..." at bounding box center [567, 381] width 373 height 28
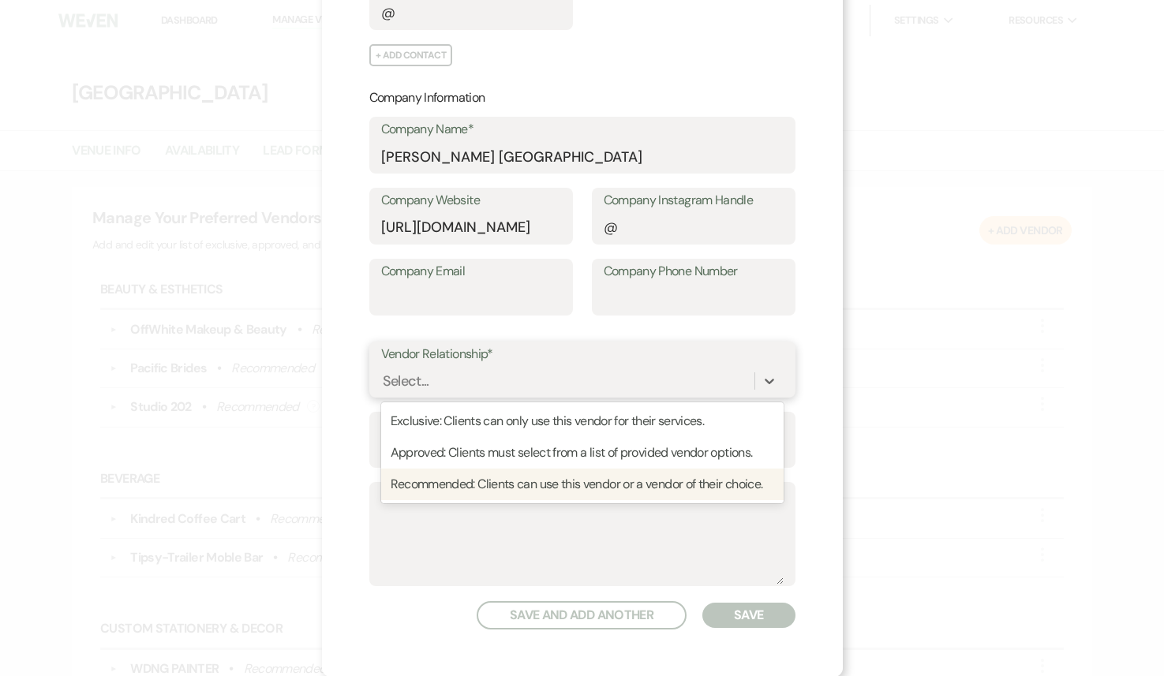
click at [511, 484] on div "Recommended: Clients can use this vendor or a vendor of their choice." at bounding box center [582, 485] width 402 height 32
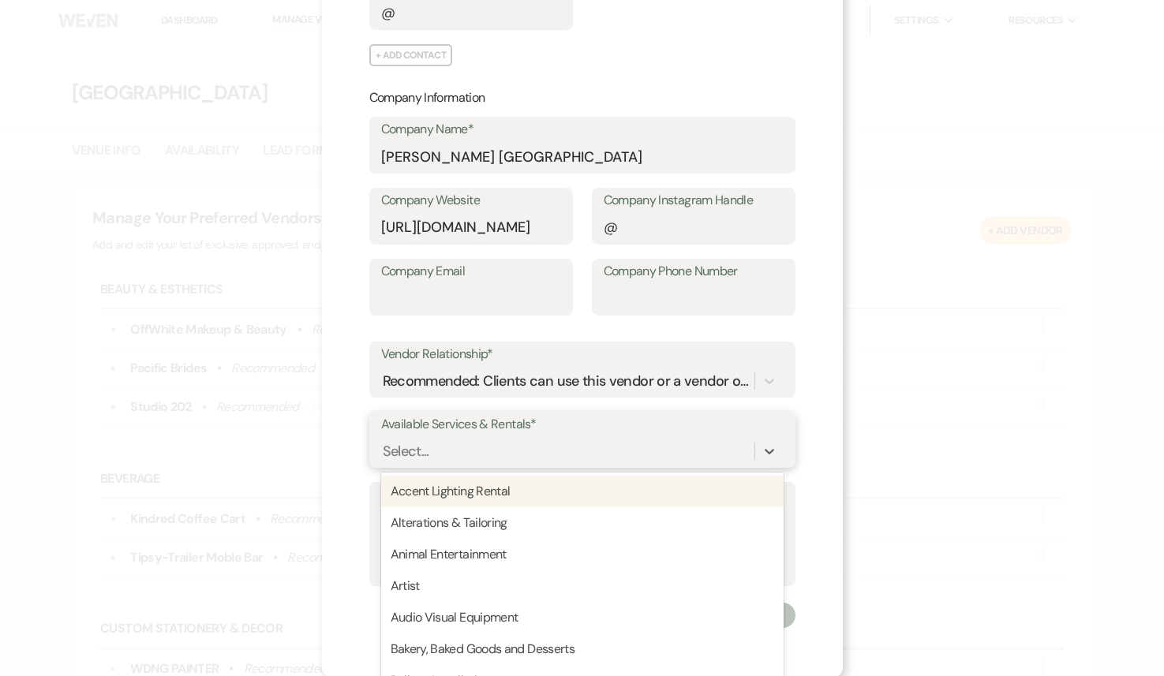
scroll to position [423, 0]
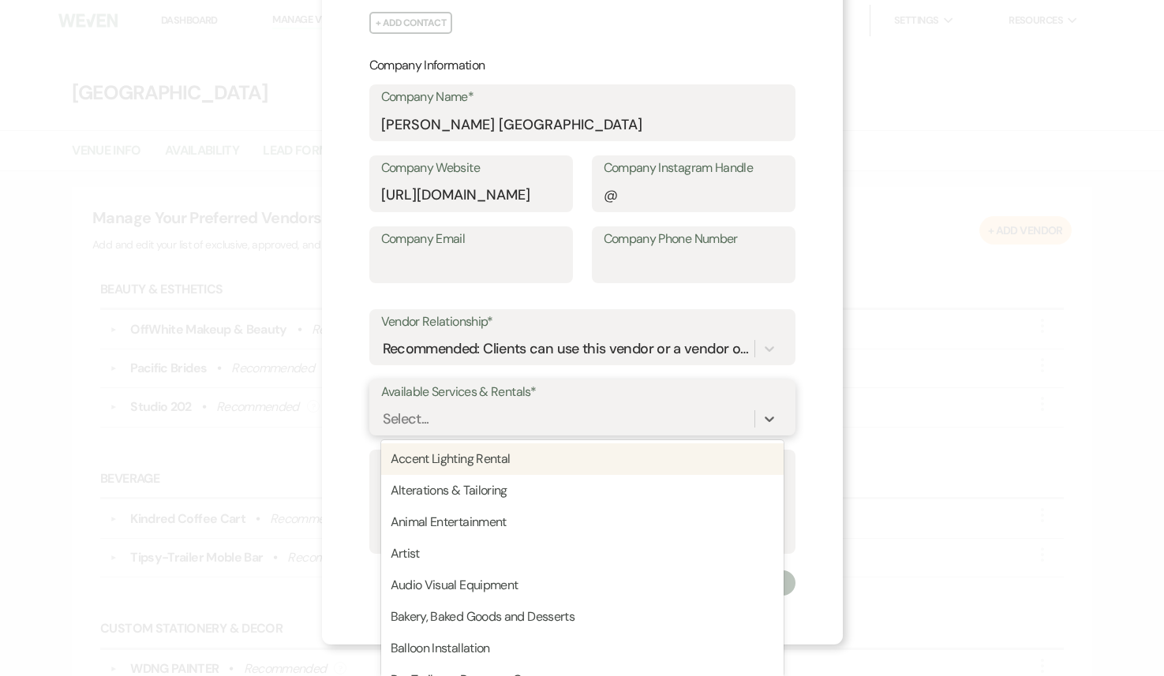
click at [487, 434] on div "option Accent Lighting Rental focused, 1 of 95. 95 results available. Use Up an…" at bounding box center [582, 419] width 402 height 30
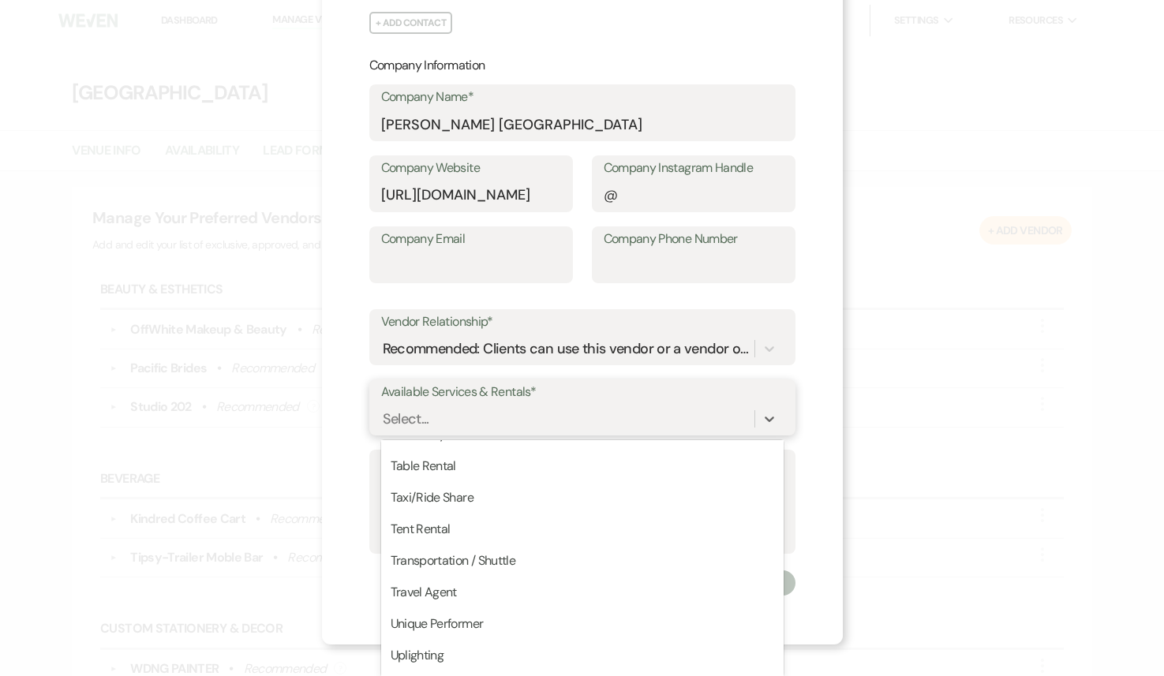
scroll to position [2519, 0]
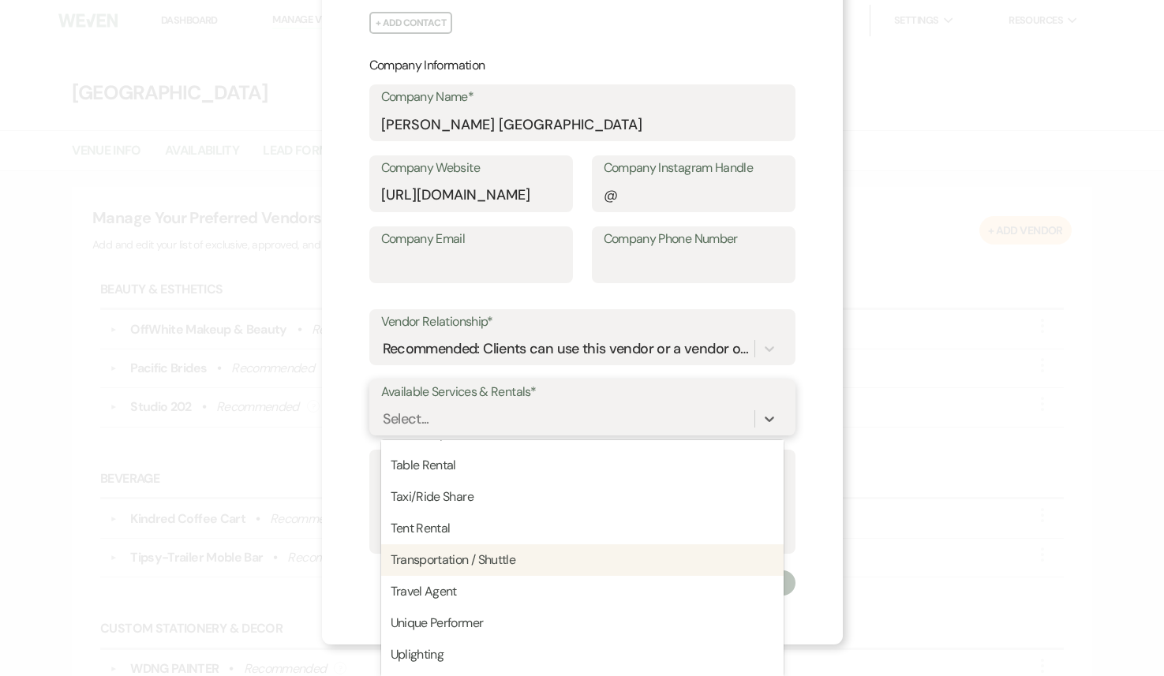
click at [469, 556] on div "Transportation / Shuttle" at bounding box center [582, 560] width 402 height 32
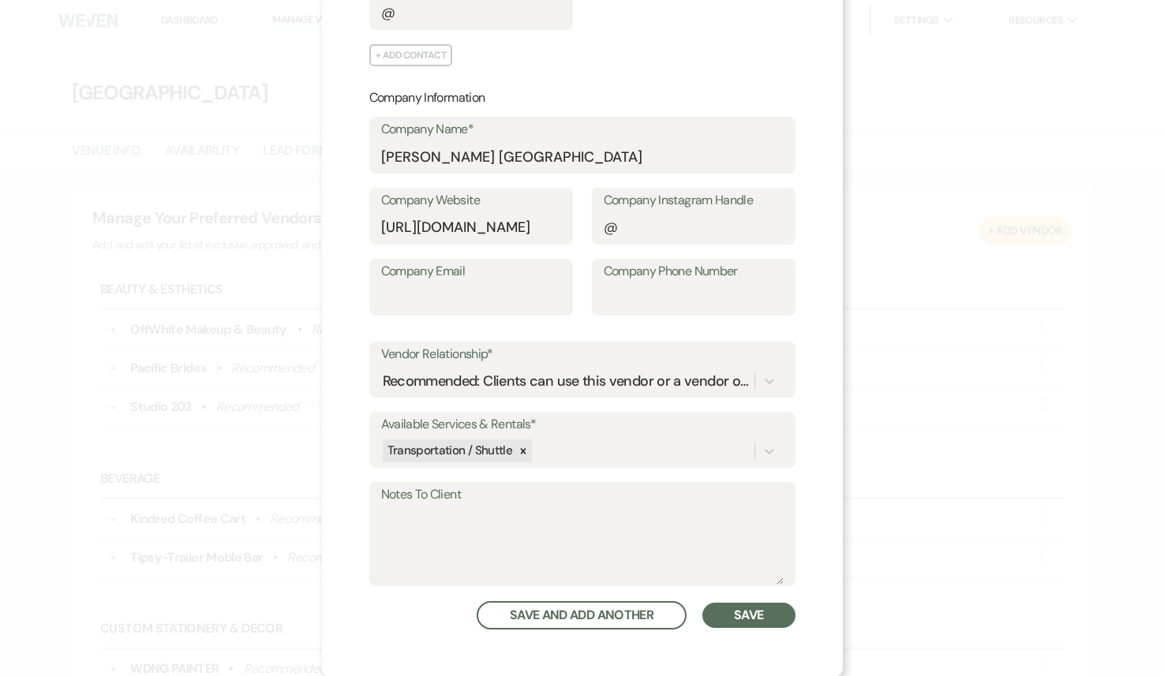
click at [754, 618] on button "Save" at bounding box center [748, 615] width 92 height 25
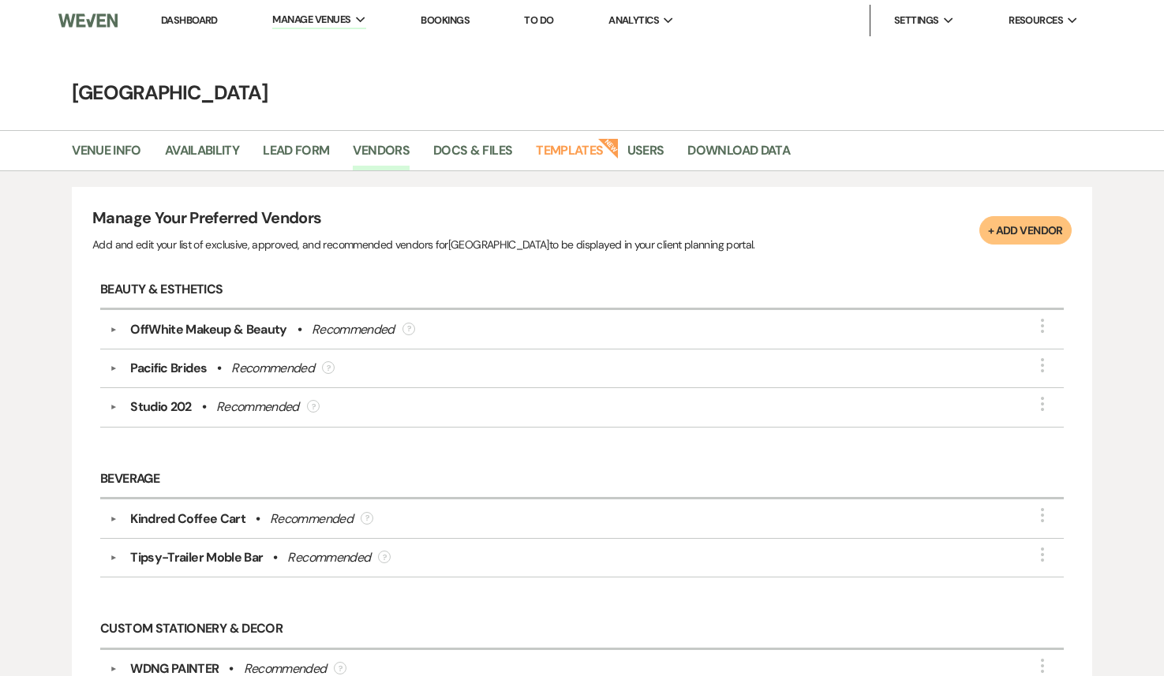
click at [1016, 217] on button "+ Add Vendor" at bounding box center [1025, 230] width 92 height 28
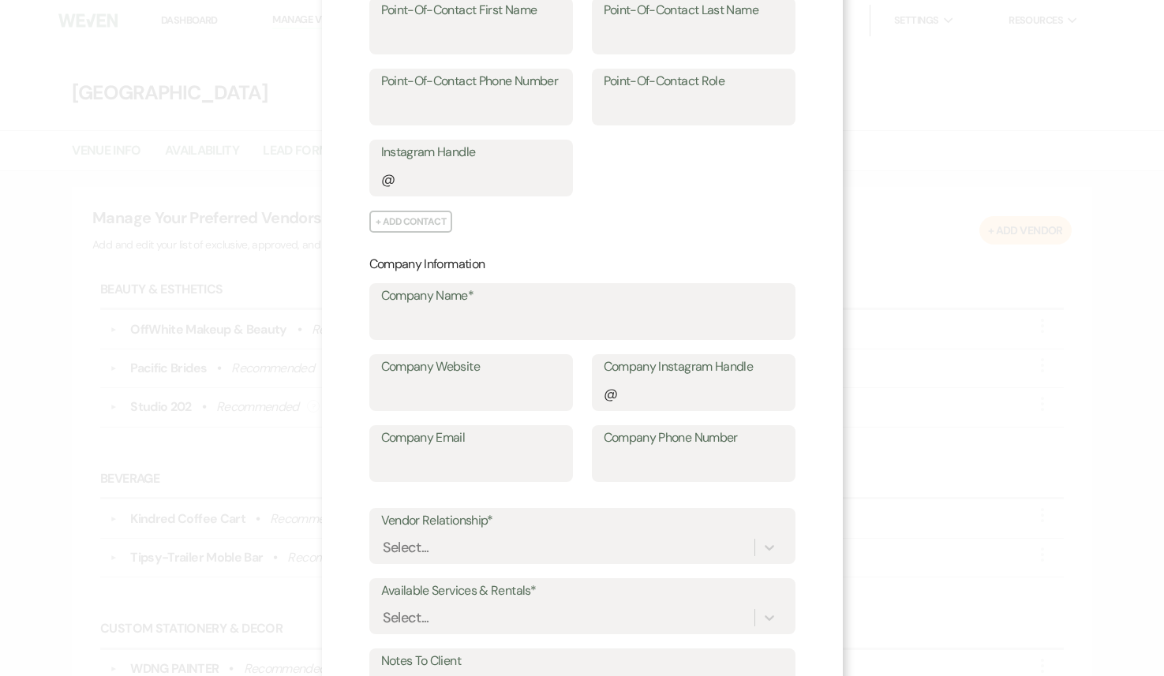
scroll to position [225, 0]
click at [497, 397] on input "Company Website" at bounding box center [471, 393] width 180 height 31
paste input "https://www.srtclimo.com/luxury-car-service-seattle/?gad_source=1&gad_campaigni…"
type input "https://www.srtclimo.com/luxury-car-service-seattle/?gad_source=1&gad_campaigni…"
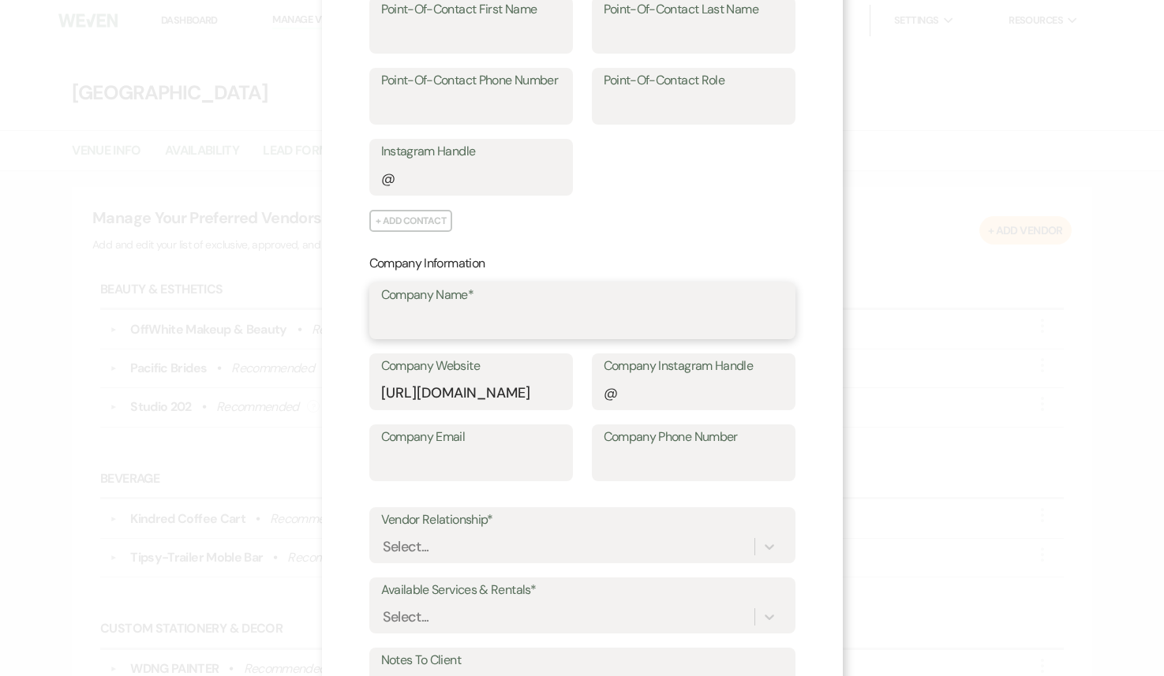
scroll to position [0, 0]
click at [443, 320] on input "Company Name*" at bounding box center [582, 322] width 402 height 31
drag, startPoint x: 413, startPoint y: 324, endPoint x: 342, endPoint y: 320, distance: 71.1
click at [342, 320] on div "X Add Preferred Vendor Add vendor Information below: Point-of-Contact Informati…" at bounding box center [582, 309] width 521 height 1068
paste input "EA BLACK CAR BY SHUTTLE EXPRESS"
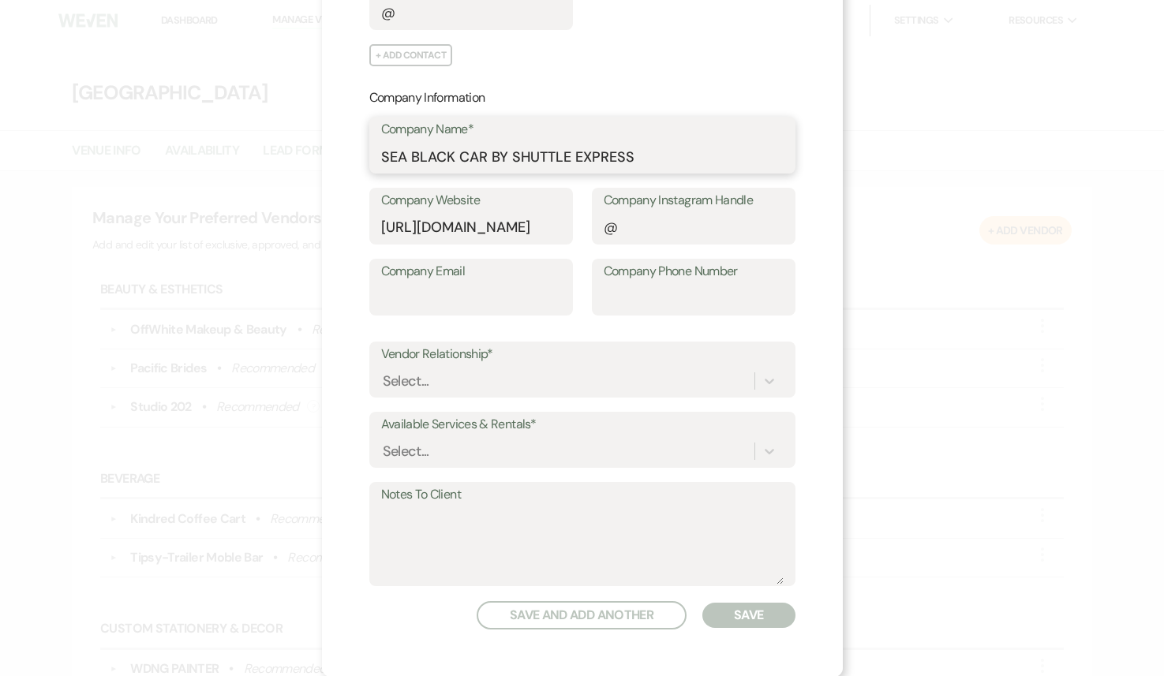
scroll to position [391, 0]
click at [547, 375] on div "Select..." at bounding box center [567, 381] width 373 height 28
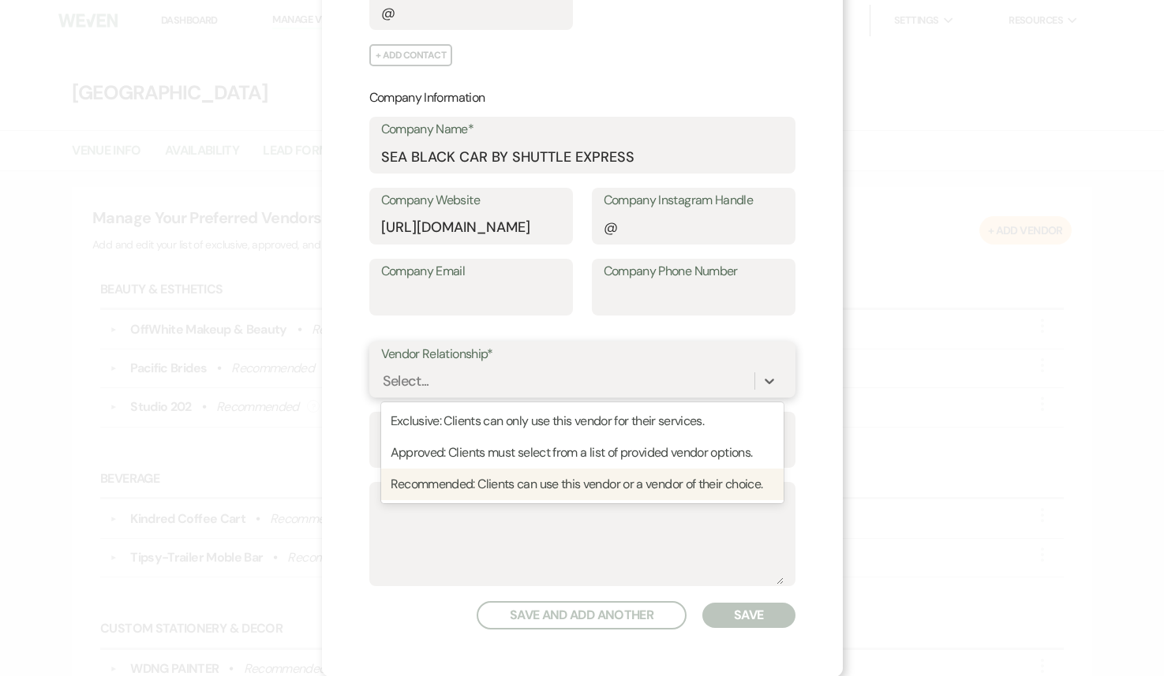
click at [504, 483] on div "Recommended: Clients can use this vendor or a vendor of their choice." at bounding box center [582, 485] width 402 height 32
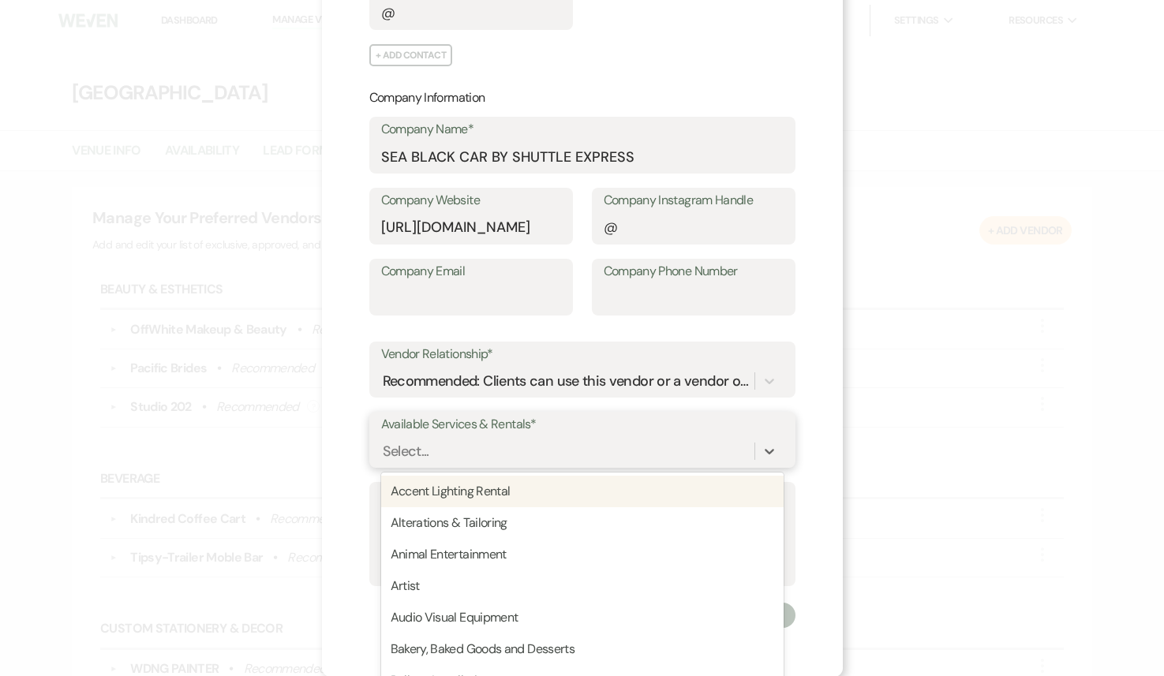
scroll to position [423, 0]
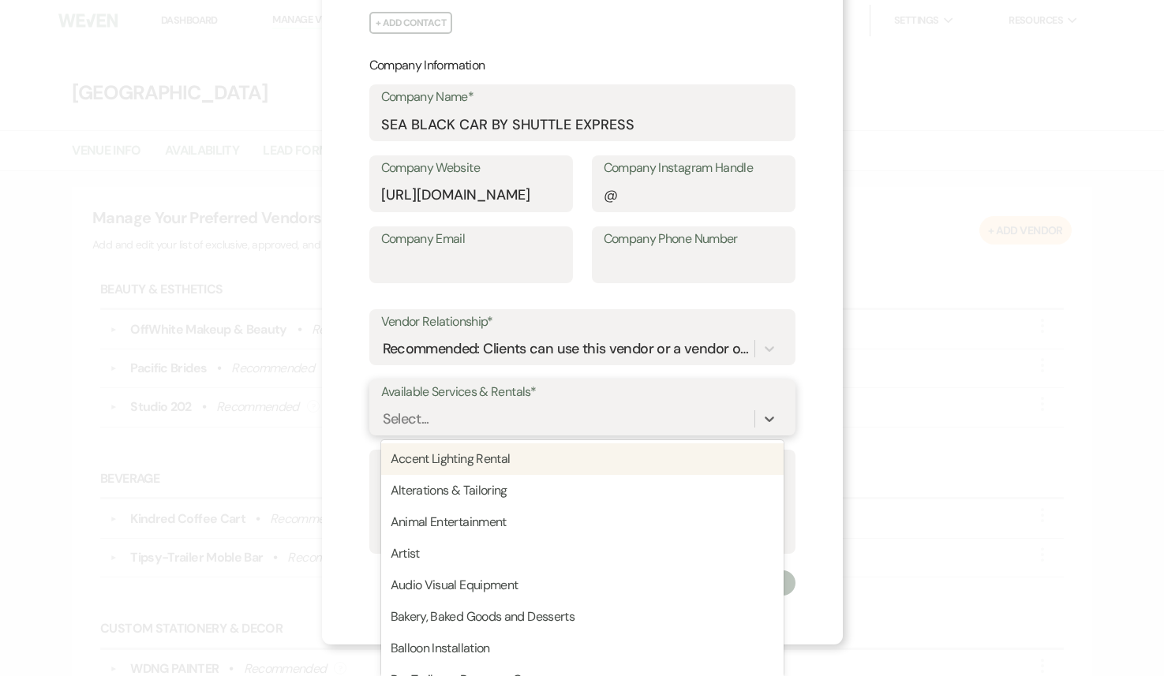
click at [502, 434] on div "option Accent Lighting Rental focused, 1 of 95. 95 results available. Use Up an…" at bounding box center [582, 419] width 402 height 30
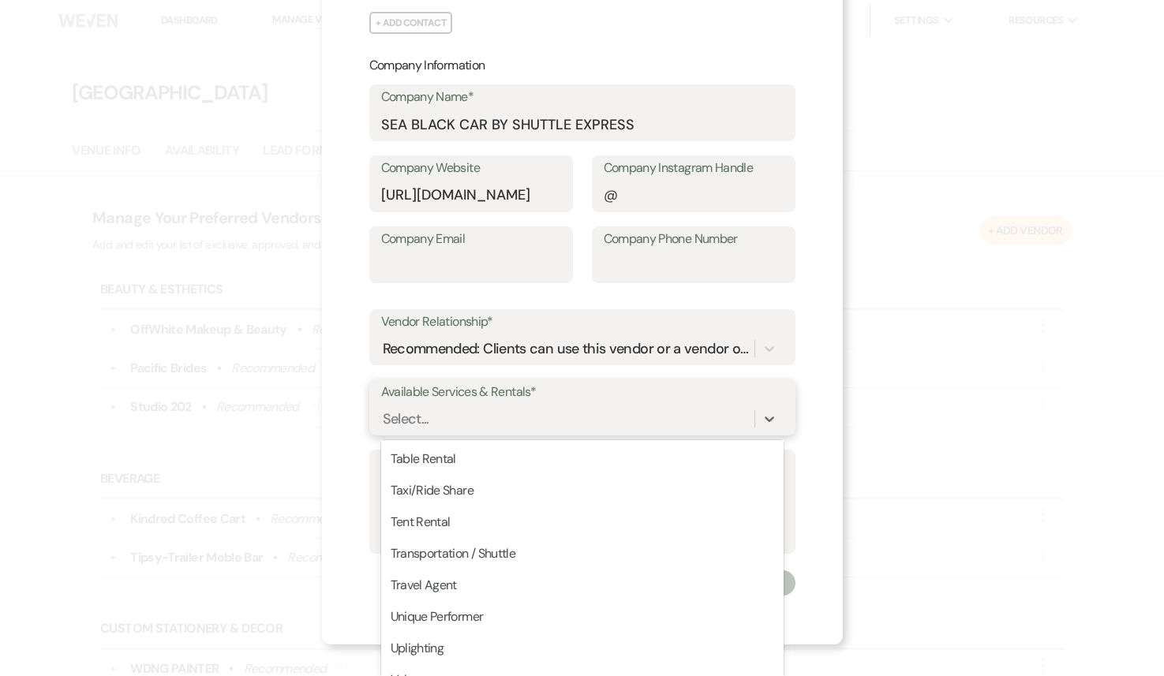
scroll to position [2522, 0]
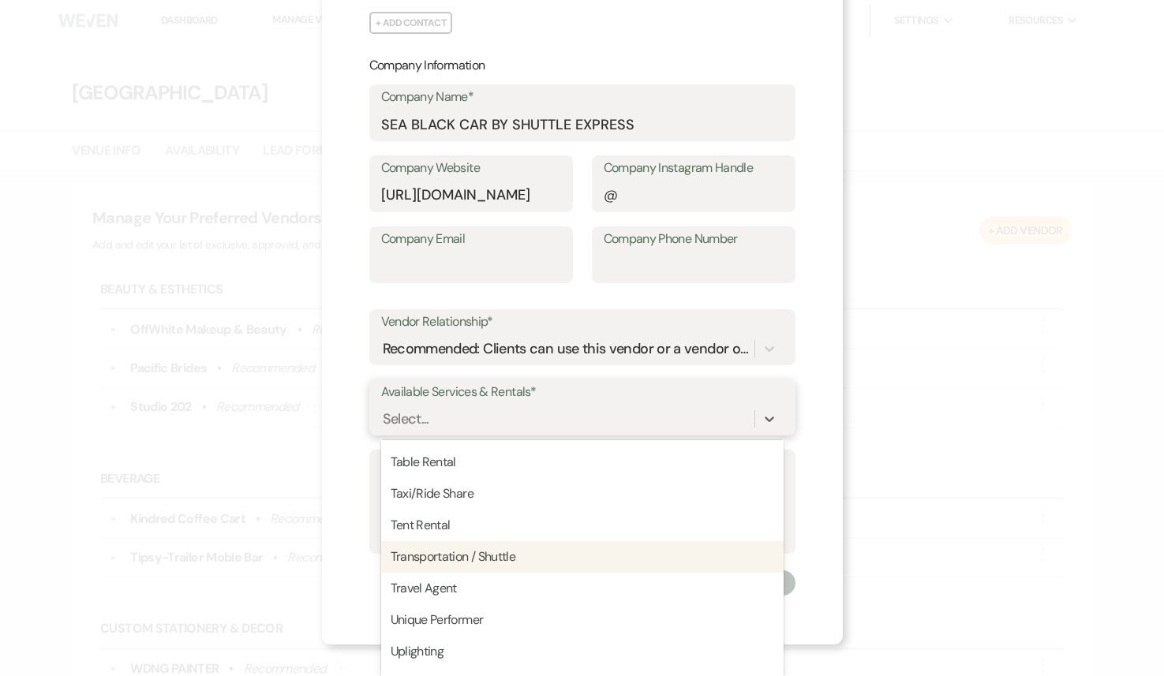
click at [483, 553] on div "Transportation / Shuttle" at bounding box center [582, 557] width 402 height 32
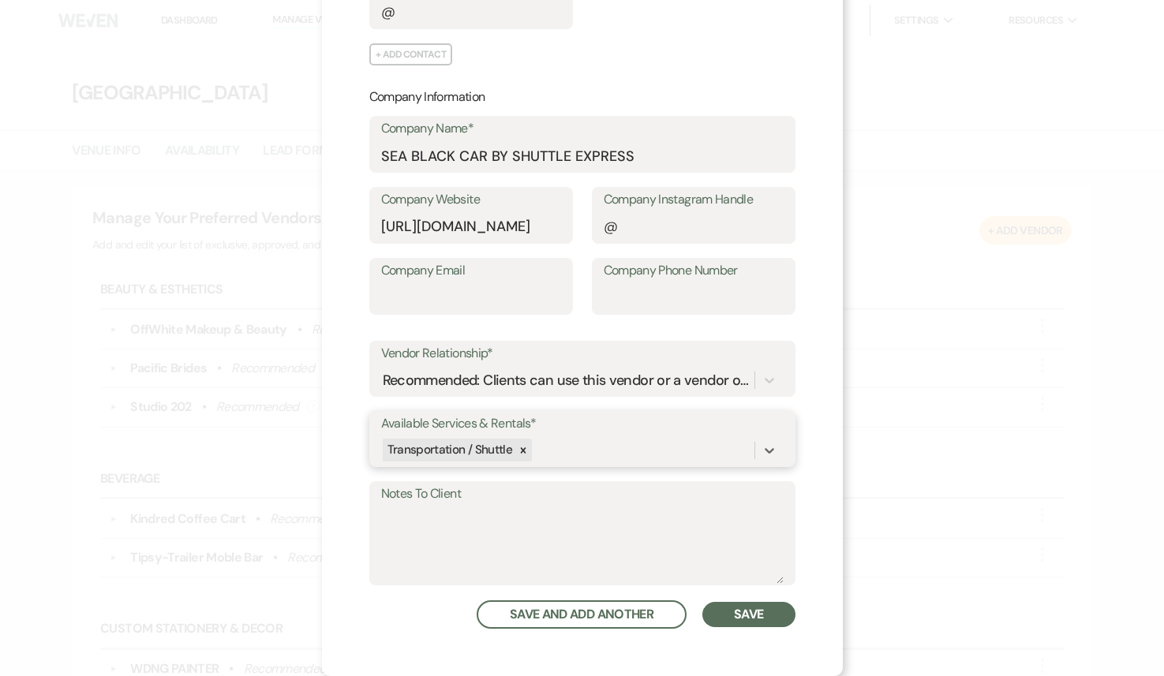
scroll to position [391, 0]
click at [410, 153] on input "SEA BLACK CAR BY SHUTTLE EXPRESS" at bounding box center [582, 156] width 402 height 31
click at [403, 159] on input "Sea BLACK CAR BY SHUTTLE EXPRESS" at bounding box center [582, 156] width 402 height 31
type input "SEA BLACK CAR BY SHUTTLE EXPRESS"
click at [749, 612] on button "Save" at bounding box center [748, 615] width 92 height 25
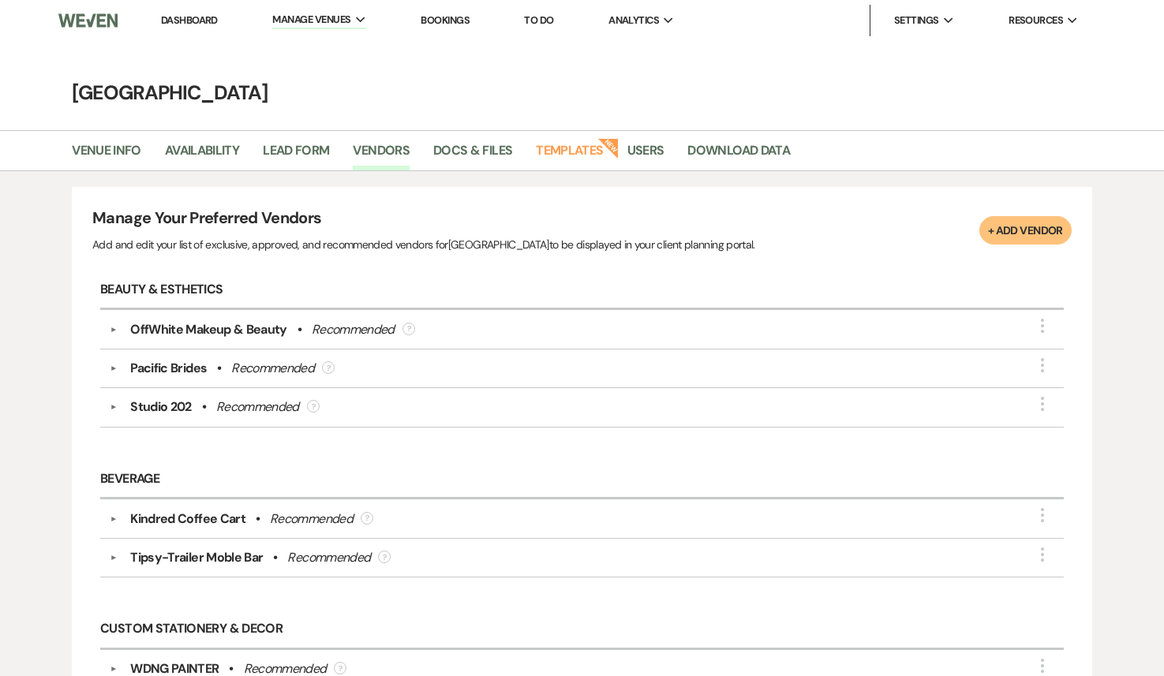
click at [1027, 230] on button "+ Add Vendor" at bounding box center [1025, 230] width 92 height 28
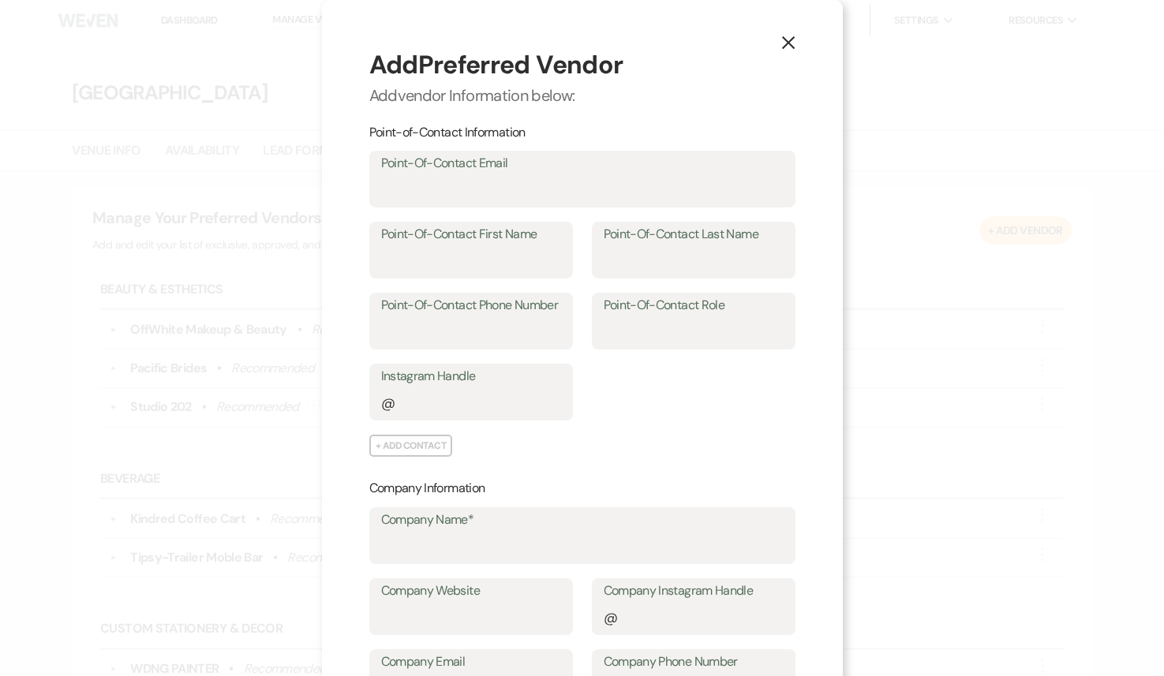
click at [440, 528] on label "Company Name*" at bounding box center [582, 520] width 402 height 23
click at [440, 532] on input "Company Name*" at bounding box center [582, 547] width 402 height 31
paste input "FIRST STUDENT SCHOOL BUS RENTAL"
type input "FIRST STUDENT SCHOOL BUS RENTAL"
click at [414, 615] on input "Company Website" at bounding box center [471, 618] width 180 height 31
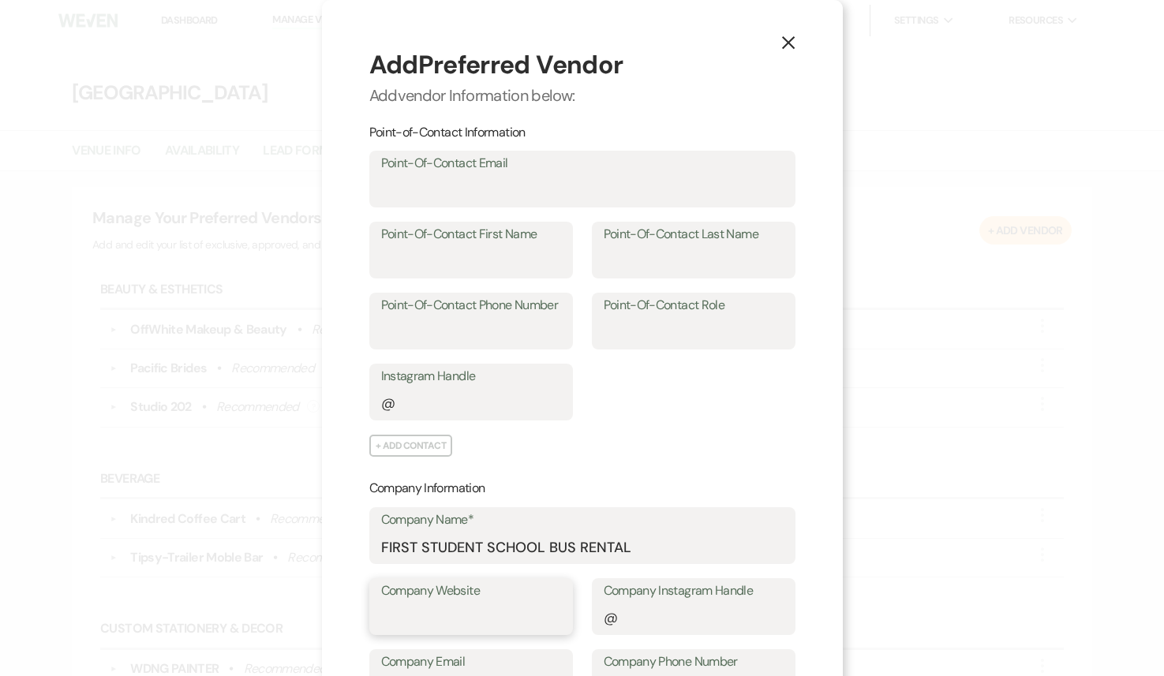
paste input "https://firststudentinc.com/our-services/rent-first-charter/"
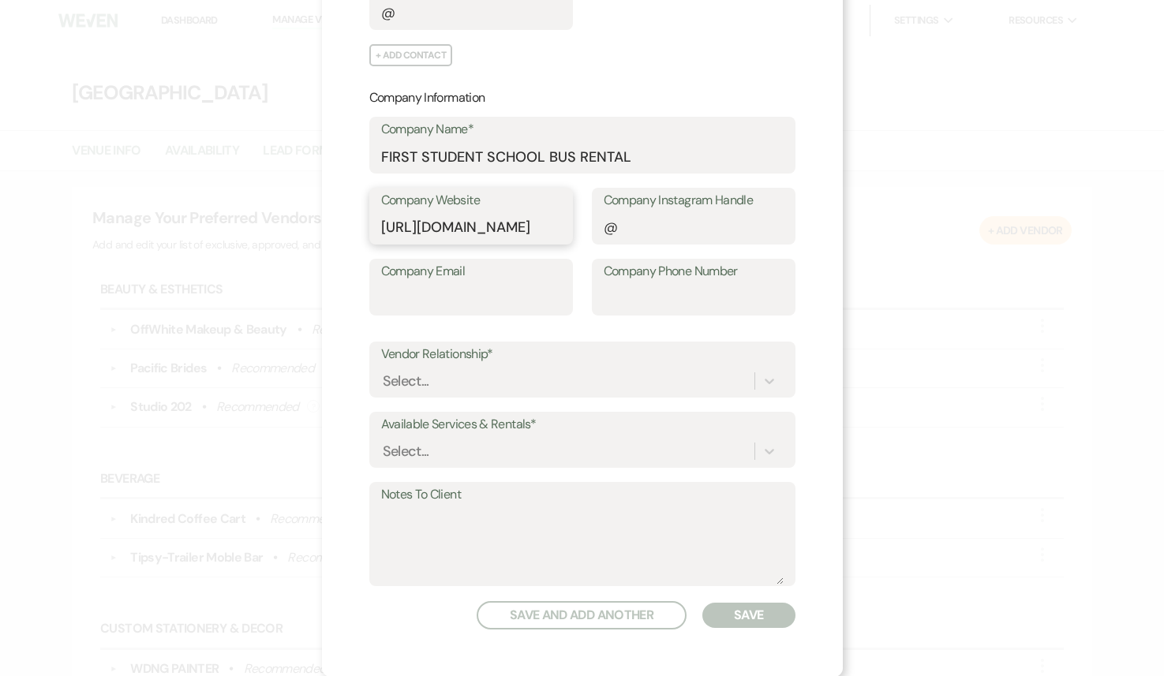
type input "https://firststudentinc.com/our-services/rent-first-charter/"
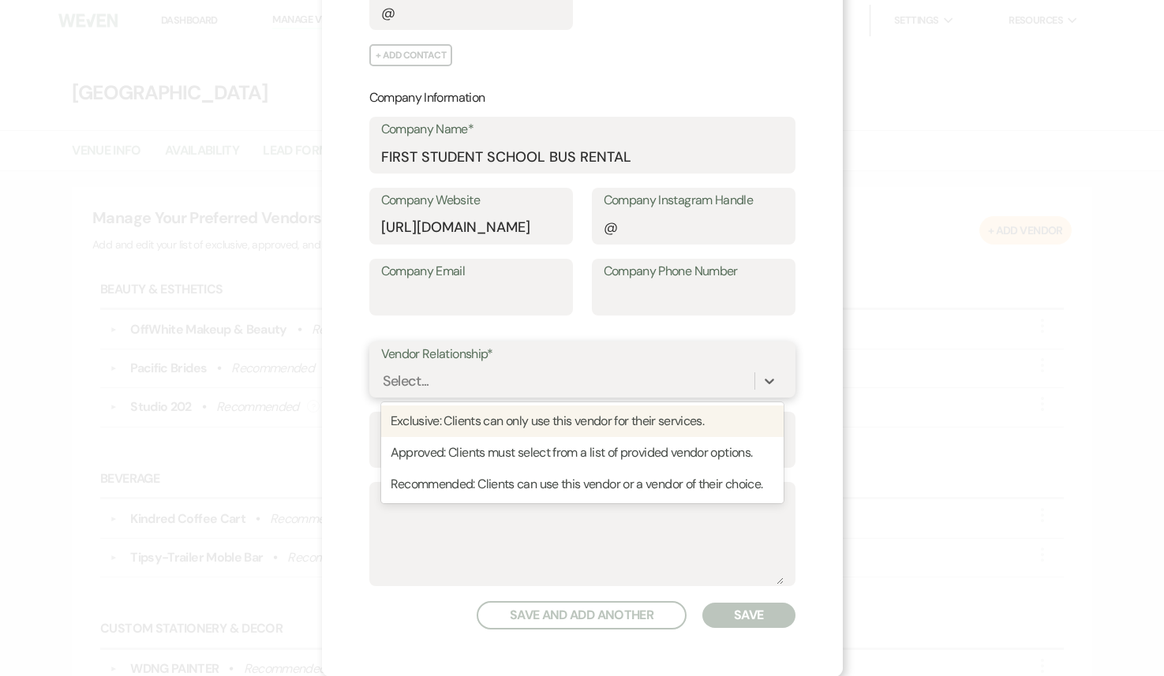
scroll to position [0, 0]
click at [510, 380] on div "Select..." at bounding box center [567, 381] width 373 height 28
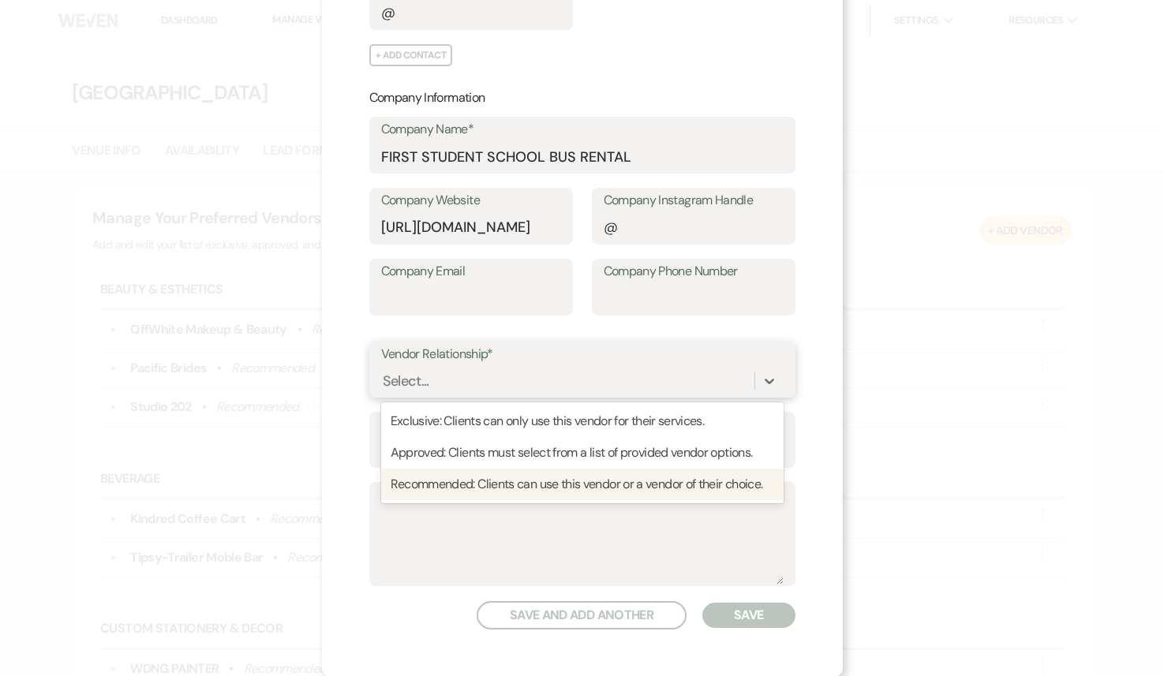
click at [512, 487] on div "Recommended: Clients can use this vendor or a vendor of their choice." at bounding box center [582, 485] width 402 height 32
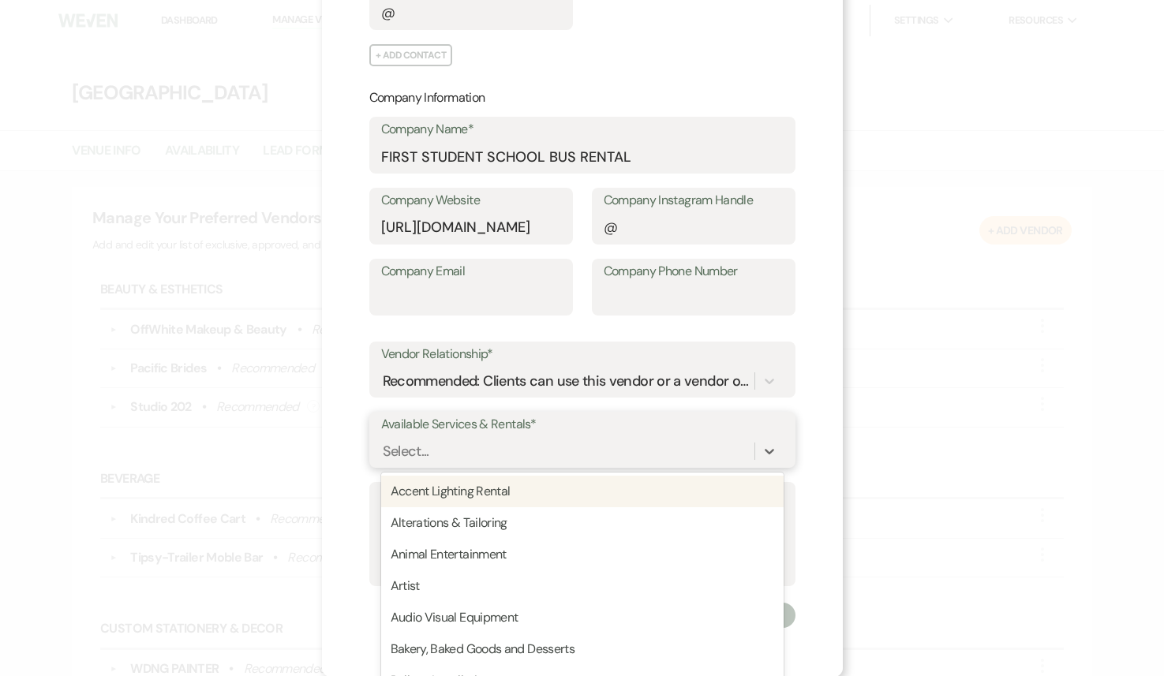
scroll to position [423, 0]
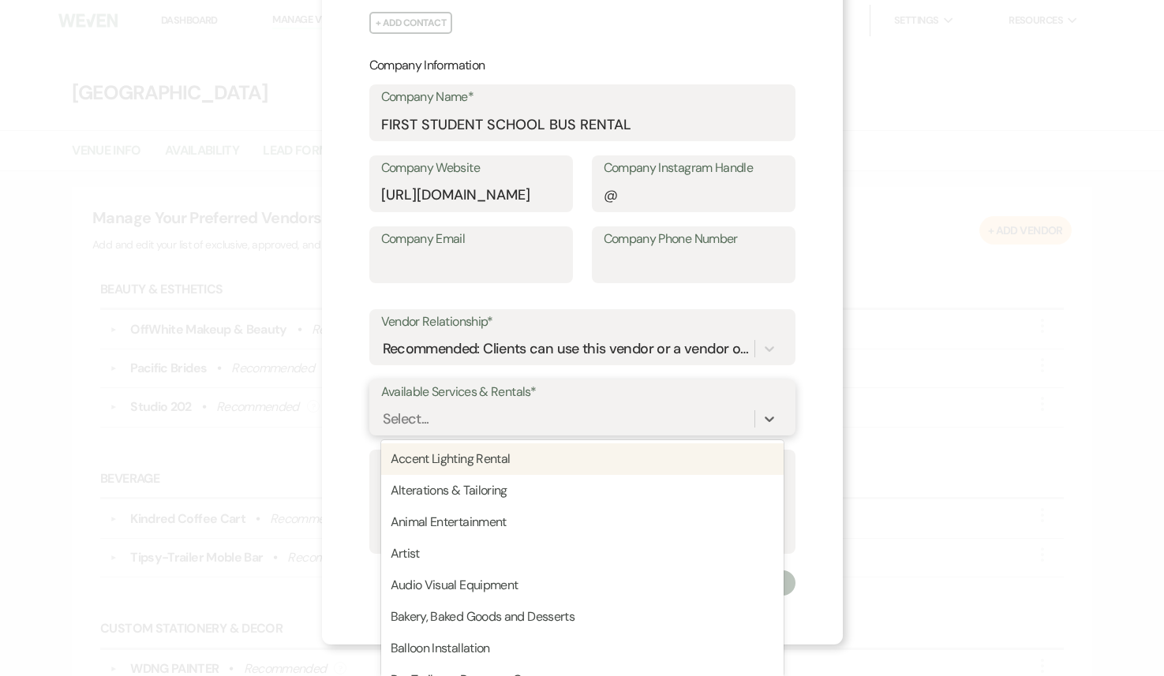
click at [510, 434] on div "option Accent Lighting Rental focused, 1 of 95. 95 results available. Use Up an…" at bounding box center [582, 419] width 402 height 30
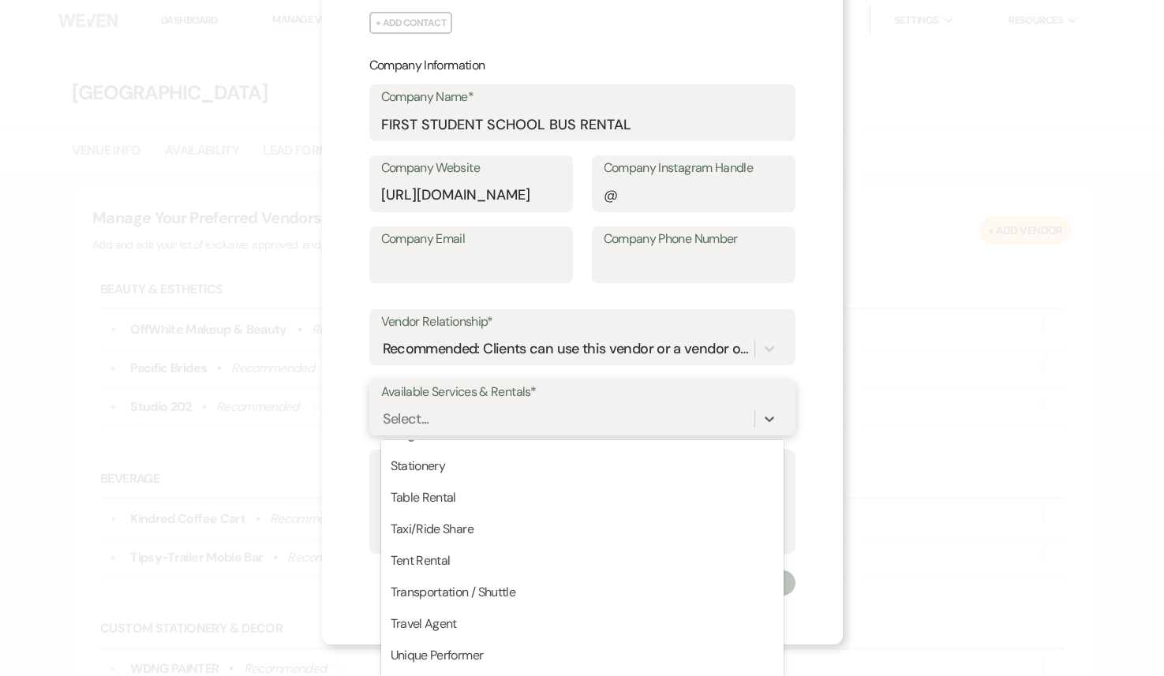
scroll to position [2475, 0]
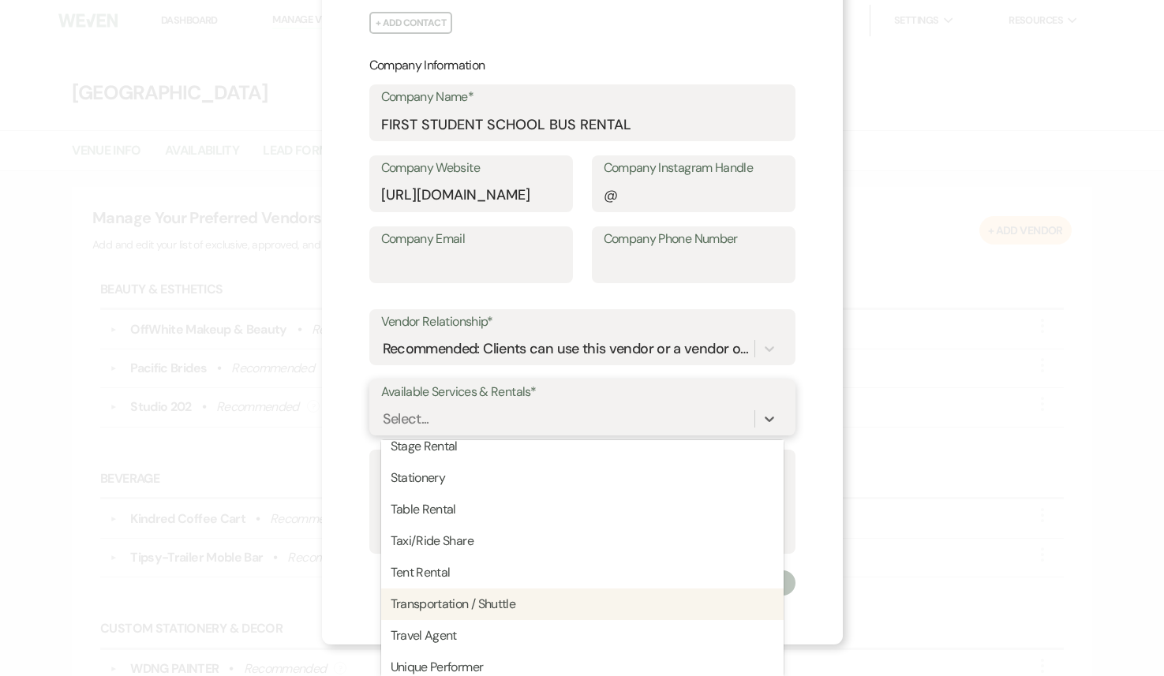
click at [483, 610] on div "Transportation / Shuttle" at bounding box center [582, 605] width 402 height 32
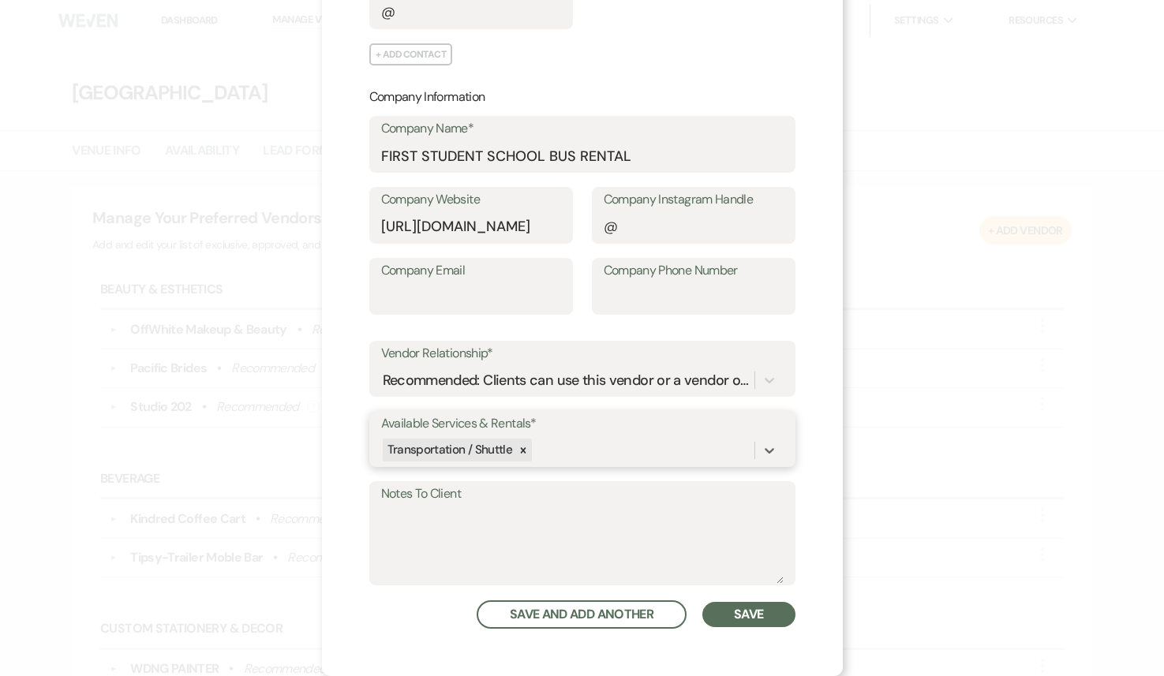
scroll to position [391, 0]
click at [757, 625] on button "Save" at bounding box center [748, 615] width 92 height 25
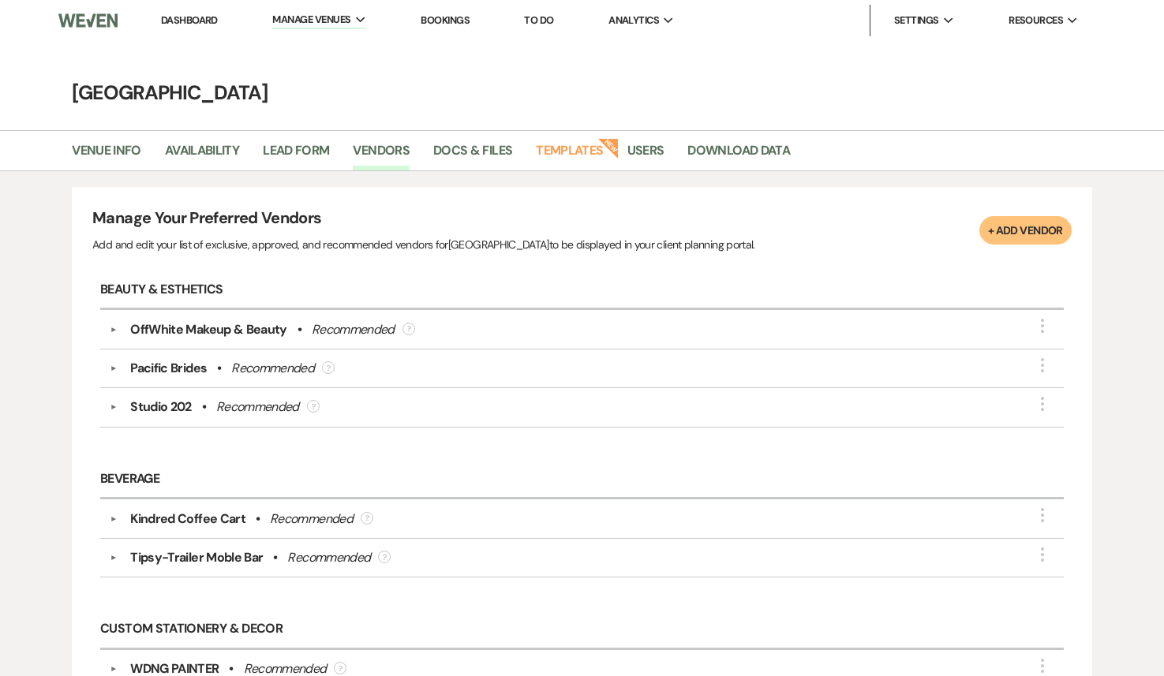
click at [736, 611] on h6 "Custom Stationery & Decor" at bounding box center [581, 630] width 963 height 39
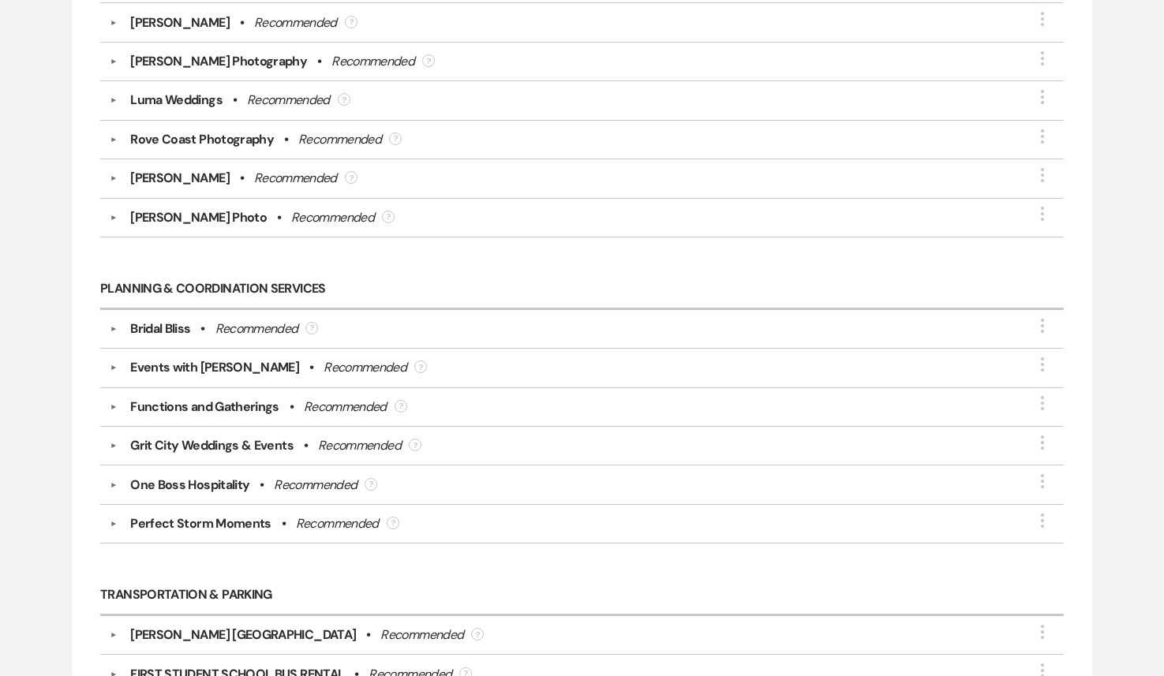
scroll to position [2685, 0]
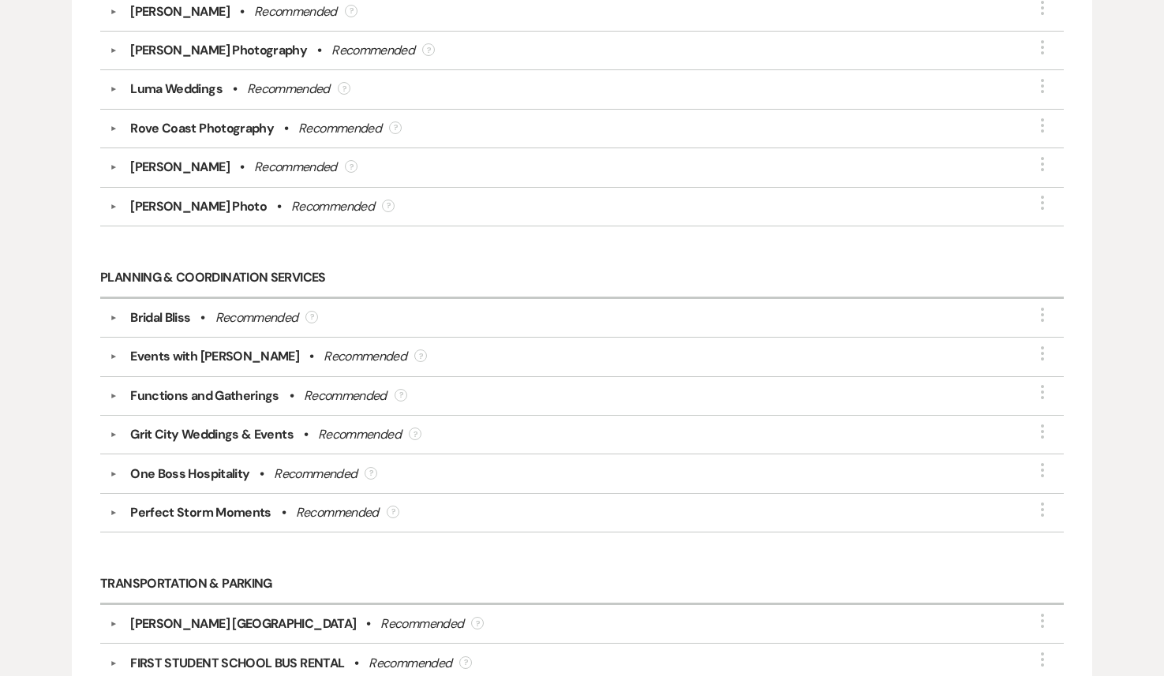
click at [184, 465] on div "One Boss Hospitality" at bounding box center [189, 474] width 119 height 19
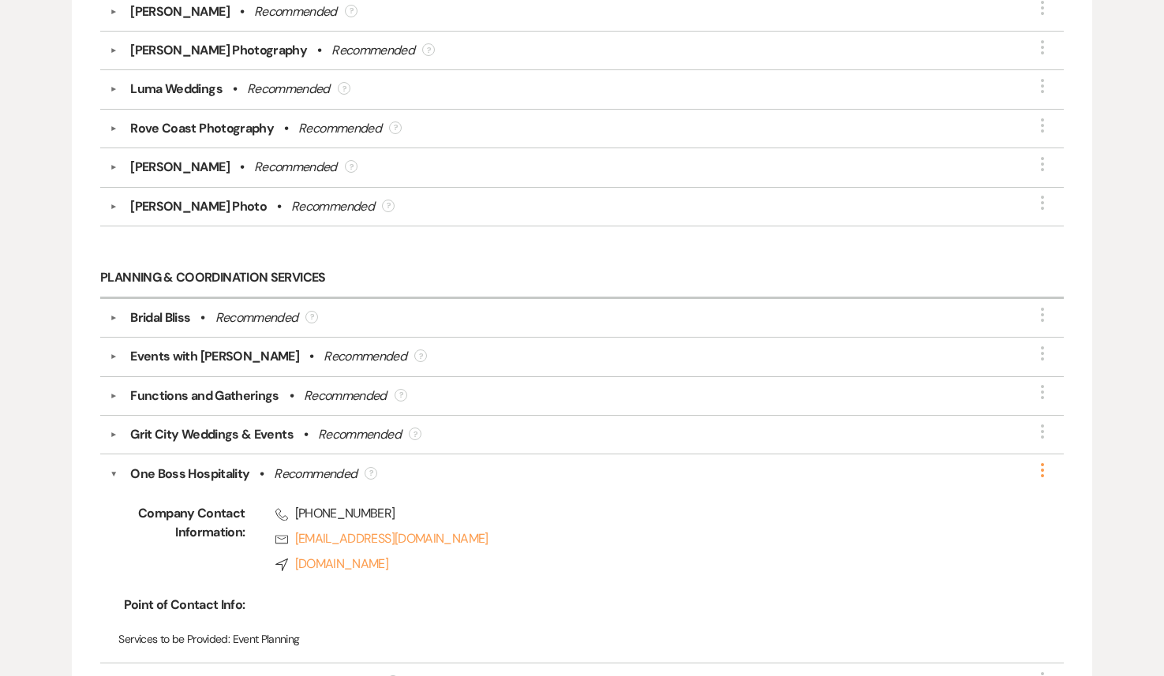
click at [1039, 461] on icon "More" at bounding box center [1042, 470] width 19 height 19
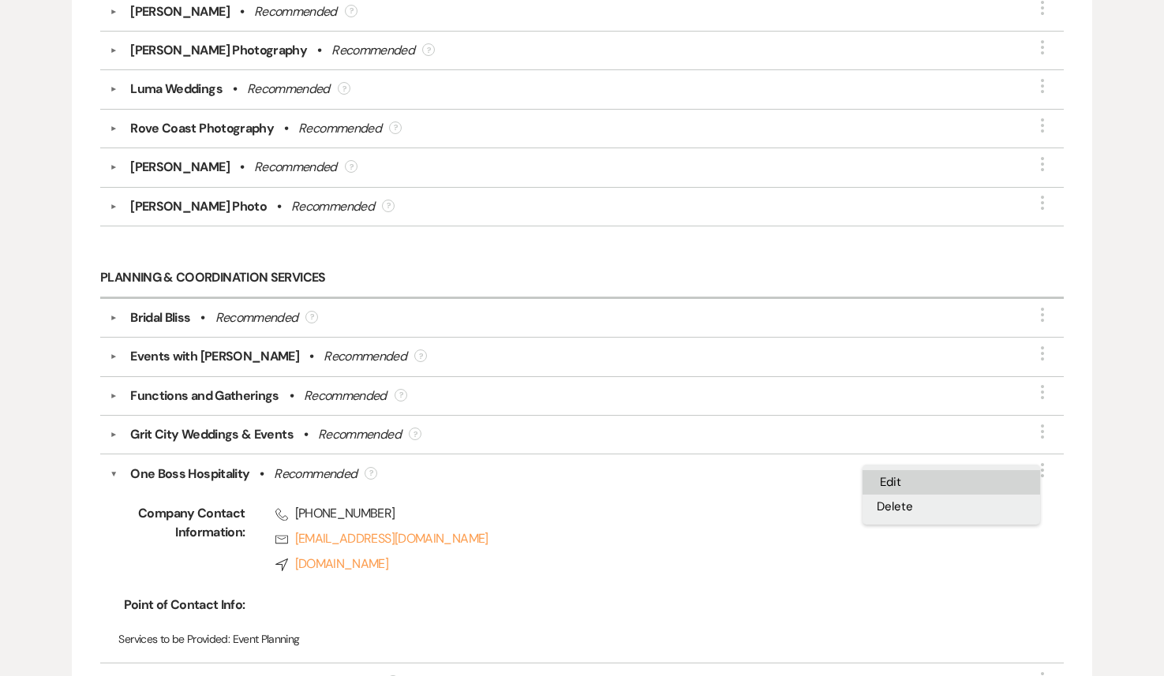
click at [984, 470] on button "Edit" at bounding box center [951, 482] width 178 height 24
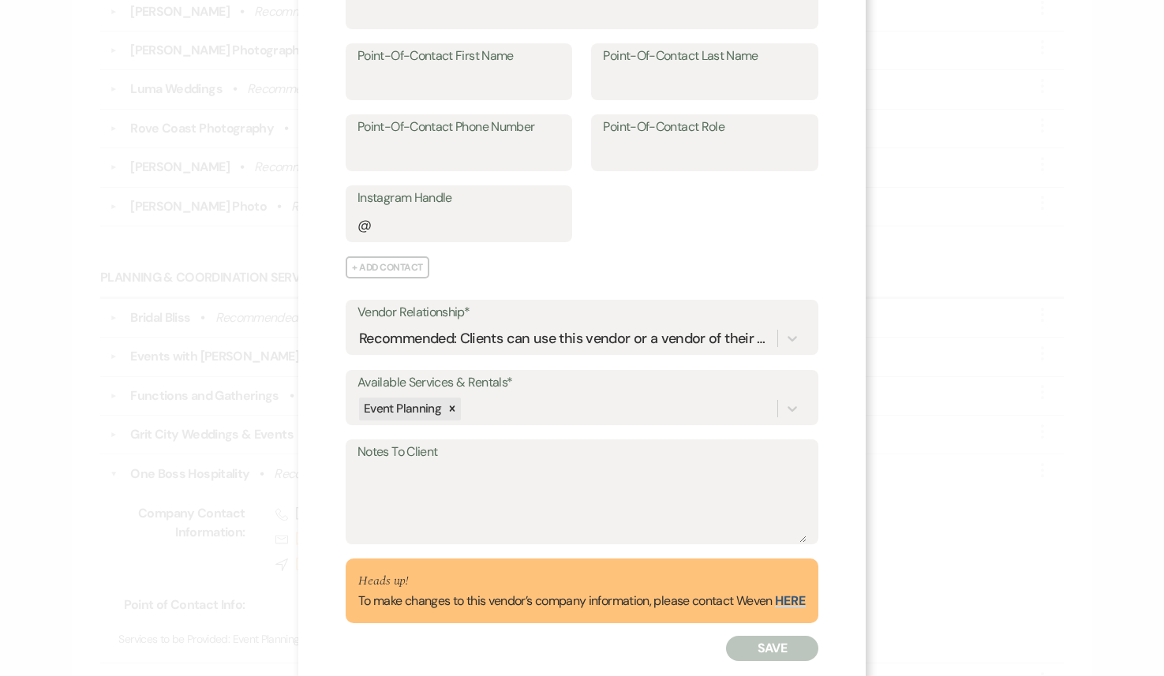
scroll to position [211, 0]
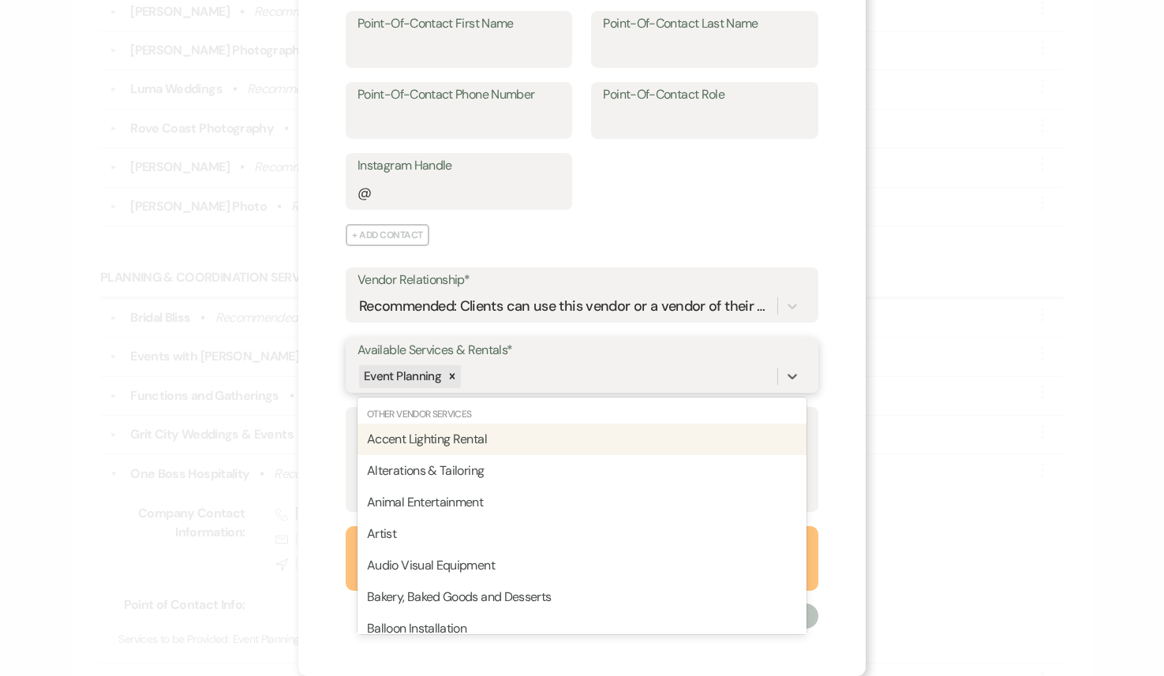
click at [589, 372] on div "Event Planning" at bounding box center [567, 377] width 420 height 28
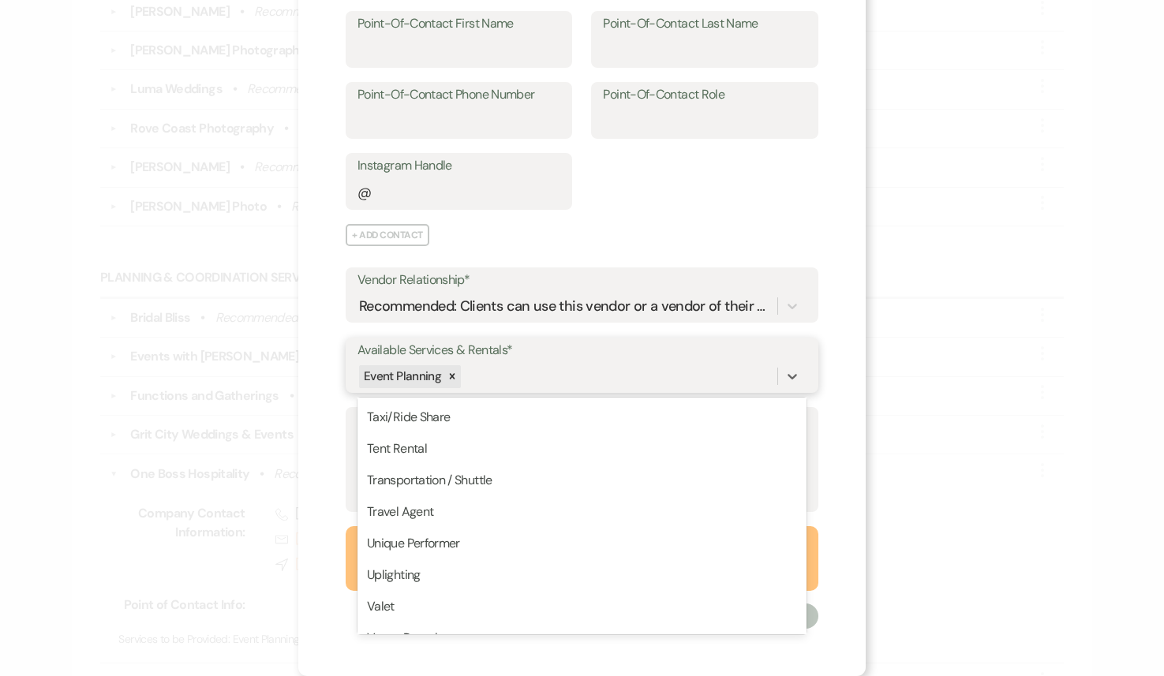
scroll to position [2534, 0]
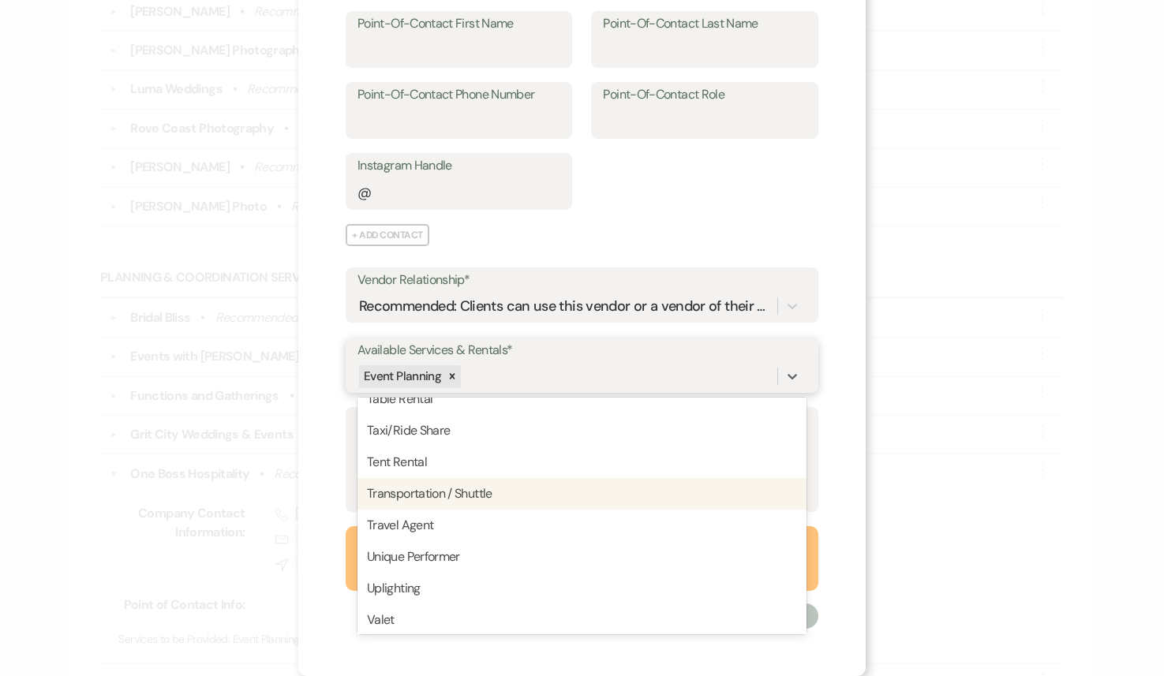
click at [533, 491] on div "Transportation / Shuttle" at bounding box center [581, 494] width 449 height 32
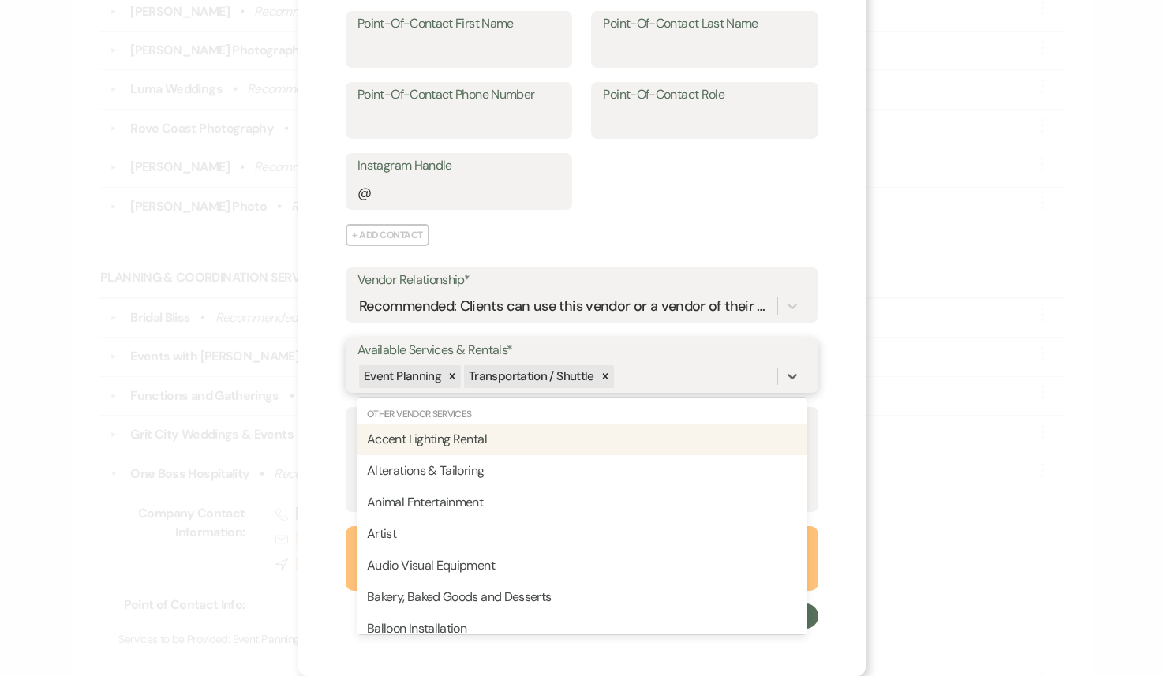
click at [680, 376] on div "Event Planning Transportation / Shuttle" at bounding box center [567, 377] width 420 height 28
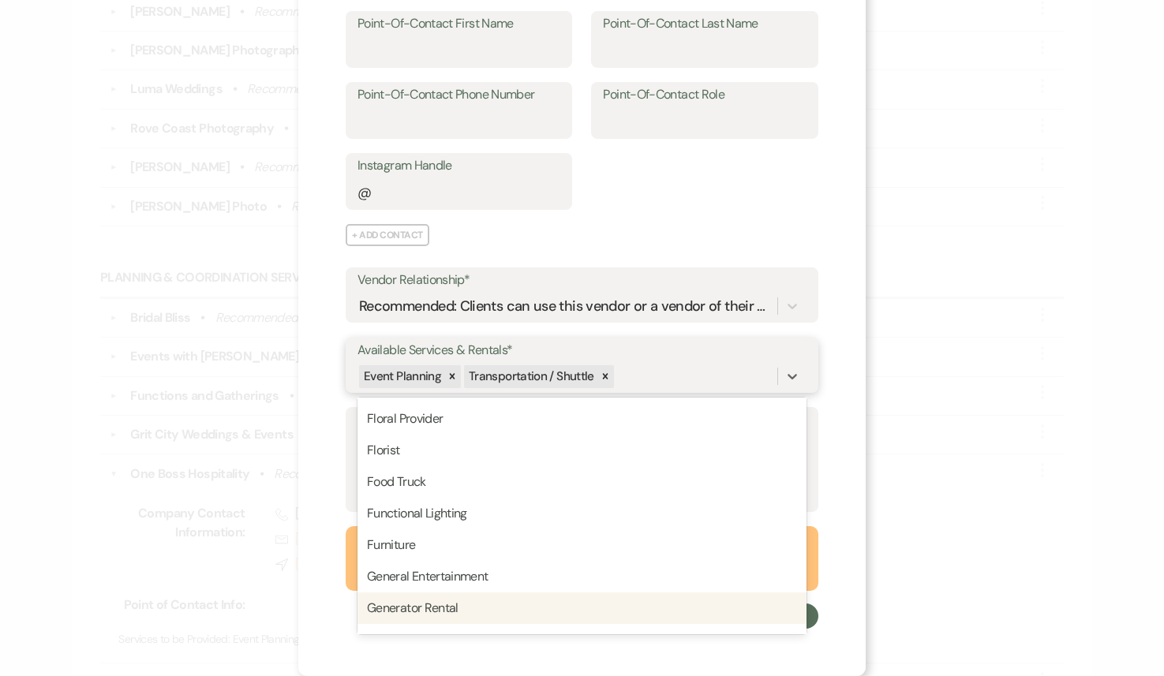
scroll to position [1033, 0]
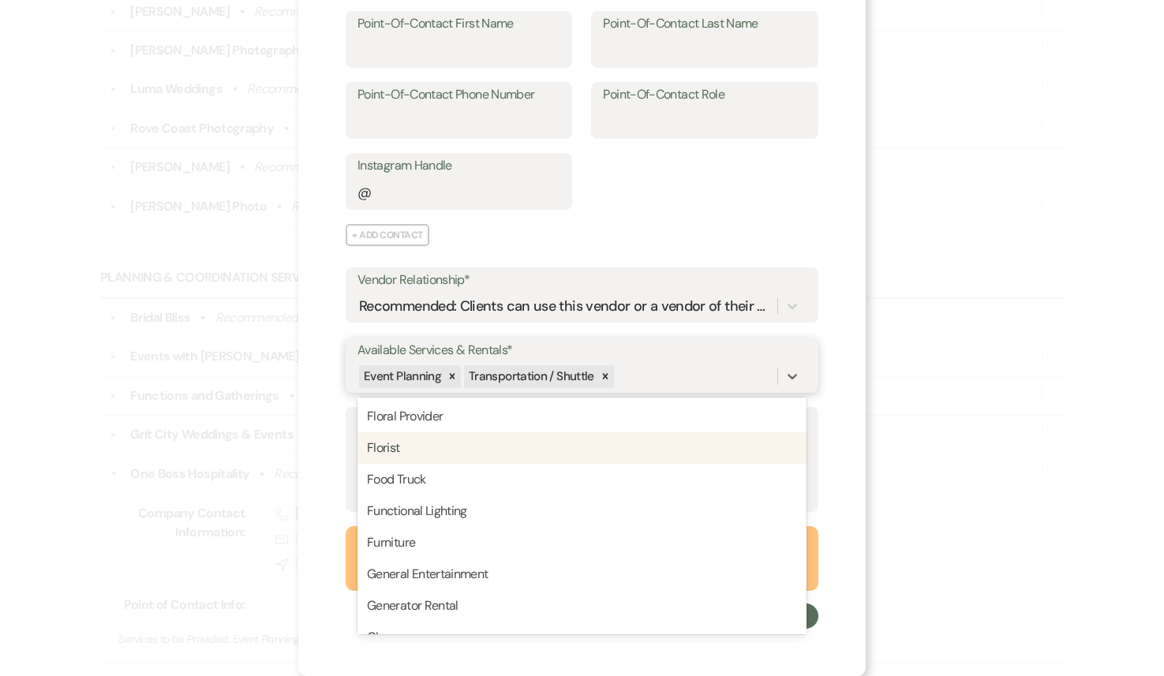
click at [499, 446] on div "Florist" at bounding box center [581, 448] width 449 height 32
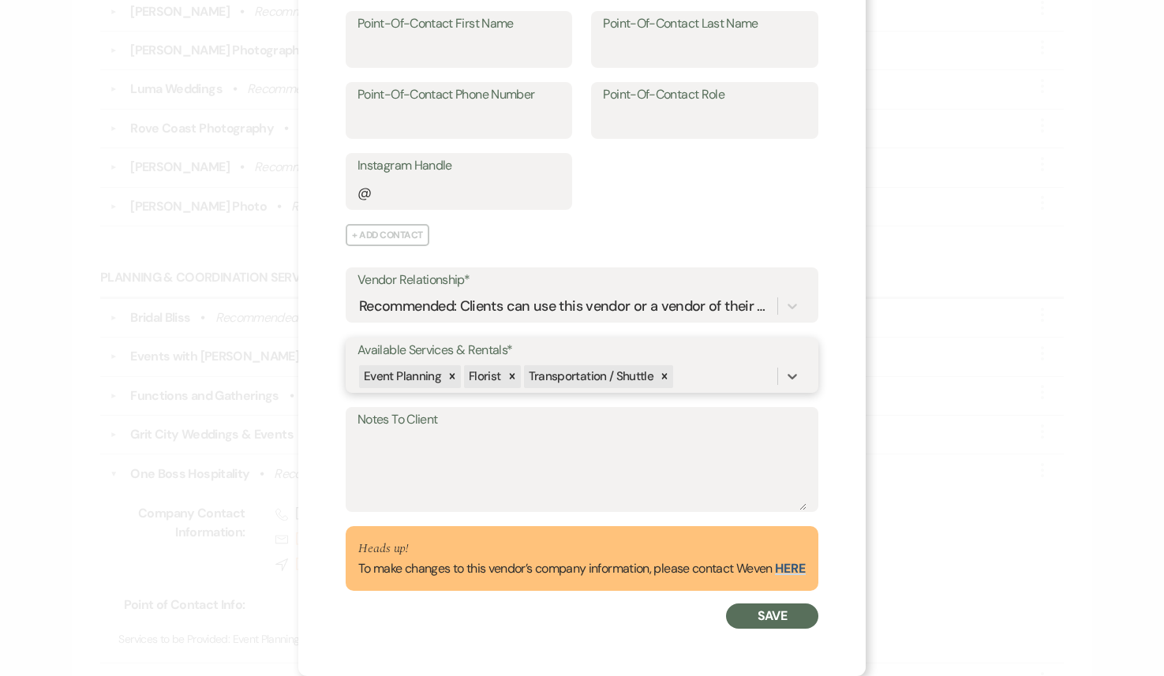
click at [716, 368] on div "Event Planning Florist Transportation / Shuttle" at bounding box center [567, 377] width 420 height 28
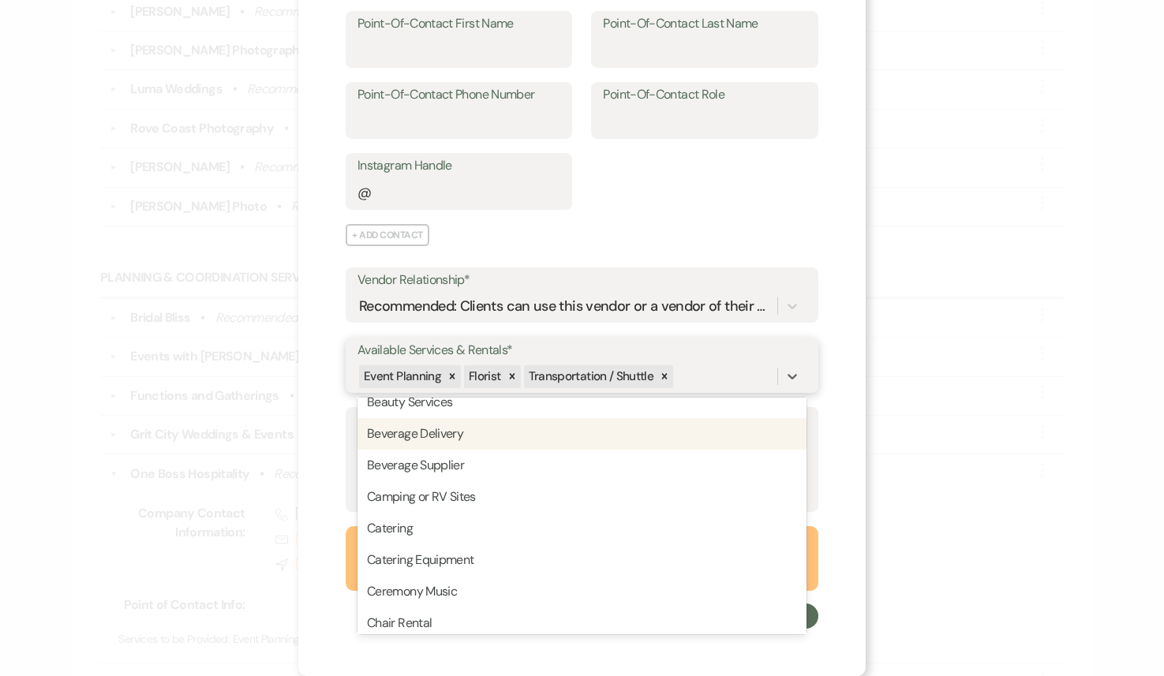
scroll to position [287, 0]
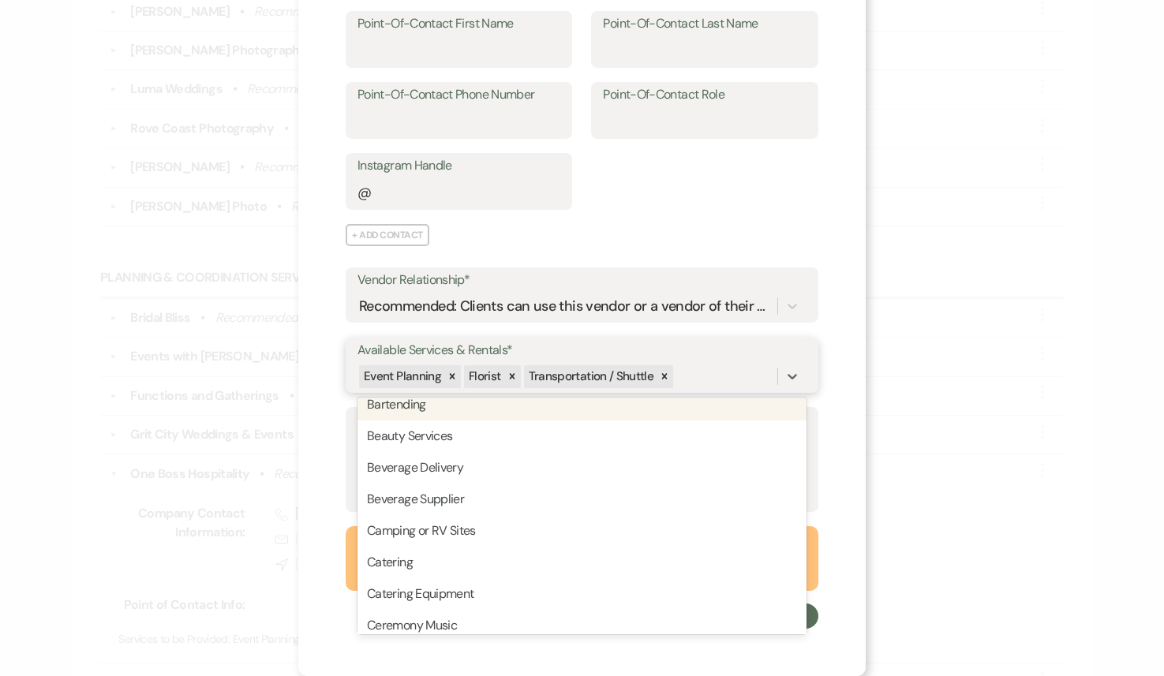
click at [602, 409] on div "Bartending" at bounding box center [581, 405] width 449 height 32
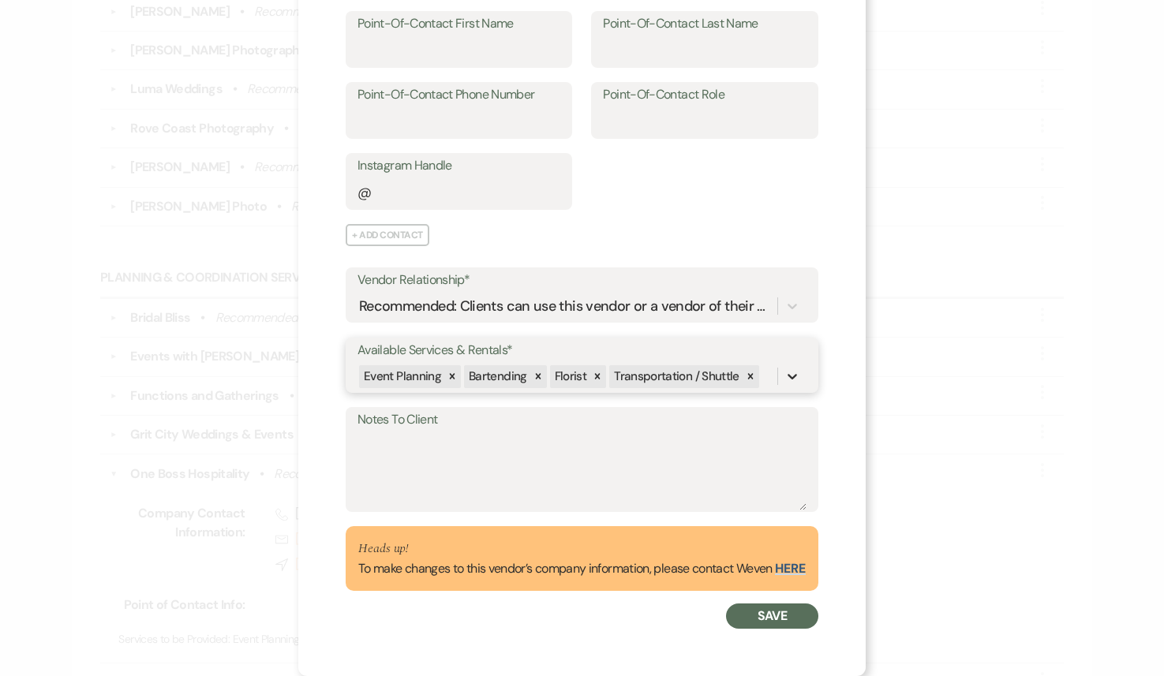
click at [794, 371] on icon at bounding box center [792, 376] width 16 height 16
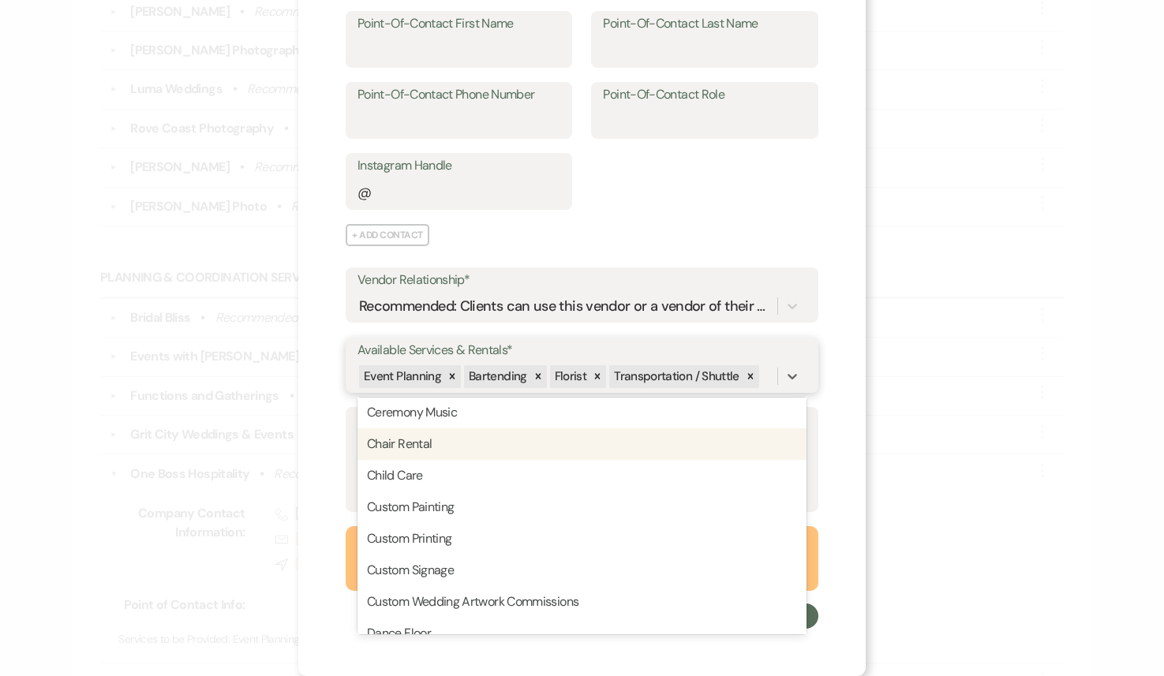
scroll to position [478, 0]
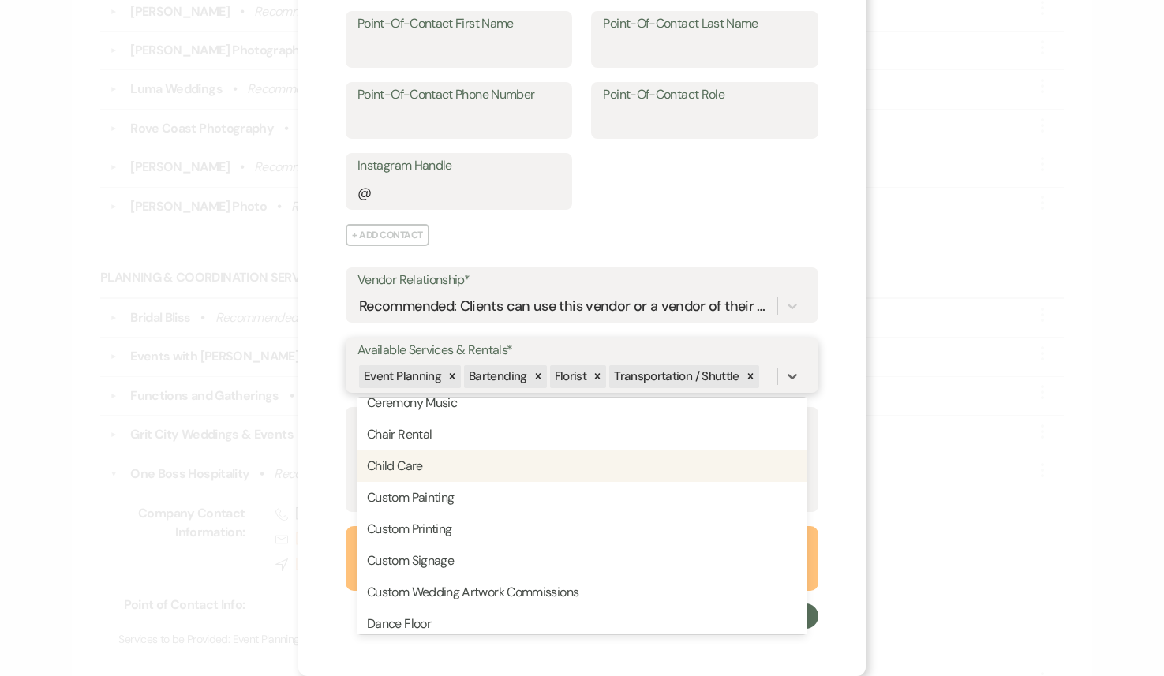
click at [568, 456] on div "Child Care" at bounding box center [581, 467] width 449 height 32
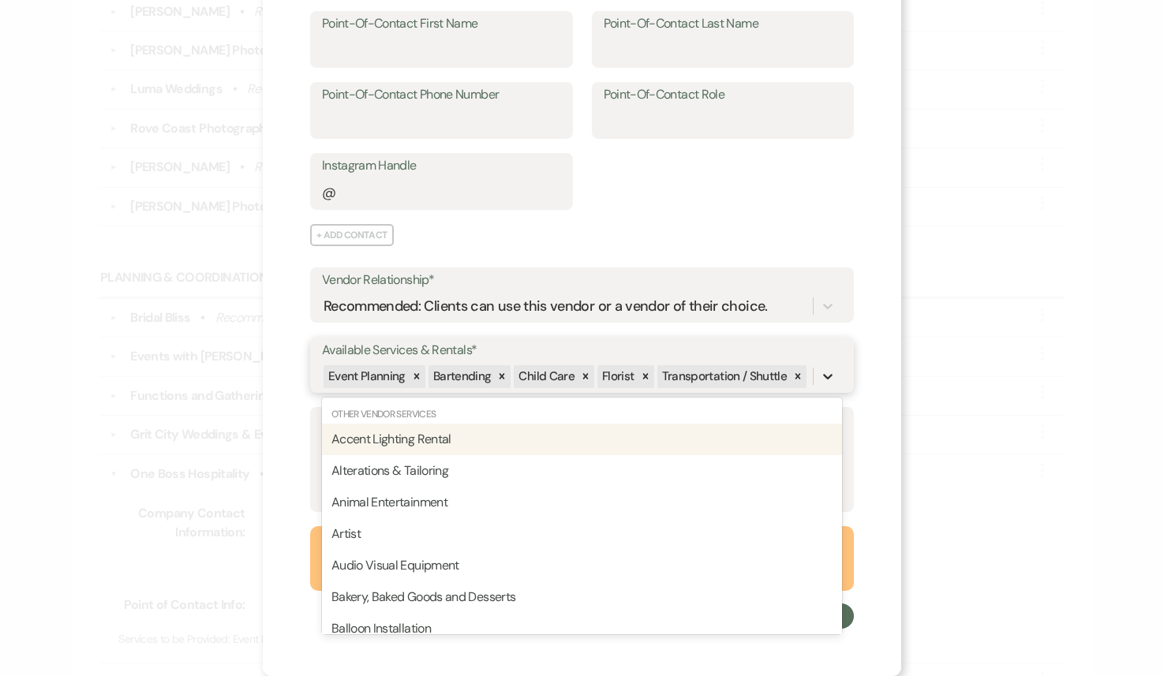
click at [825, 376] on icon at bounding box center [827, 378] width 9 height 6
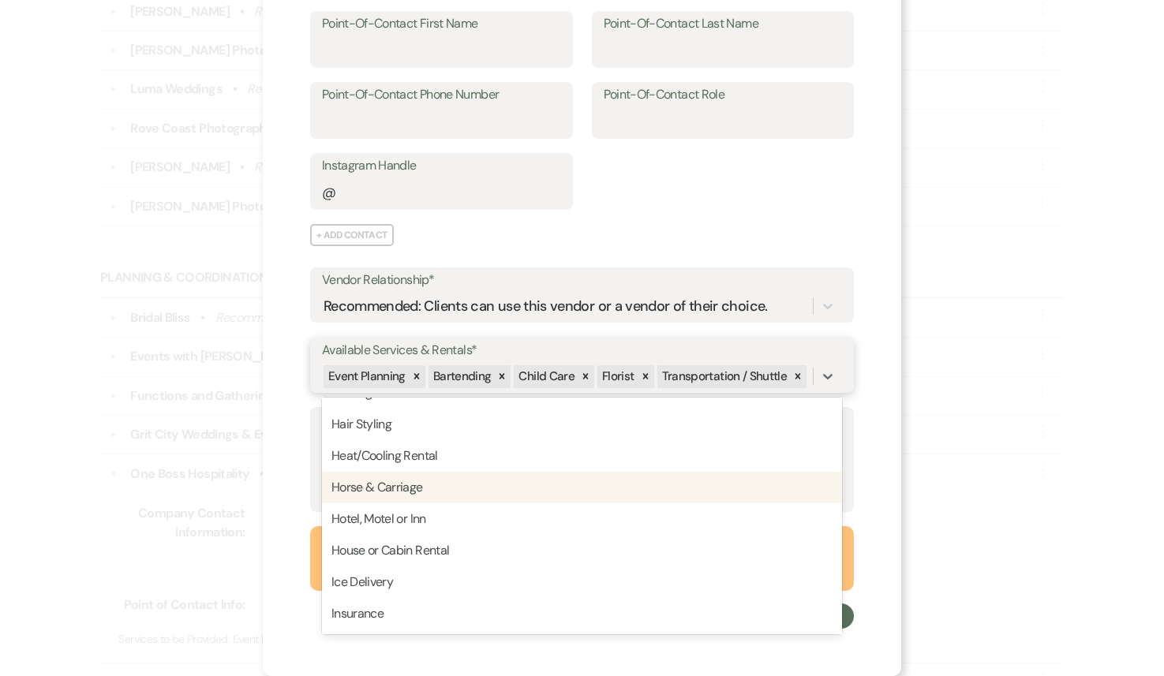
scroll to position [1281, 0]
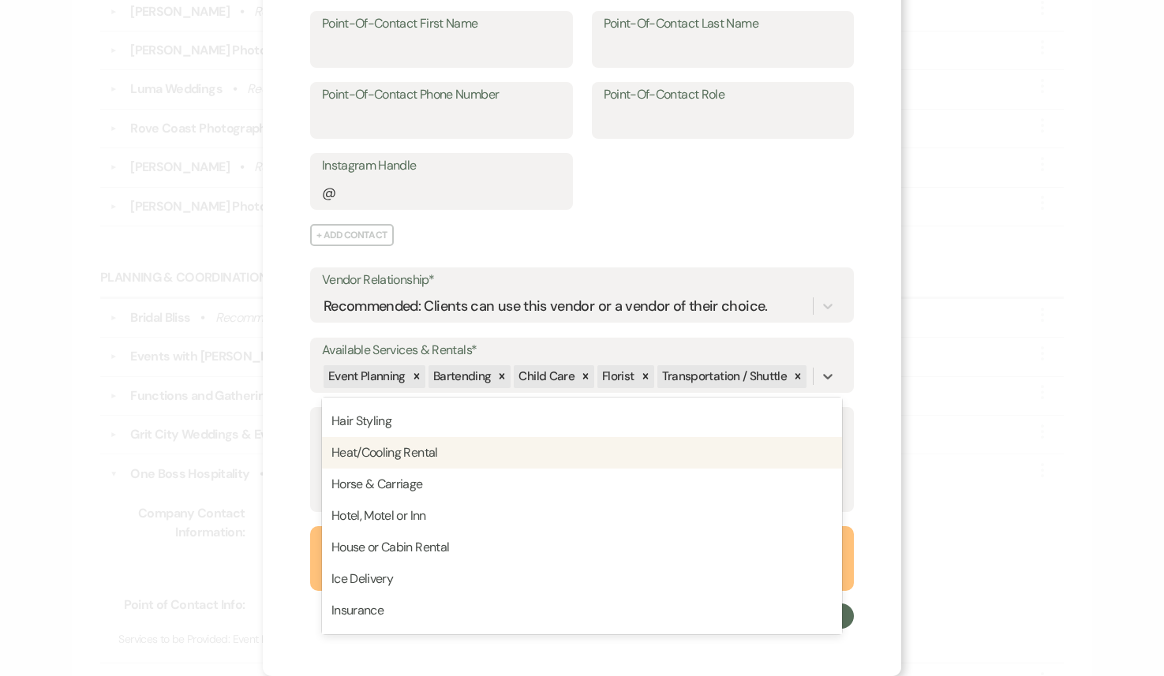
click at [975, 516] on div "X Edit Preferred Vendor Edit vendor Information below: Point-of-Contact Informa…" at bounding box center [582, 338] width 1164 height 676
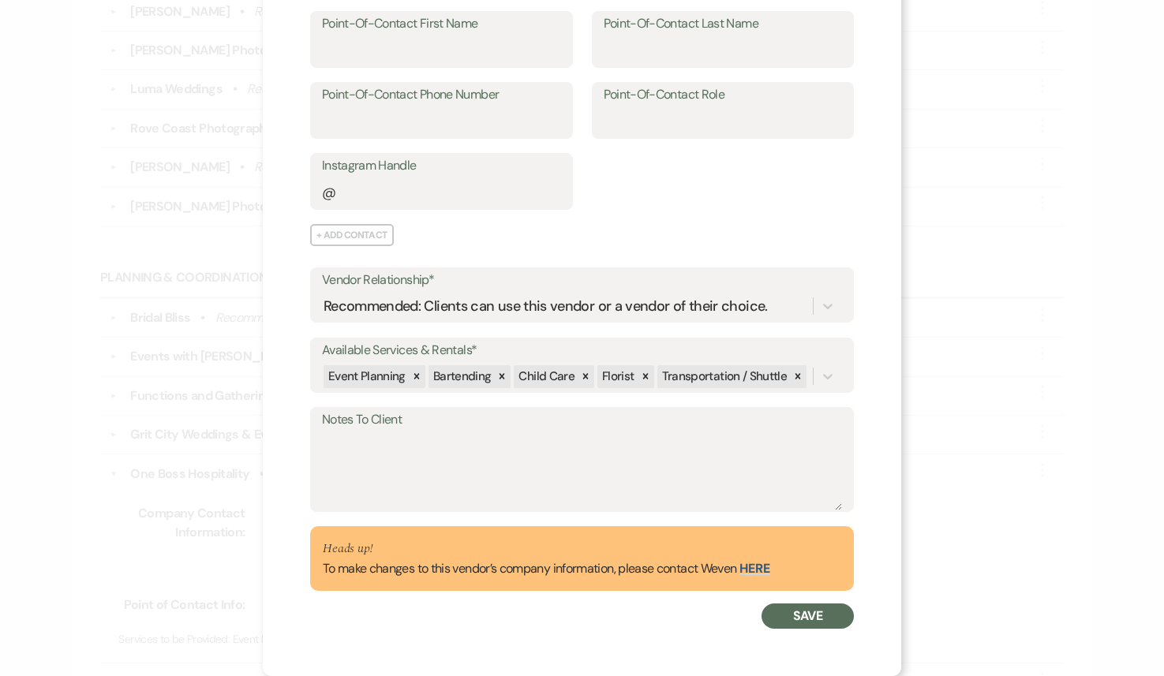
click at [810, 615] on button "Save" at bounding box center [807, 616] width 92 height 25
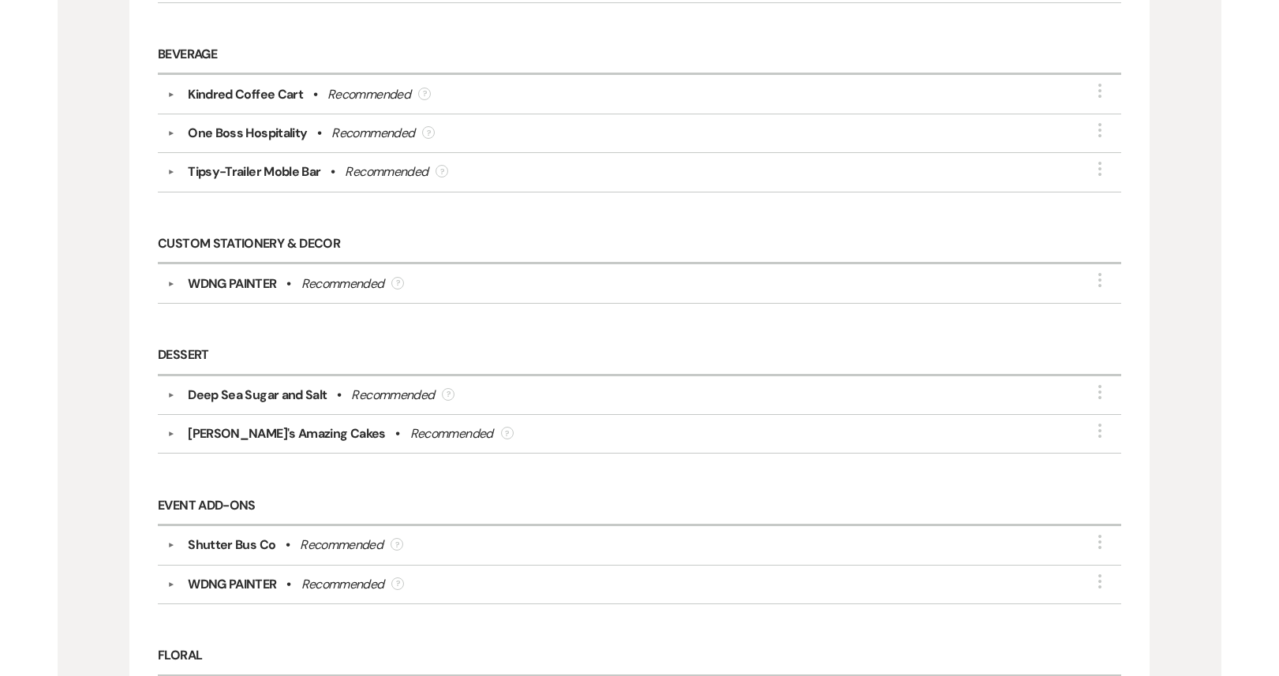
scroll to position [0, 0]
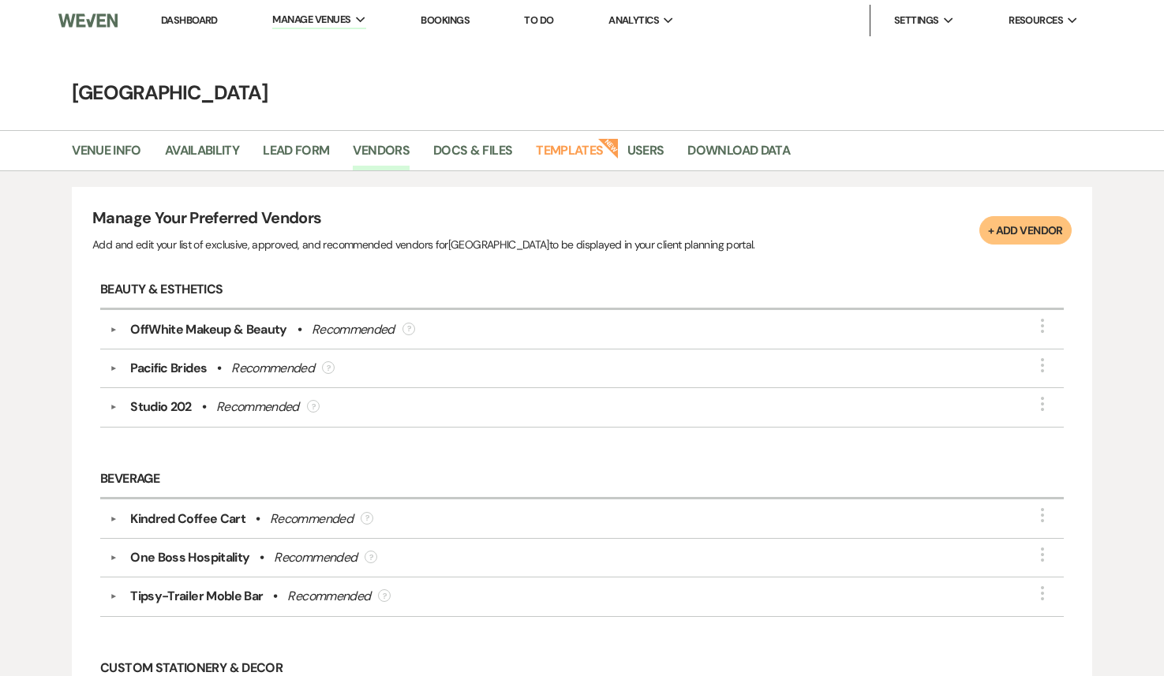
click at [179, 24] on link "Dashboard" at bounding box center [189, 19] width 57 height 13
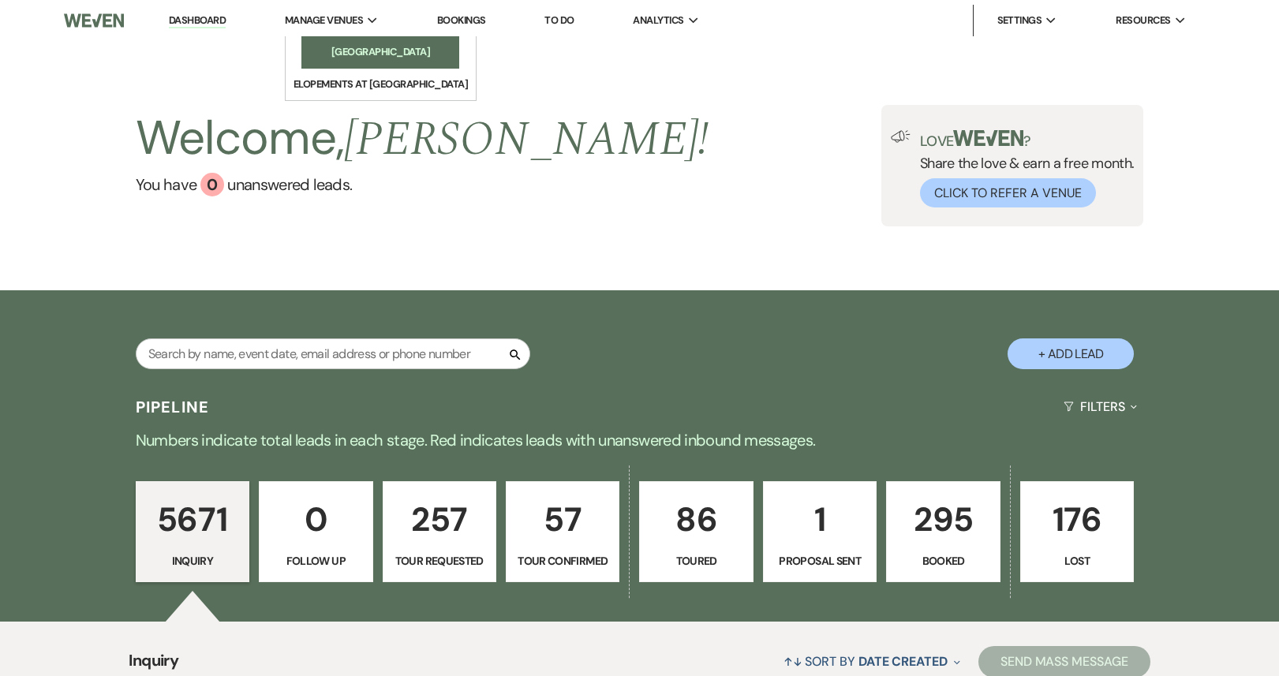
click at [372, 64] on link "[GEOGRAPHIC_DATA]" at bounding box center [380, 52] width 158 height 32
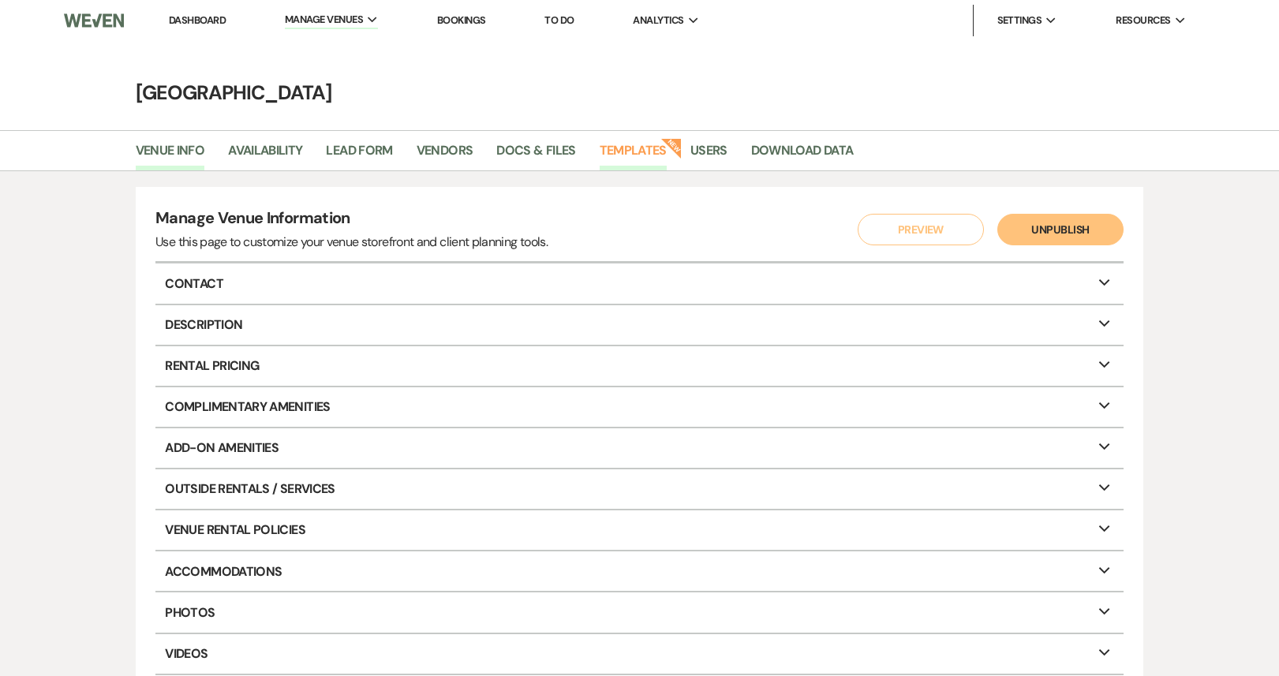
click at [638, 153] on link "Templates" at bounding box center [633, 155] width 67 height 30
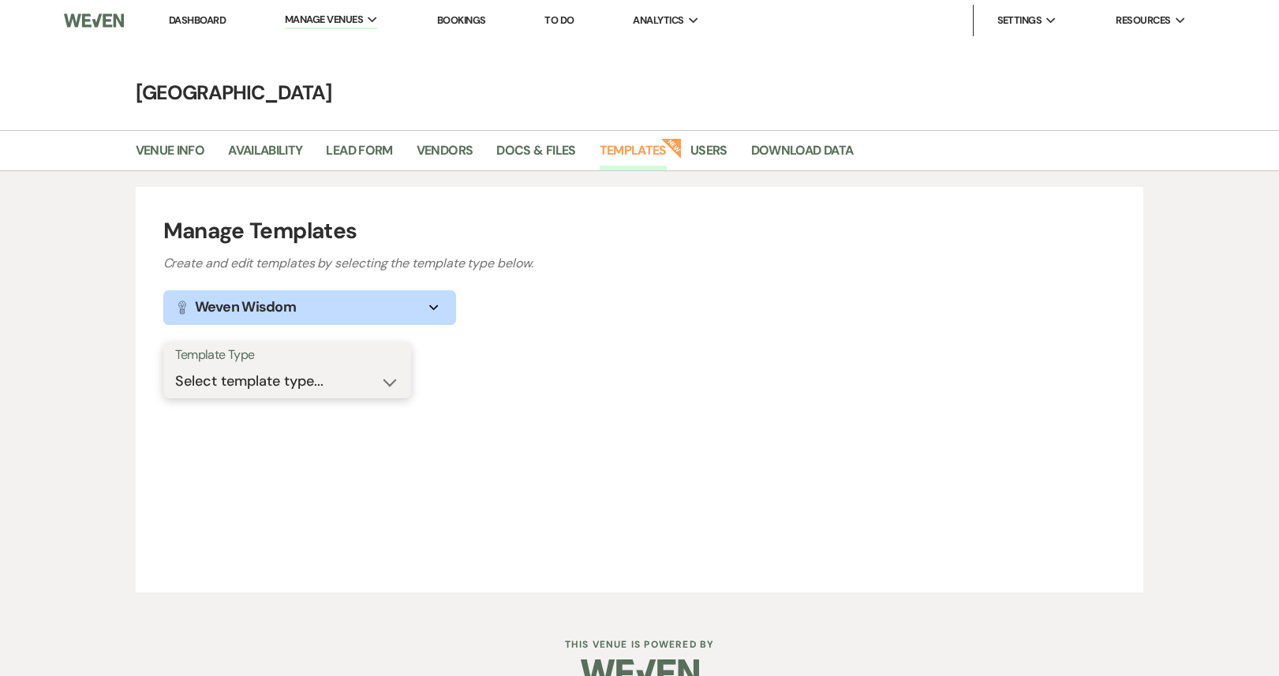
click at [360, 383] on select "Select template type... Task List Message Templates Payment Plan Inventory Item…" at bounding box center [287, 381] width 224 height 31
select select "Message Templates"
click at [175, 366] on select "Select template type... Task List Message Templates Payment Plan Inventory Item…" at bounding box center [287, 381] width 224 height 31
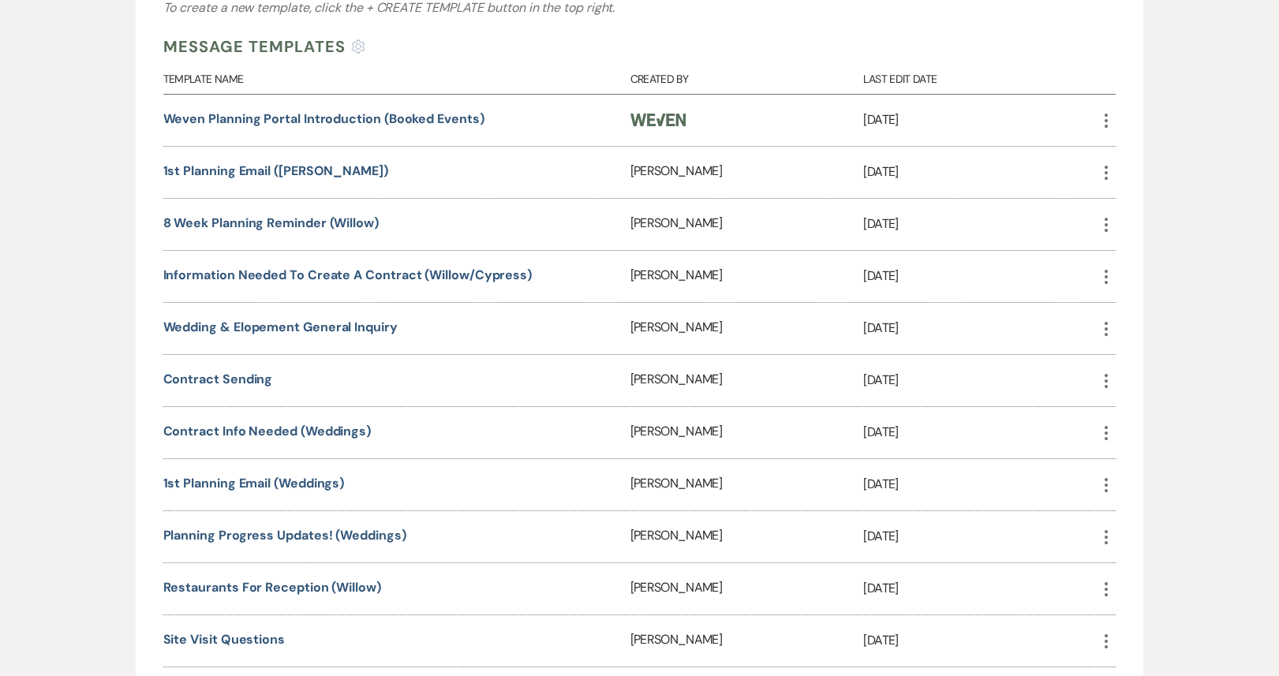
scroll to position [416, 0]
click at [346, 328] on link "Wedding & Elopement General Inquiry" at bounding box center [280, 326] width 234 height 17
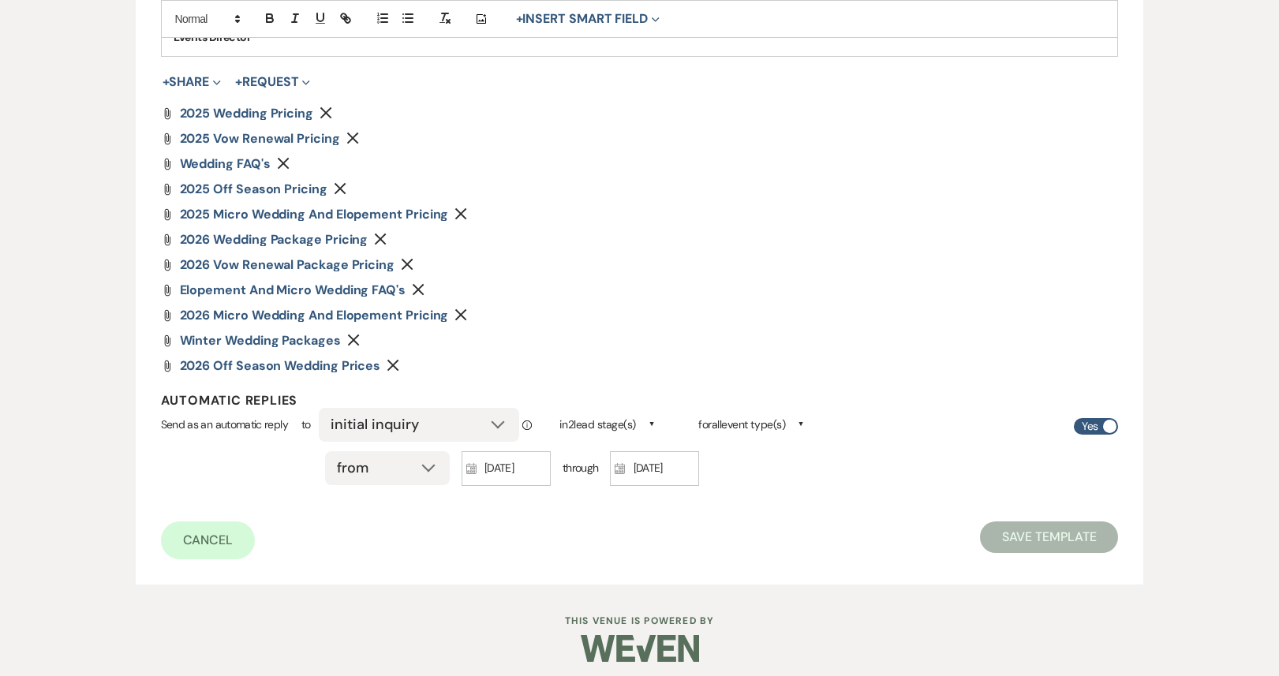
click at [353, 137] on icon "Remove" at bounding box center [352, 138] width 13 height 13
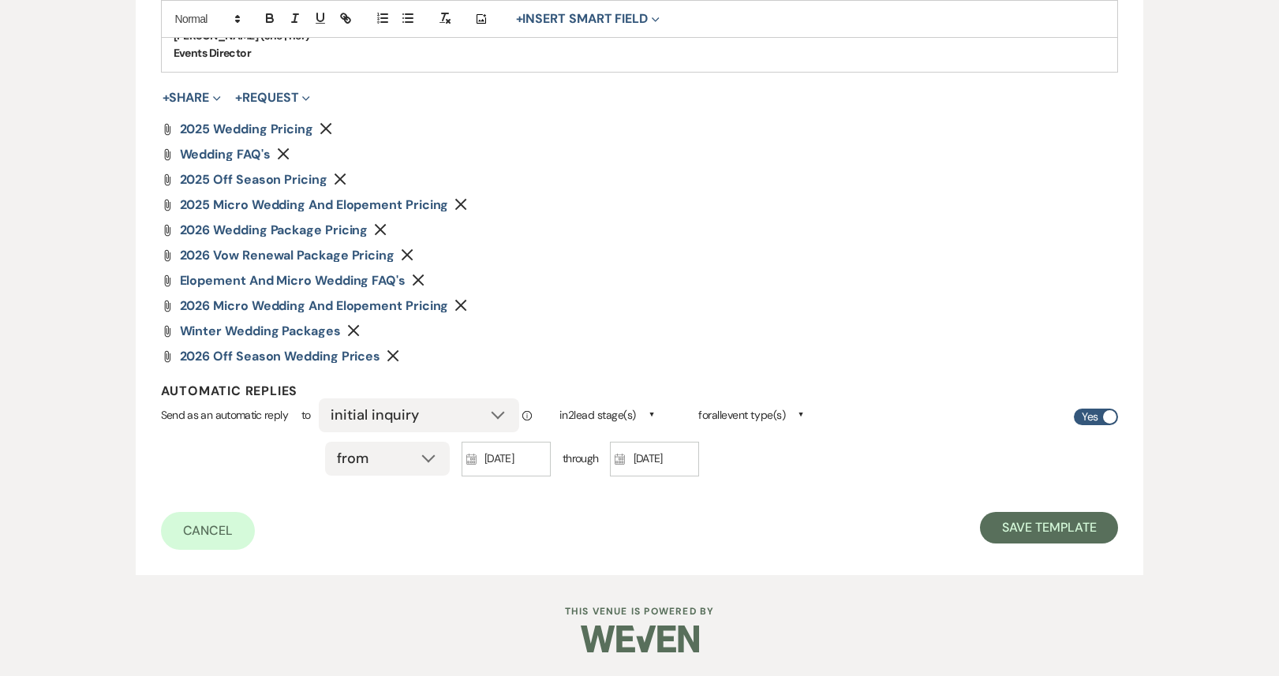
scroll to position [958, 0]
click at [408, 253] on icon "Remove" at bounding box center [407, 255] width 13 height 13
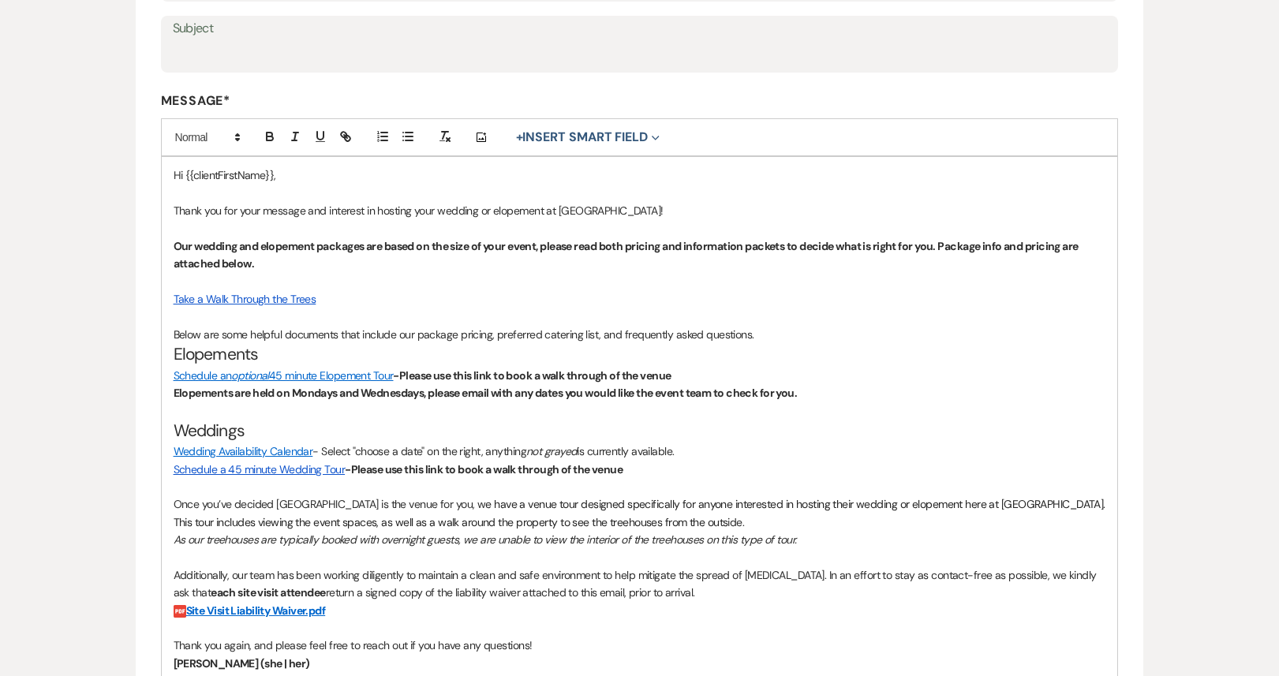
scroll to position [0, 0]
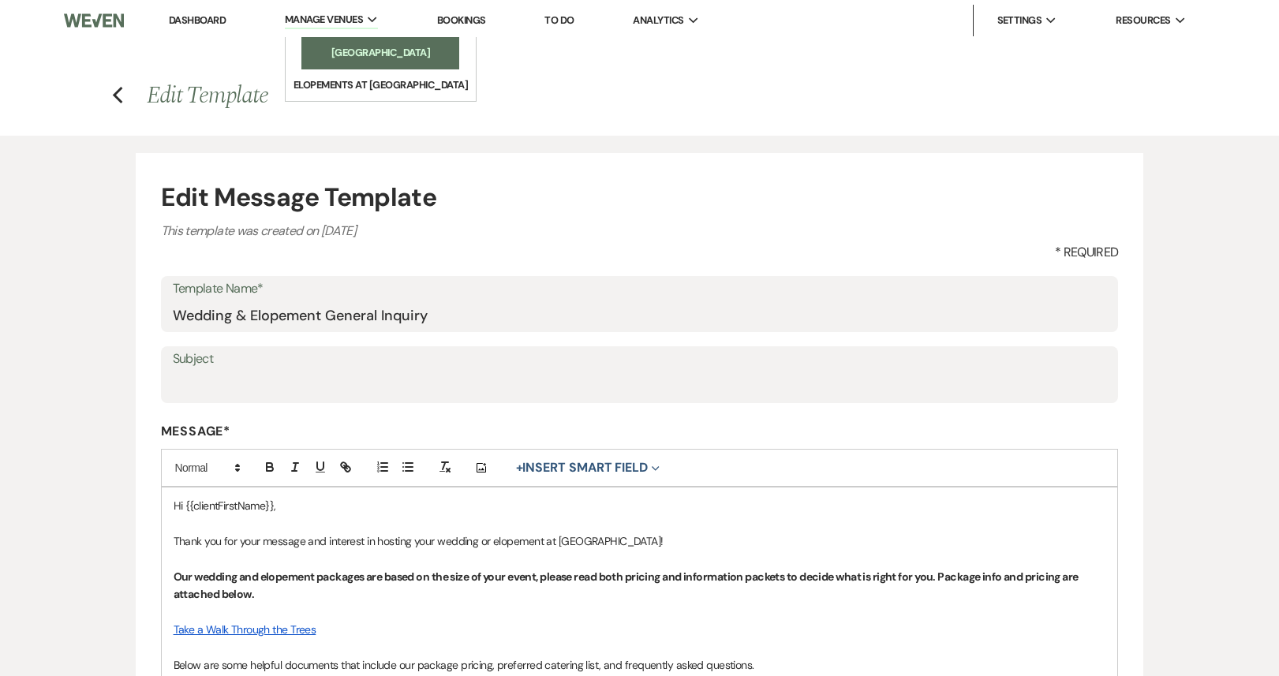
click at [359, 53] on li "[GEOGRAPHIC_DATA]" at bounding box center [380, 53] width 142 height 16
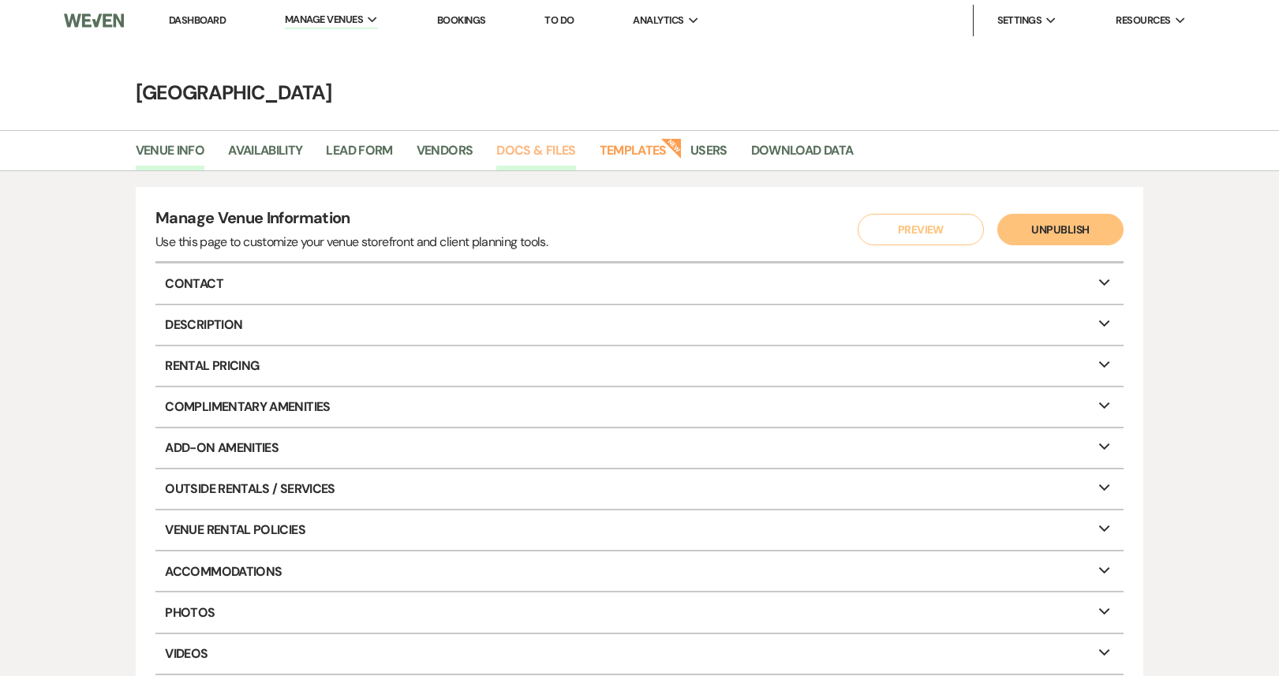
click at [522, 151] on link "Docs & Files" at bounding box center [535, 155] width 79 height 30
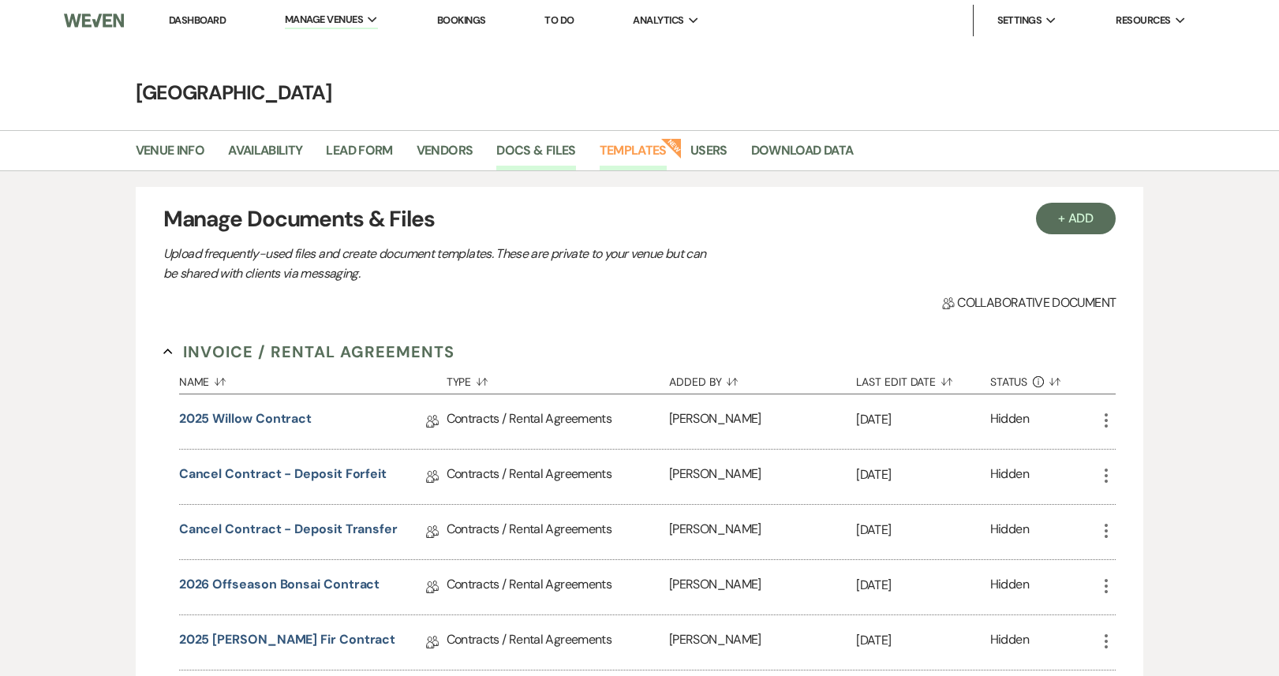
click at [639, 154] on link "Templates" at bounding box center [633, 155] width 67 height 30
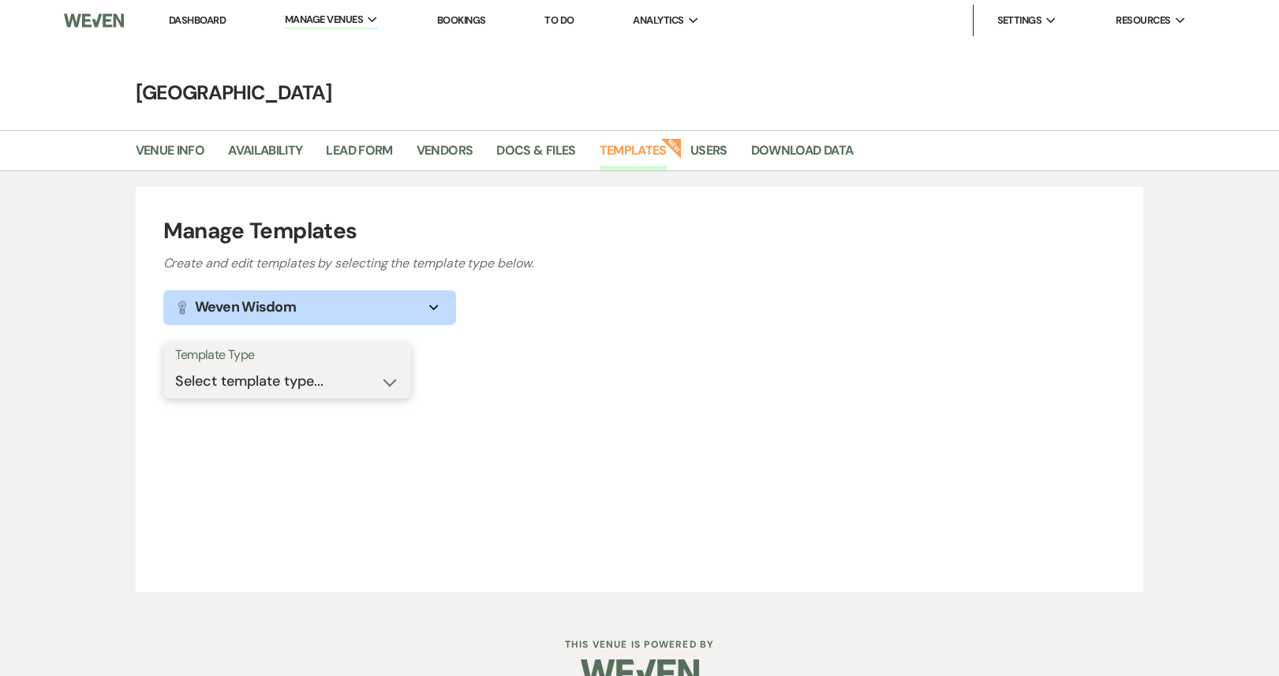
click at [297, 383] on select "Select template type... Task List Message Templates Payment Plan Inventory Item…" at bounding box center [287, 381] width 224 height 31
select select "Message Templates"
click at [175, 366] on select "Select template type... Task List Message Templates Payment Plan Inventory Item…" at bounding box center [287, 381] width 224 height 31
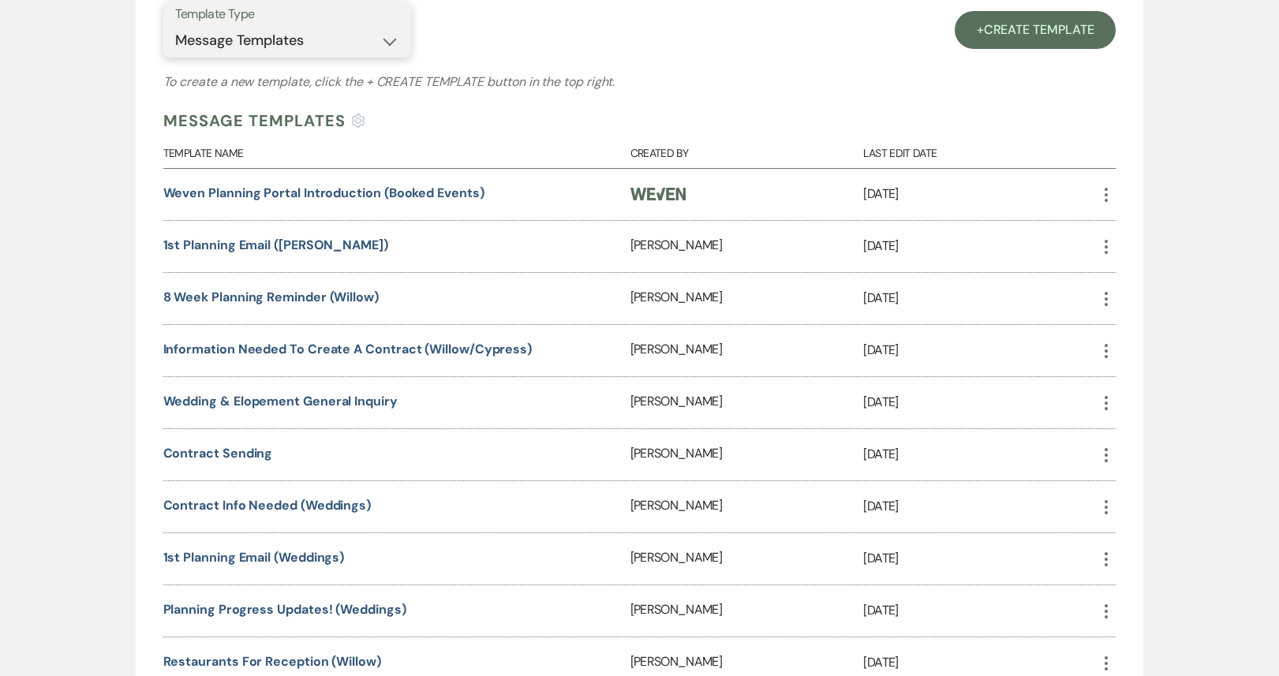
scroll to position [445, 0]
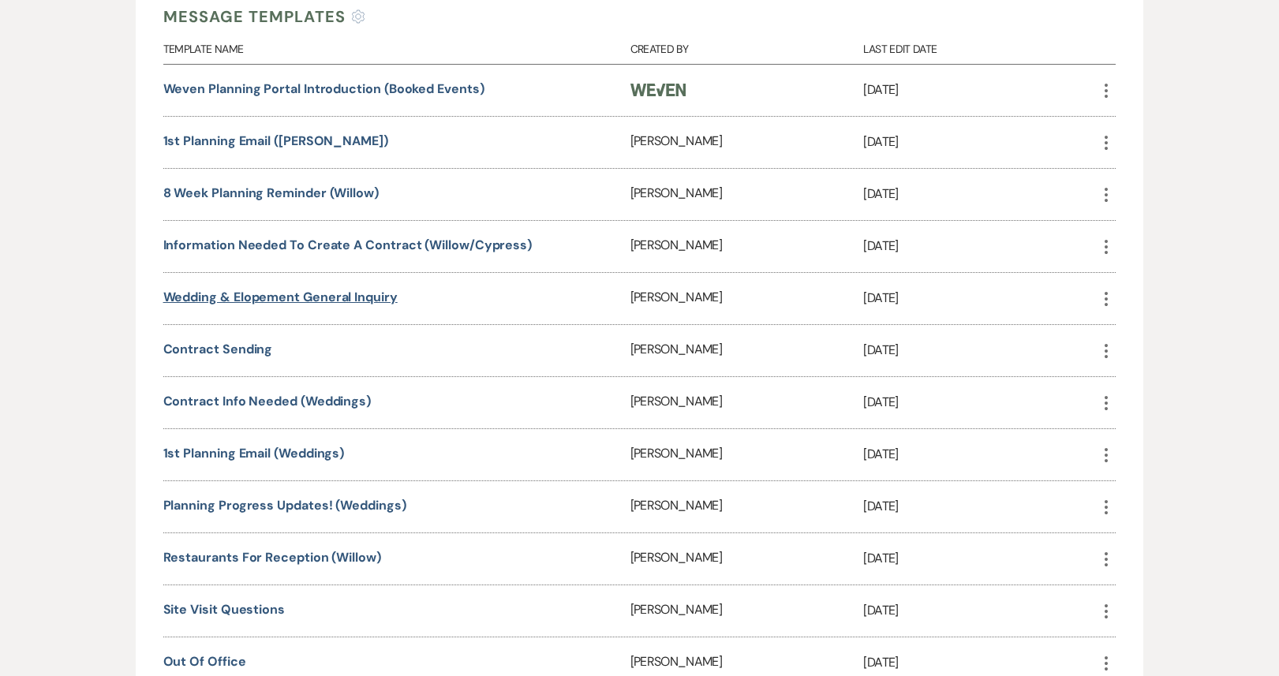
click at [301, 291] on link "Wedding & Elopement General Inquiry" at bounding box center [280, 297] width 234 height 17
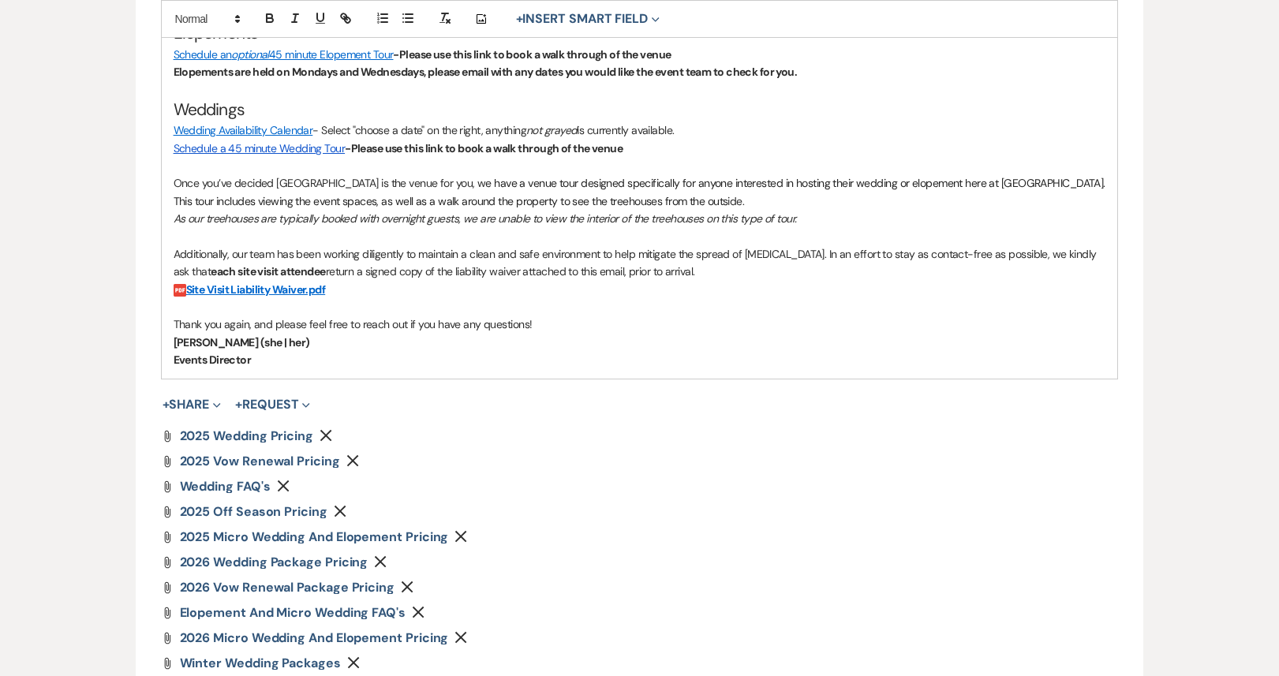
scroll to position [802, 0]
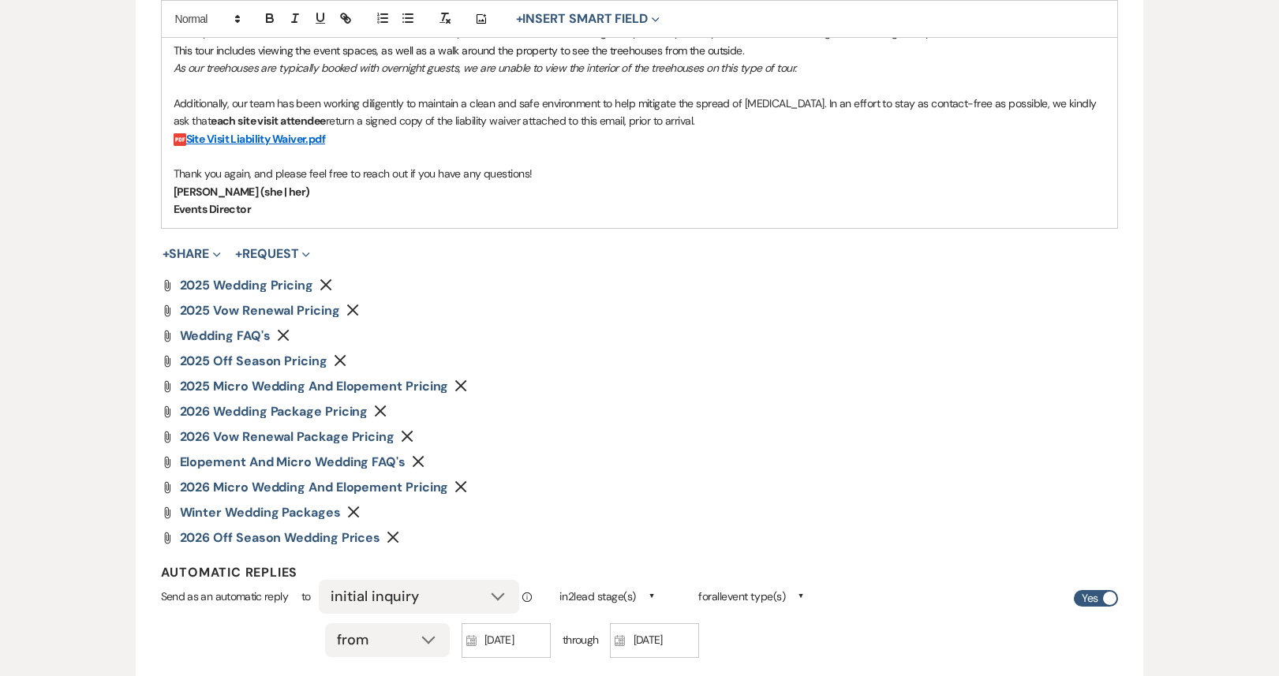
click at [353, 312] on use "button" at bounding box center [352, 311] width 12 height 12
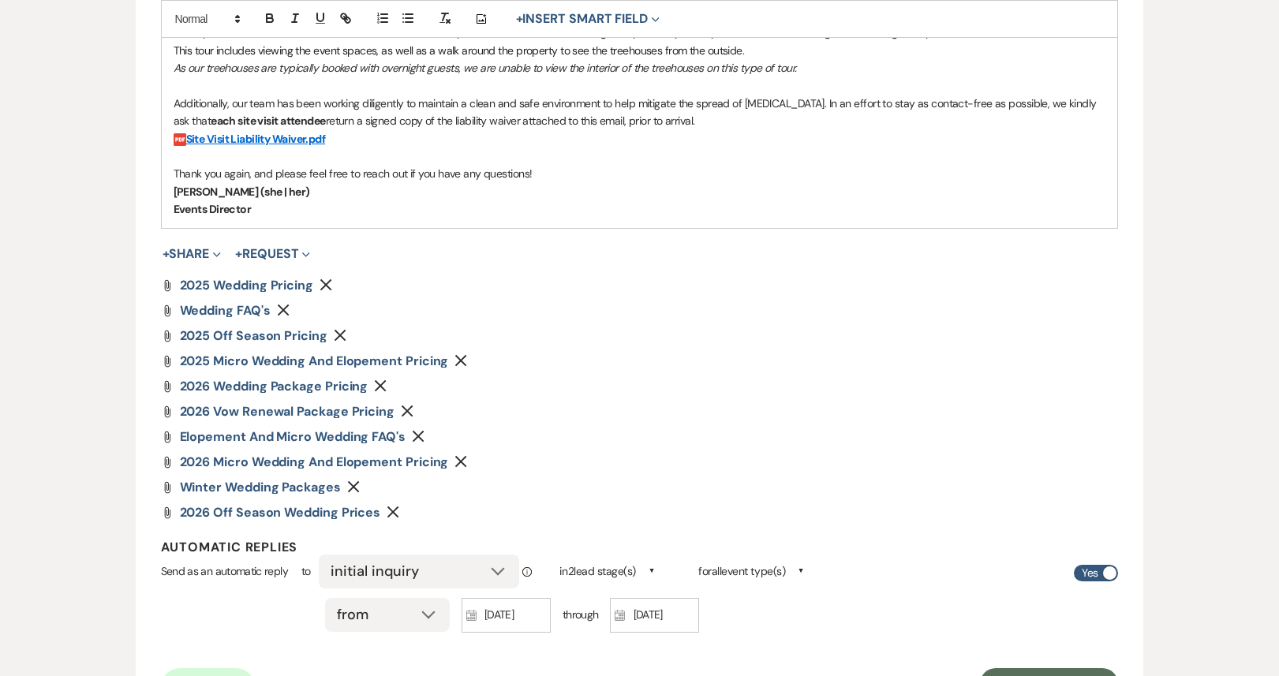
click at [407, 413] on use "button" at bounding box center [408, 412] width 12 height 12
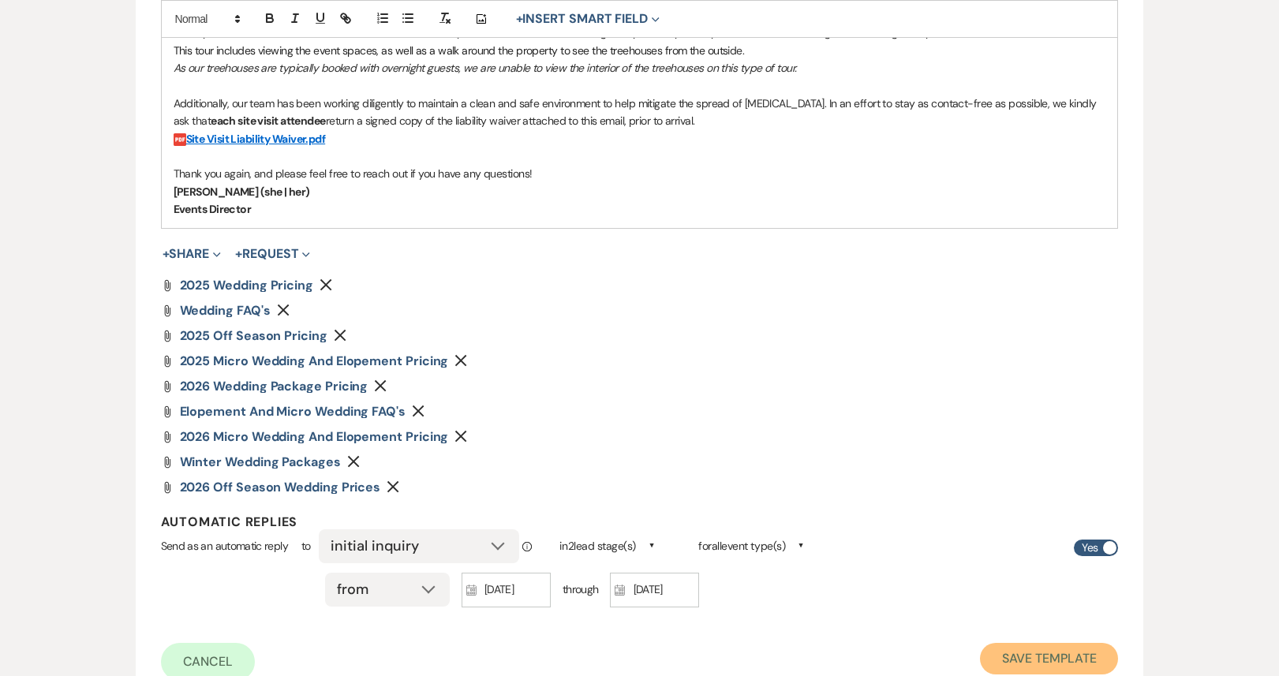
click at [1046, 664] on button "Save Template" at bounding box center [1049, 659] width 138 height 32
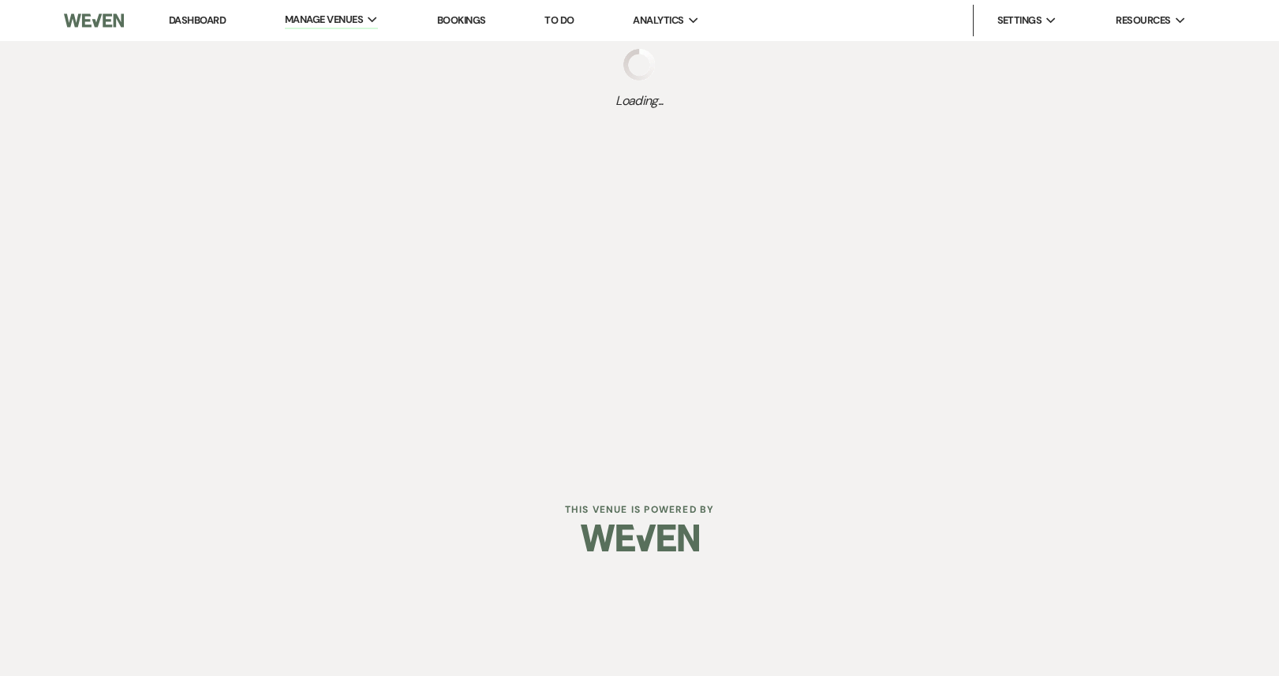
select select "Message Templates"
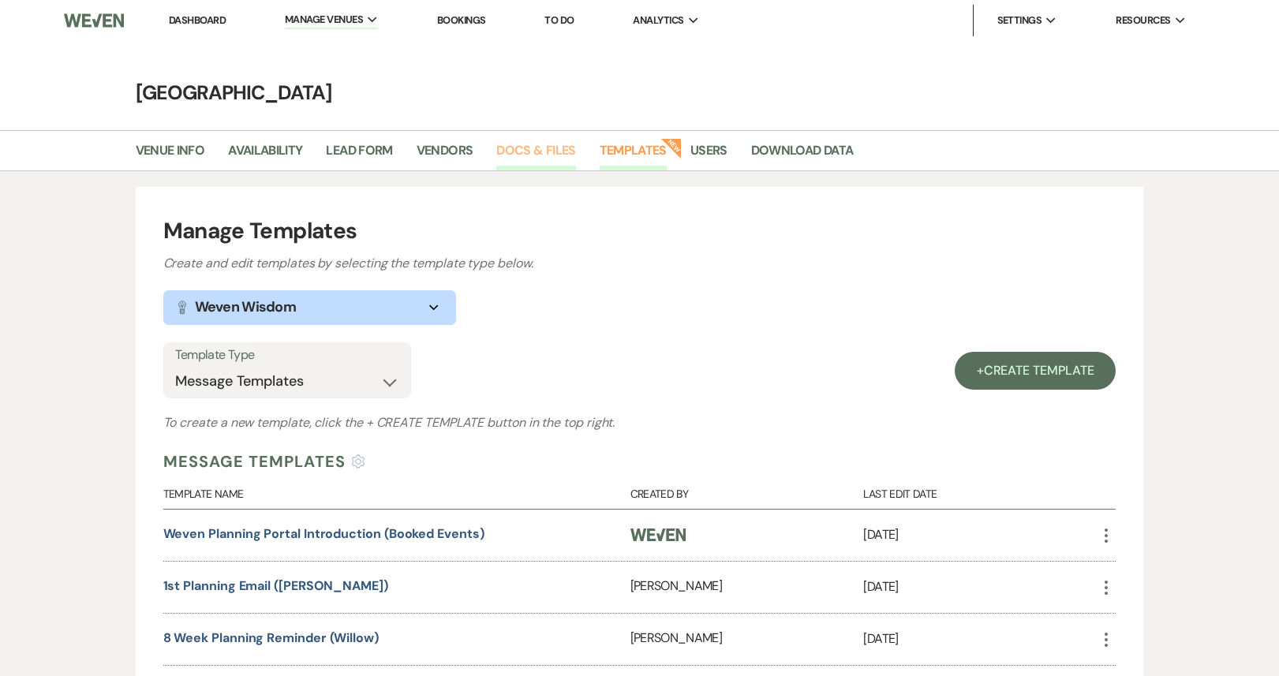
click at [518, 155] on link "Docs & Files" at bounding box center [535, 155] width 79 height 30
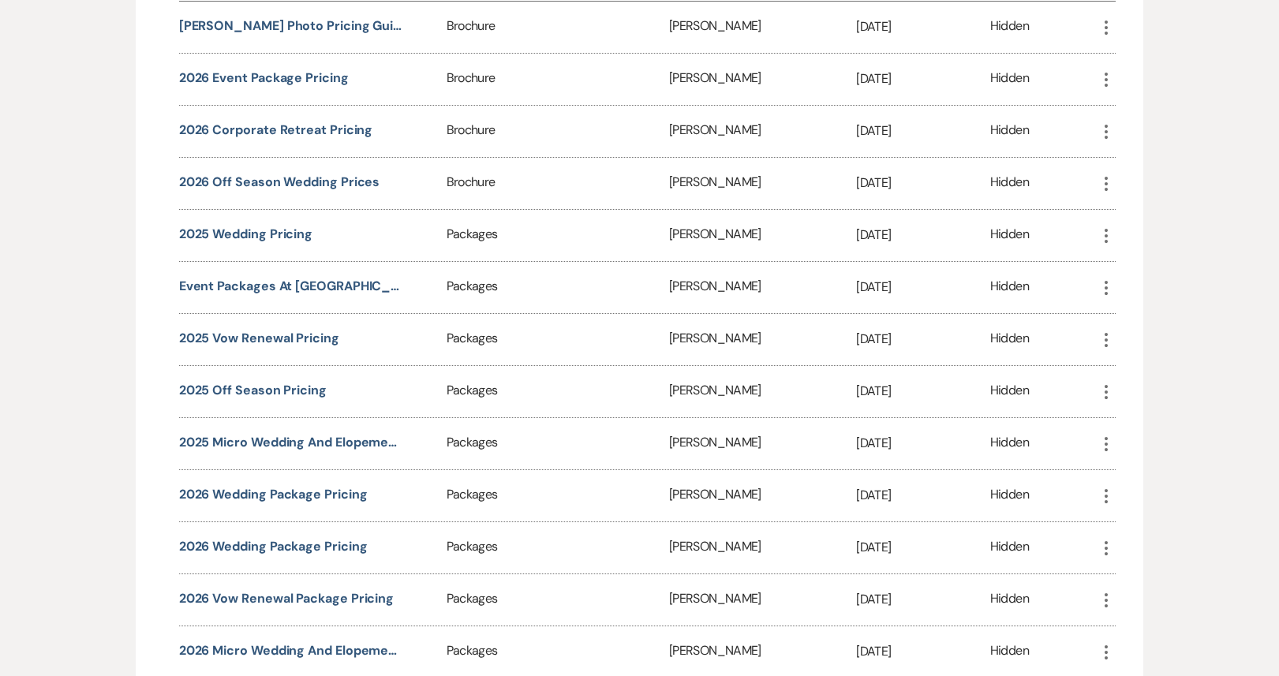
scroll to position [2345, 0]
click at [1107, 331] on icon "More" at bounding box center [1106, 338] width 19 height 19
click at [1135, 415] on button "Close Delete X Delete" at bounding box center [1150, 423] width 107 height 27
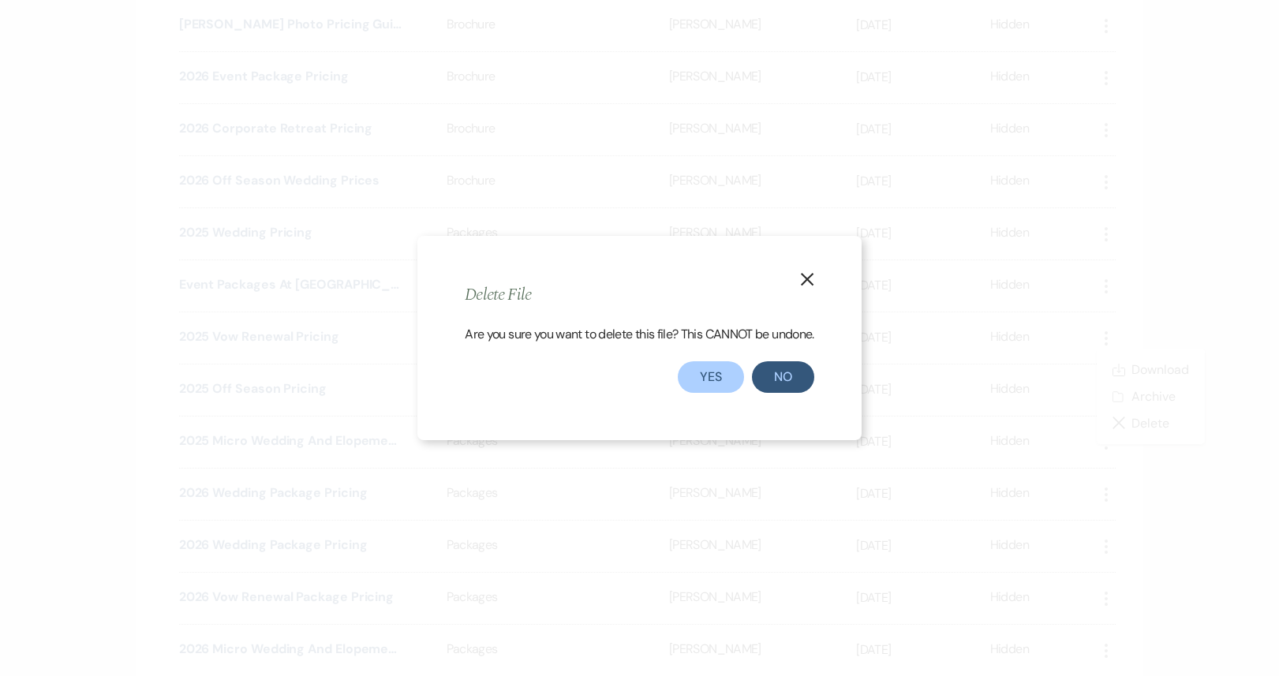
click at [701, 352] on div "Are you sure you want to delete this file? This CANNOT be undone." at bounding box center [639, 343] width 349 height 36
click at [700, 384] on button "Yes" at bounding box center [711, 377] width 66 height 32
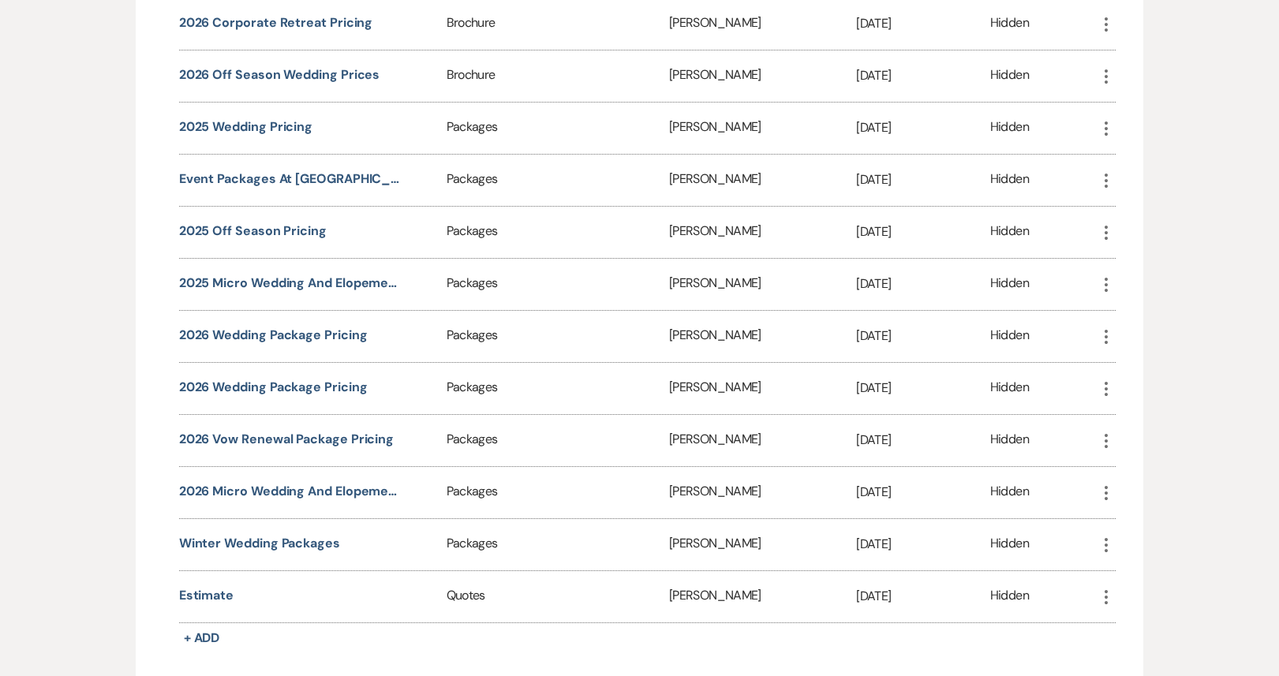
scroll to position [2453, 0]
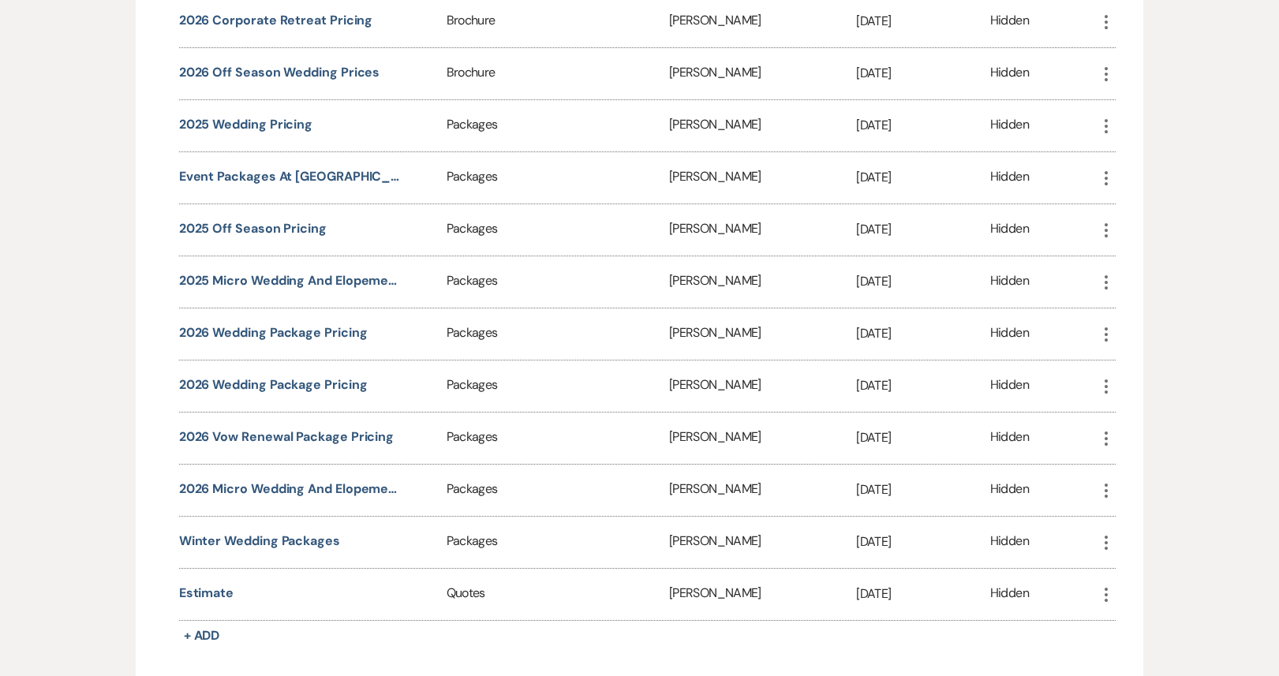
click at [1112, 429] on icon "More" at bounding box center [1106, 438] width 19 height 19
click at [1154, 517] on button "Close Delete X Delete" at bounding box center [1150, 524] width 107 height 27
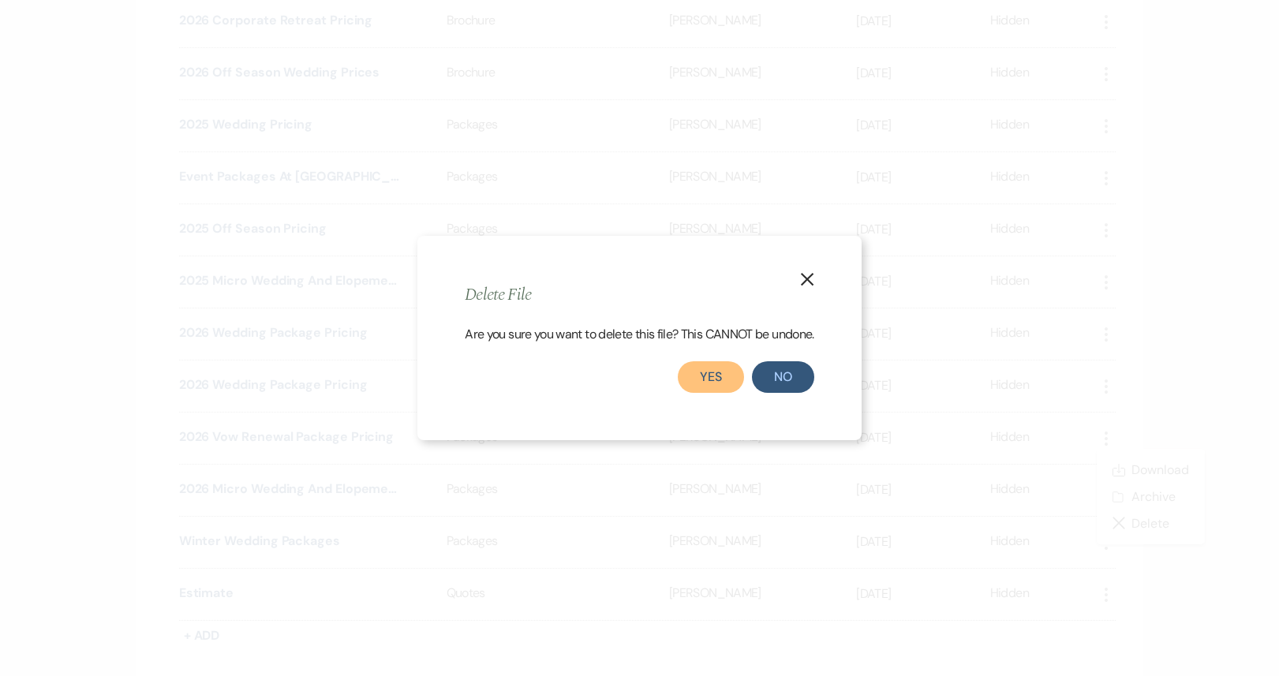
click at [716, 384] on button "Yes" at bounding box center [711, 377] width 66 height 32
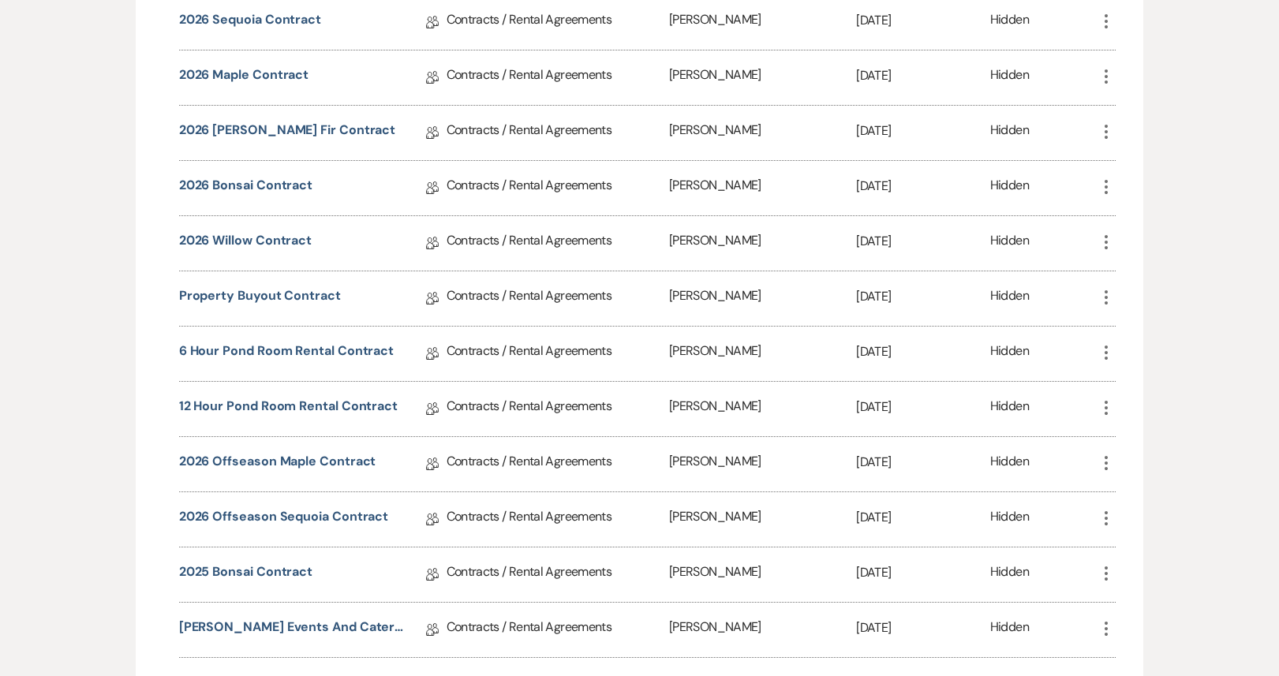
scroll to position [0, 0]
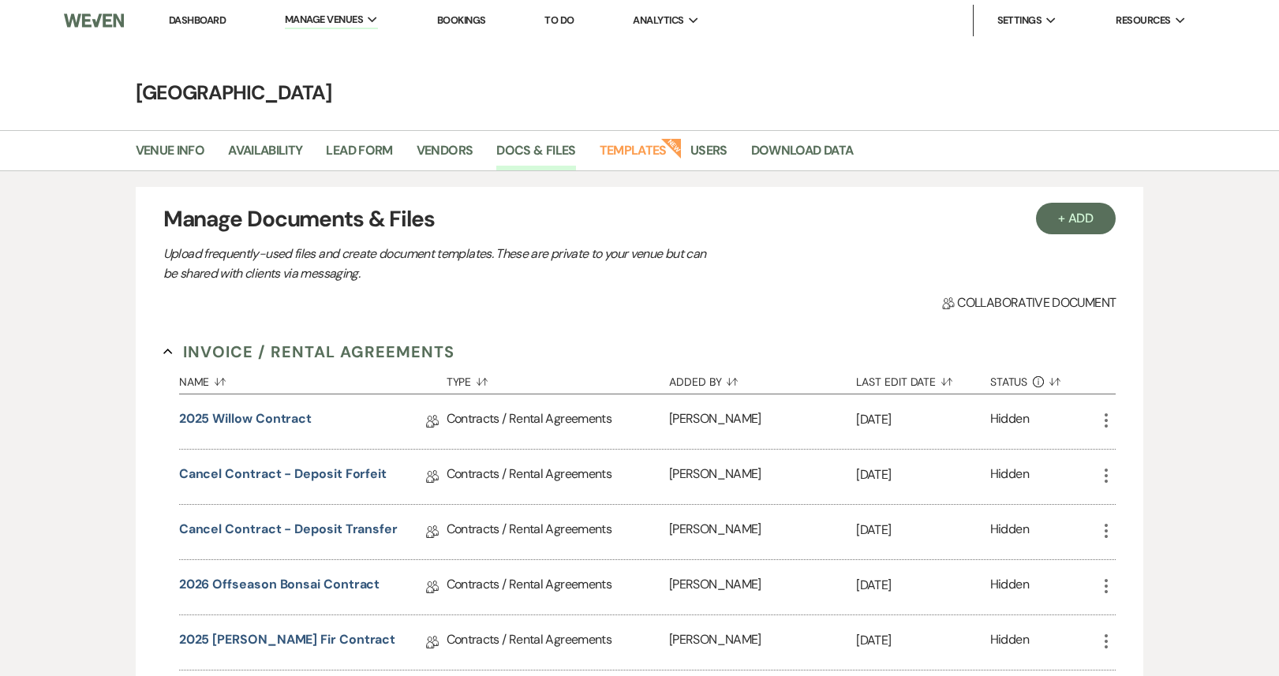
click at [204, 16] on link "Dashboard" at bounding box center [197, 19] width 57 height 13
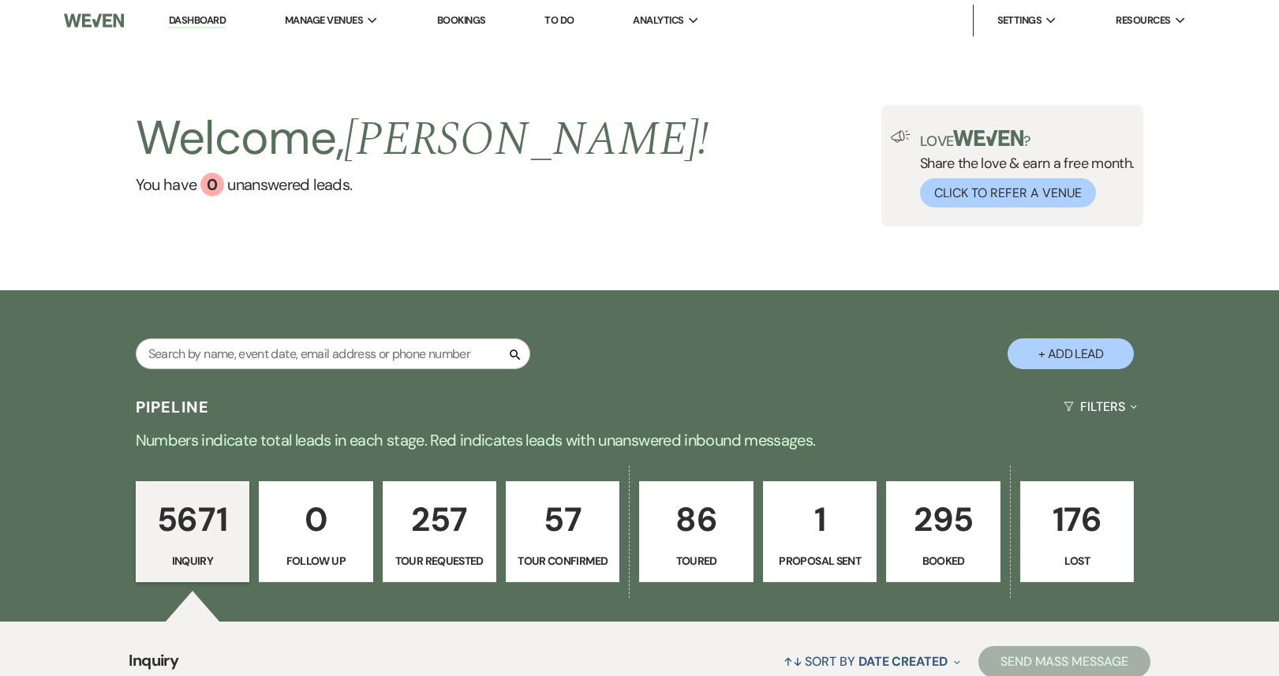
click at [196, 28] on li "Dashboard" at bounding box center [197, 21] width 73 height 32
click at [196, 23] on link "Dashboard" at bounding box center [197, 20] width 57 height 15
click at [169, 13] on link "Dashboard" at bounding box center [197, 20] width 57 height 15
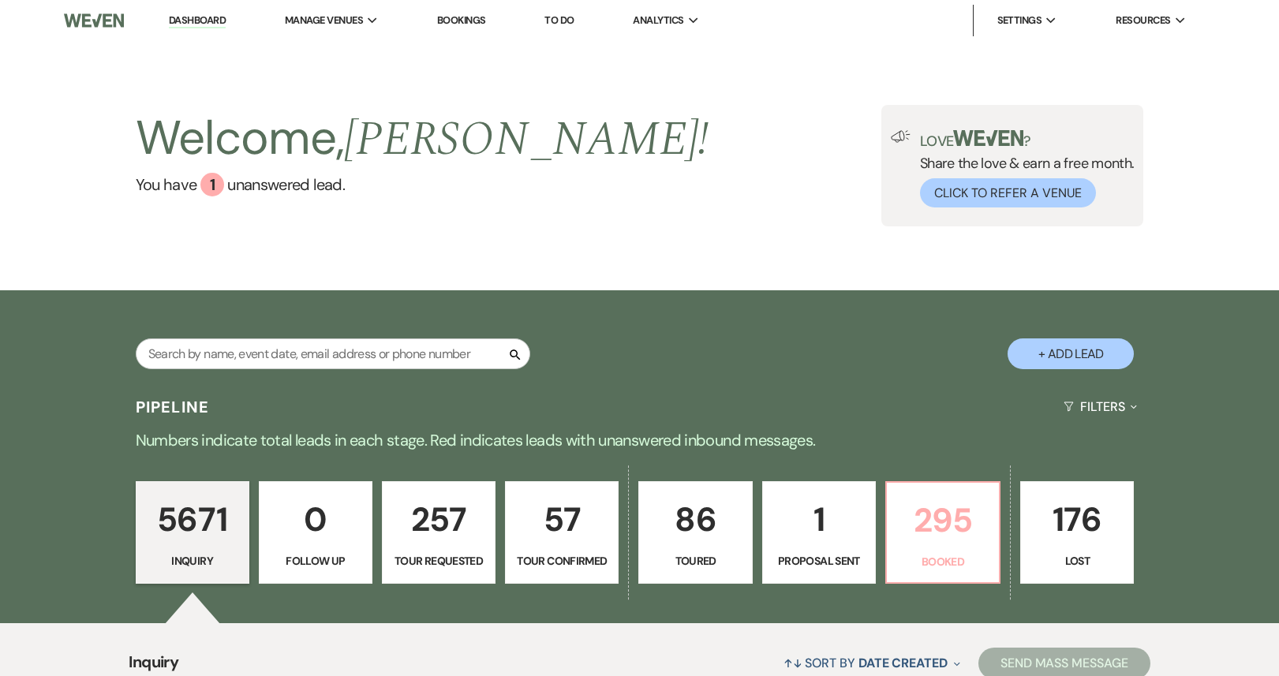
click at [937, 515] on p "295" at bounding box center [942, 520] width 93 height 53
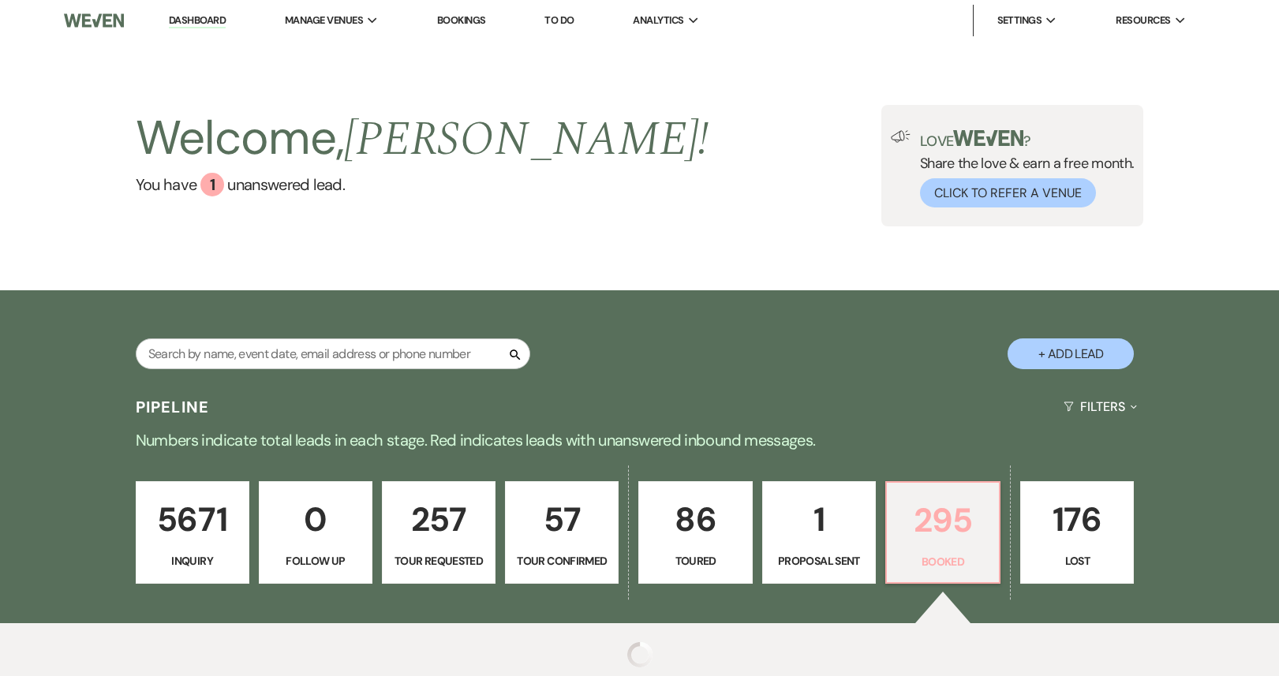
scroll to position [141, 0]
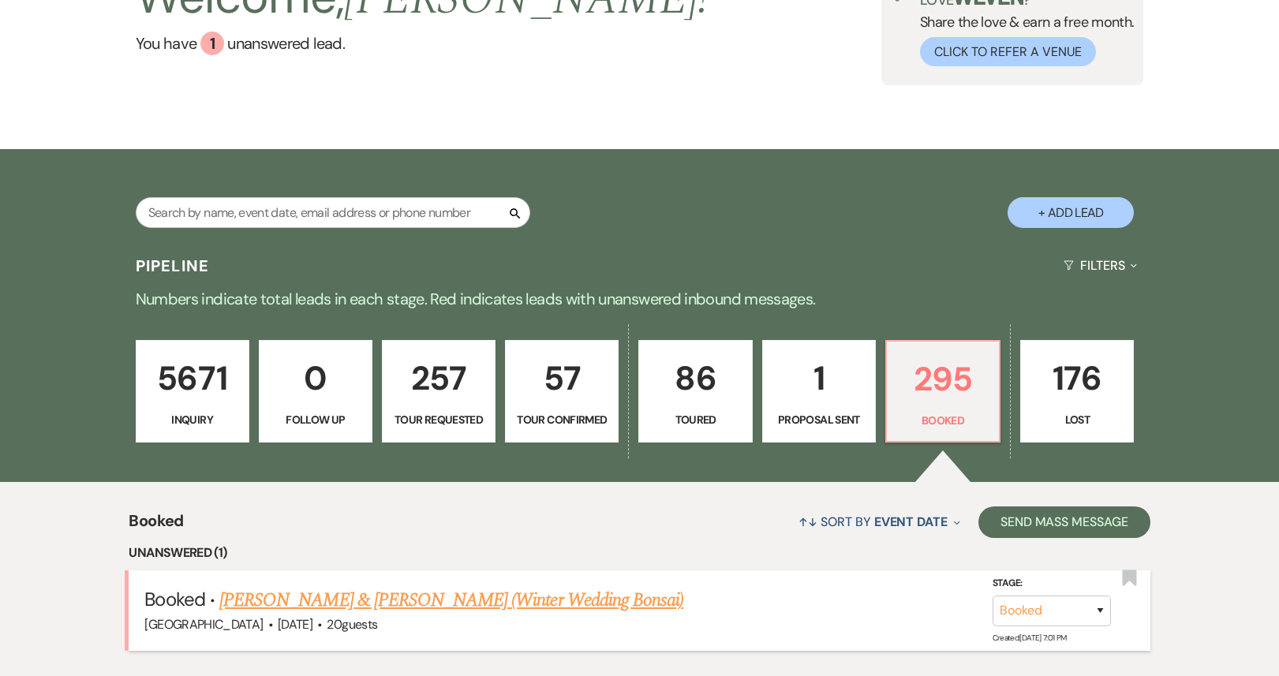
click at [497, 599] on link "[PERSON_NAME] & [PERSON_NAME] (Winter Wedding Bonsai)" at bounding box center [451, 600] width 464 height 28
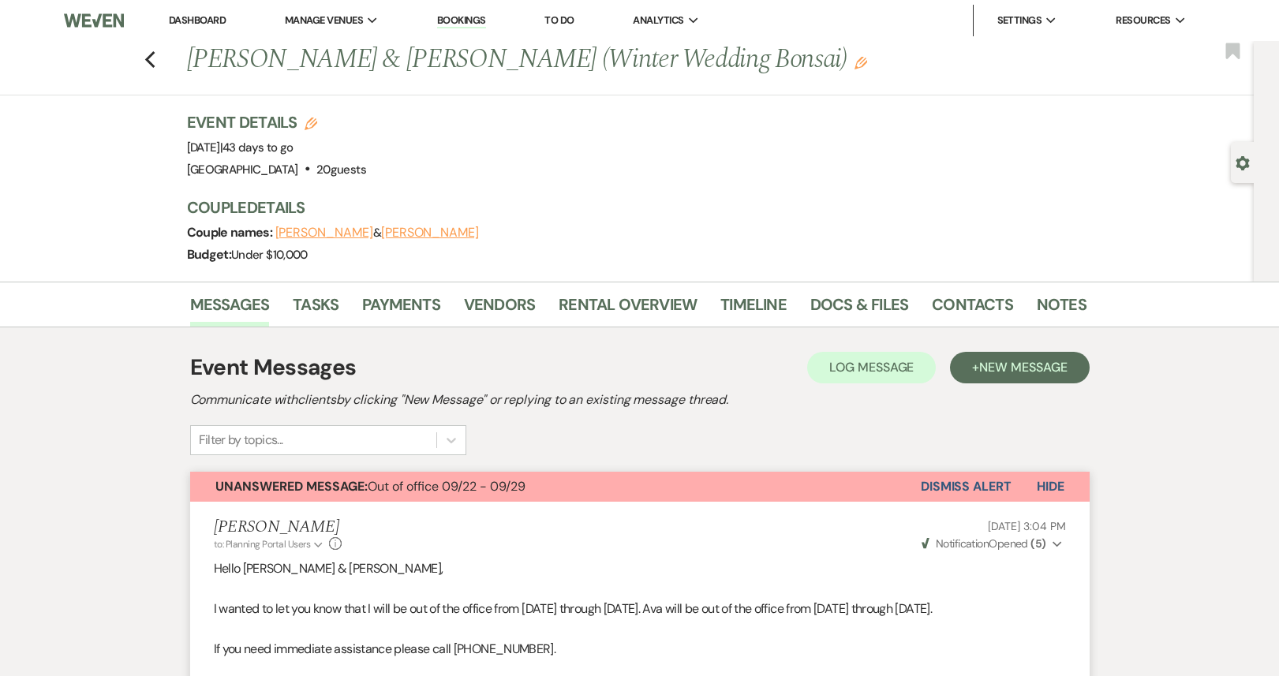
scroll to position [2, 0]
click at [931, 498] on button "Dismiss Alert" at bounding box center [966, 485] width 91 height 30
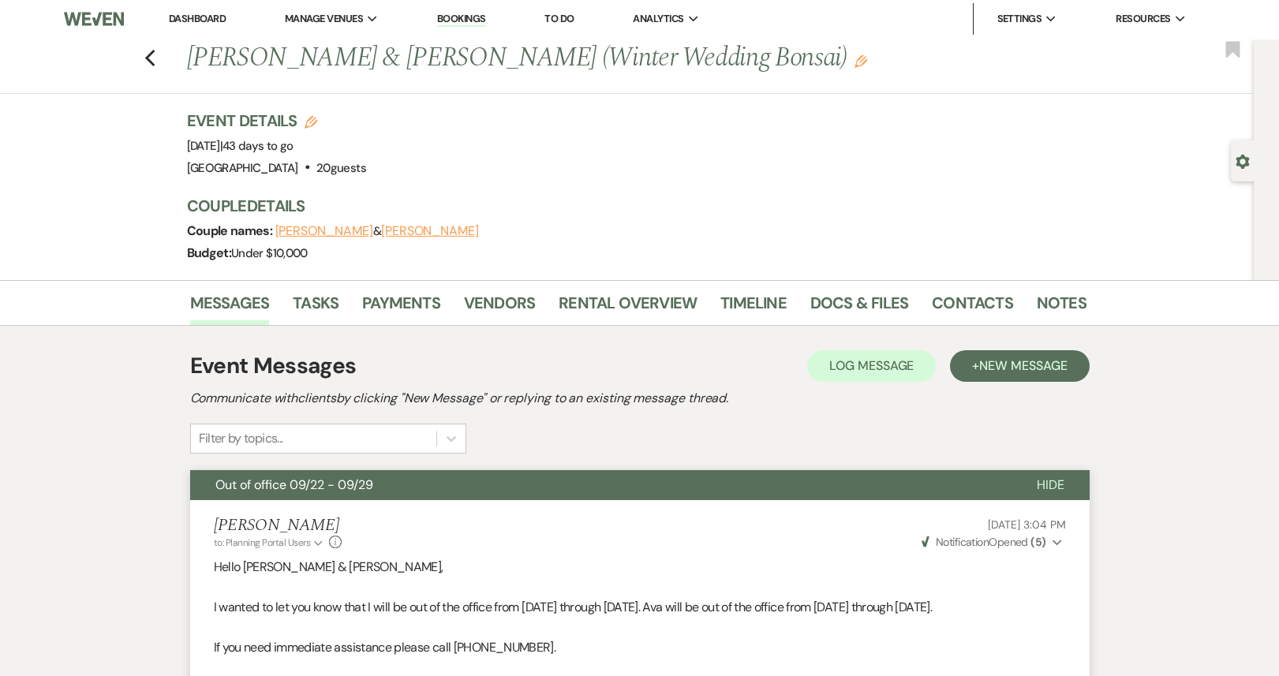
click at [196, 27] on li "Dashboard" at bounding box center [197, 19] width 73 height 32
click at [195, 19] on link "Dashboard" at bounding box center [197, 18] width 57 height 13
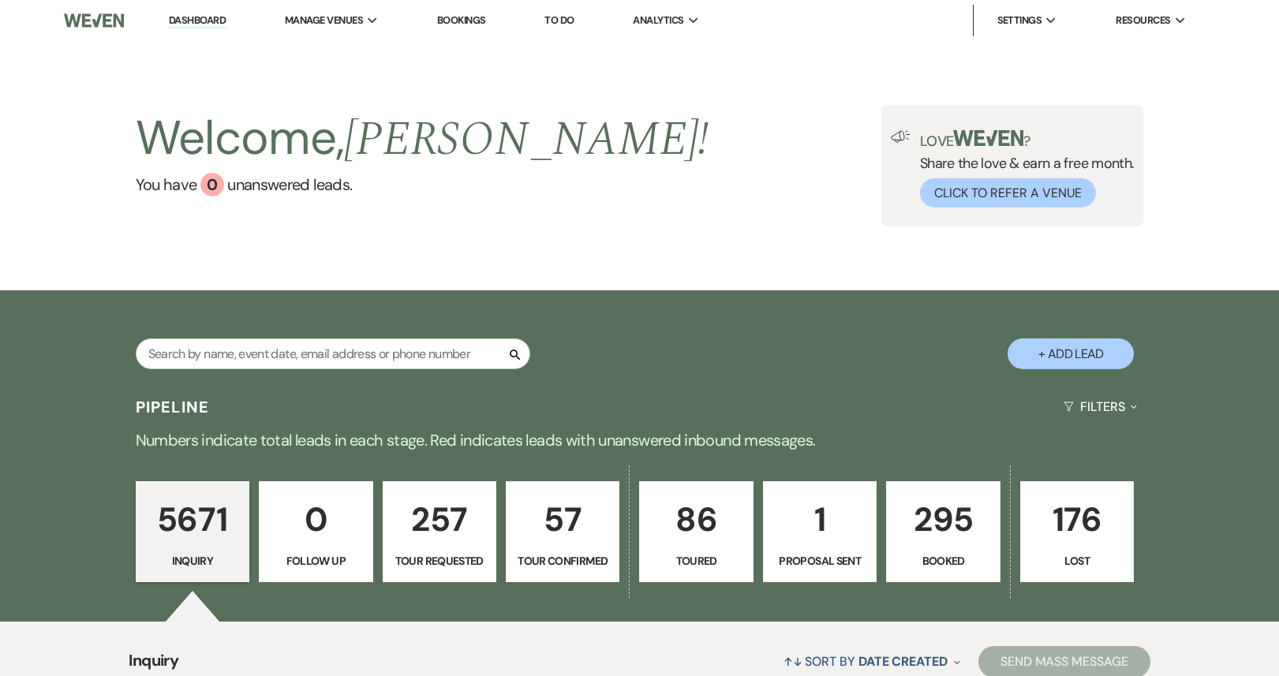
click at [942, 541] on p "295" at bounding box center [942, 519] width 93 height 53
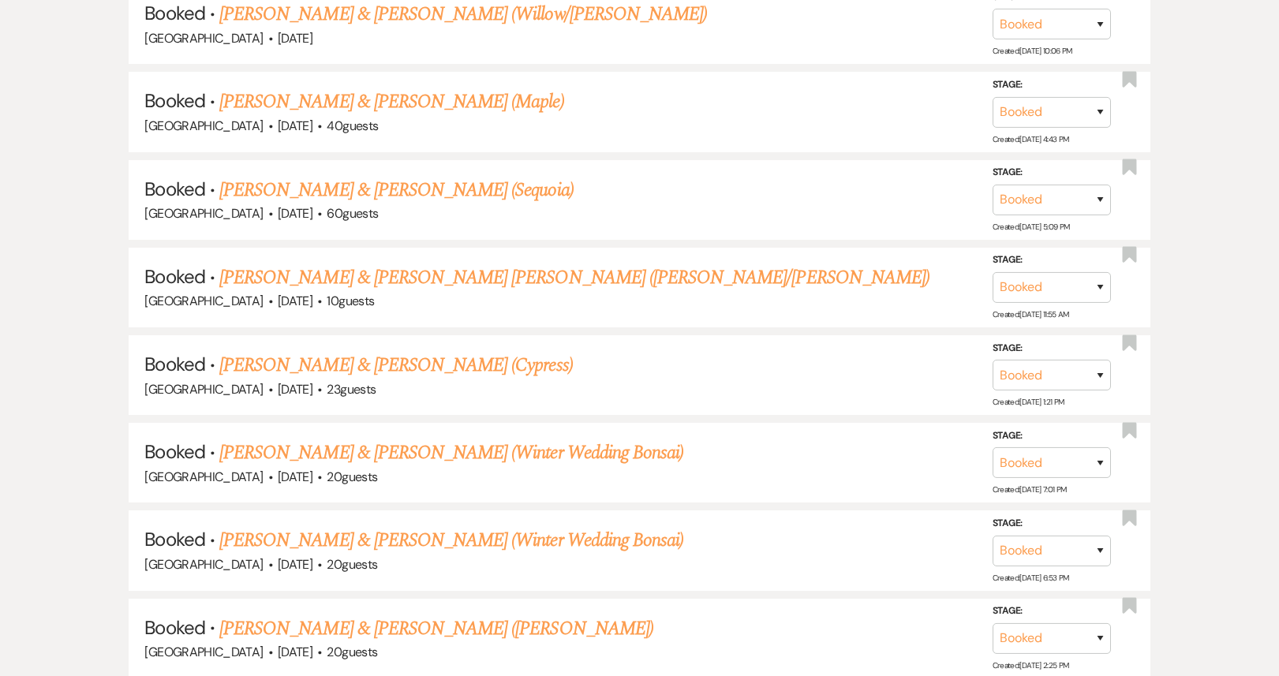
scroll to position [2064, 0]
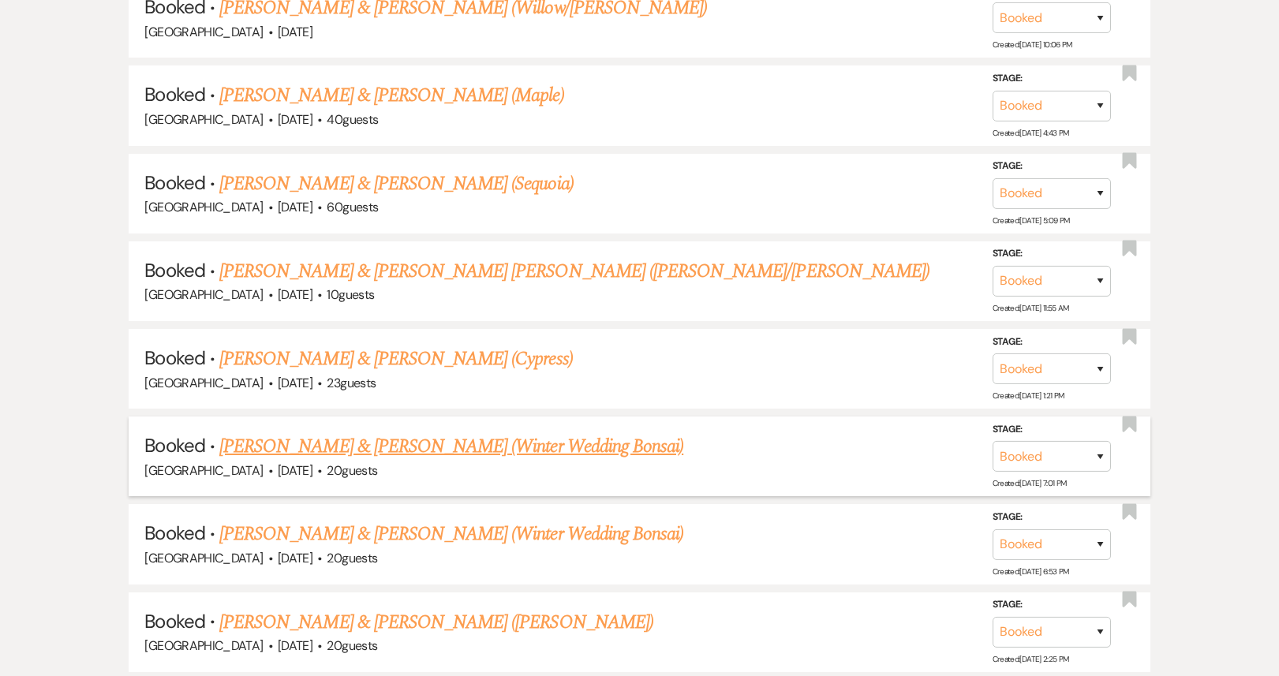
click at [391, 432] on link "[PERSON_NAME] & [PERSON_NAME] (Winter Wedding Bonsai)" at bounding box center [451, 446] width 464 height 28
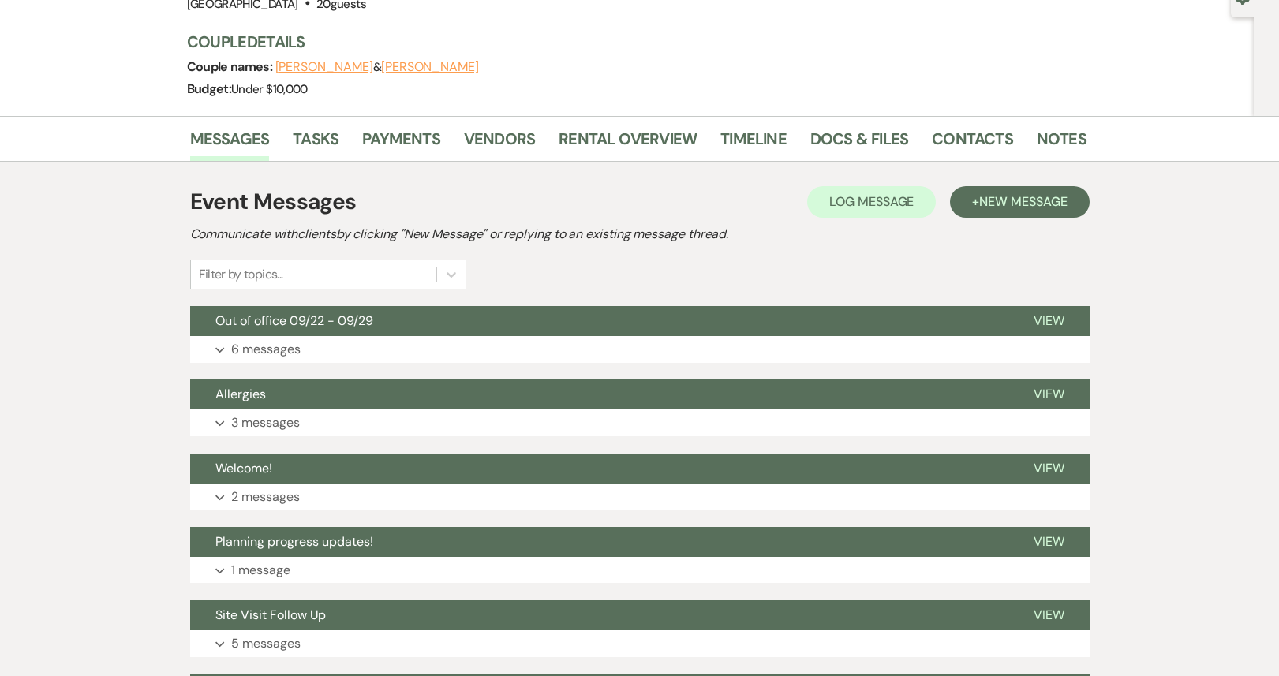
scroll to position [109, 0]
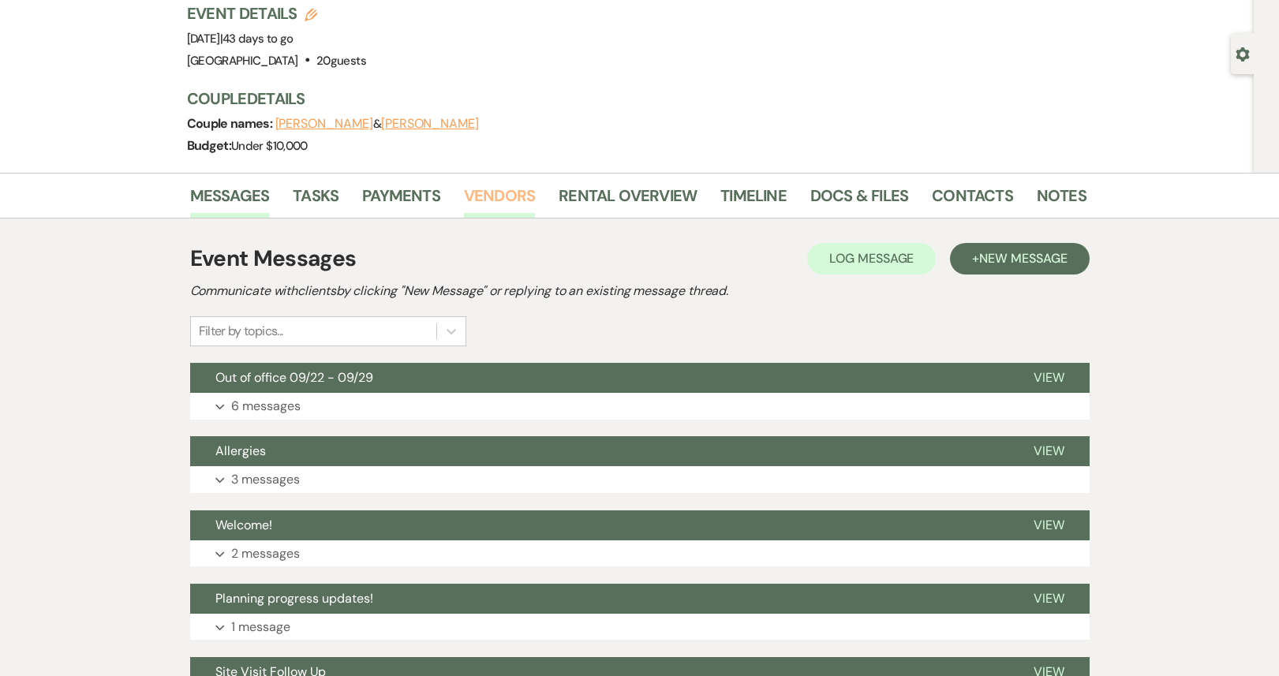
click at [502, 204] on link "Vendors" at bounding box center [499, 200] width 71 height 35
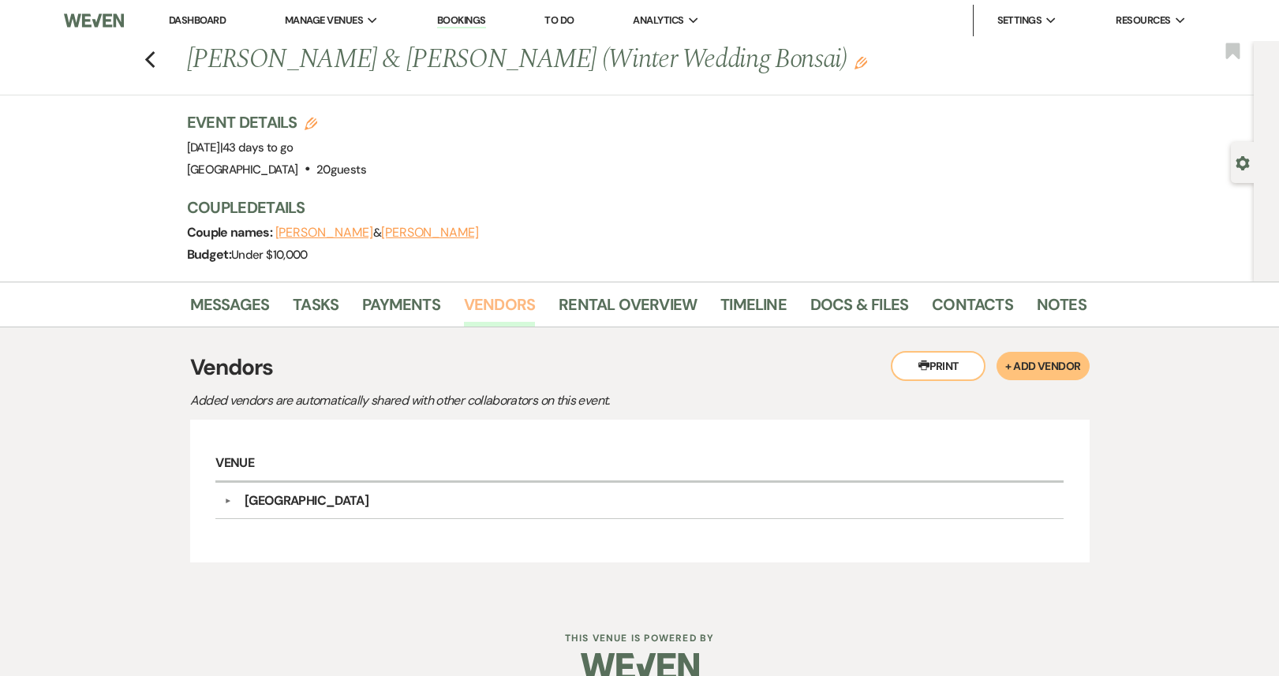
scroll to position [1, 0]
click at [224, 309] on link "Messages" at bounding box center [230, 308] width 80 height 35
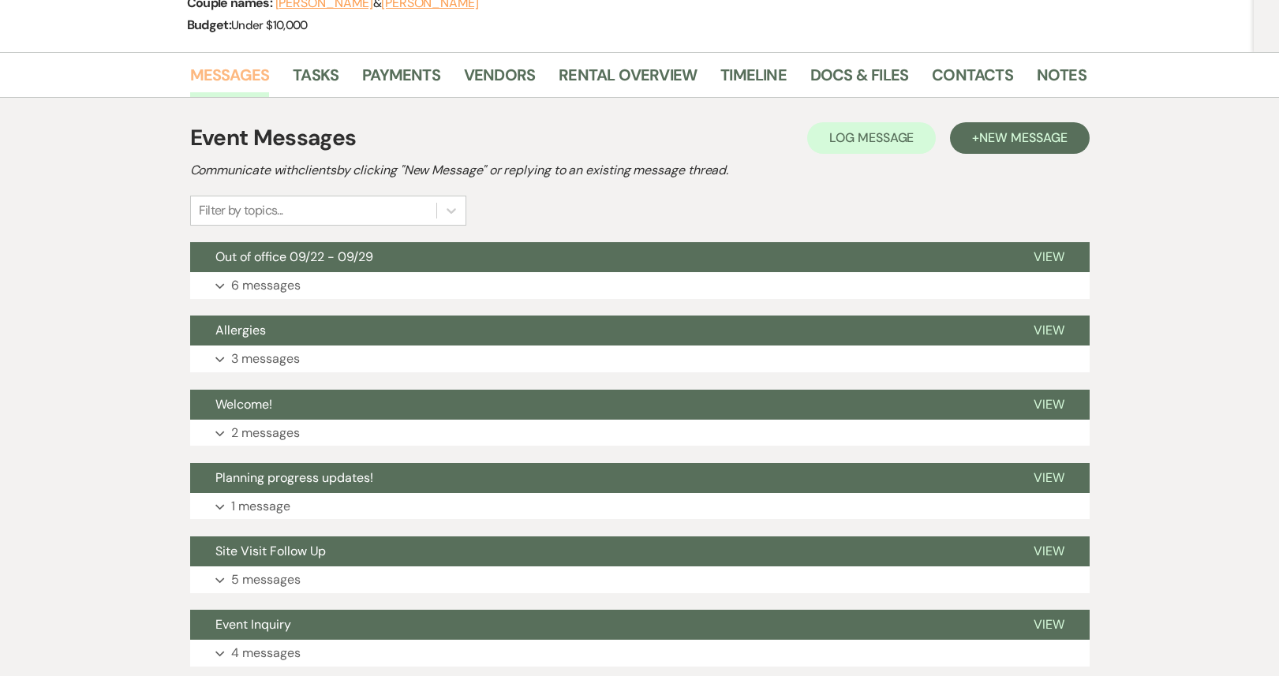
scroll to position [345, 0]
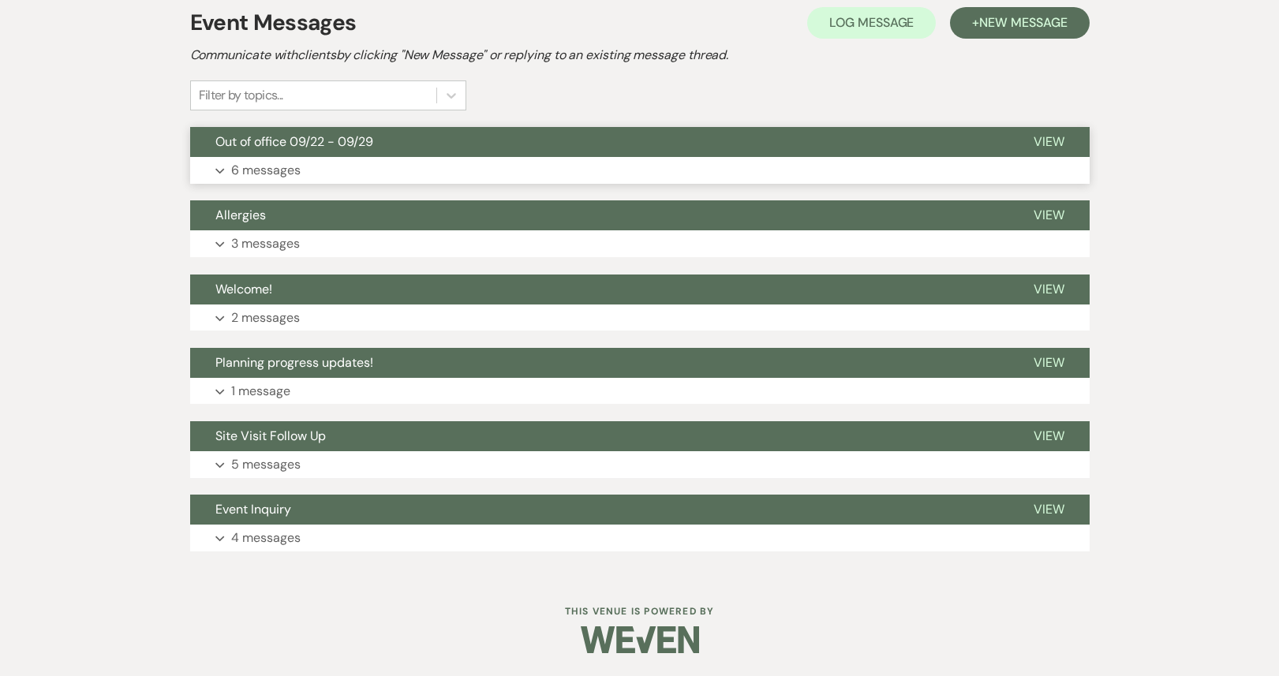
click at [483, 150] on button "Out of office 09/22 - 09/29" at bounding box center [599, 142] width 818 height 30
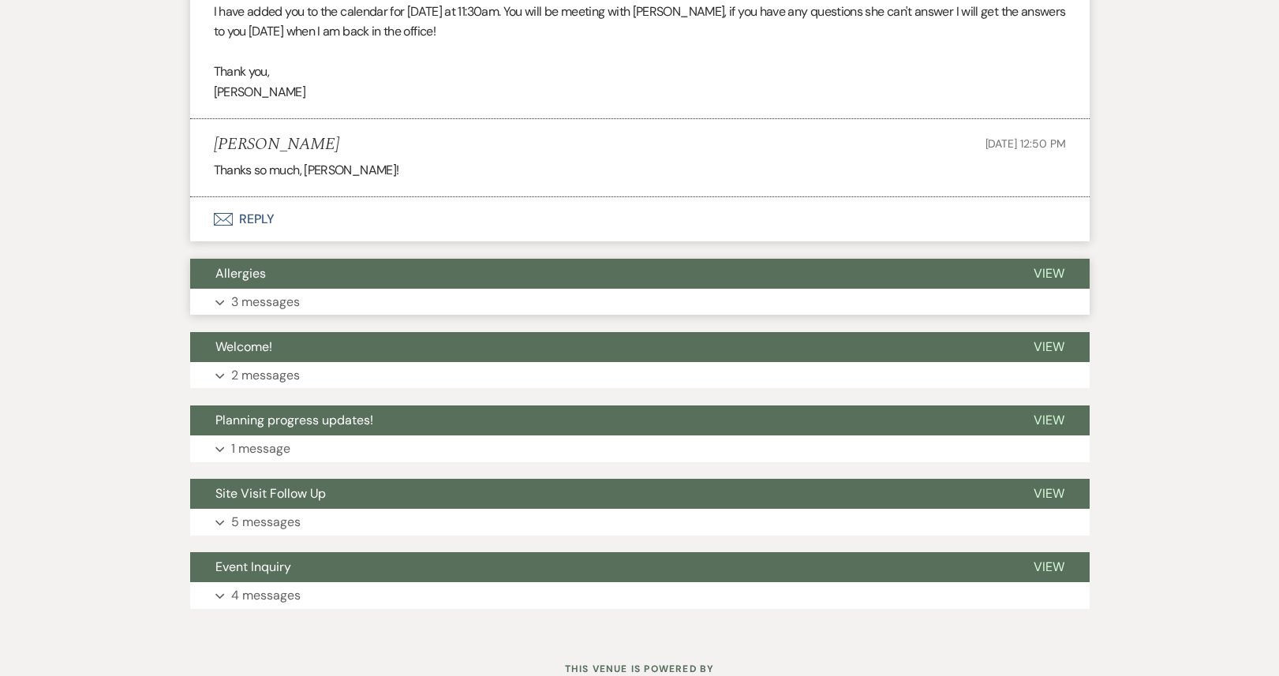
click at [449, 289] on button "Allergies" at bounding box center [599, 274] width 818 height 30
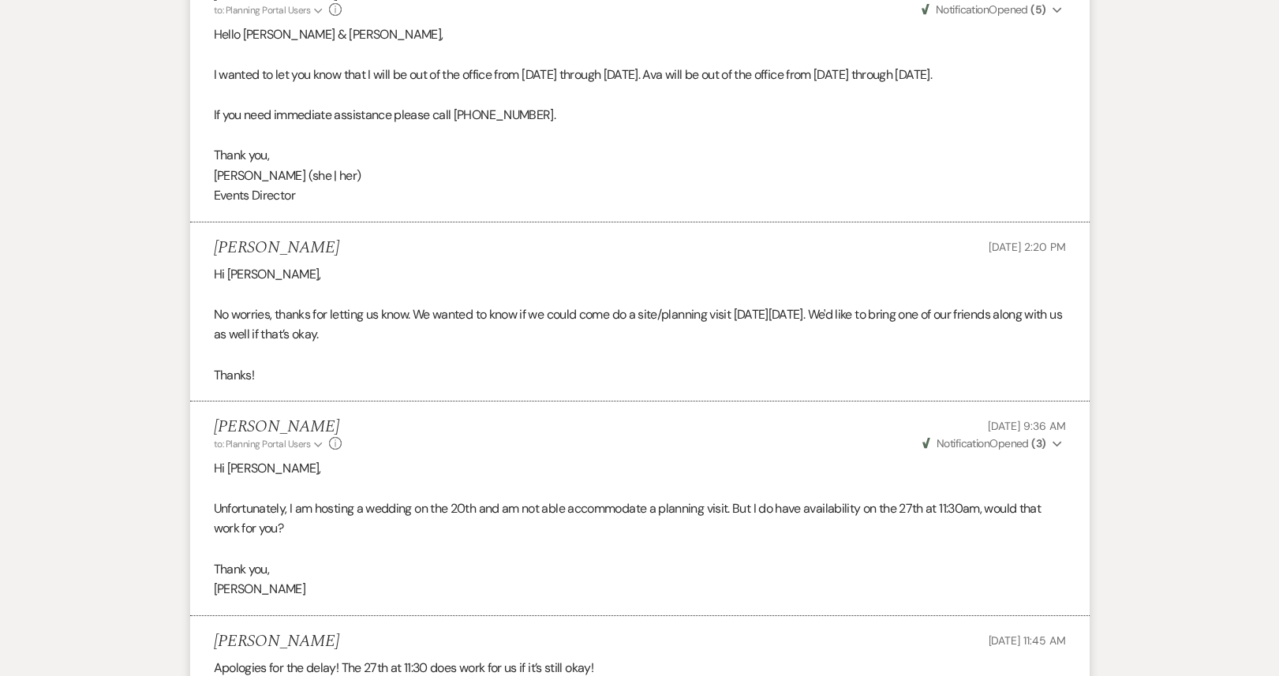
scroll to position [0, 0]
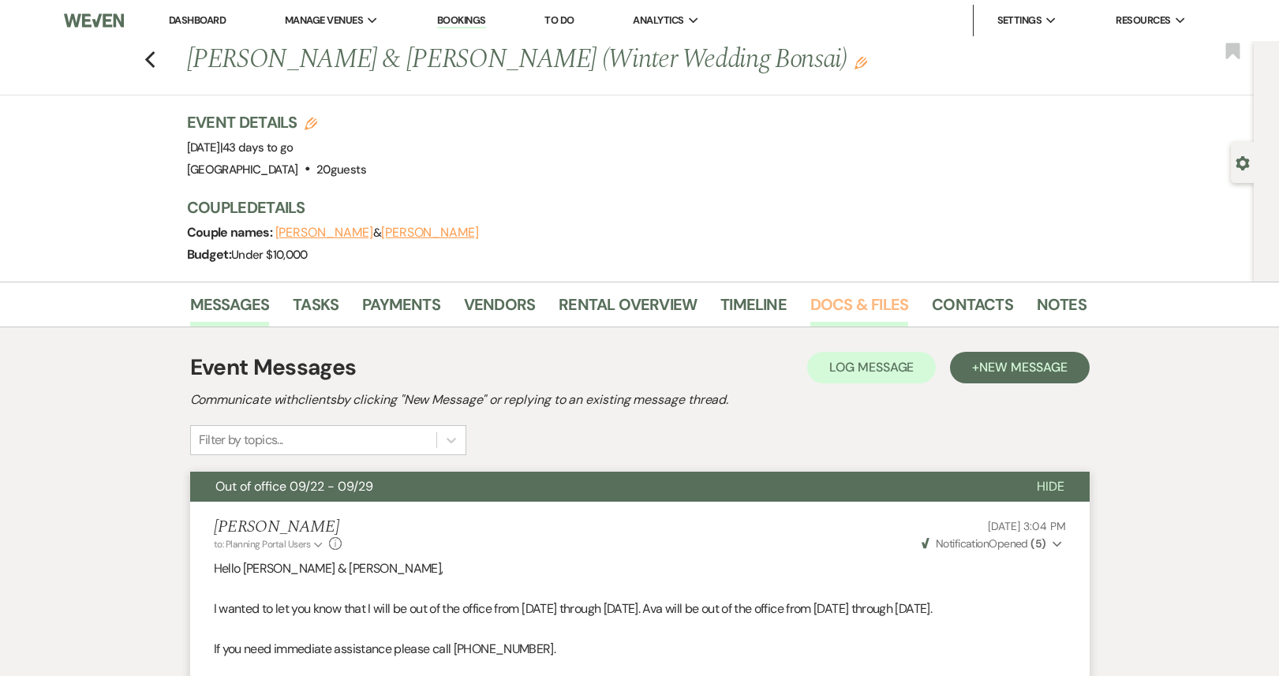
click at [846, 304] on link "Docs & Files" at bounding box center [859, 309] width 98 height 35
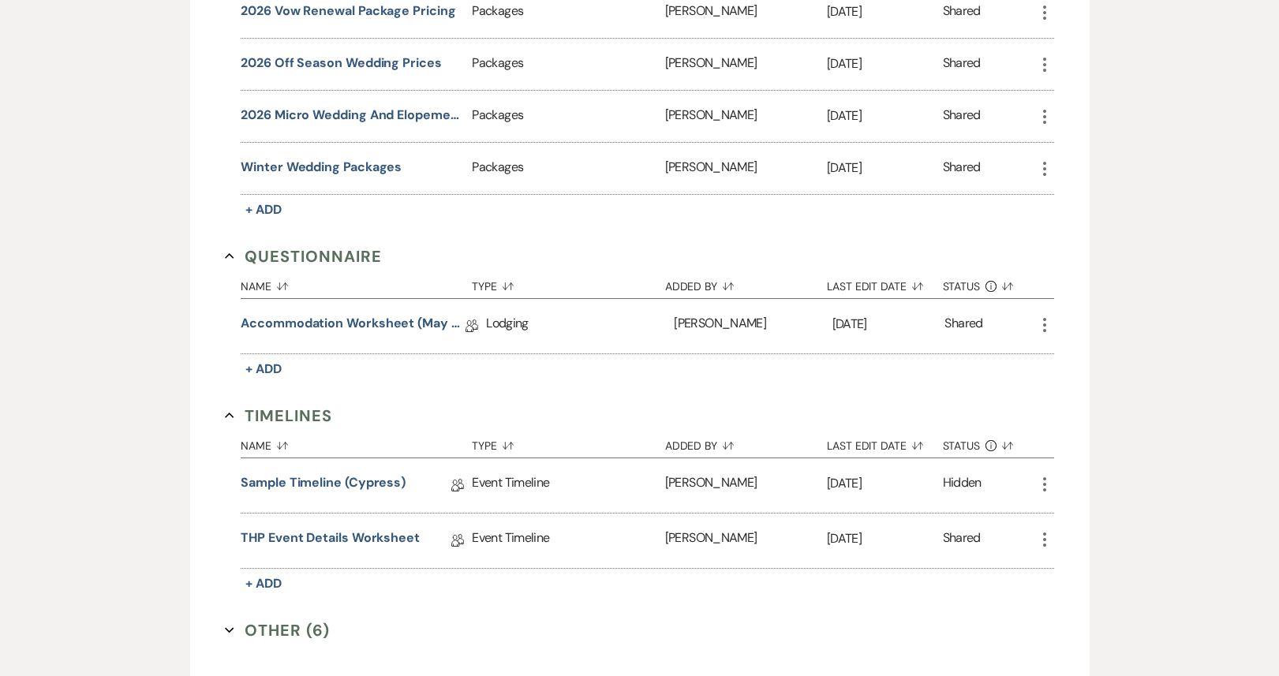
scroll to position [1771, 0]
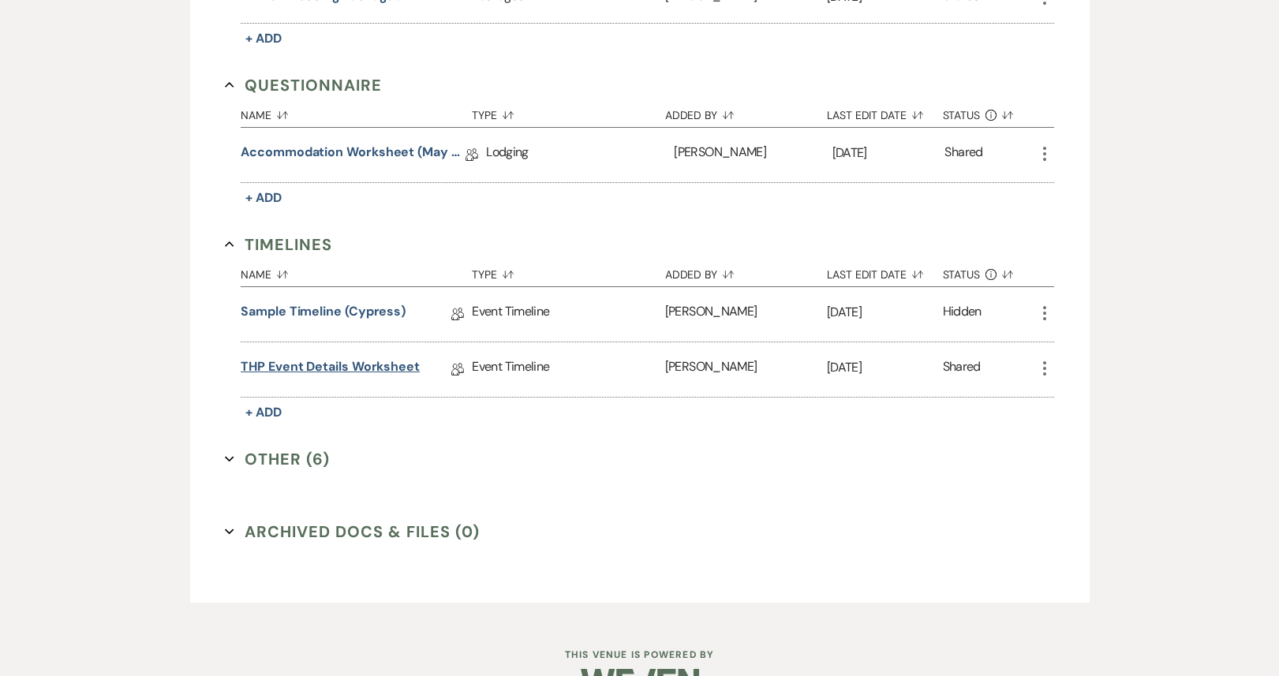
click at [329, 362] on link "THP Event Details Worksheet" at bounding box center [330, 369] width 179 height 24
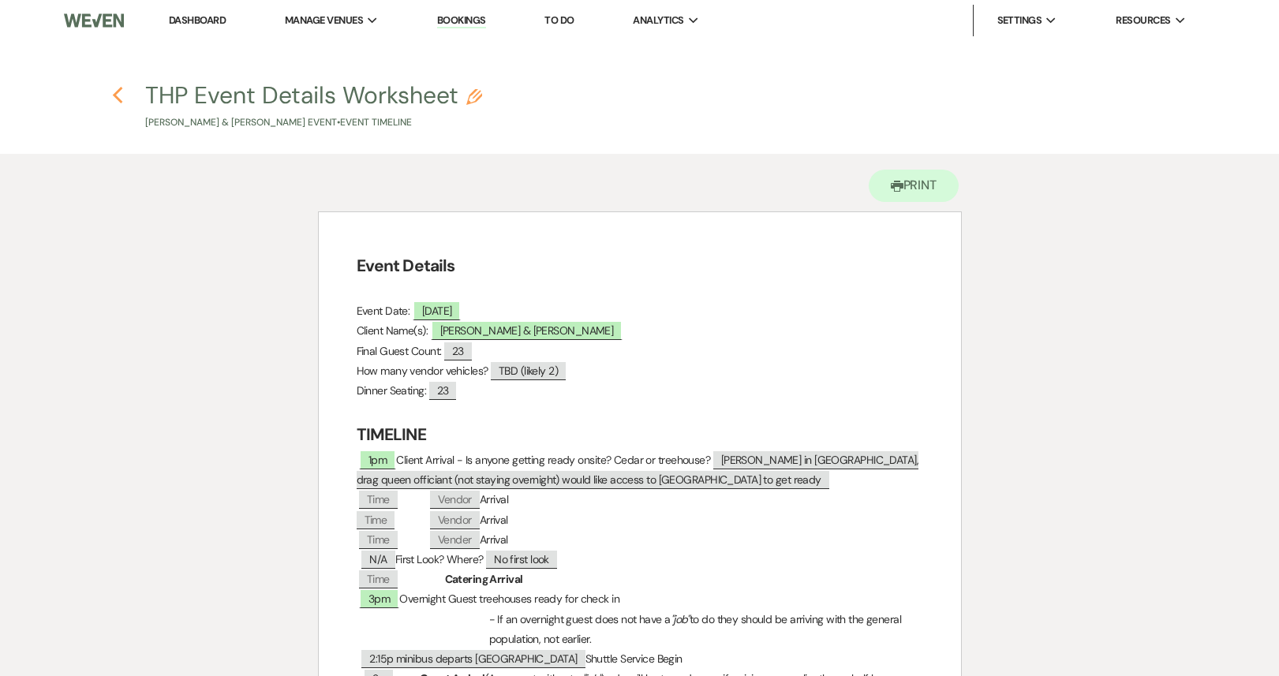
click at [118, 103] on icon "Previous" at bounding box center [118, 95] width 12 height 19
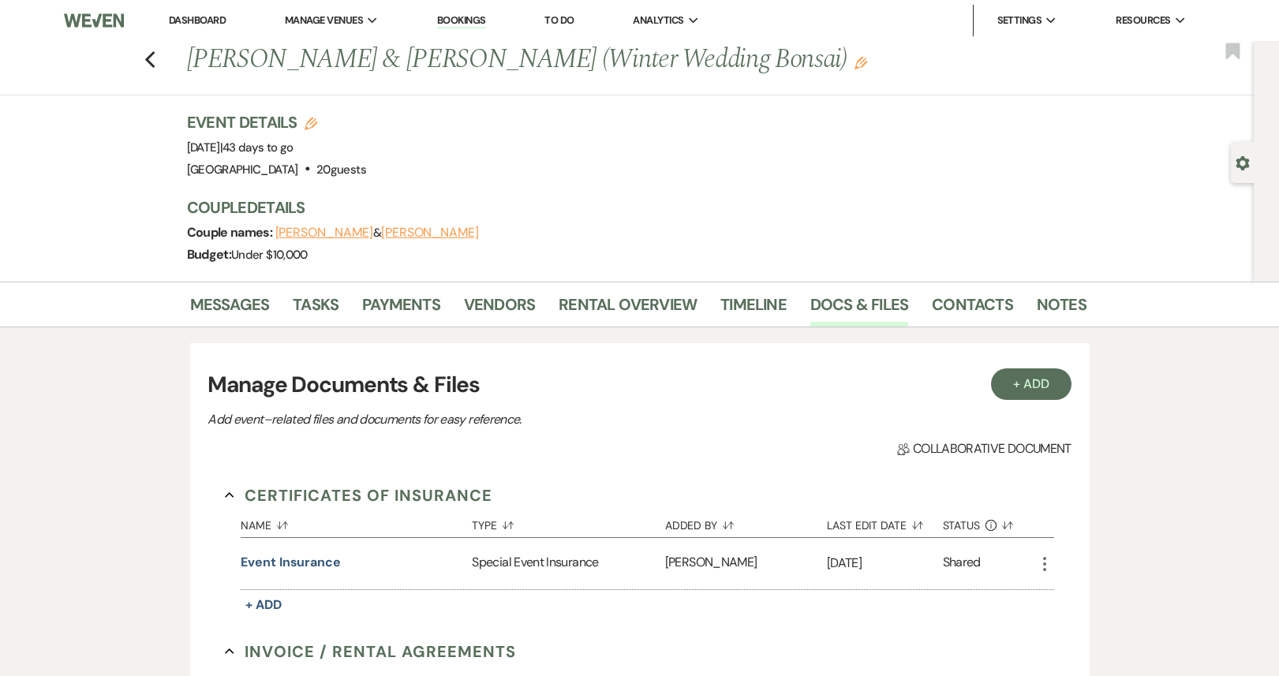
click at [208, 21] on link "Dashboard" at bounding box center [197, 19] width 57 height 13
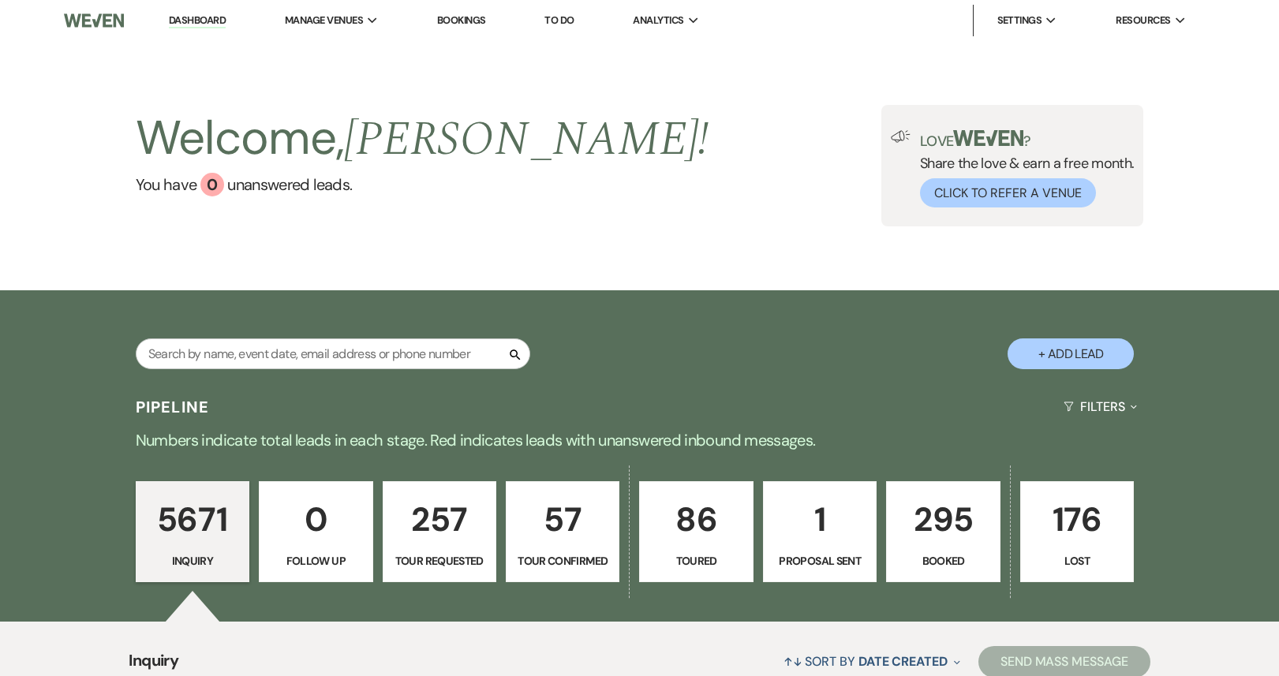
click at [957, 533] on p "295" at bounding box center [942, 519] width 93 height 53
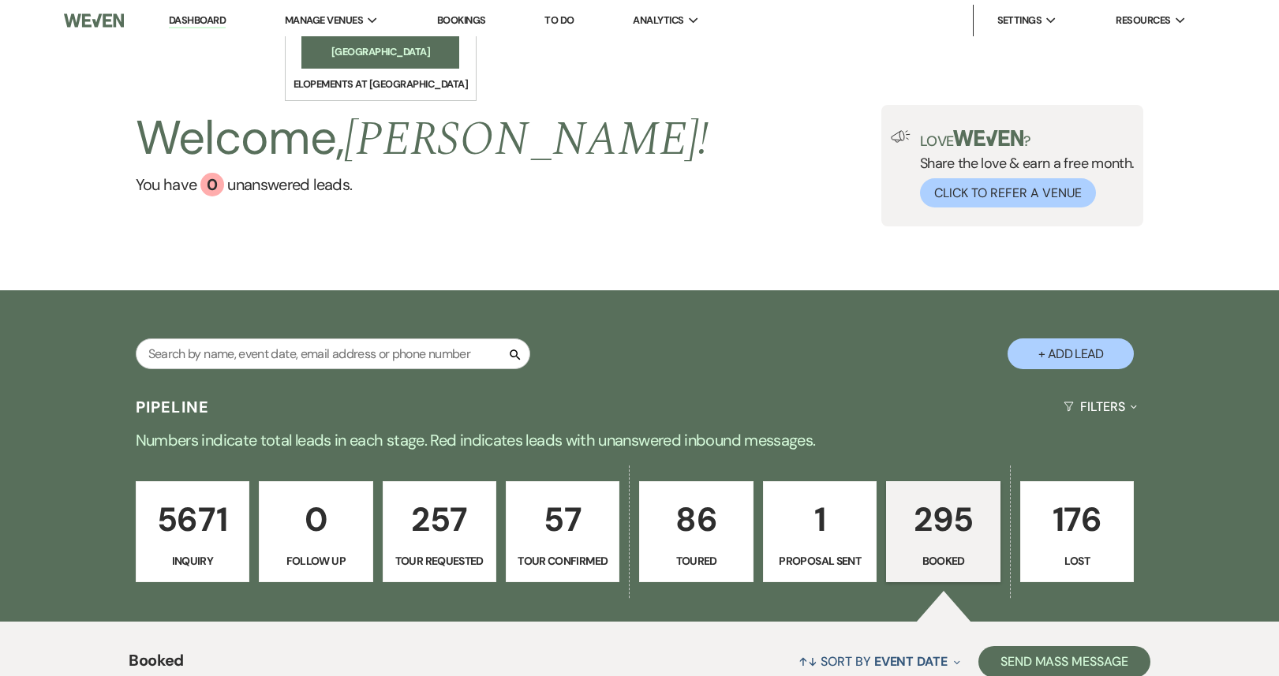
click at [385, 51] on li "[GEOGRAPHIC_DATA]" at bounding box center [380, 52] width 142 height 16
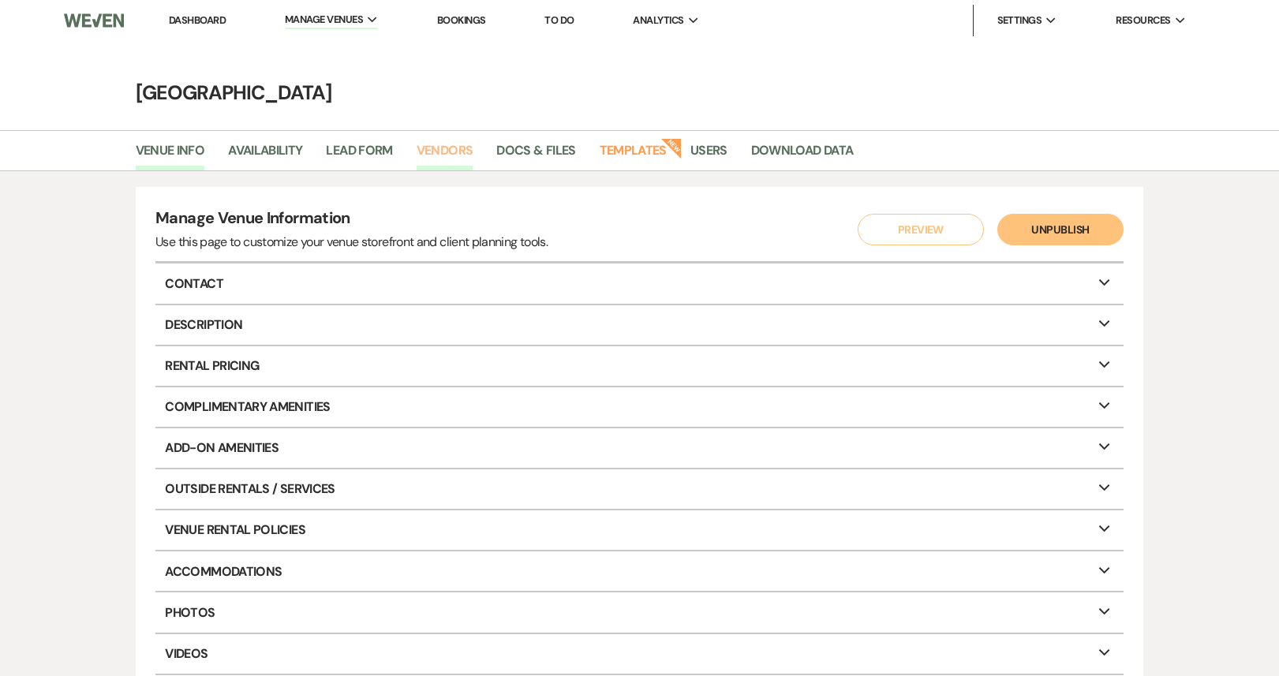
click at [451, 149] on link "Vendors" at bounding box center [445, 155] width 57 height 30
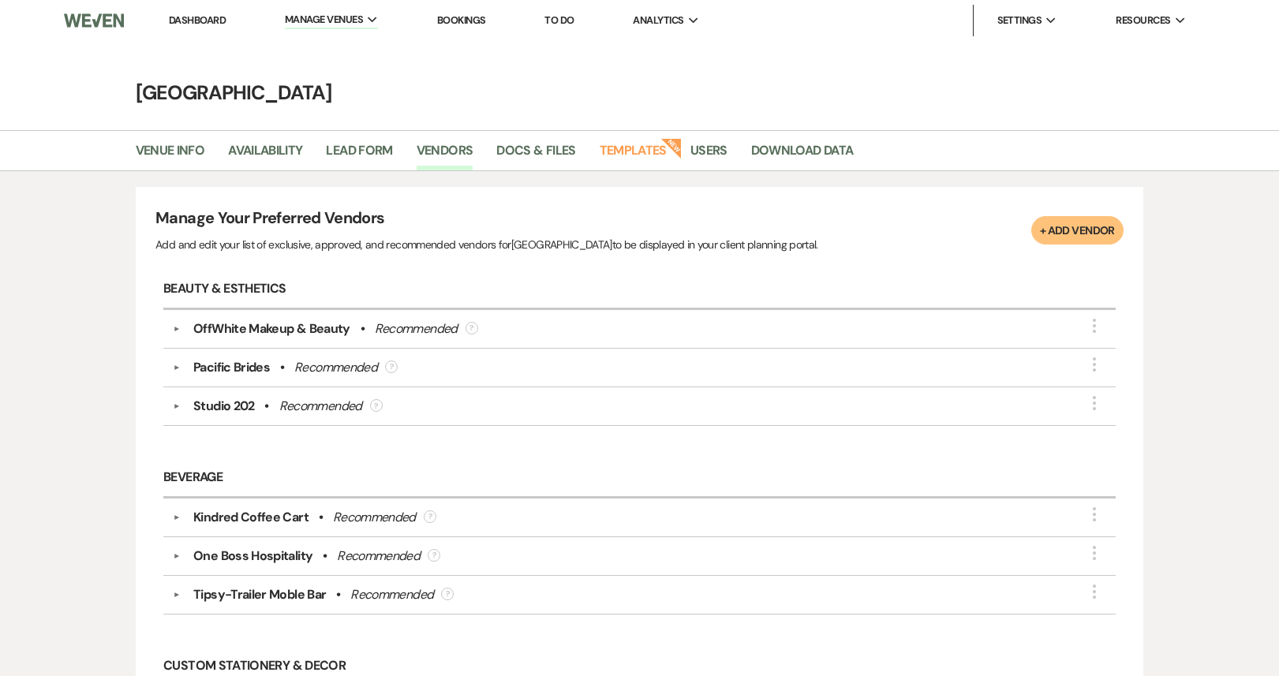
click at [191, 21] on link "Dashboard" at bounding box center [197, 19] width 57 height 13
